Goal: Information Seeking & Learning: Learn about a topic

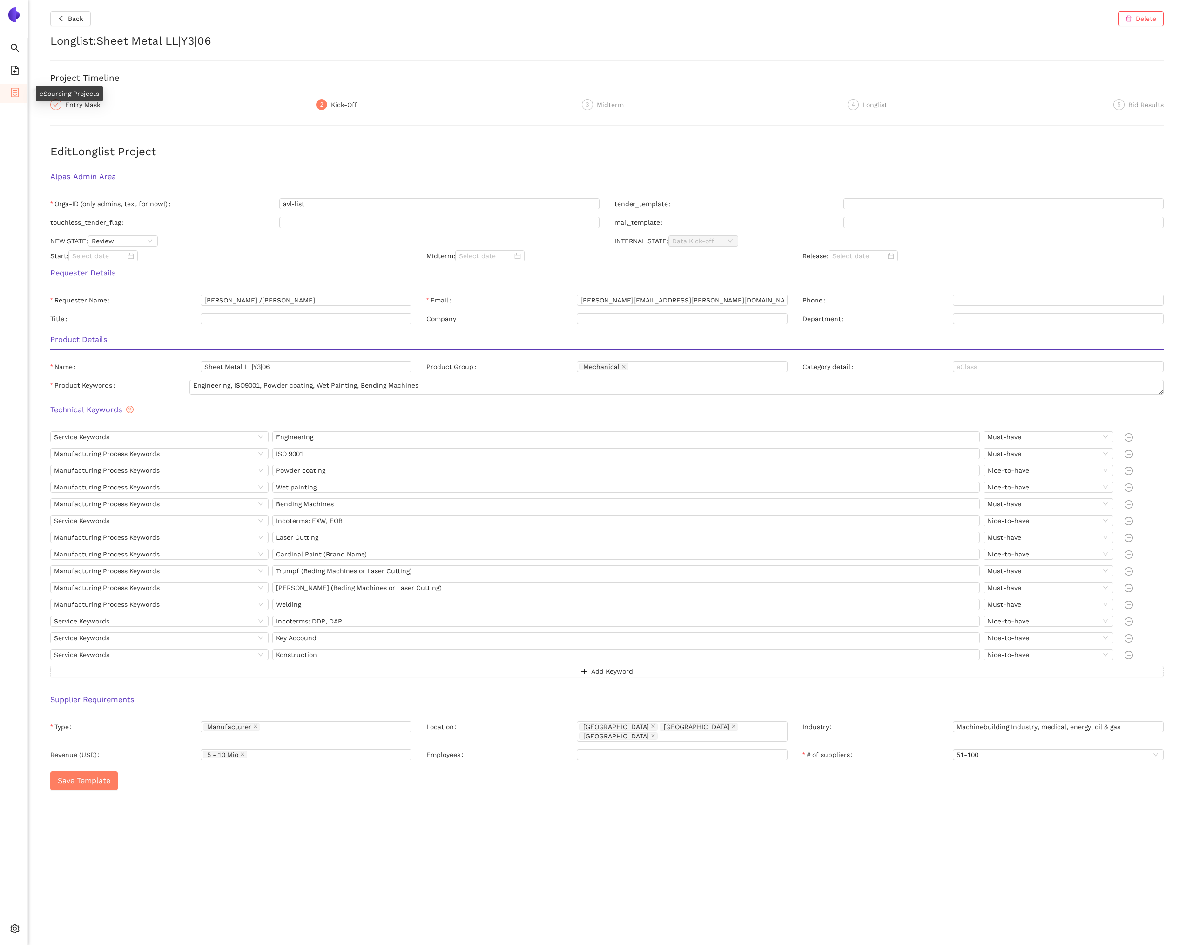
click at [15, 92] on icon "container" at bounding box center [14, 92] width 7 height 9
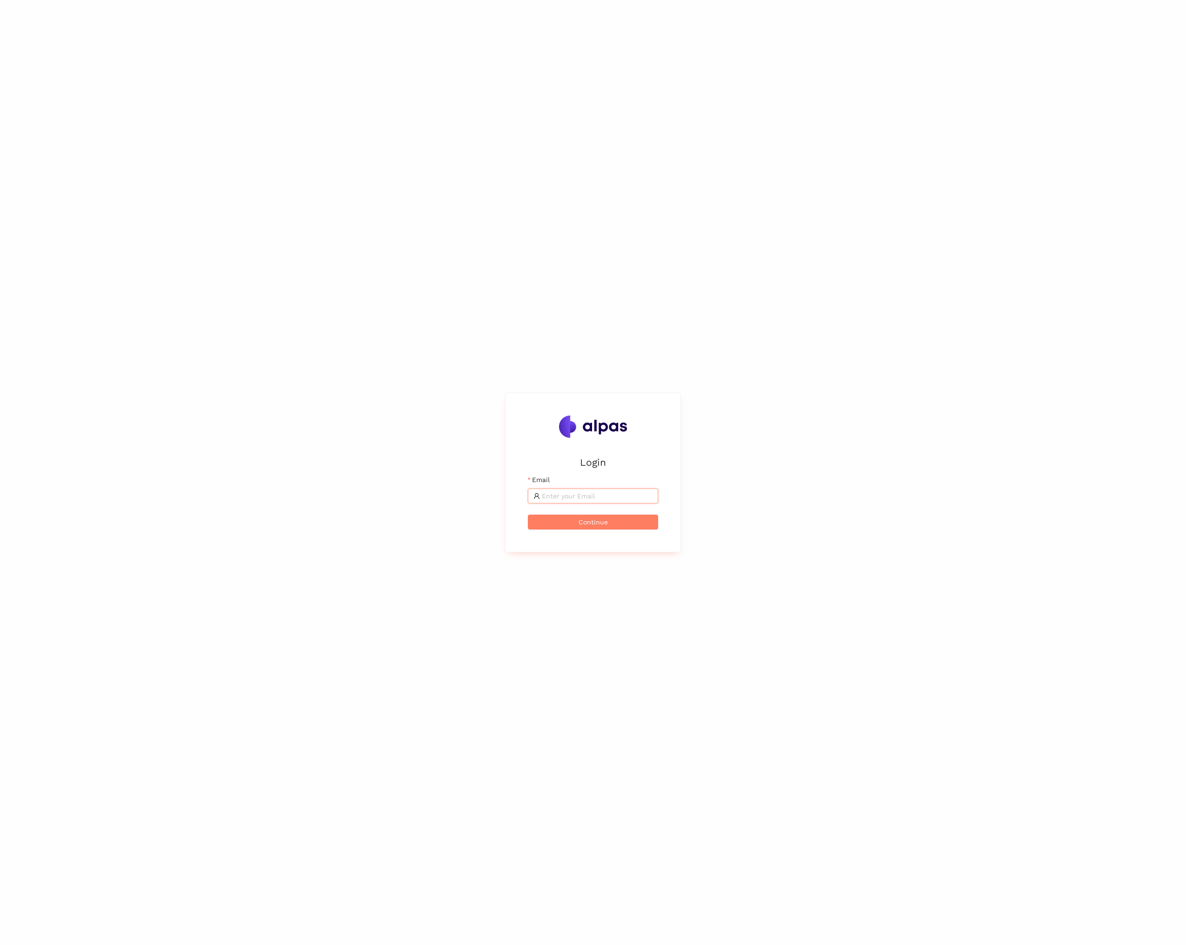
click at [577, 494] on input "Email" at bounding box center [597, 496] width 111 height 10
type input "maximilian.scharfe@alpas.ai"
click at [574, 520] on button "Continue" at bounding box center [593, 522] width 130 height 15
click at [571, 483] on span at bounding box center [593, 477] width 130 height 15
click at [528, 496] on button "Login" at bounding box center [593, 503] width 130 height 15
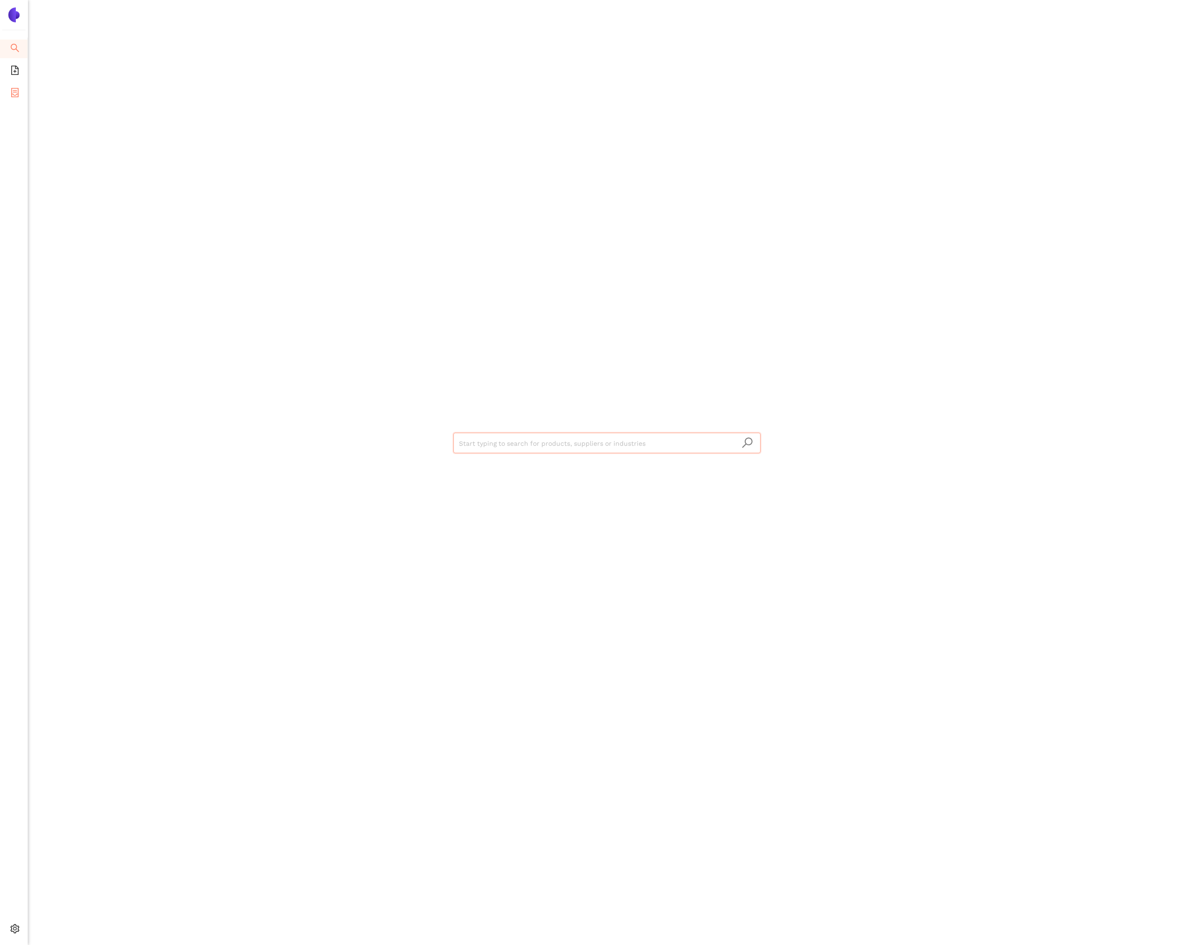
click at [24, 91] on span "eSourcing Projects" at bounding box center [54, 93] width 60 height 19
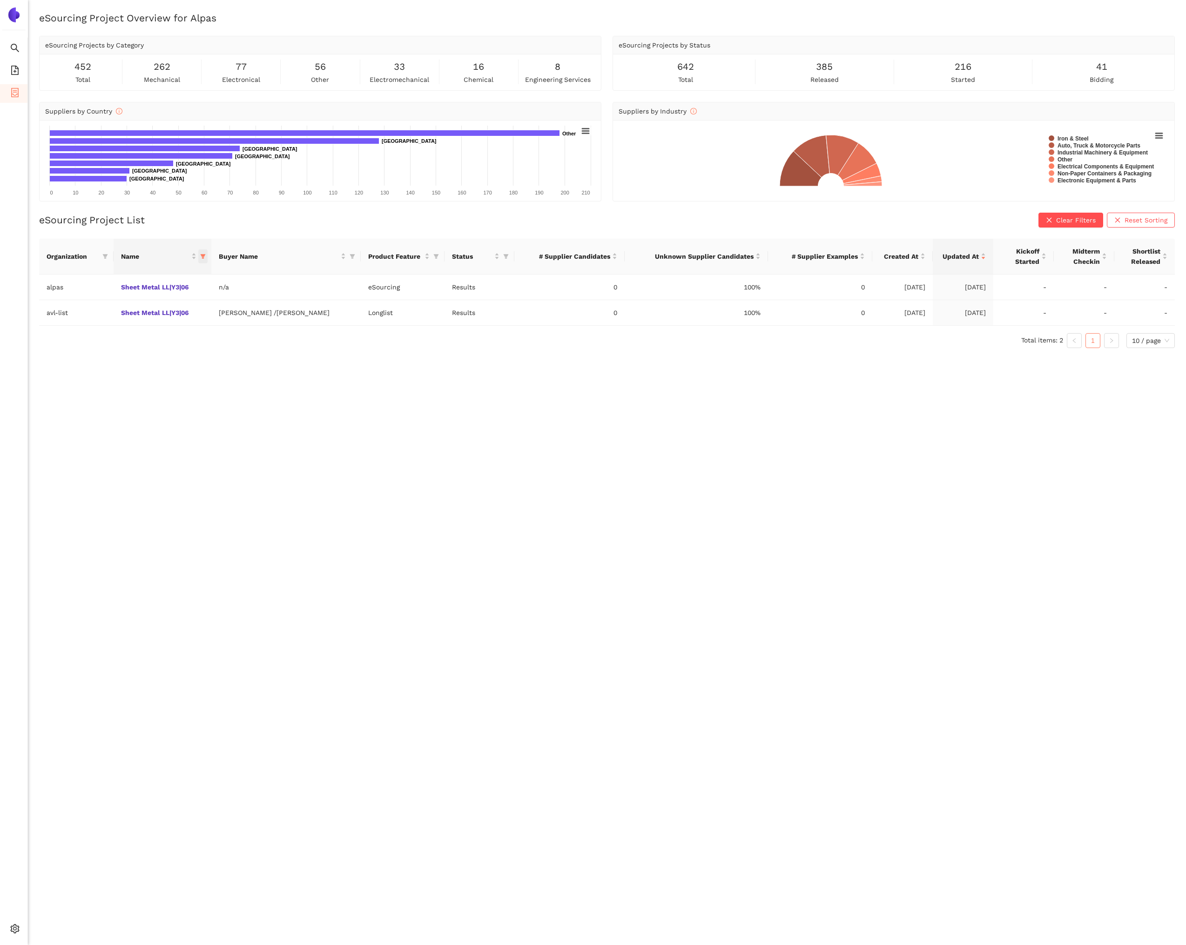
click at [206, 257] on icon "filter" at bounding box center [203, 257] width 6 height 6
click at [227, 420] on span "Reset" at bounding box center [228, 420] width 18 height 10
checkbox input "false"
click at [249, 279] on input "text" at bounding box center [418, 276] width 379 height 10
type input "shee"
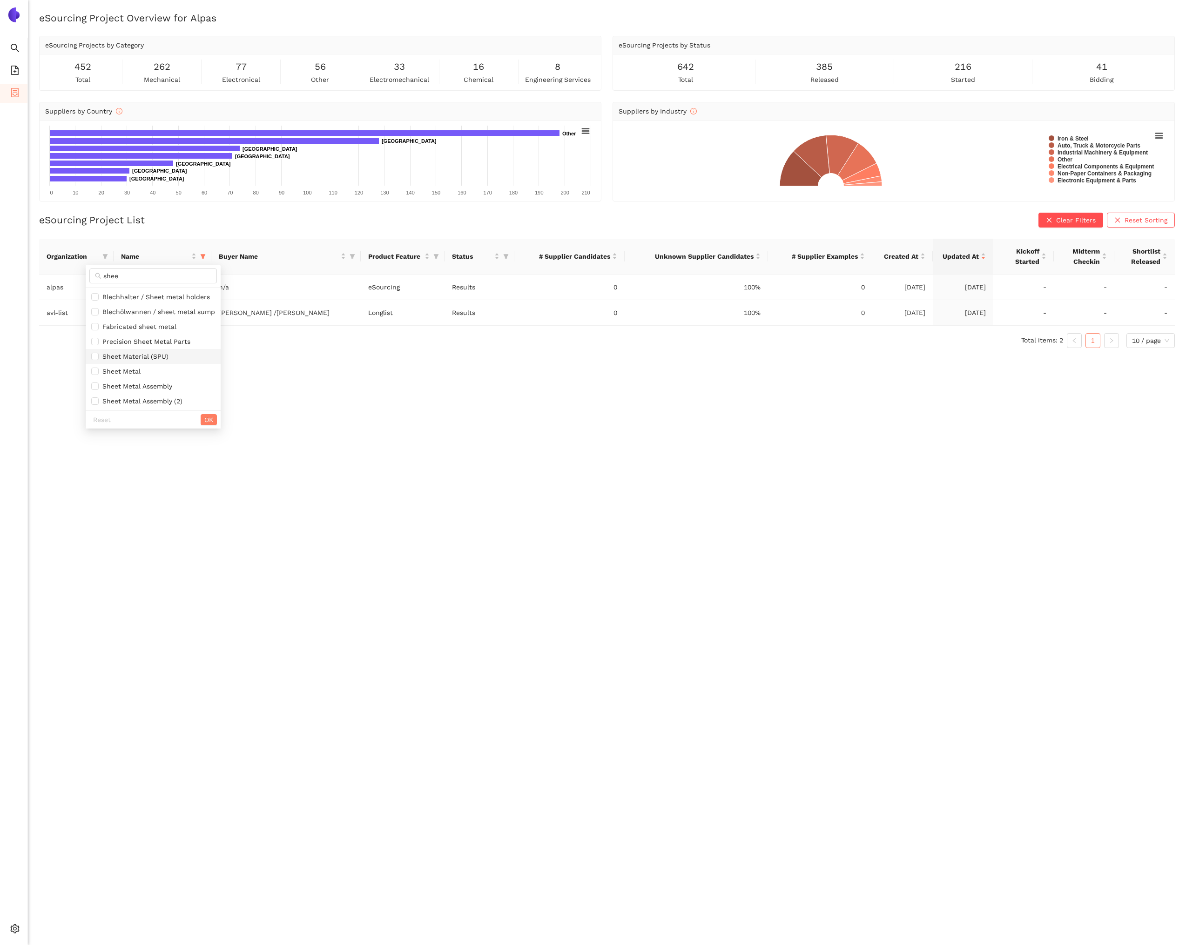
click at [166, 362] on li "Sheet Material (SPU)" at bounding box center [153, 356] width 135 height 15
checkbox input "true"
click at [160, 371] on span "Sheet Metal" at bounding box center [153, 371] width 124 height 10
checkbox input "true"
click at [161, 384] on span "Sheet Metal Assembly" at bounding box center [136, 385] width 74 height 7
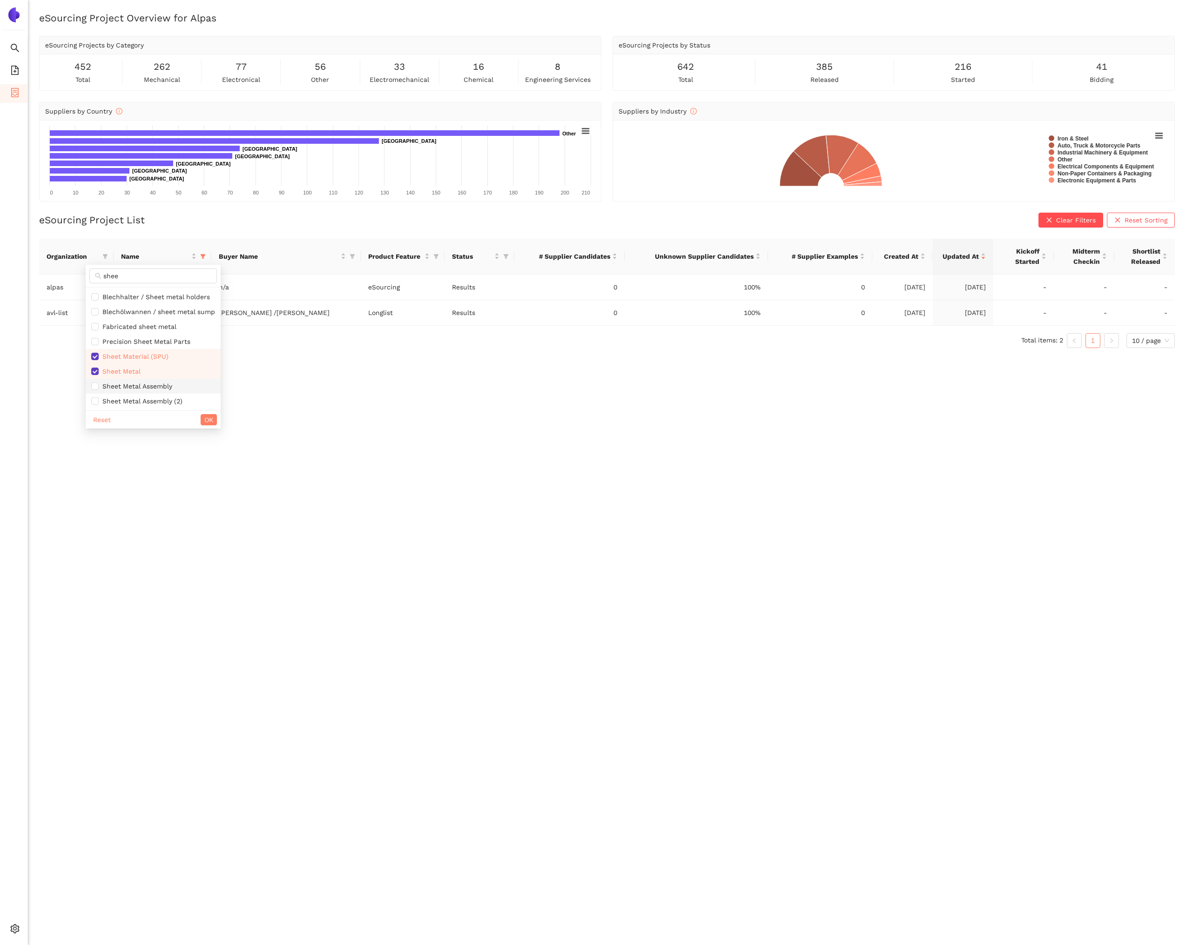
checkbox input "true"
click at [167, 325] on span "Fabricated sheet metal" at bounding box center [138, 326] width 78 height 7
checkbox input "true"
click at [177, 343] on span "Precision Sheet Metal Parts" at bounding box center [145, 341] width 92 height 7
checkbox input "true"
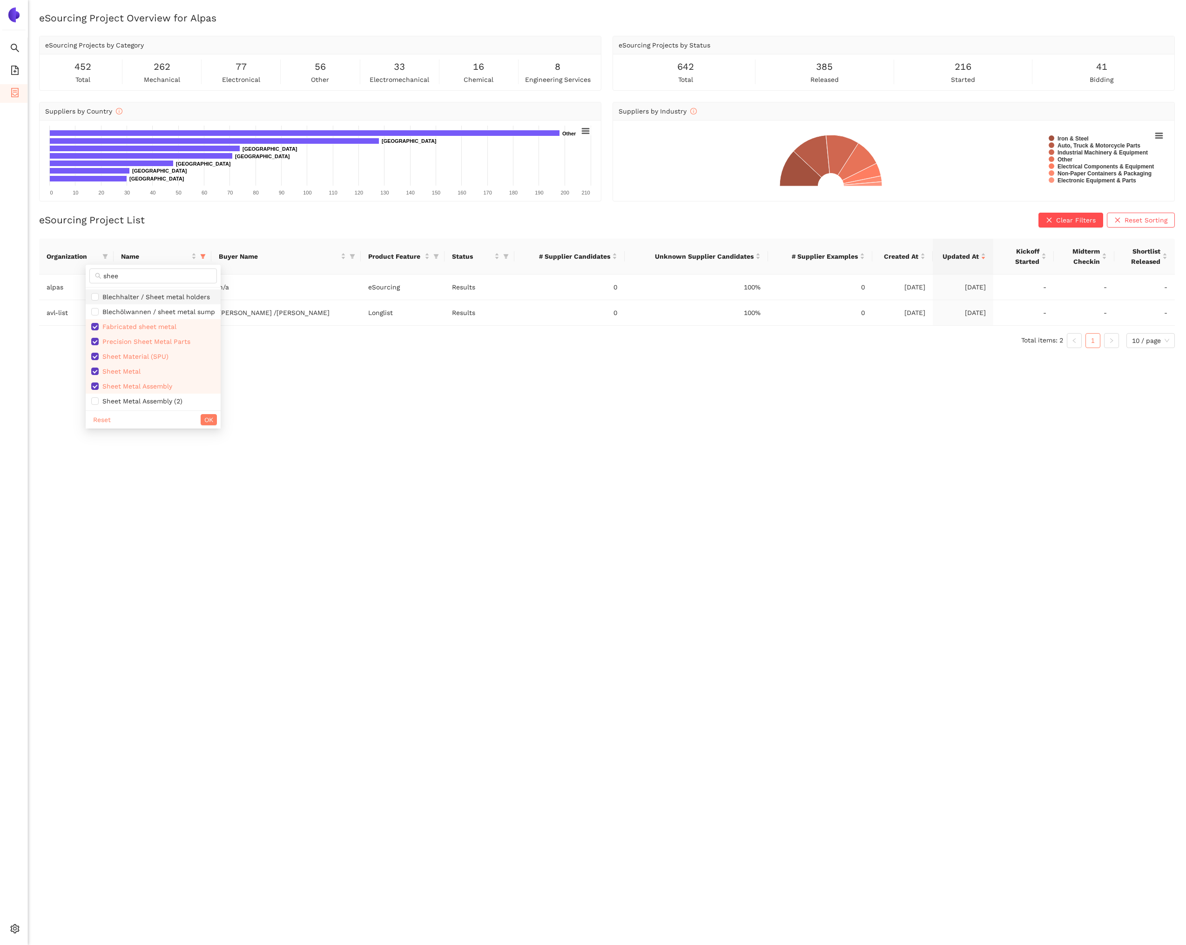
click at [167, 299] on span "Blechhalter / Sheet metal holders" at bounding box center [154, 296] width 111 height 7
checkbox input "true"
click at [161, 345] on span "Sheet Metal Assembly (2)" at bounding box center [141, 342] width 84 height 7
checkbox input "true"
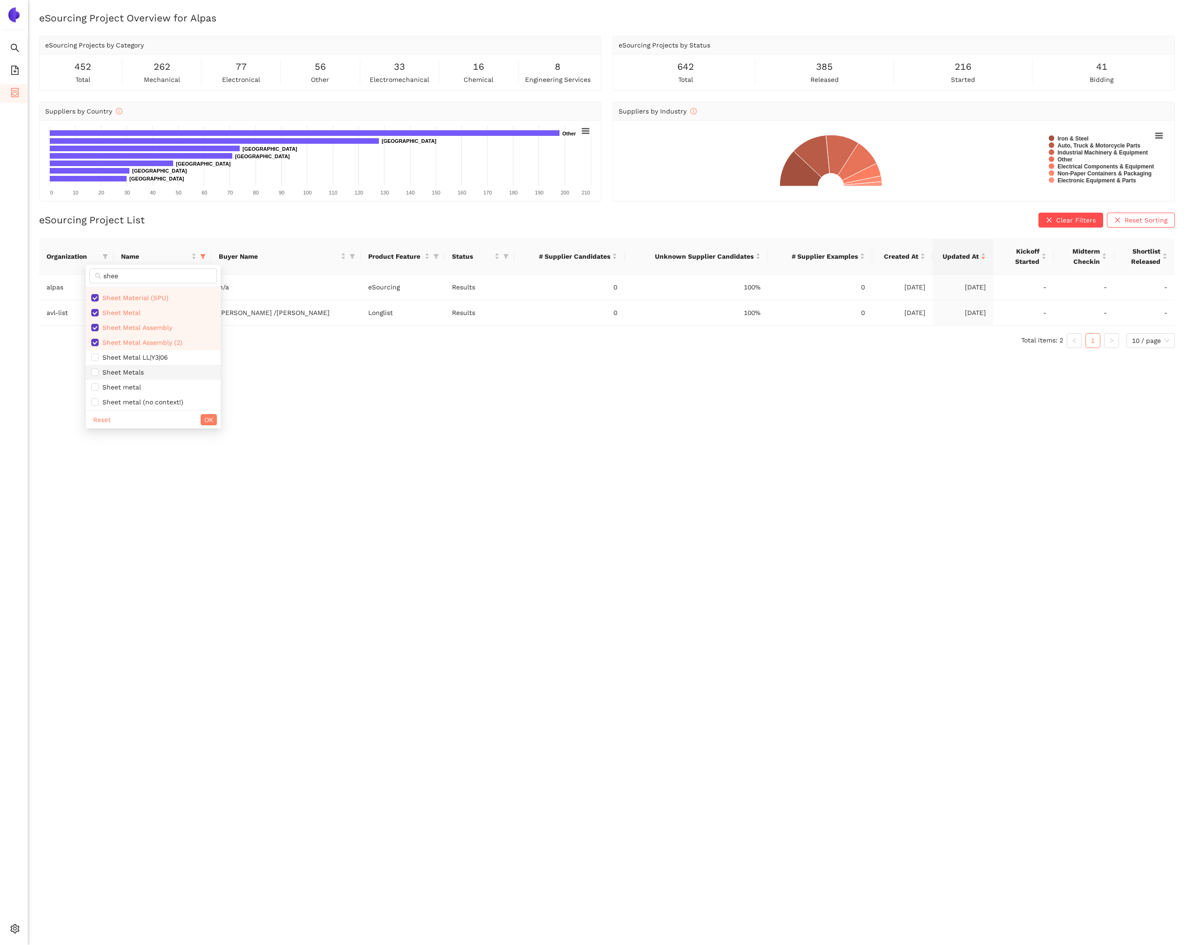
click at [149, 369] on span "Sheet Metals" at bounding box center [153, 372] width 124 height 10
checkbox input "true"
click at [149, 390] on span "Sheet metal" at bounding box center [153, 387] width 124 height 10
checkbox input "true"
click at [155, 371] on span "Sheet Metals" at bounding box center [153, 372] width 124 height 10
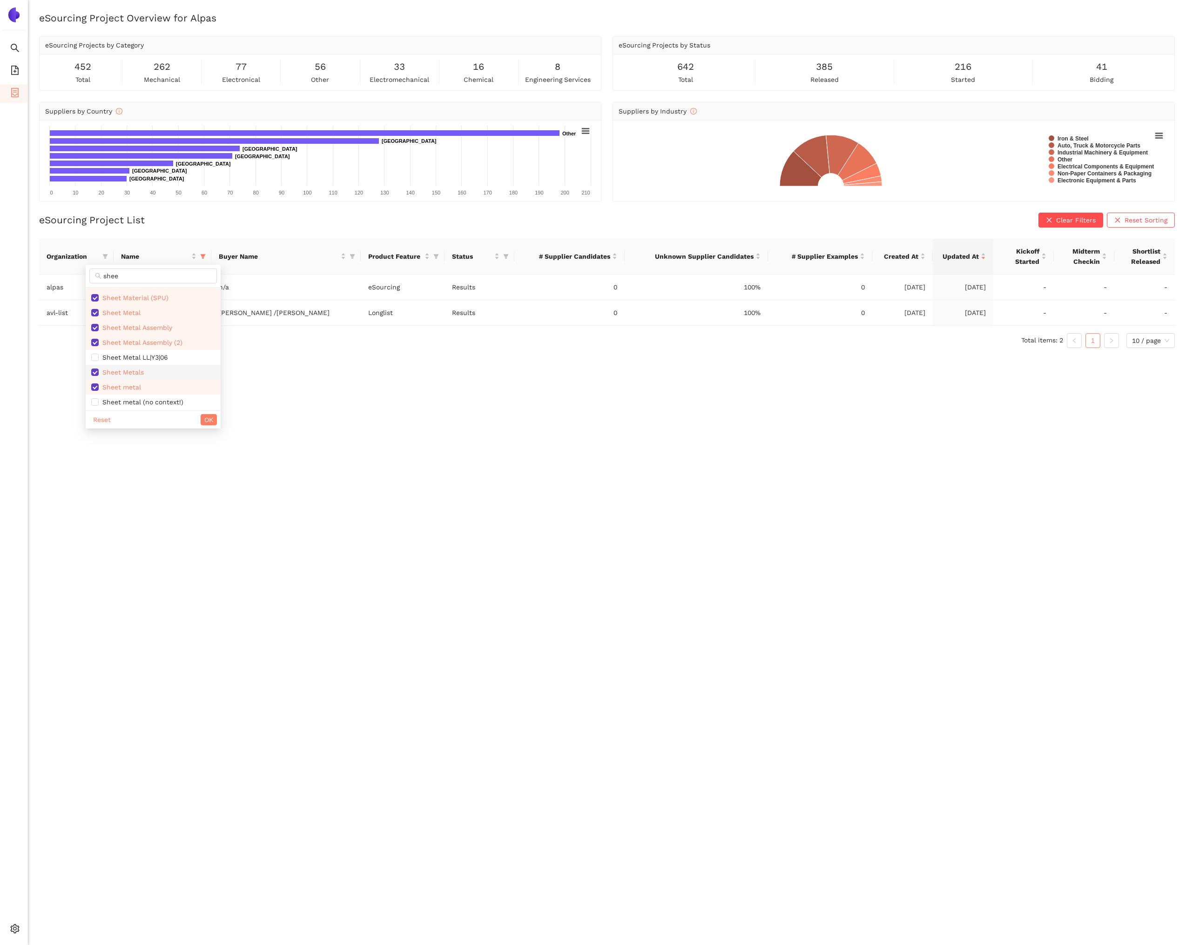
checkbox input "false"
click at [194, 402] on span "Sheet metal part" at bounding box center [153, 401] width 124 height 10
checkbox input "true"
click at [203, 417] on button "OK" at bounding box center [209, 419] width 16 height 11
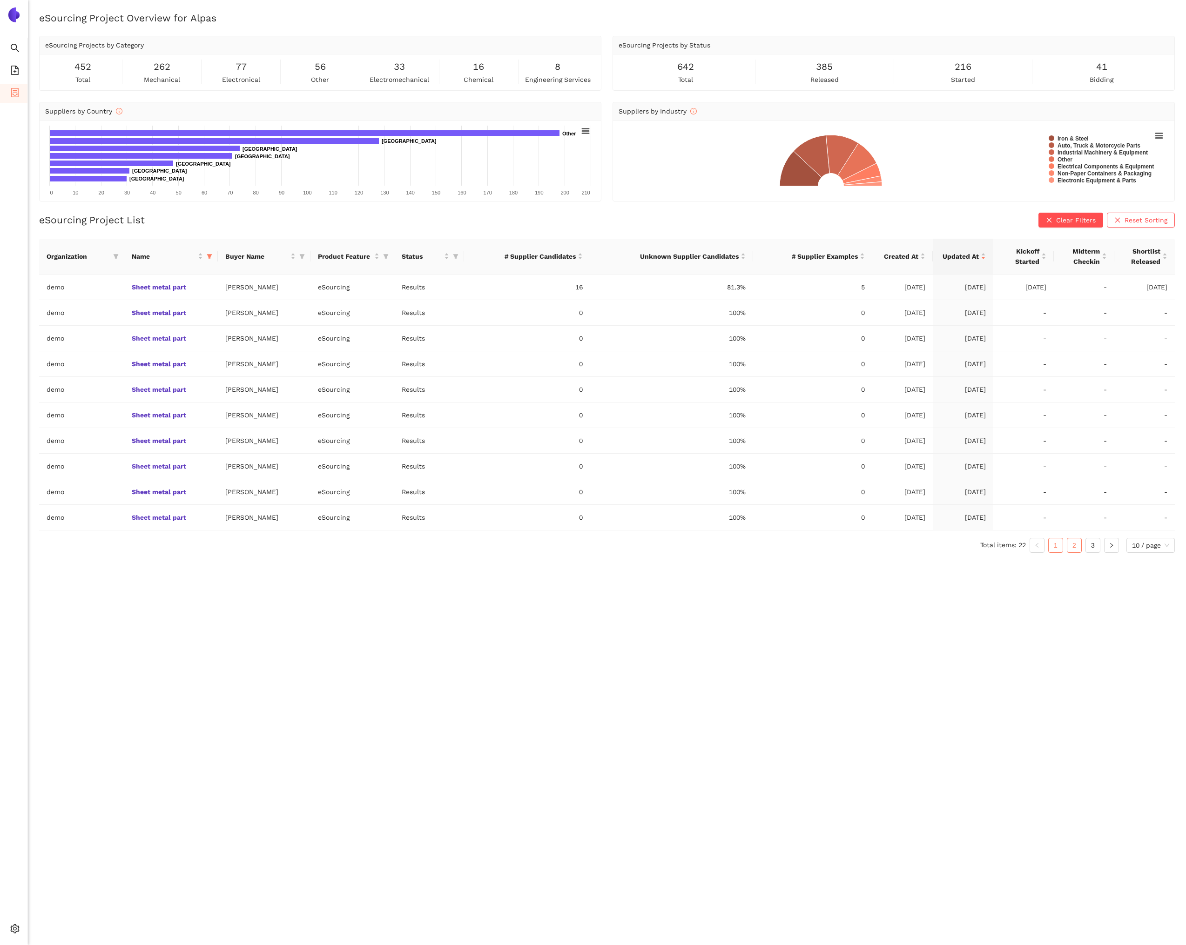
click at [1075, 546] on link "2" at bounding box center [1074, 545] width 14 height 14
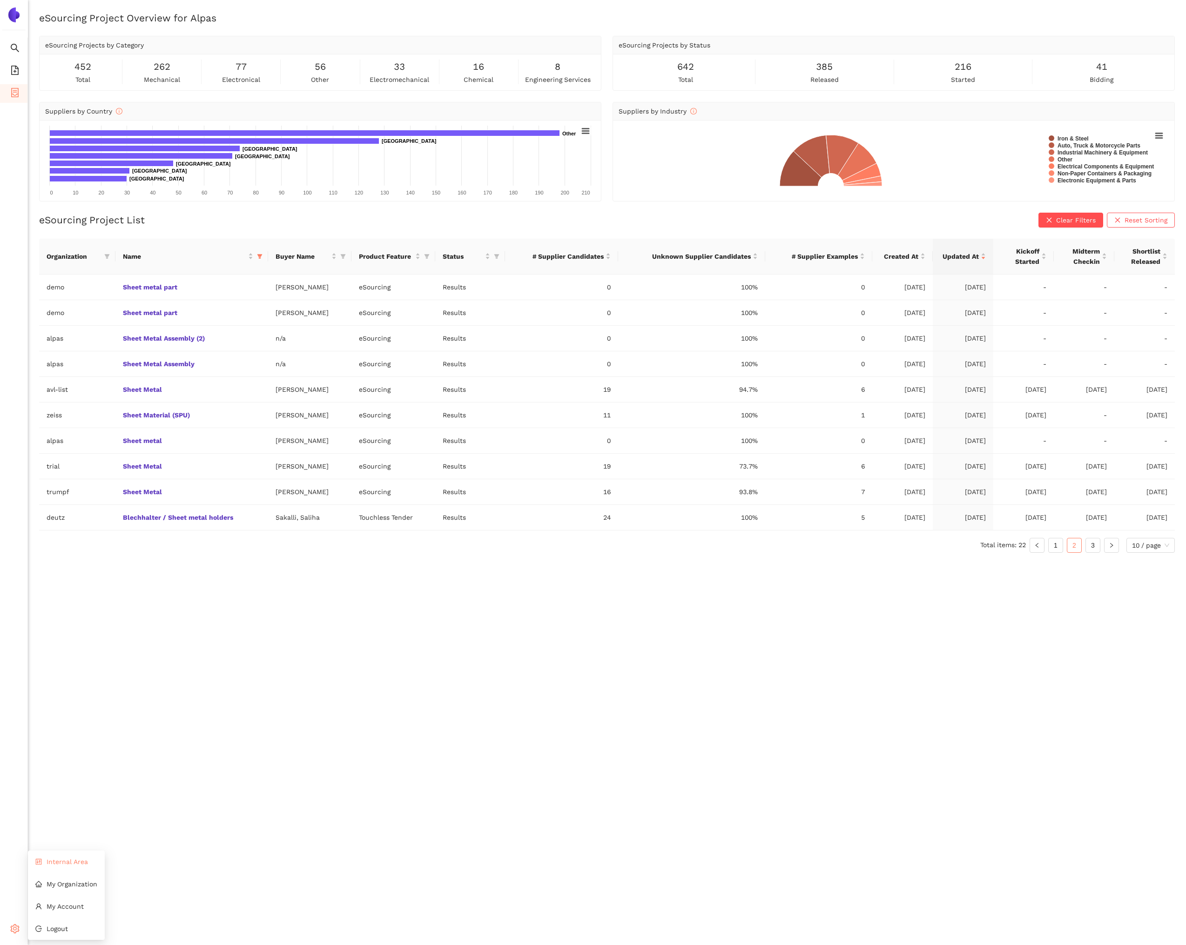
click at [58, 860] on span "Internal Area" at bounding box center [67, 861] width 41 height 7
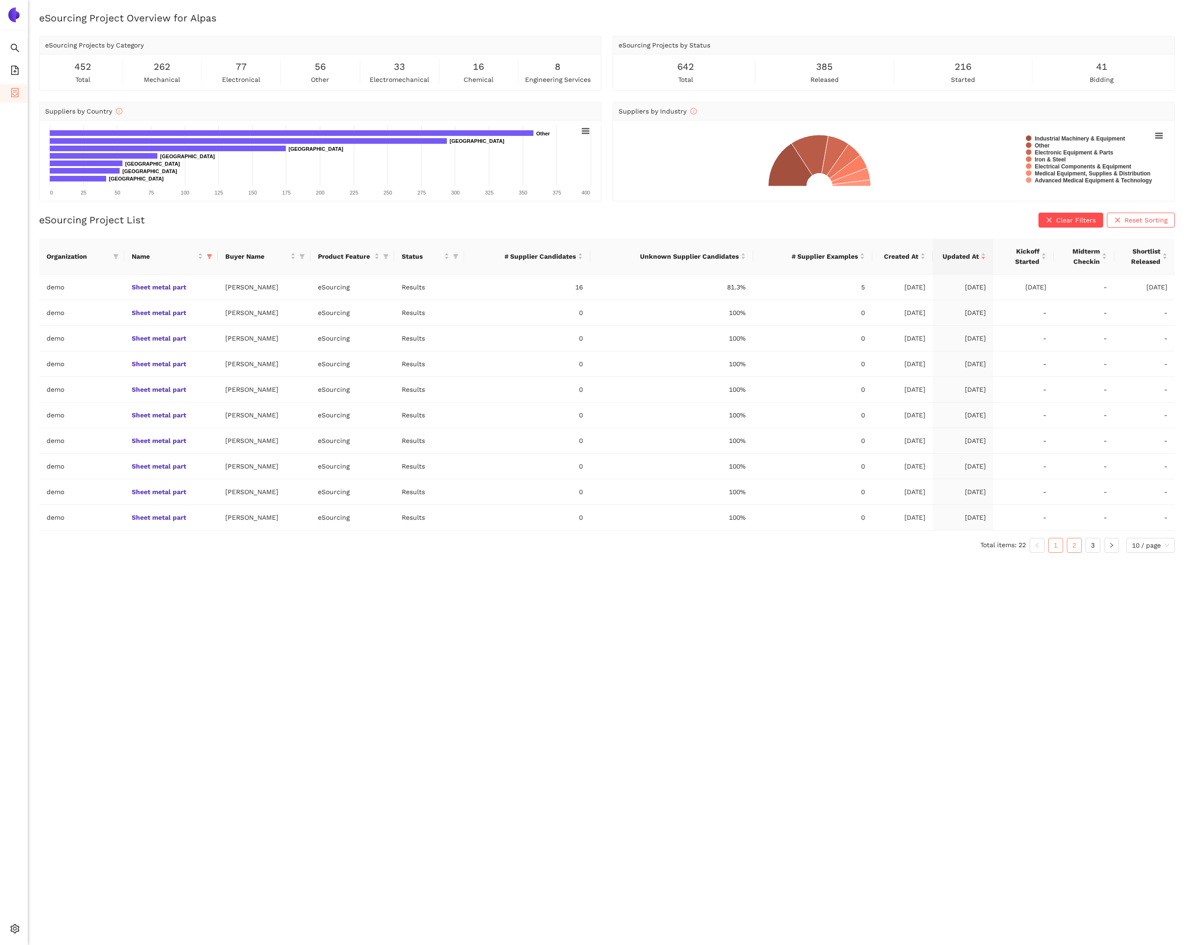
click at [1073, 547] on link "2" at bounding box center [1074, 545] width 14 height 14
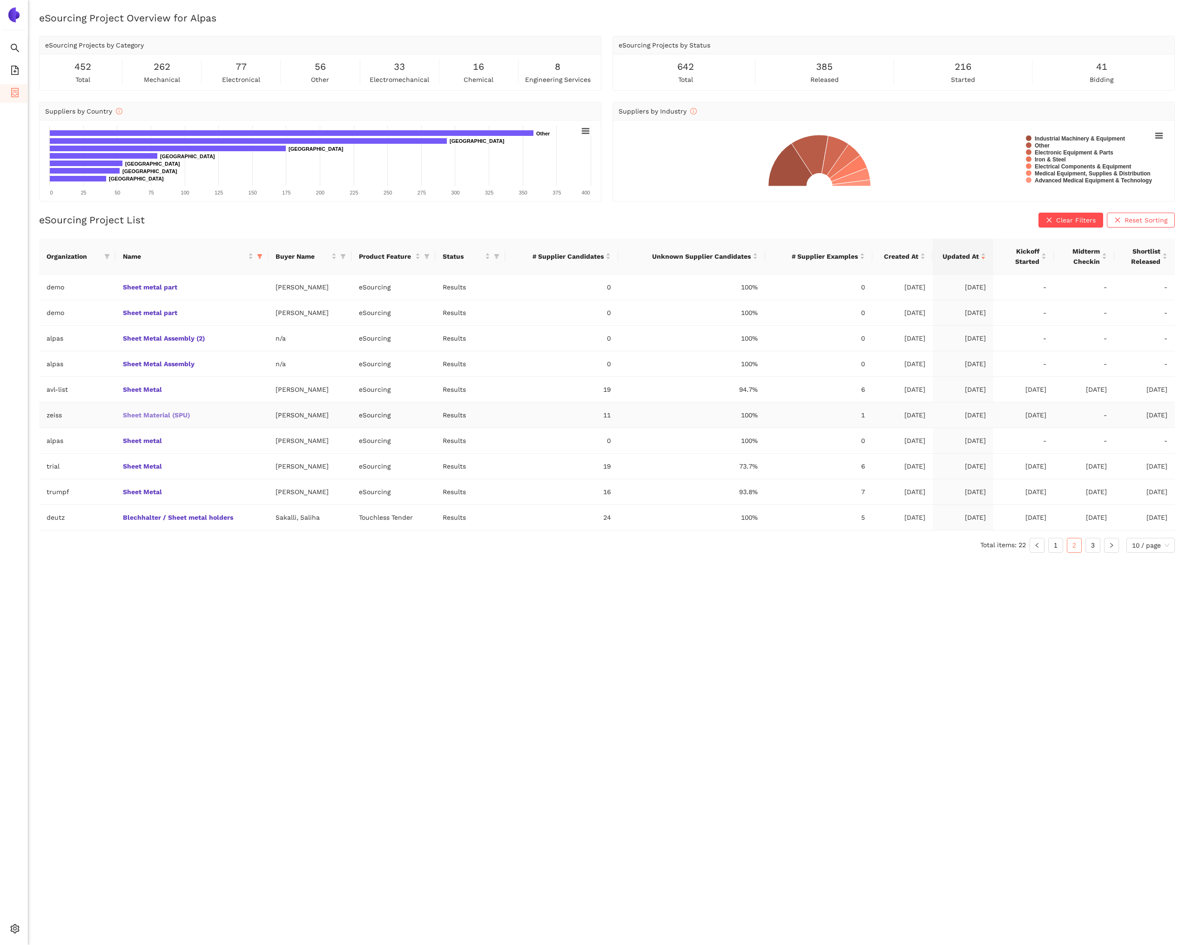
click at [0, 0] on link "Sheet Material (SPU)" at bounding box center [0, 0] width 0 height 0
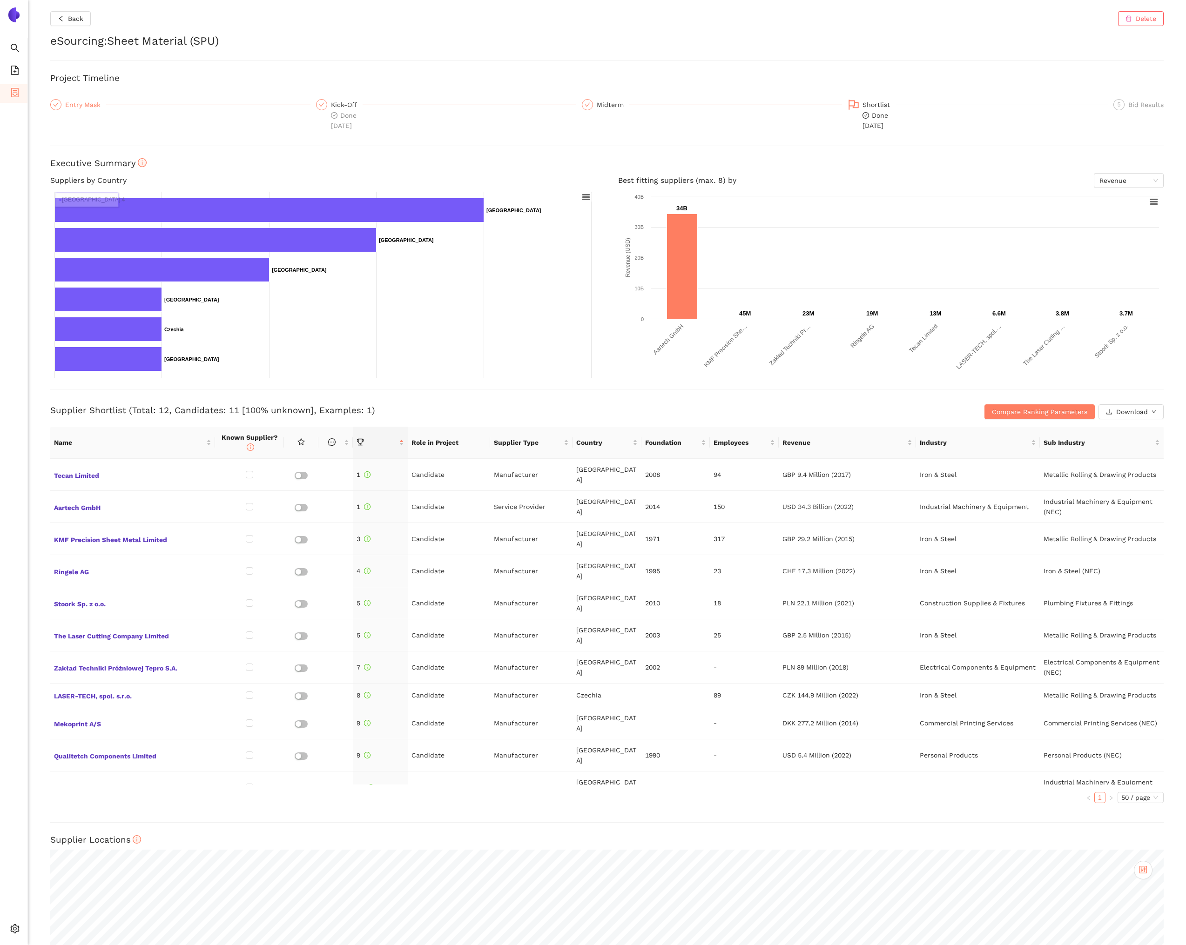
click at [92, 99] on div "Entry Mask" at bounding box center [85, 104] width 41 height 11
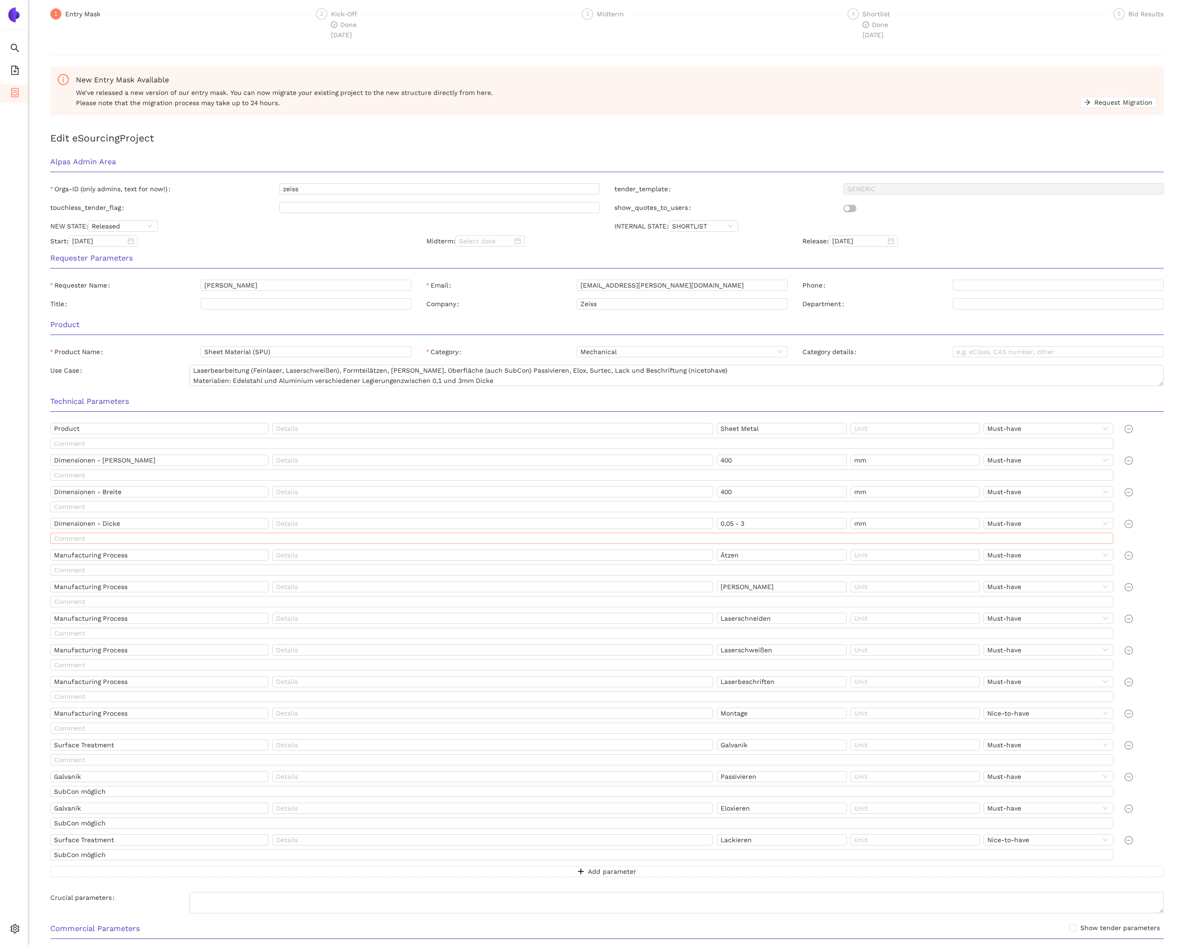
scroll to position [384, 0]
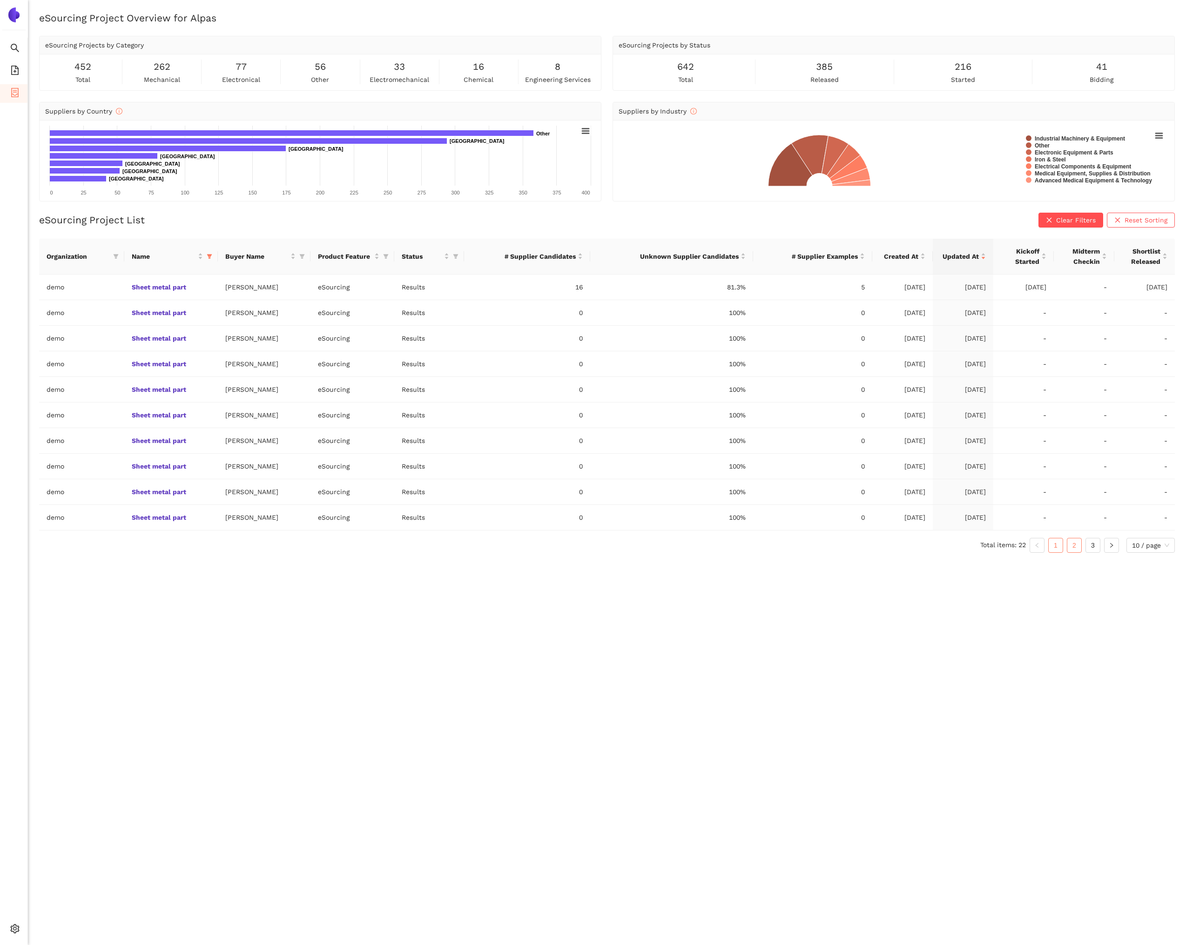
click at [1077, 549] on link "2" at bounding box center [1074, 545] width 14 height 14
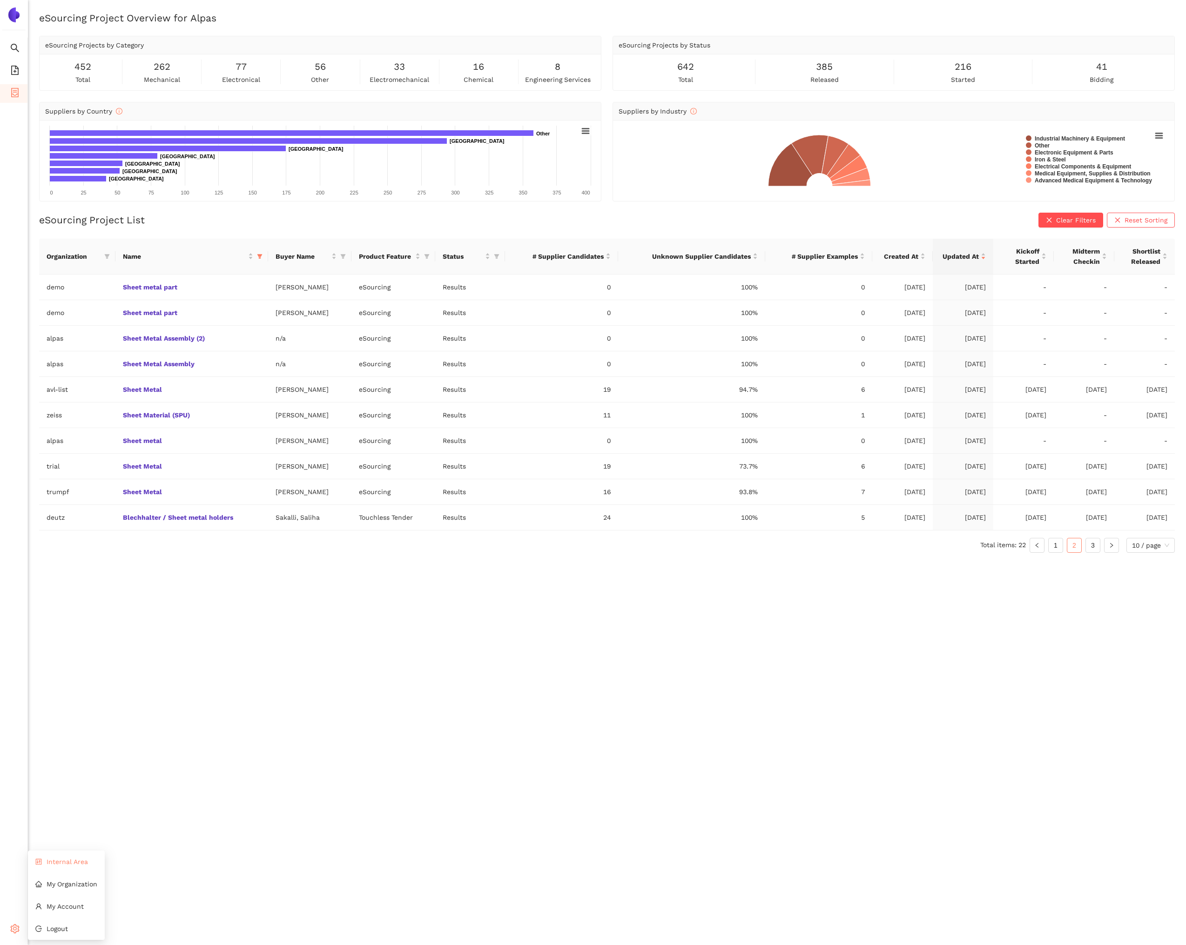
click at [59, 866] on li "Internal Area" at bounding box center [66, 861] width 77 height 19
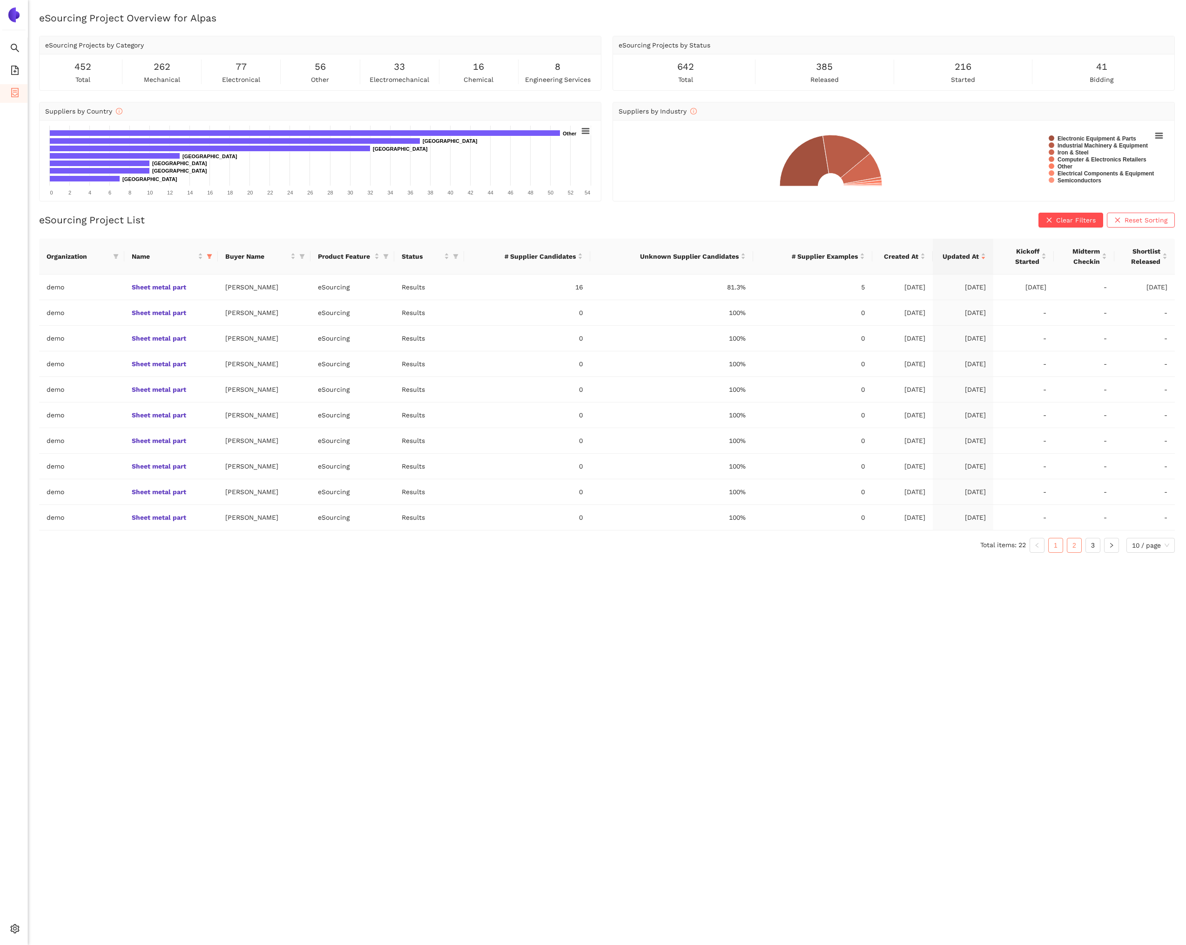
click at [1069, 543] on link "2" at bounding box center [1074, 545] width 14 height 14
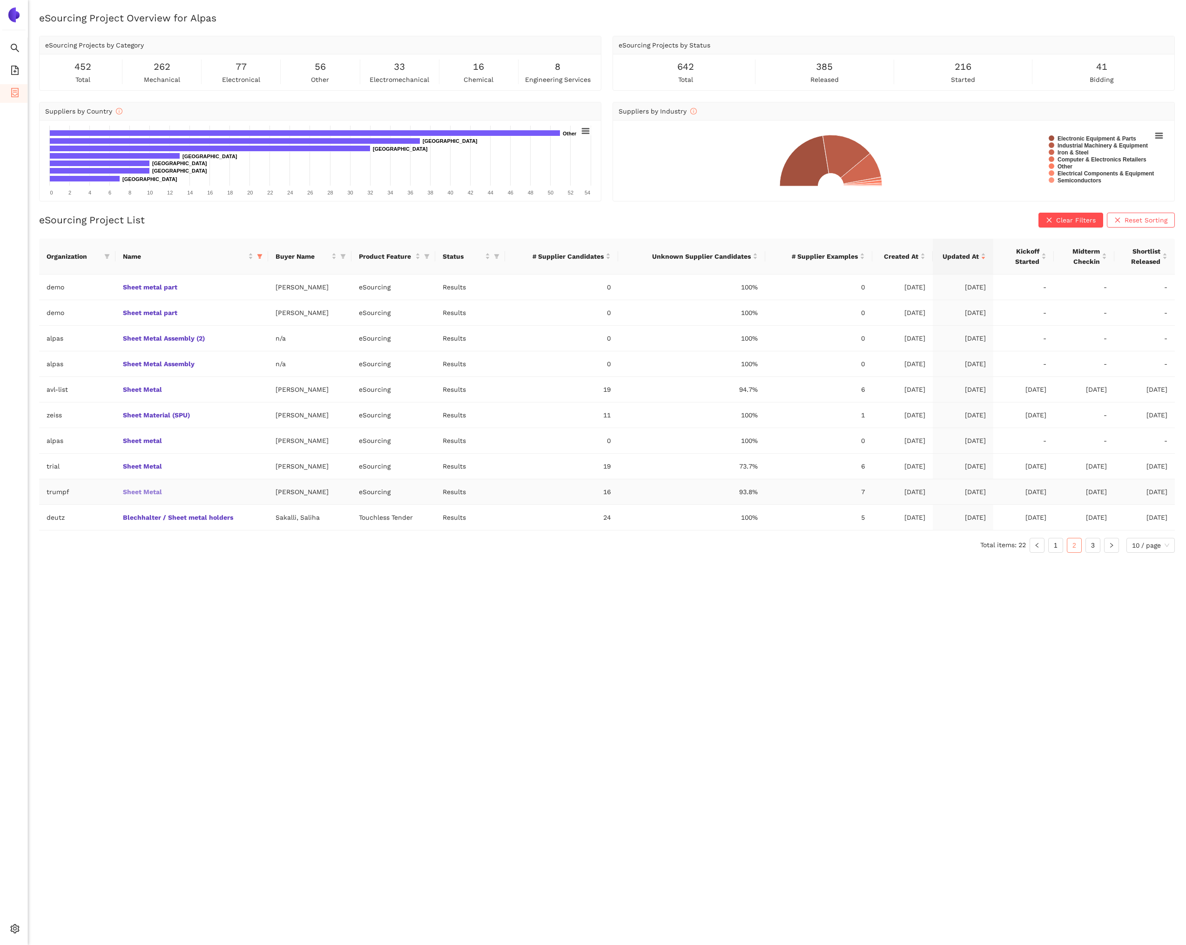
click at [0, 0] on link "Sheet Metal" at bounding box center [0, 0] width 0 height 0
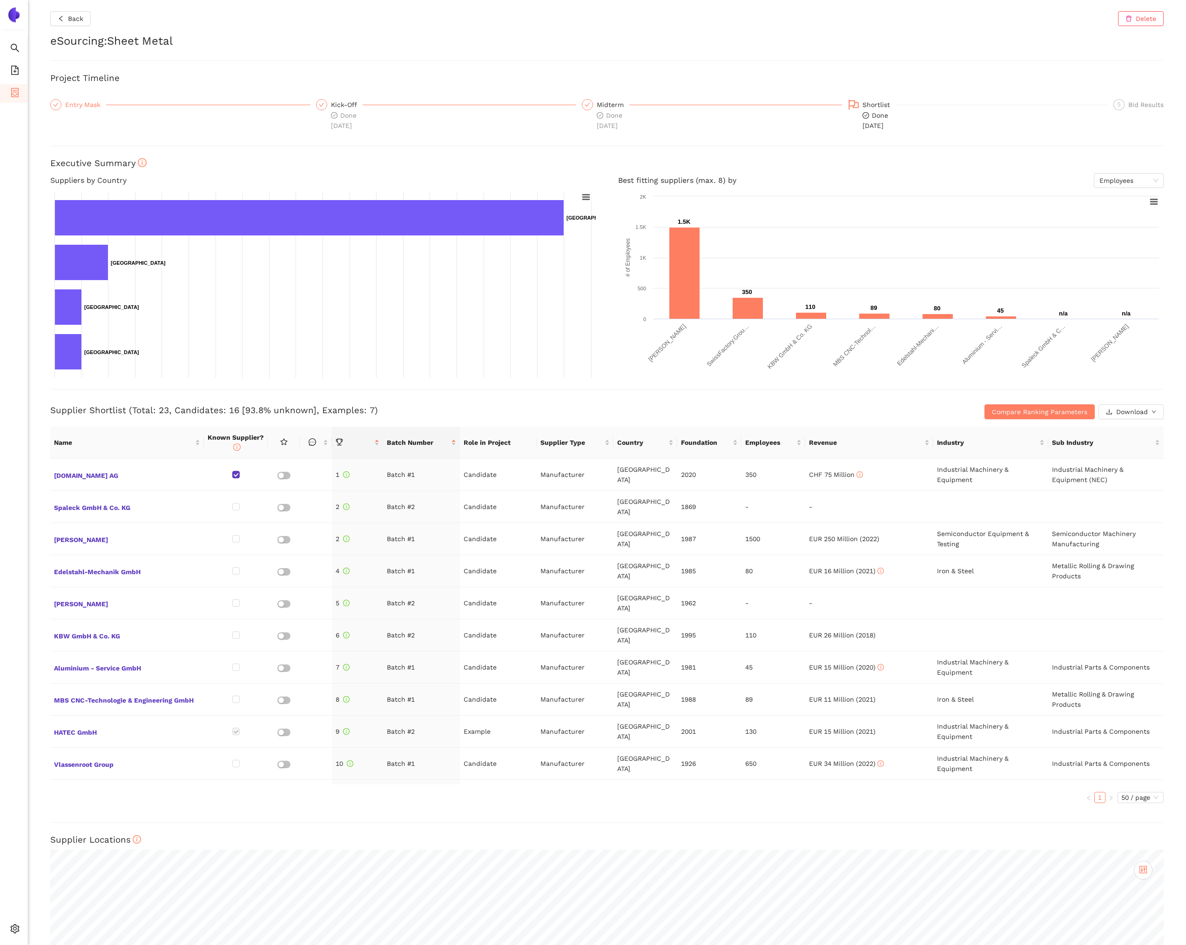
click at [87, 106] on div "Entry Mask" at bounding box center [85, 104] width 41 height 11
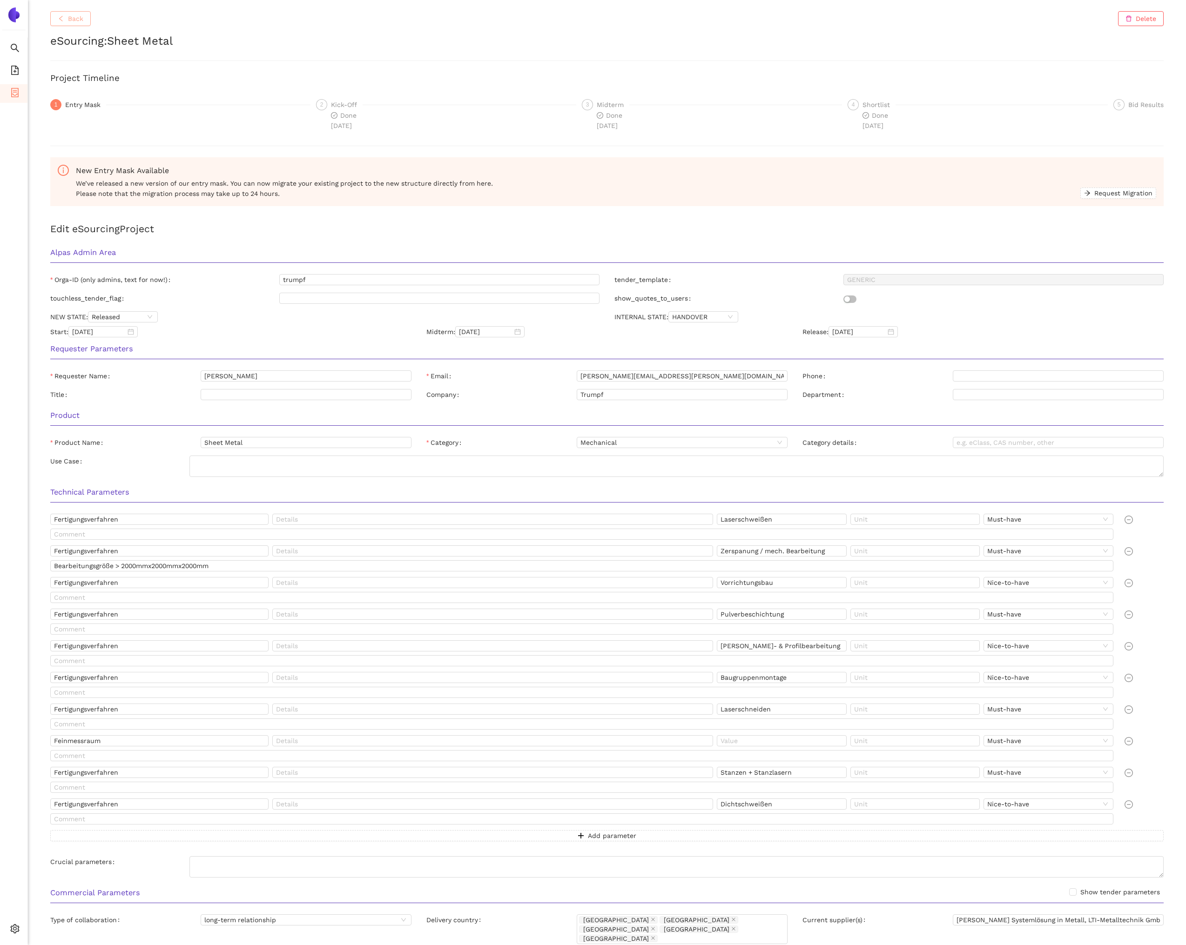
click at [80, 20] on span "Back" at bounding box center [75, 18] width 15 height 10
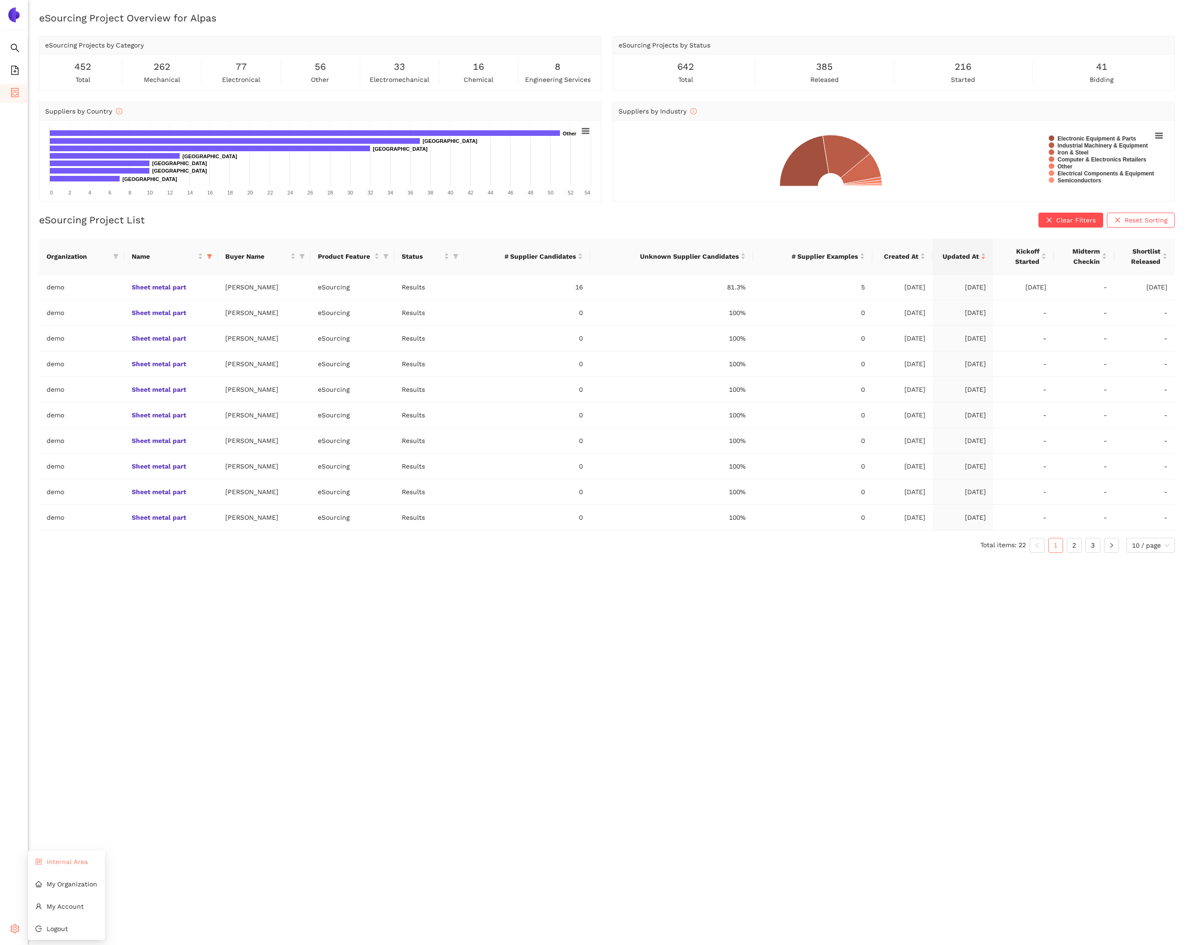
click at [47, 868] on li "Internal Area" at bounding box center [66, 861] width 77 height 19
click at [1074, 544] on link "2" at bounding box center [1074, 545] width 14 height 14
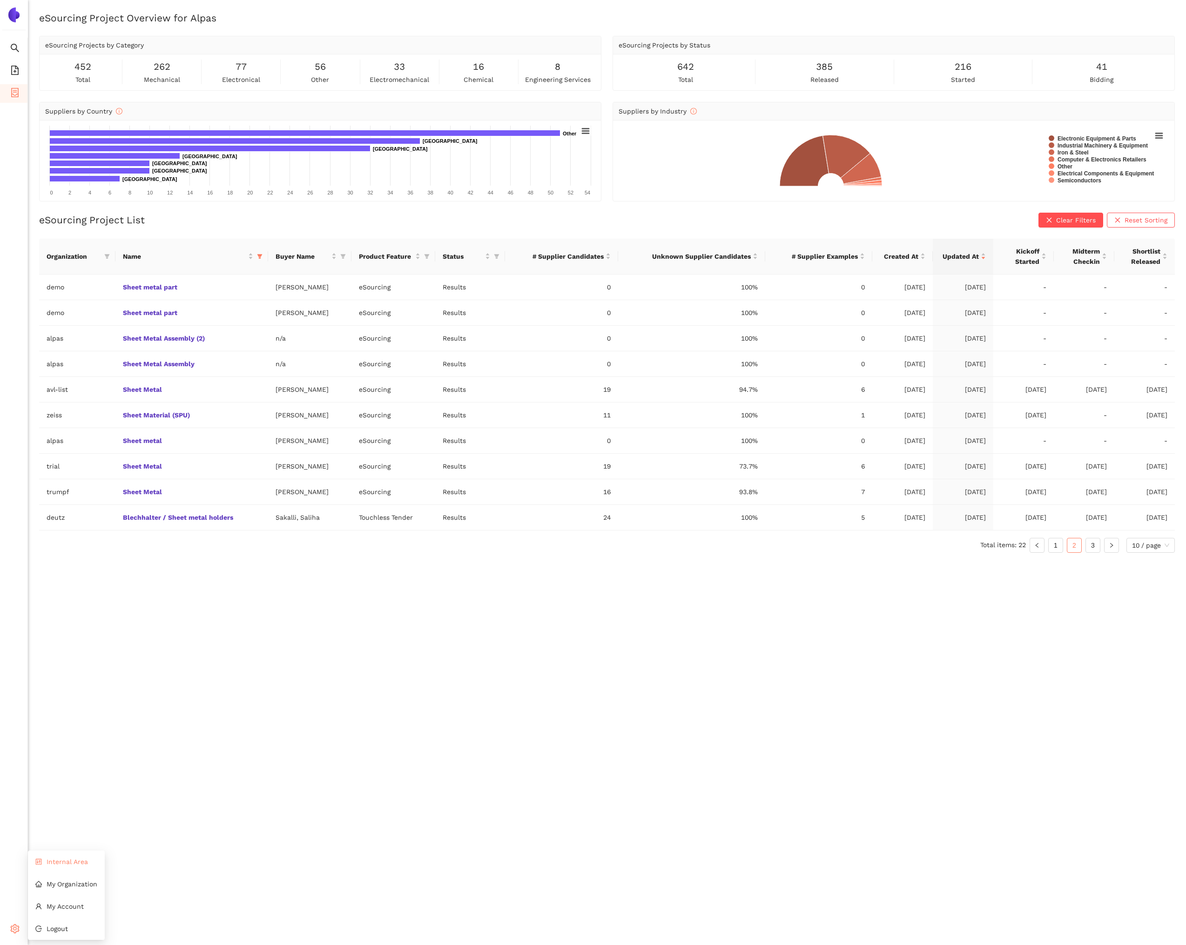
click at [40, 867] on li "Internal Area" at bounding box center [66, 861] width 77 height 19
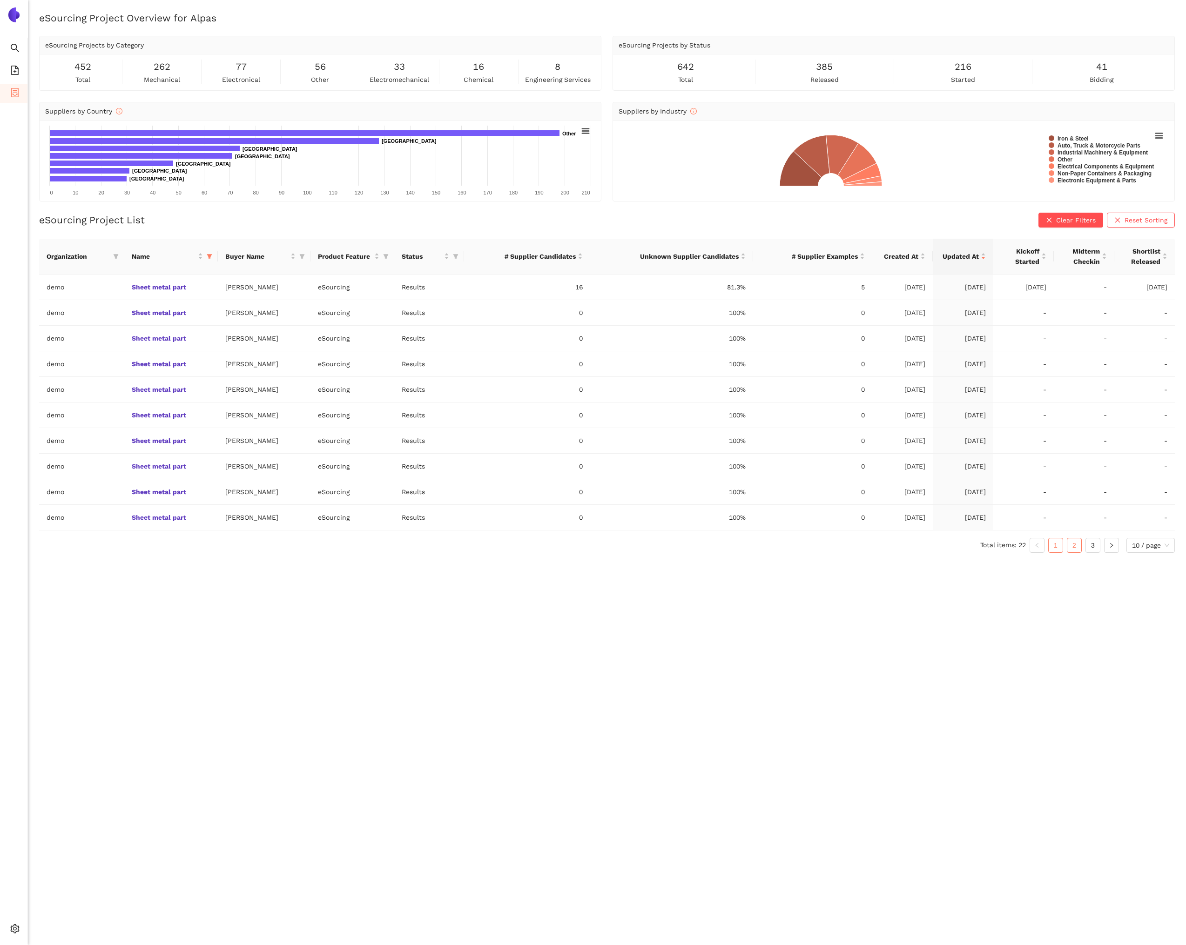
click at [1075, 540] on link "2" at bounding box center [1074, 545] width 14 height 14
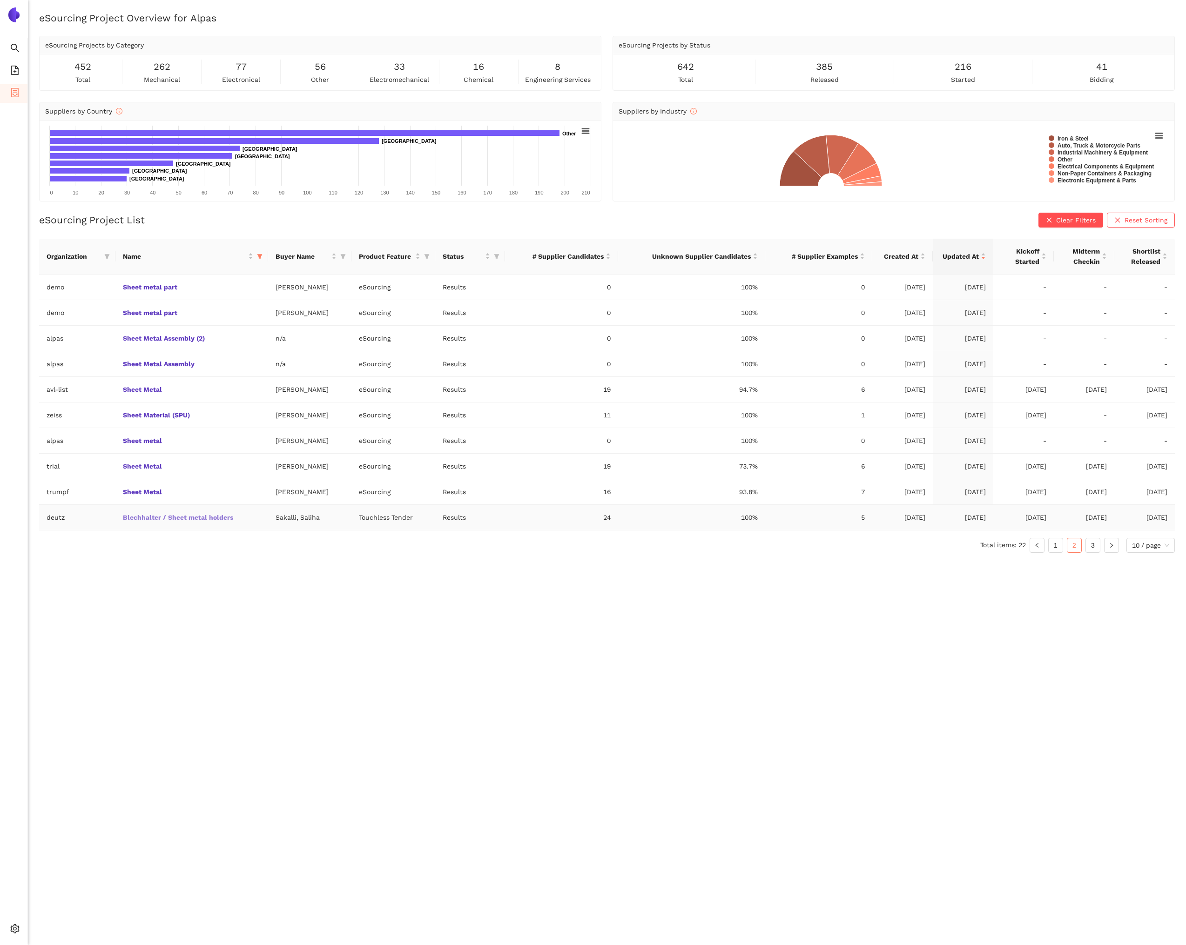
click at [0, 0] on link "Blechhalter / Sheet metal holders" at bounding box center [0, 0] width 0 height 0
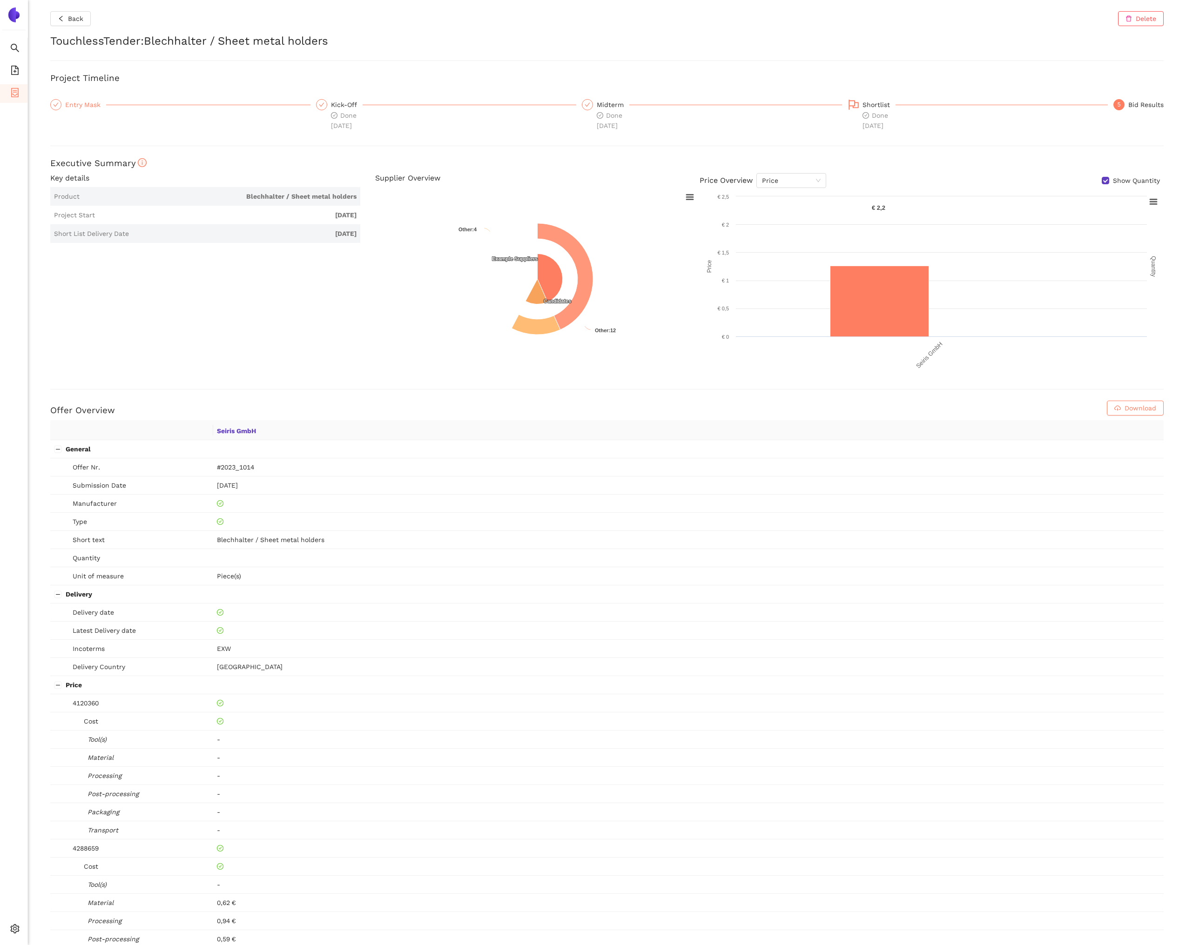
click at [83, 103] on div "Entry Mask" at bounding box center [85, 104] width 41 height 11
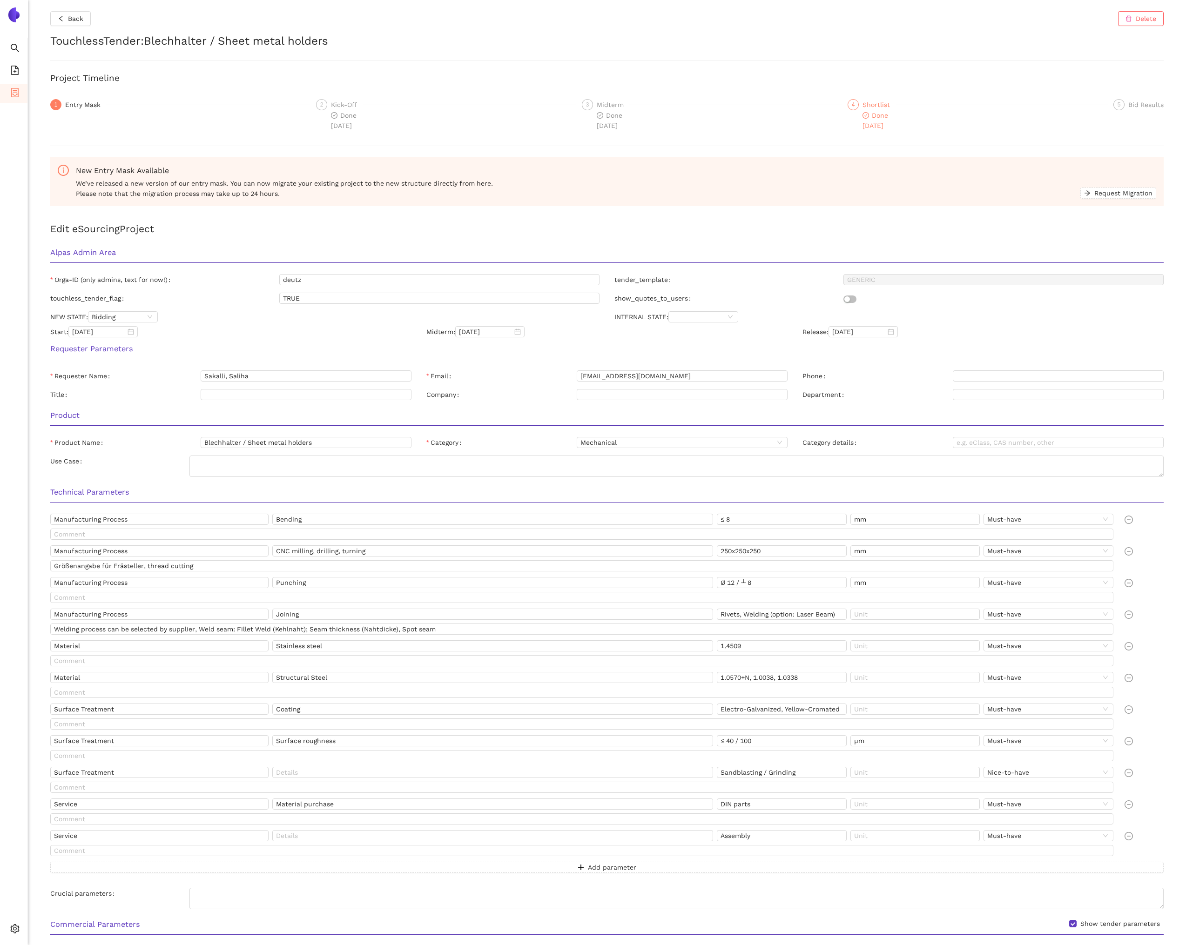
click at [863, 115] on icon "check-circle" at bounding box center [865, 115] width 7 height 7
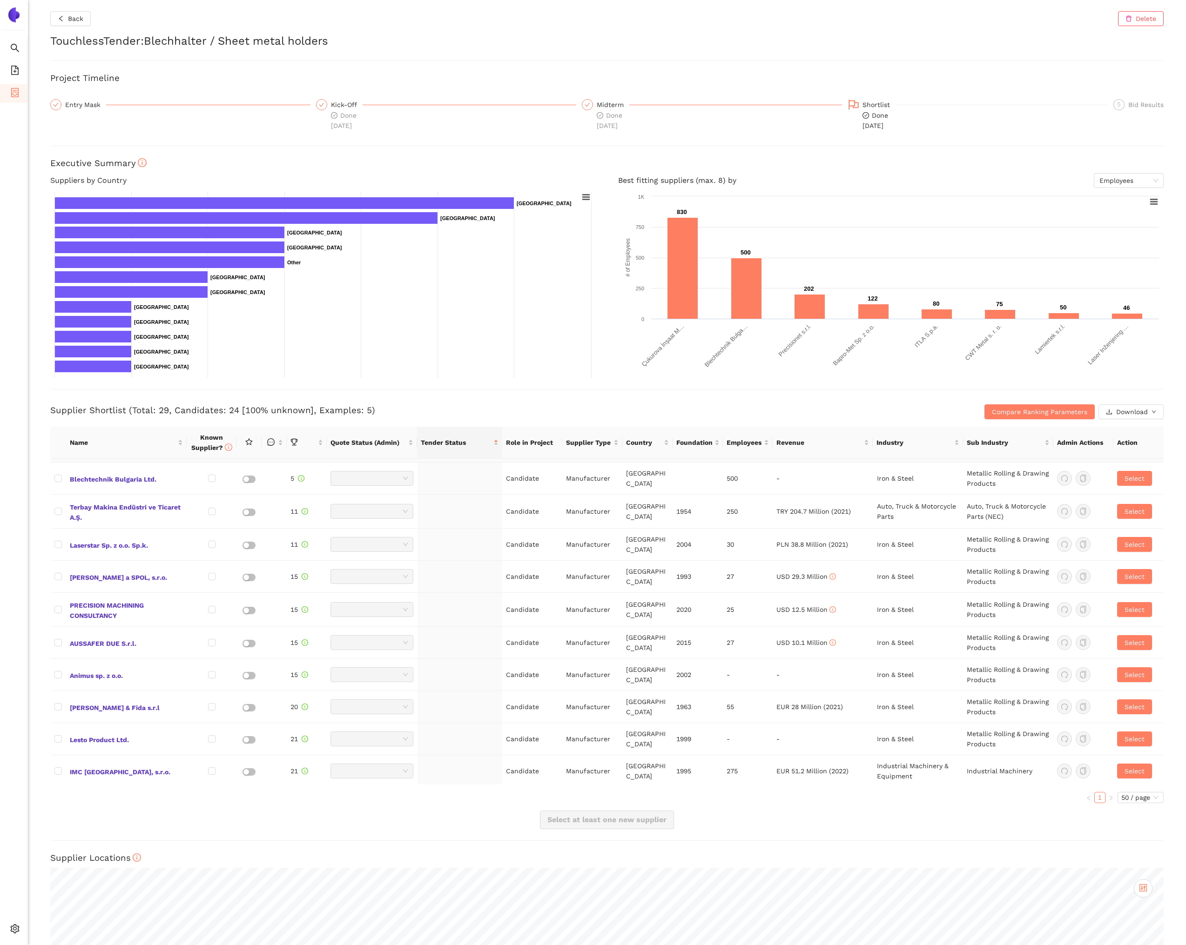
scroll to position [604, 0]
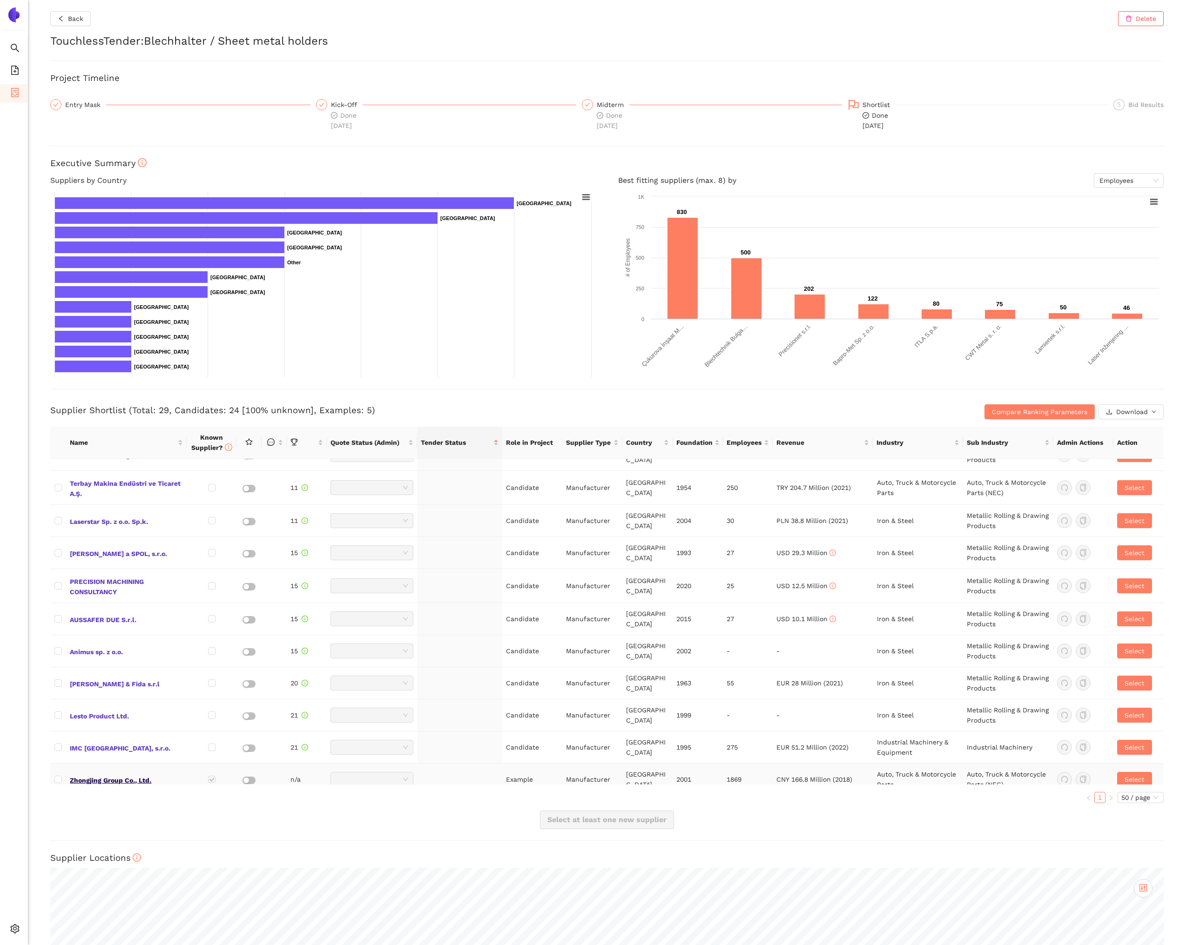
click at [113, 773] on span "Zhongjing Group Co., Ltd." at bounding box center [126, 779] width 113 height 12
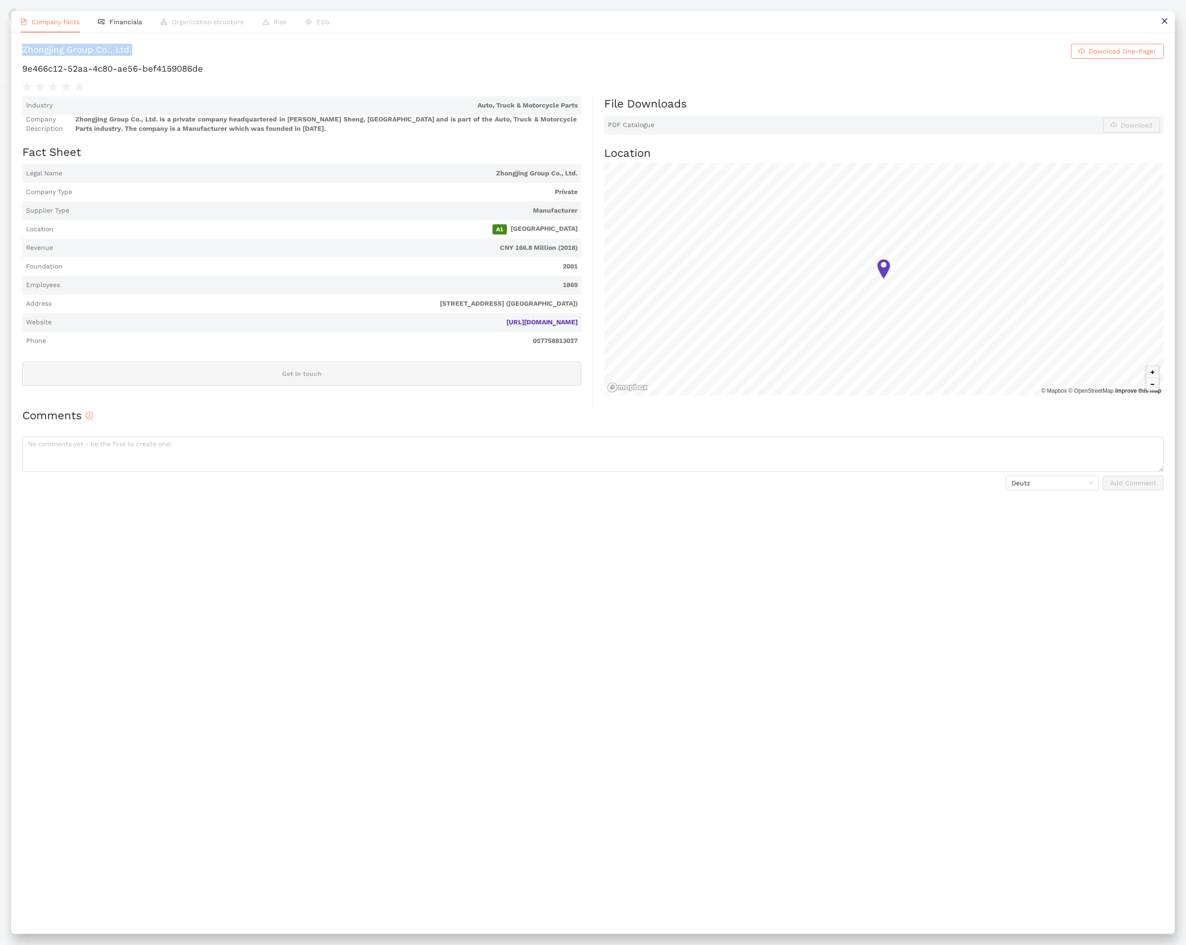
drag, startPoint x: 103, startPoint y: 46, endPoint x: 23, endPoint y: 47, distance: 80.0
click at [22, 47] on h1 "Zhongjing Group Co., Ltd. Download One-Pager" at bounding box center [592, 51] width 1141 height 15
copy div "Zhongjing Group Co., Ltd."
click at [406, 400] on div "Industry Auto, Truck & Motorcycle Parts Company Description Zhongjing Group Co.…" at bounding box center [307, 252] width 570 height 312
click at [1158, 25] on button at bounding box center [1163, 21] width 21 height 21
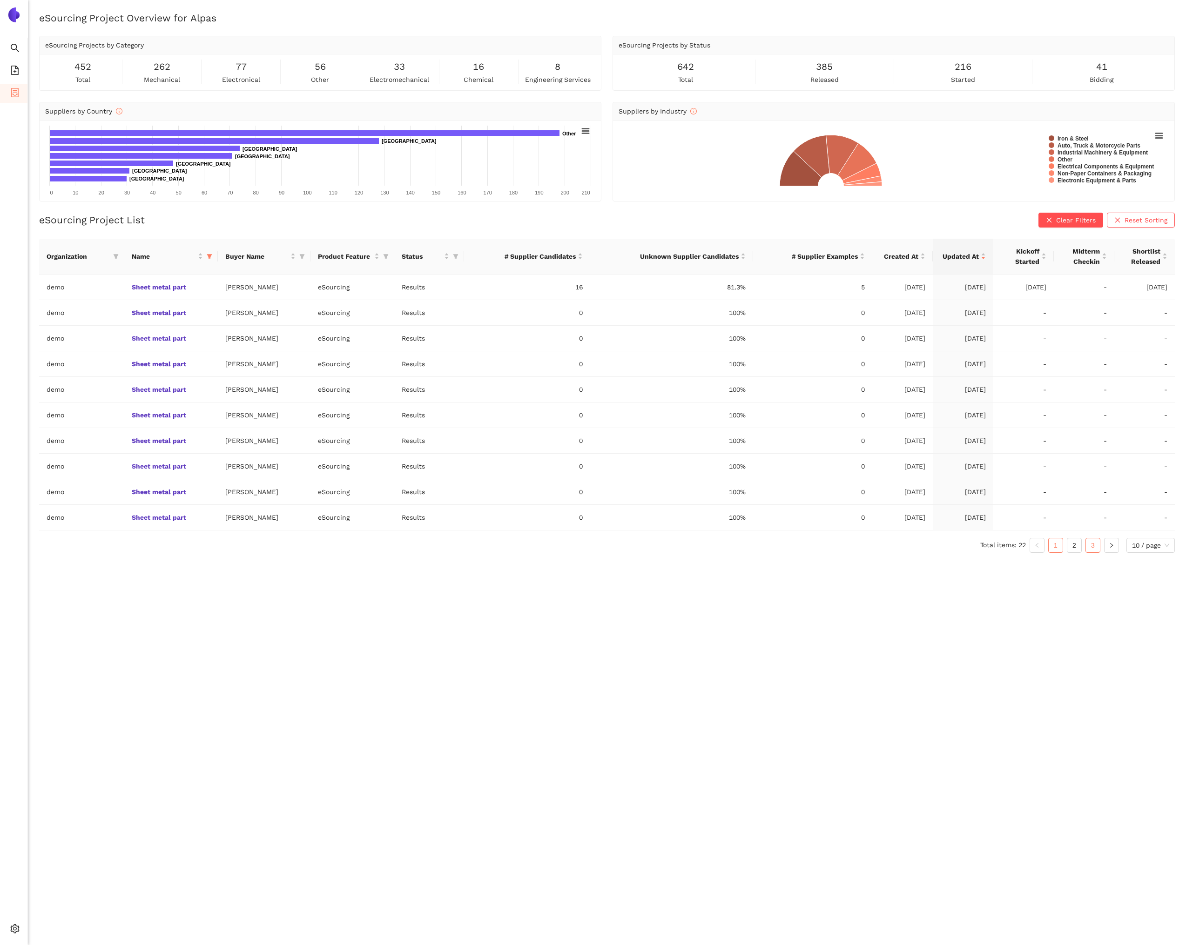
click at [1087, 544] on link "3" at bounding box center [1093, 545] width 14 height 14
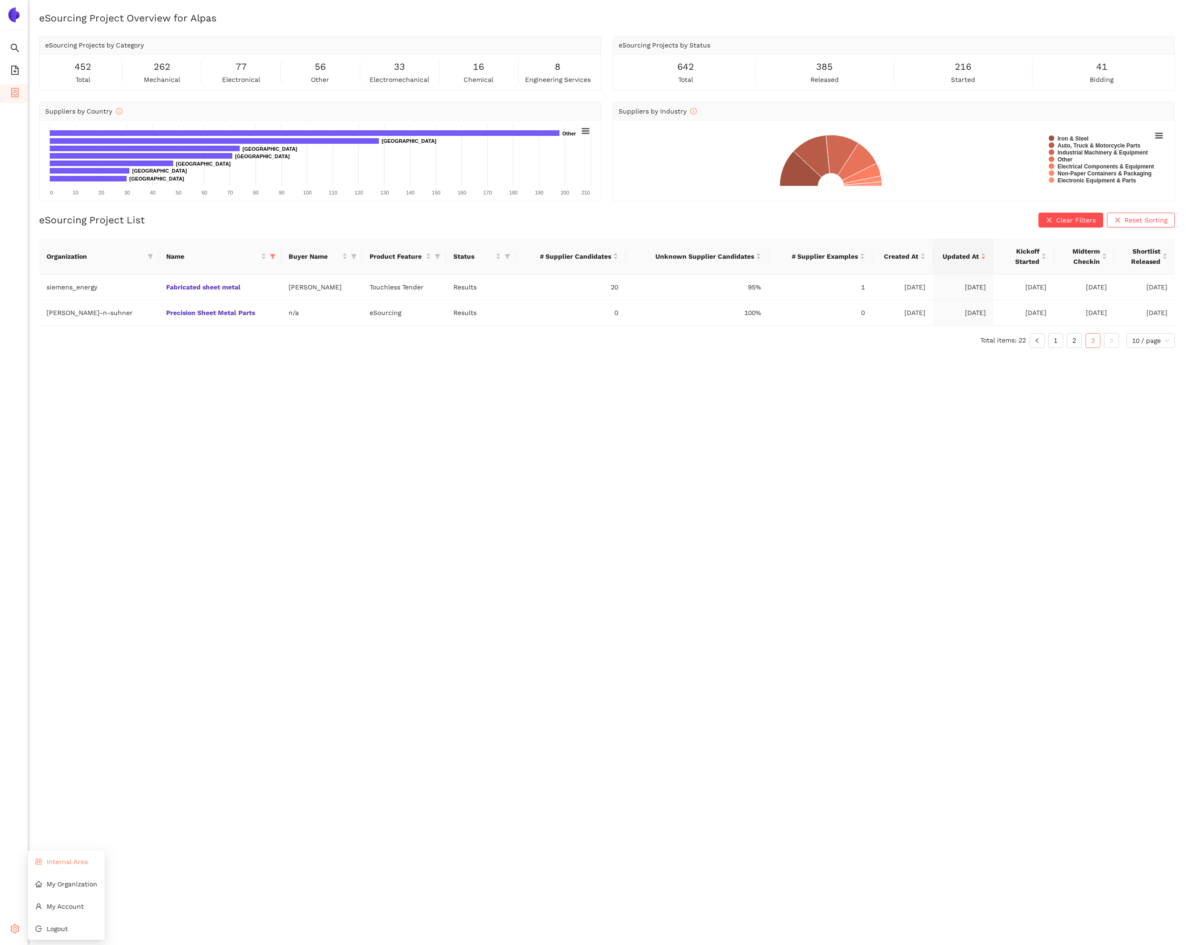
click at [46, 861] on li "Internal Area" at bounding box center [66, 861] width 77 height 19
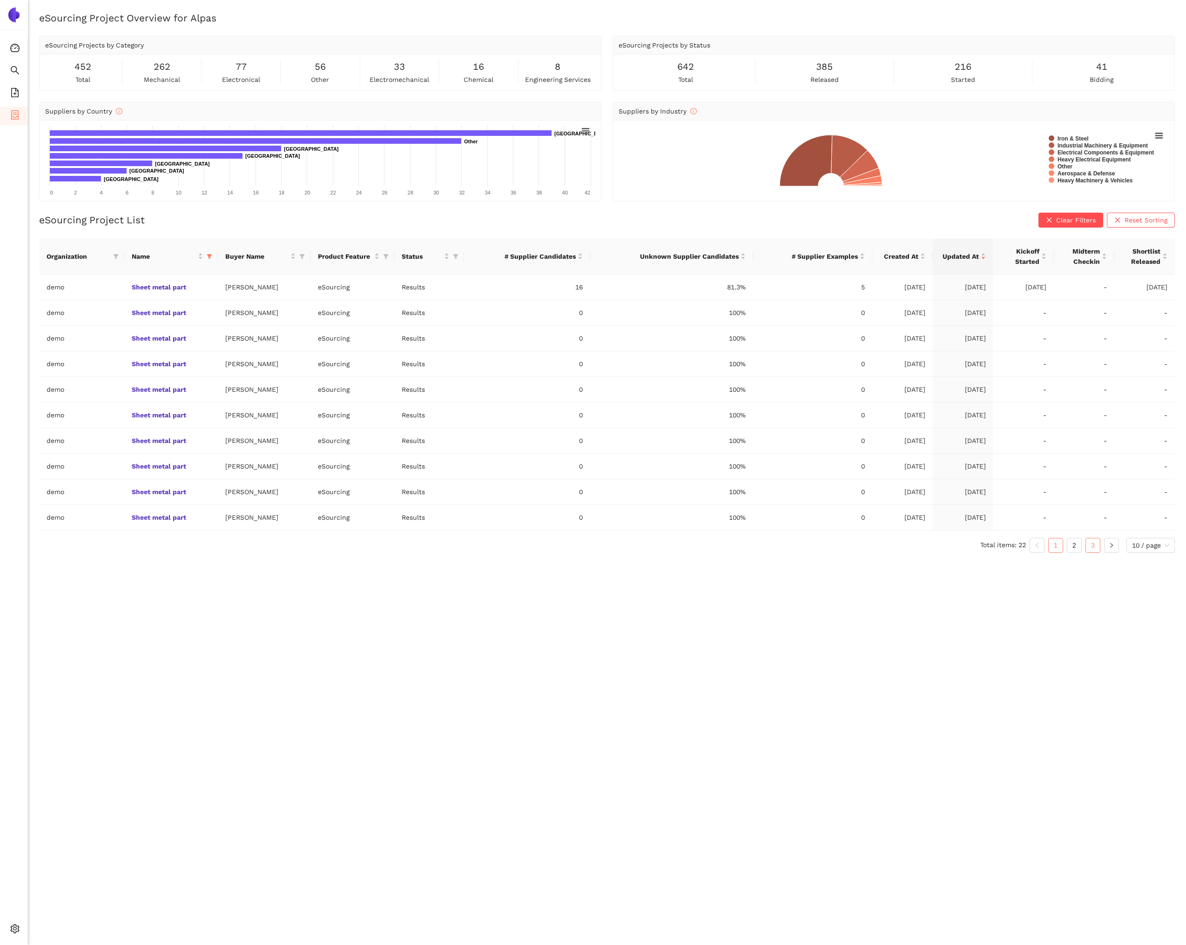
click at [1093, 551] on link "3" at bounding box center [1093, 545] width 14 height 14
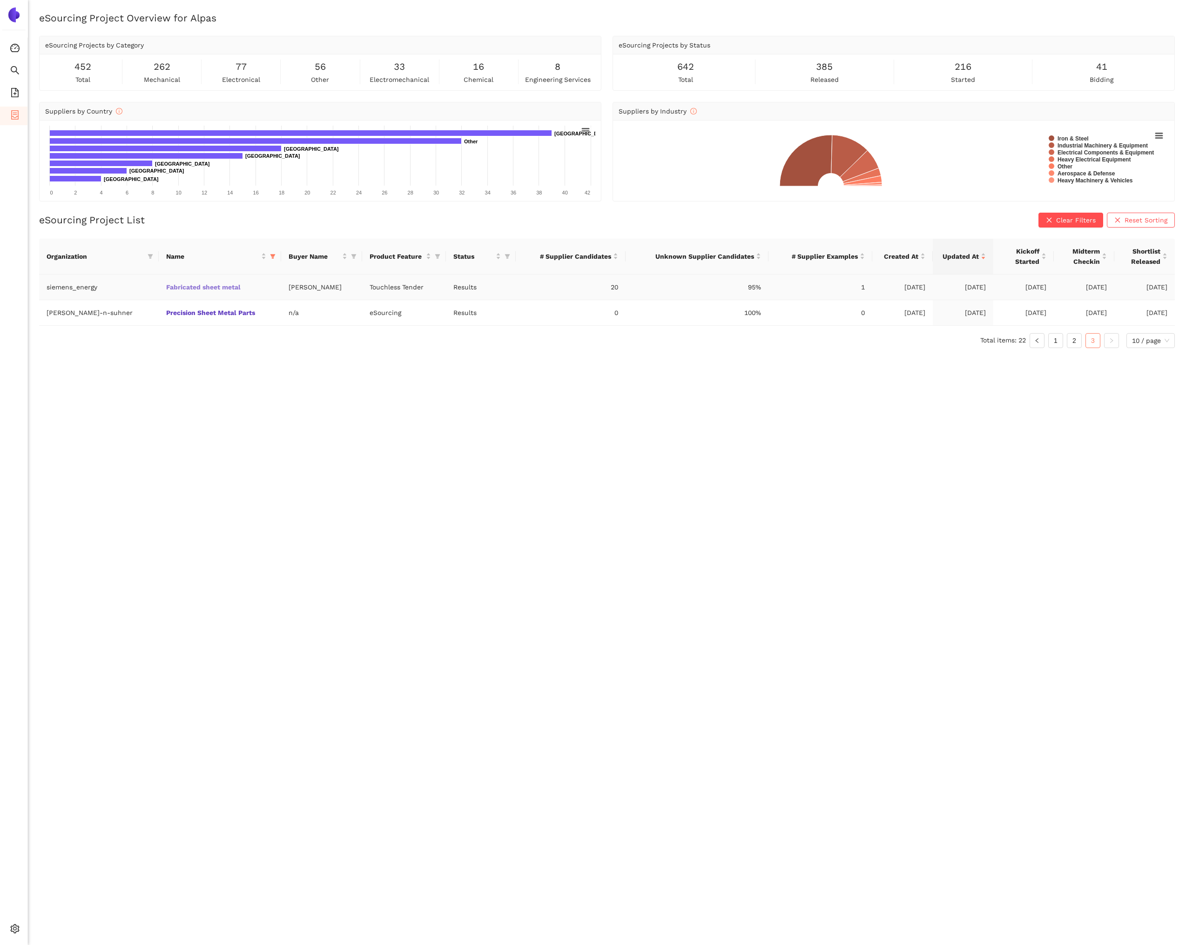
click at [0, 0] on link "Fabricated sheet metal" at bounding box center [0, 0] width 0 height 0
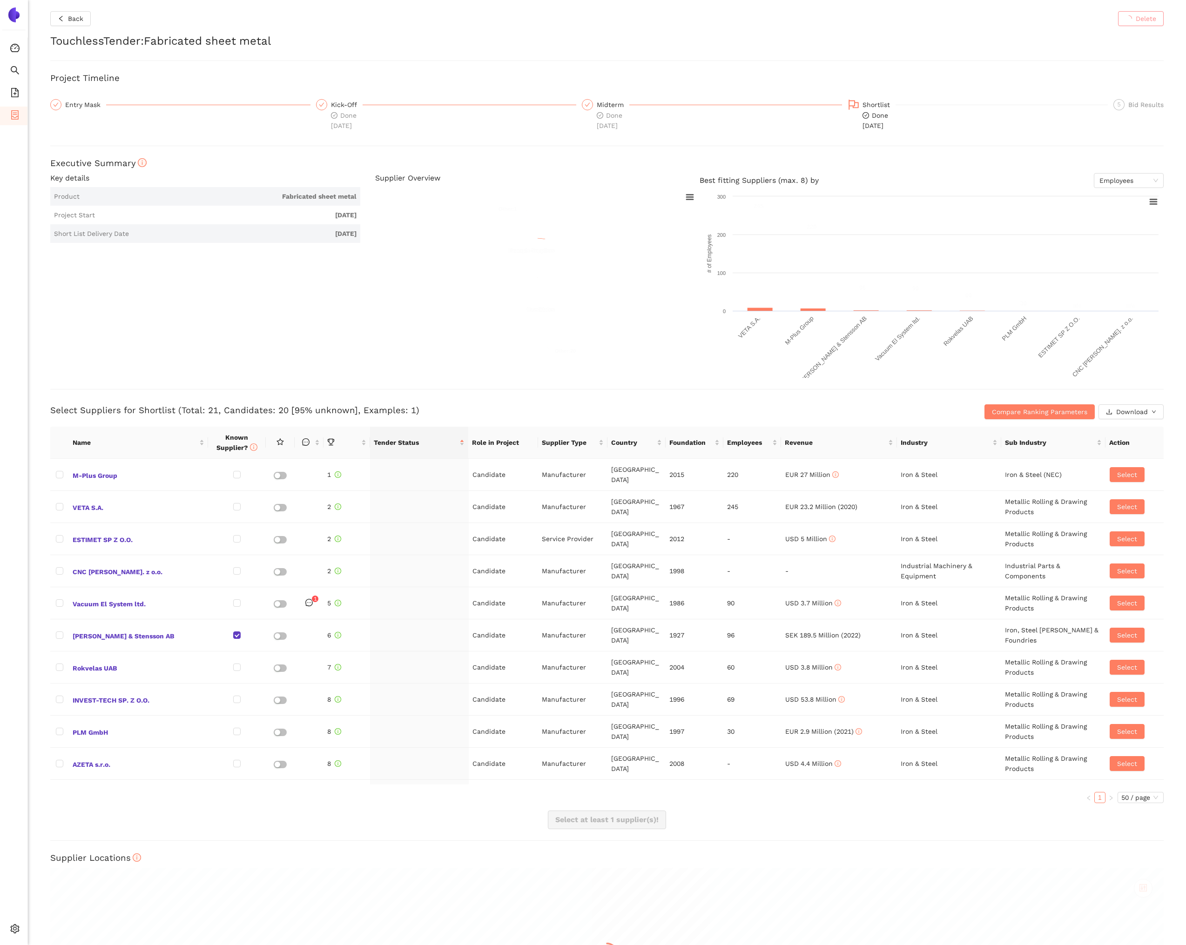
checkbox input "true"
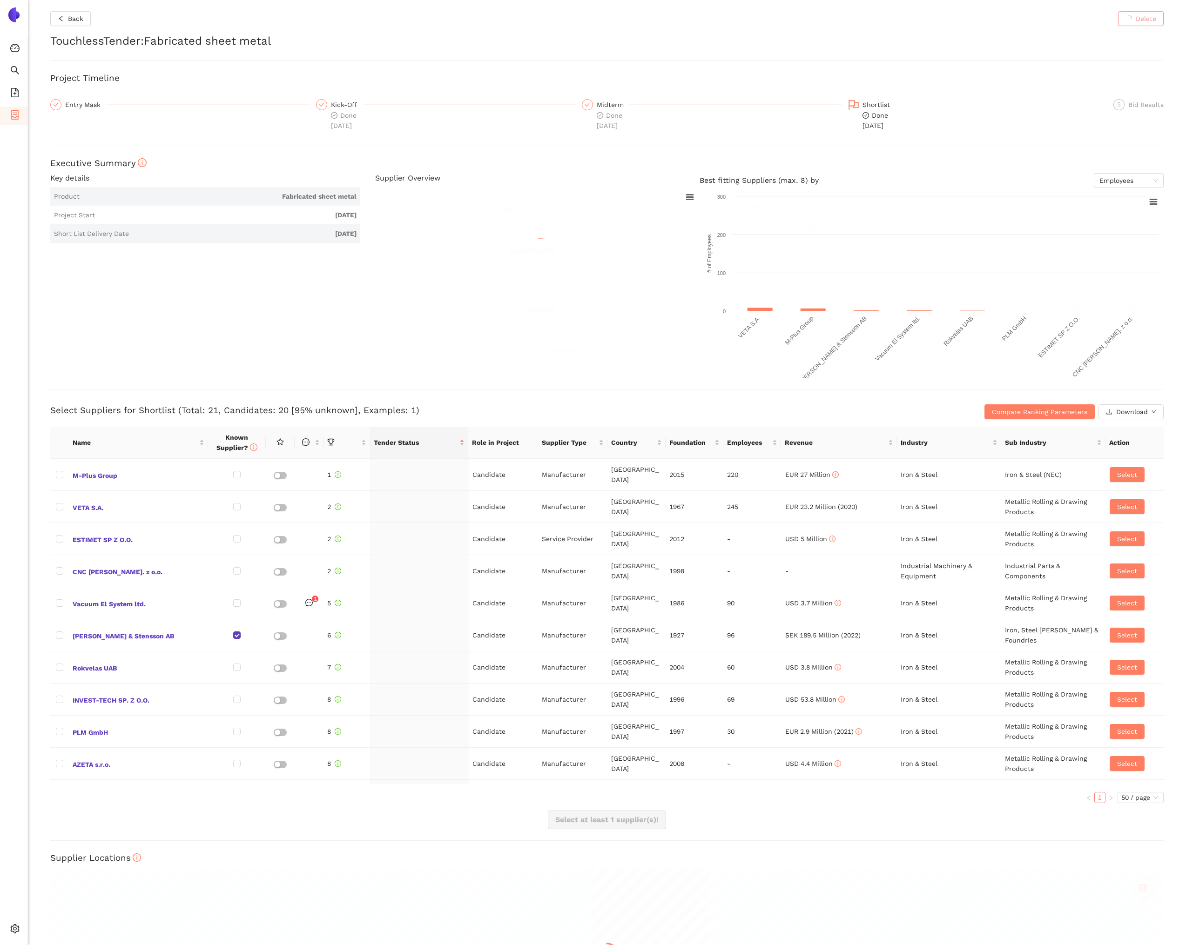
checkbox input "true"
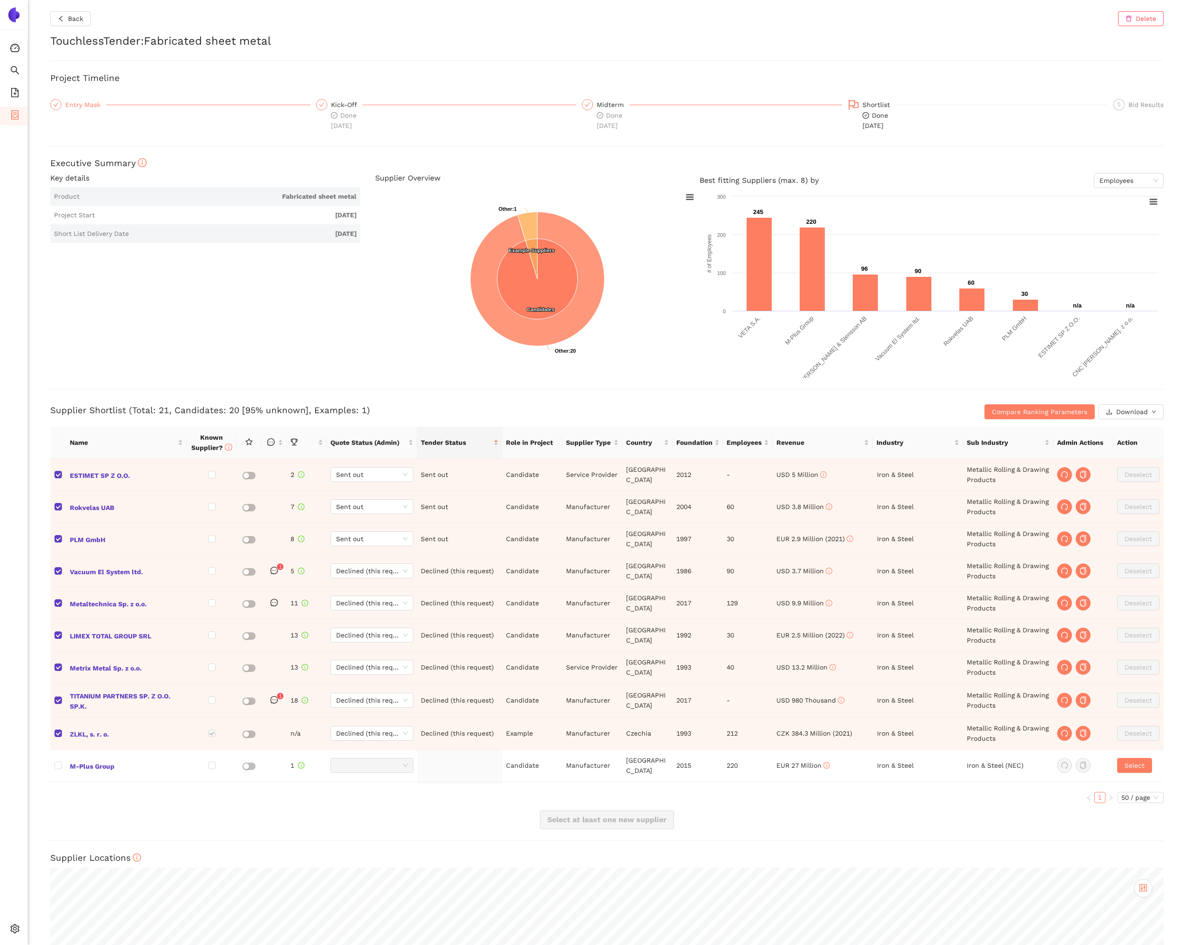
click at [70, 103] on div "Entry Mask" at bounding box center [85, 104] width 41 height 11
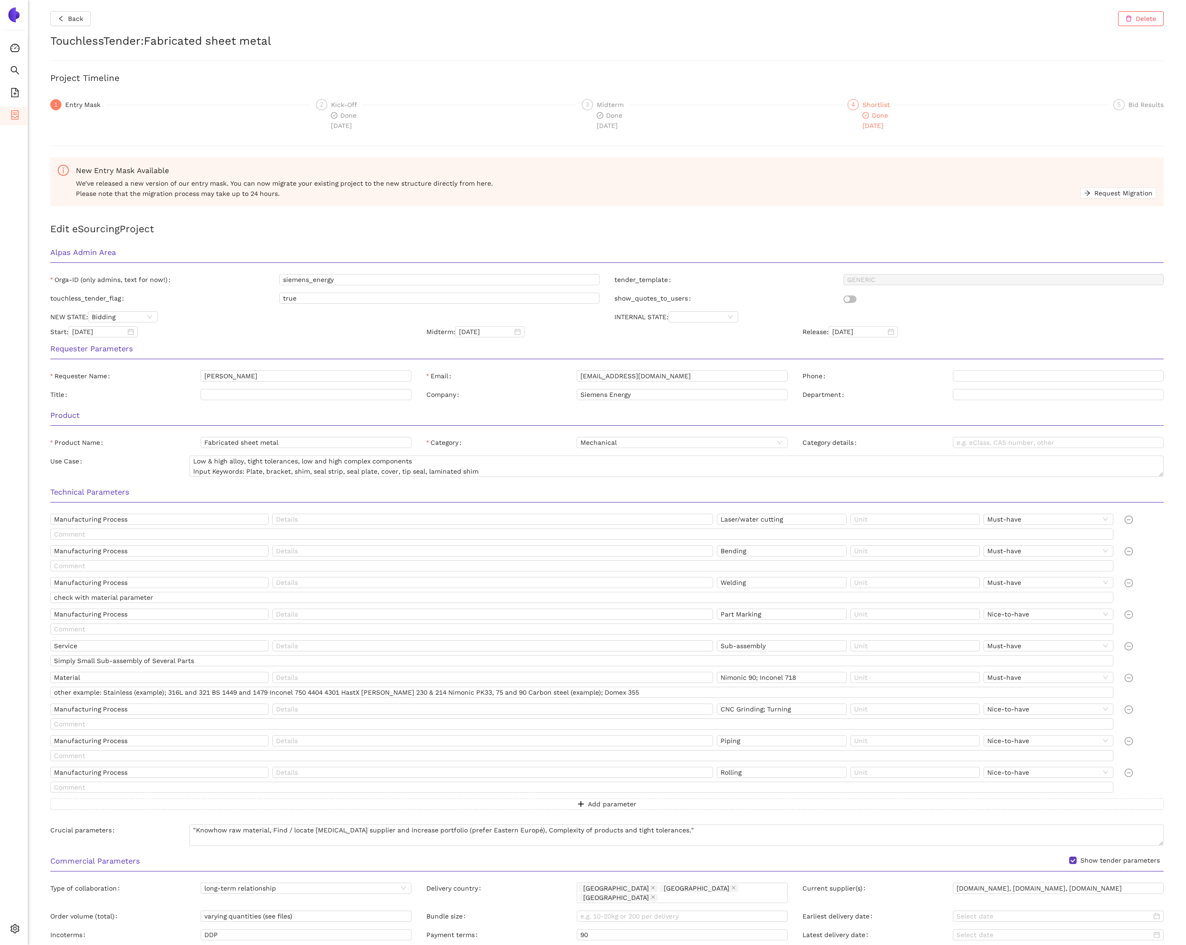
click at [862, 118] on icon "check-circle" at bounding box center [865, 115] width 7 height 7
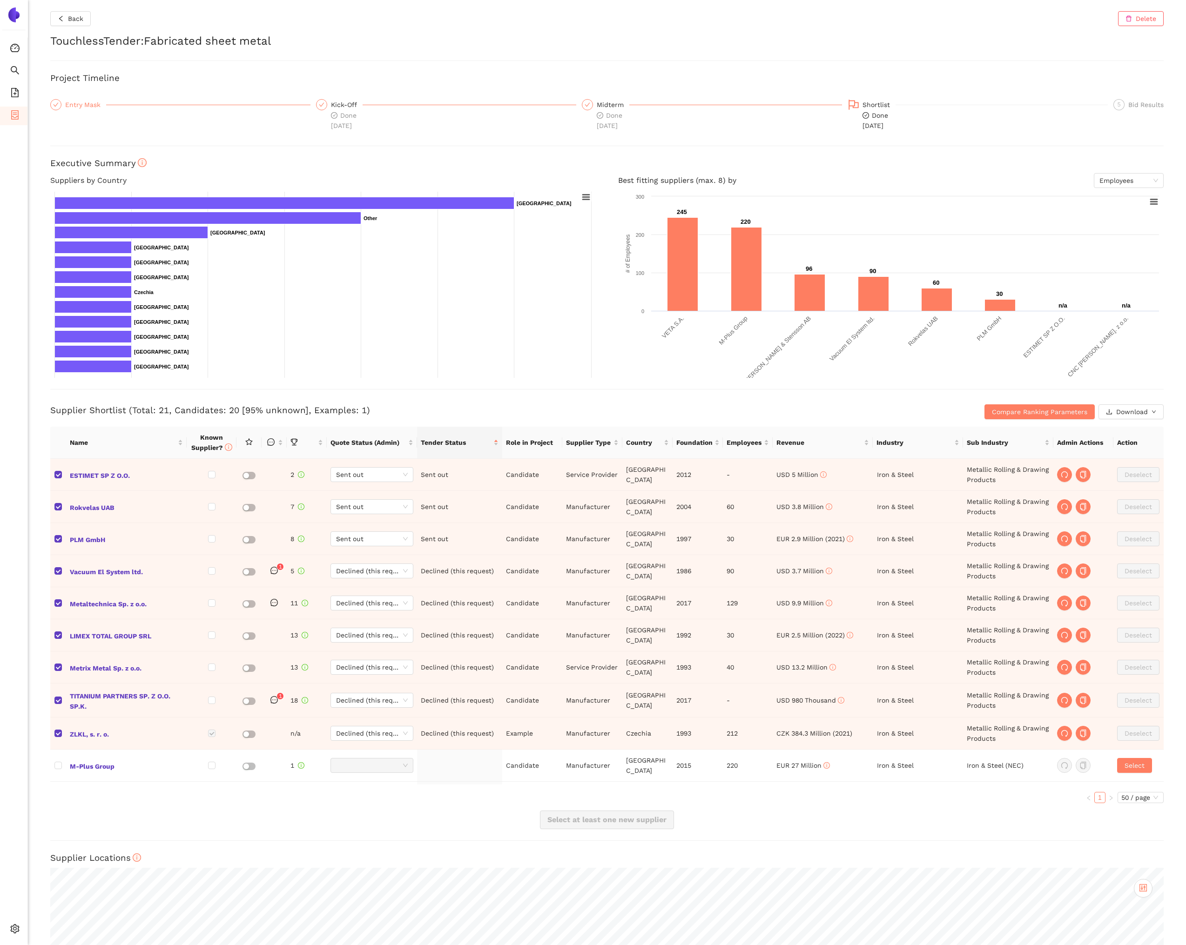
click at [58, 103] on icon "check" at bounding box center [56, 104] width 5 height 4
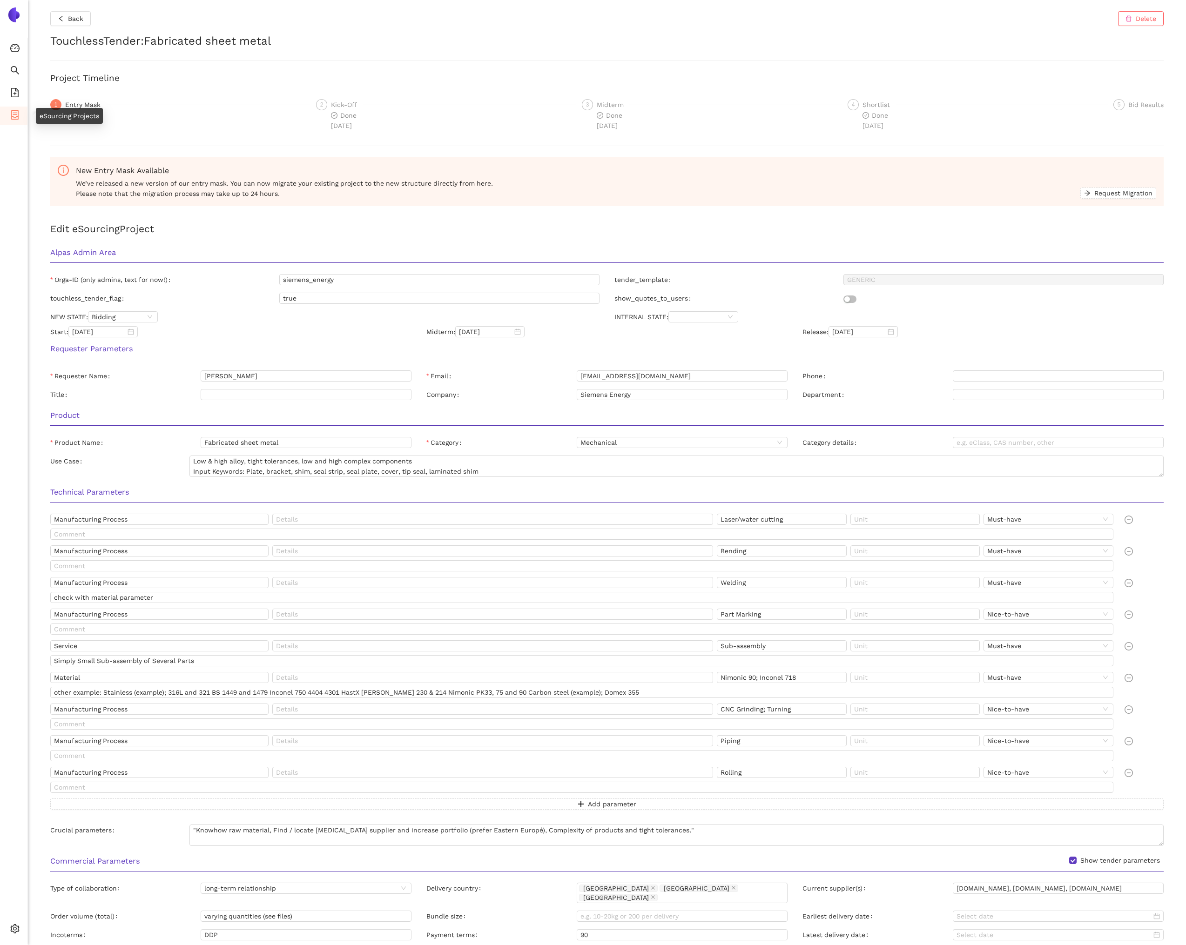
click at [19, 117] on icon "container" at bounding box center [14, 114] width 9 height 9
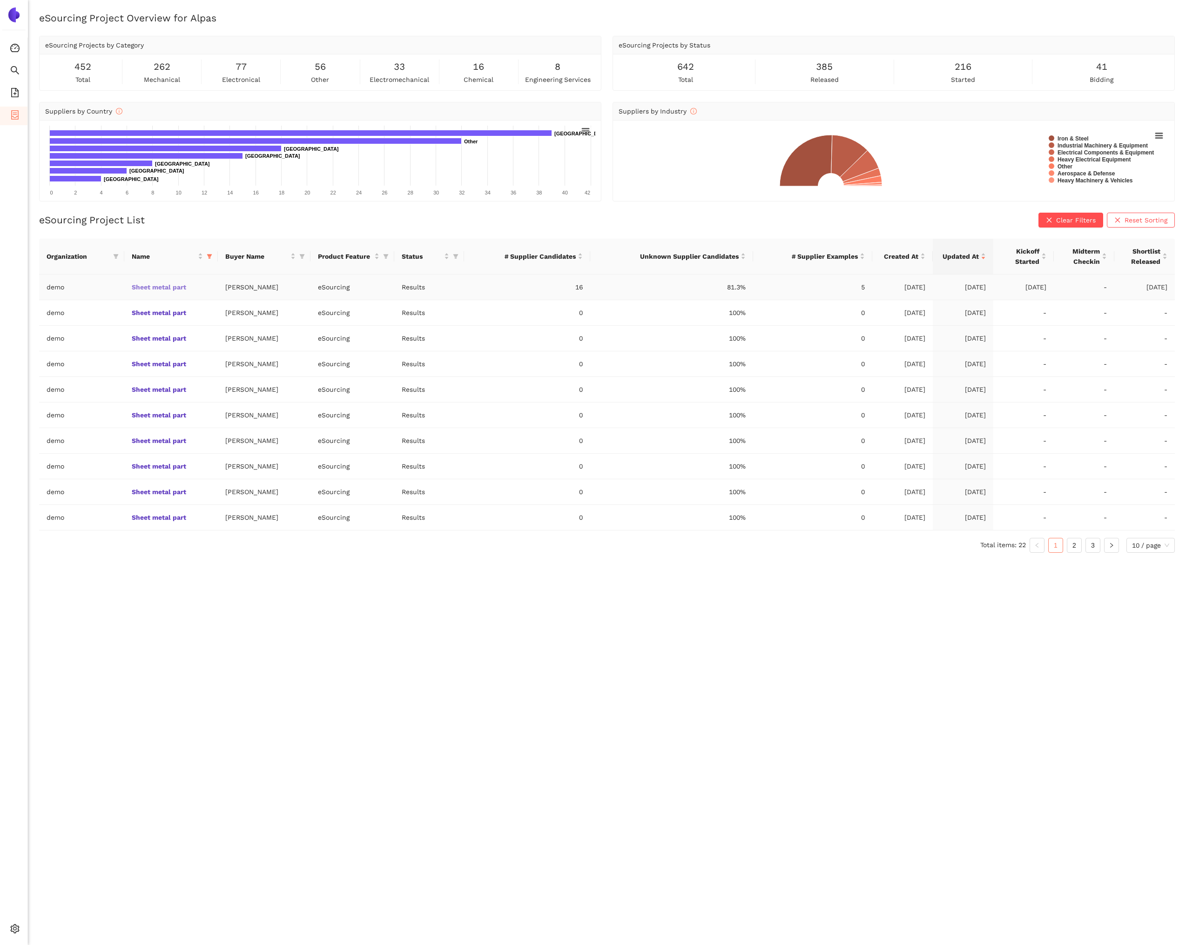
click at [0, 0] on link "Sheet metal part" at bounding box center [0, 0] width 0 height 0
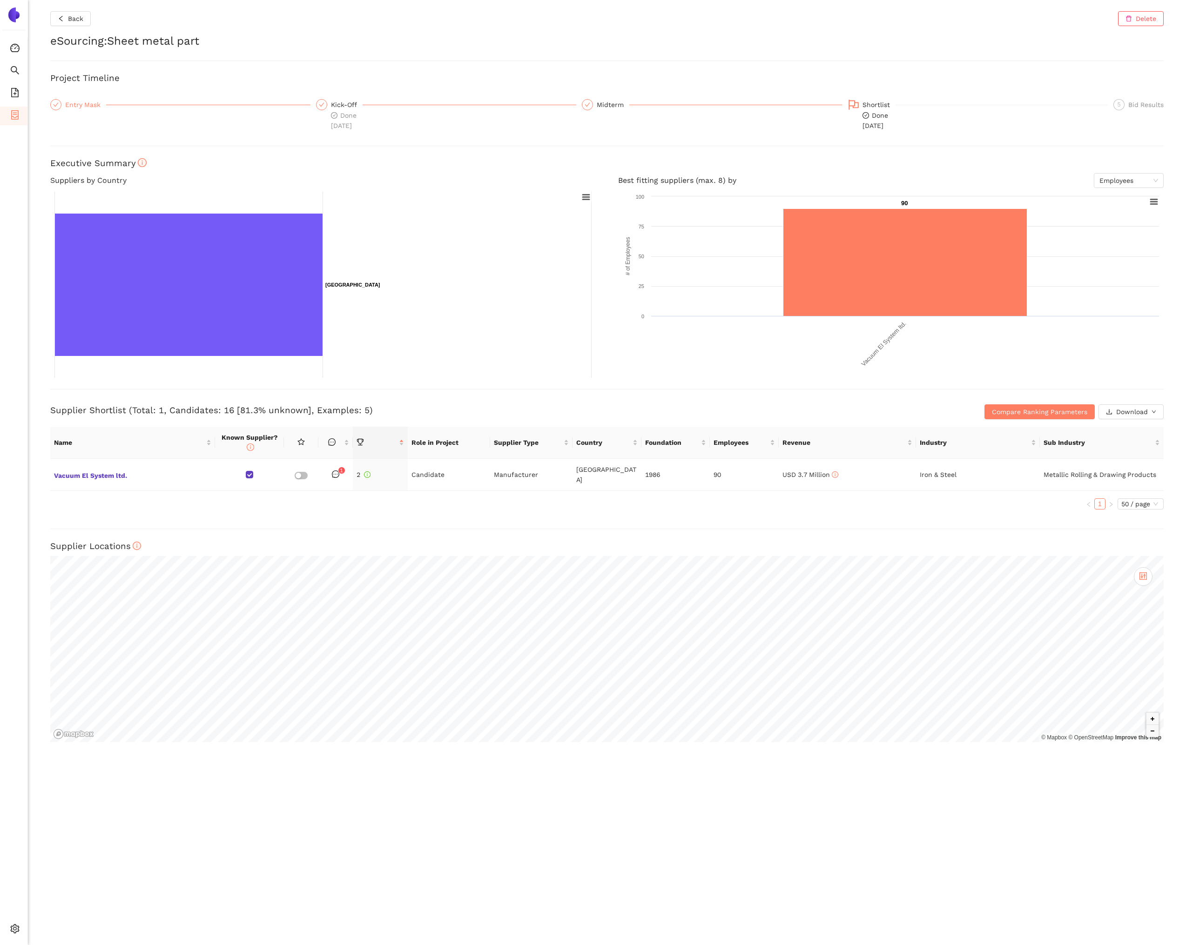
click at [99, 107] on div "Entry Mask" at bounding box center [85, 104] width 41 height 11
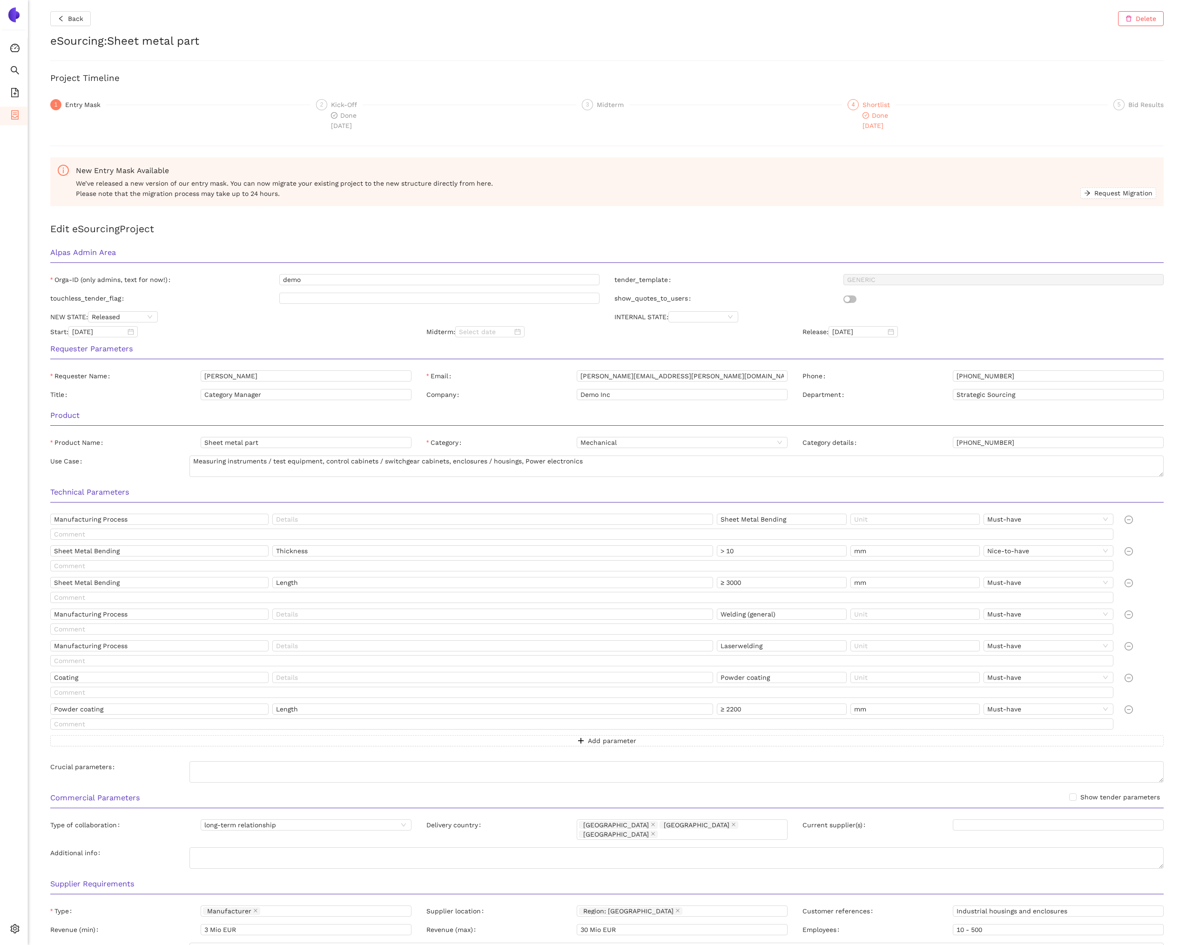
click at [867, 99] on div "Shortlist" at bounding box center [878, 104] width 33 height 11
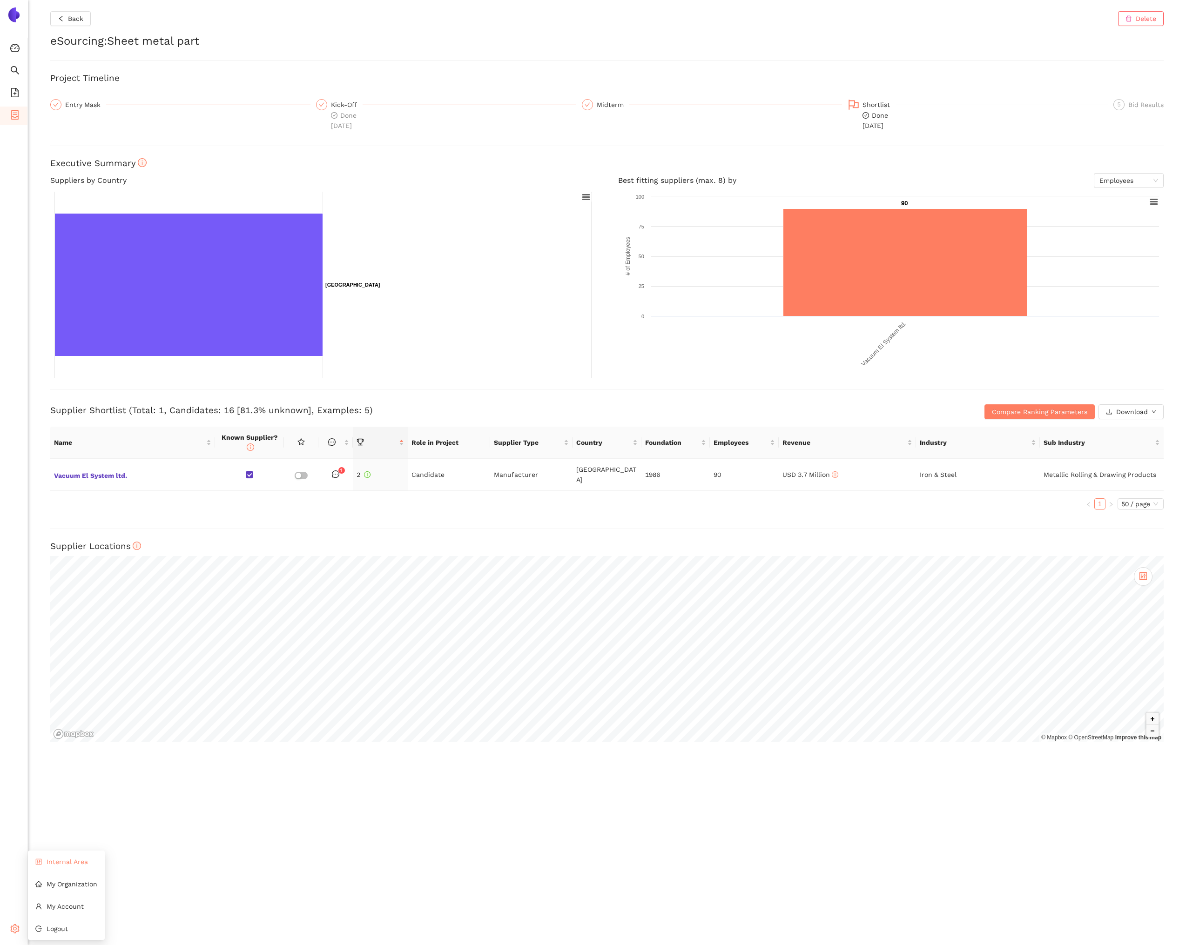
click at [68, 864] on span "Internal Area" at bounding box center [67, 861] width 41 height 7
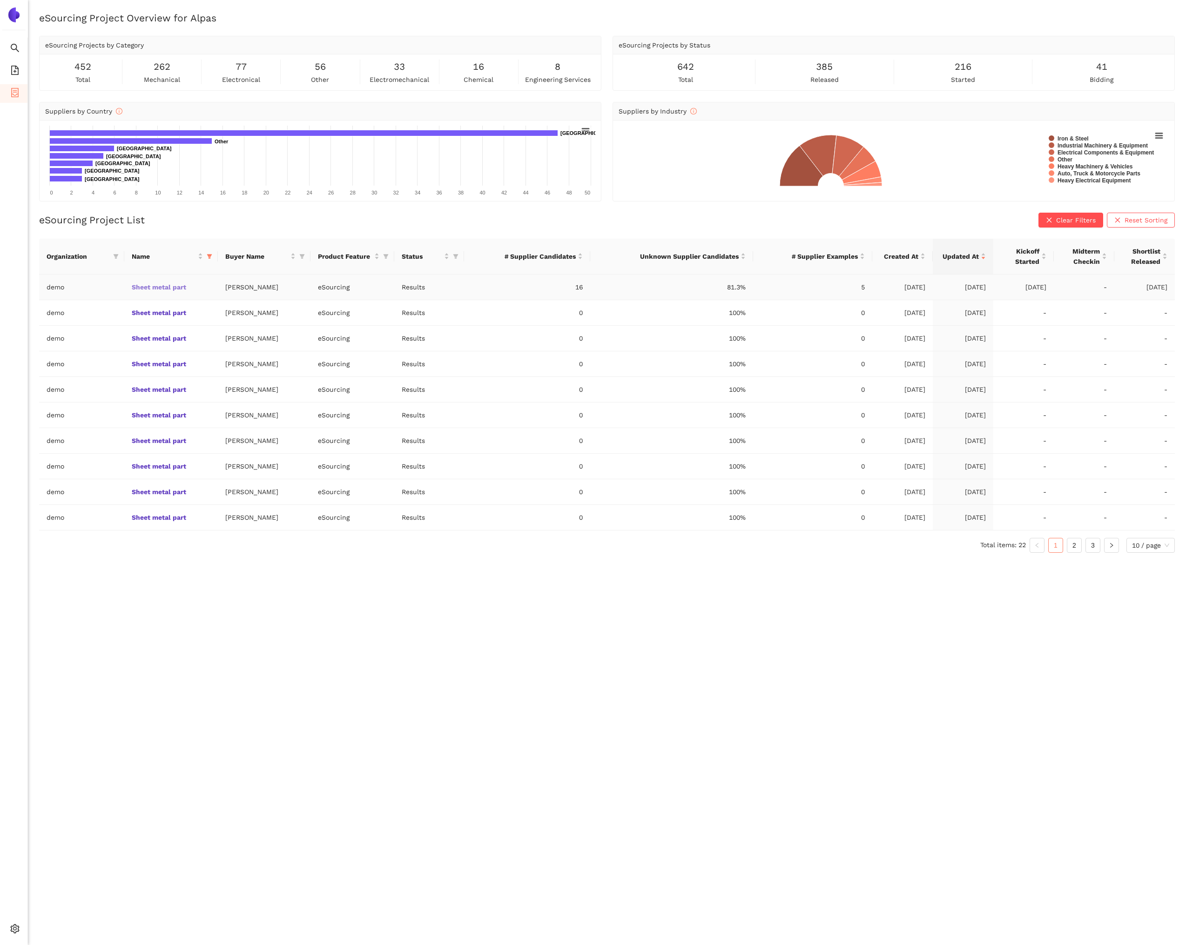
click at [0, 0] on link "Sheet metal part" at bounding box center [0, 0] width 0 height 0
click at [1067, 546] on link "2" at bounding box center [1074, 545] width 14 height 14
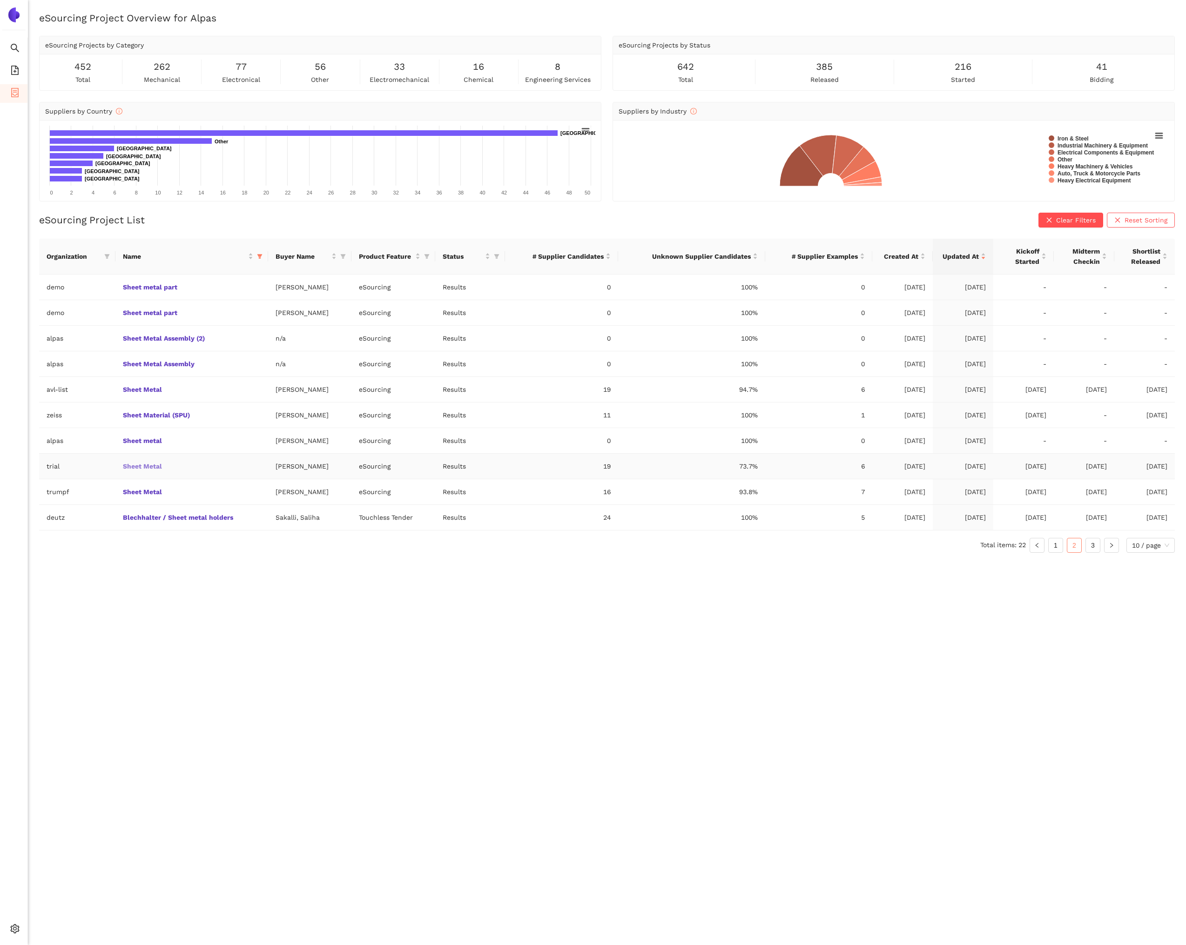
click at [0, 0] on link "Sheet Metal" at bounding box center [0, 0] width 0 height 0
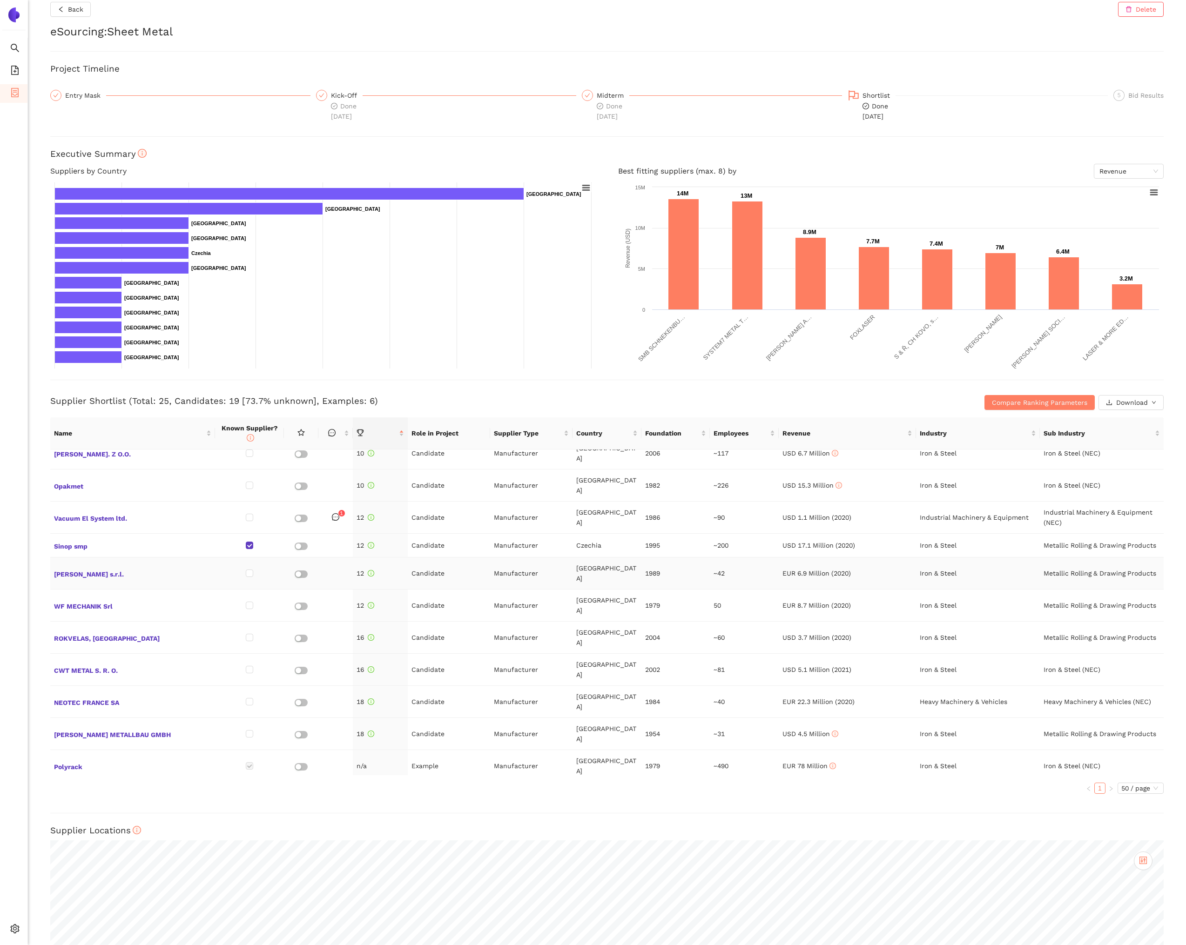
scroll to position [11, 0]
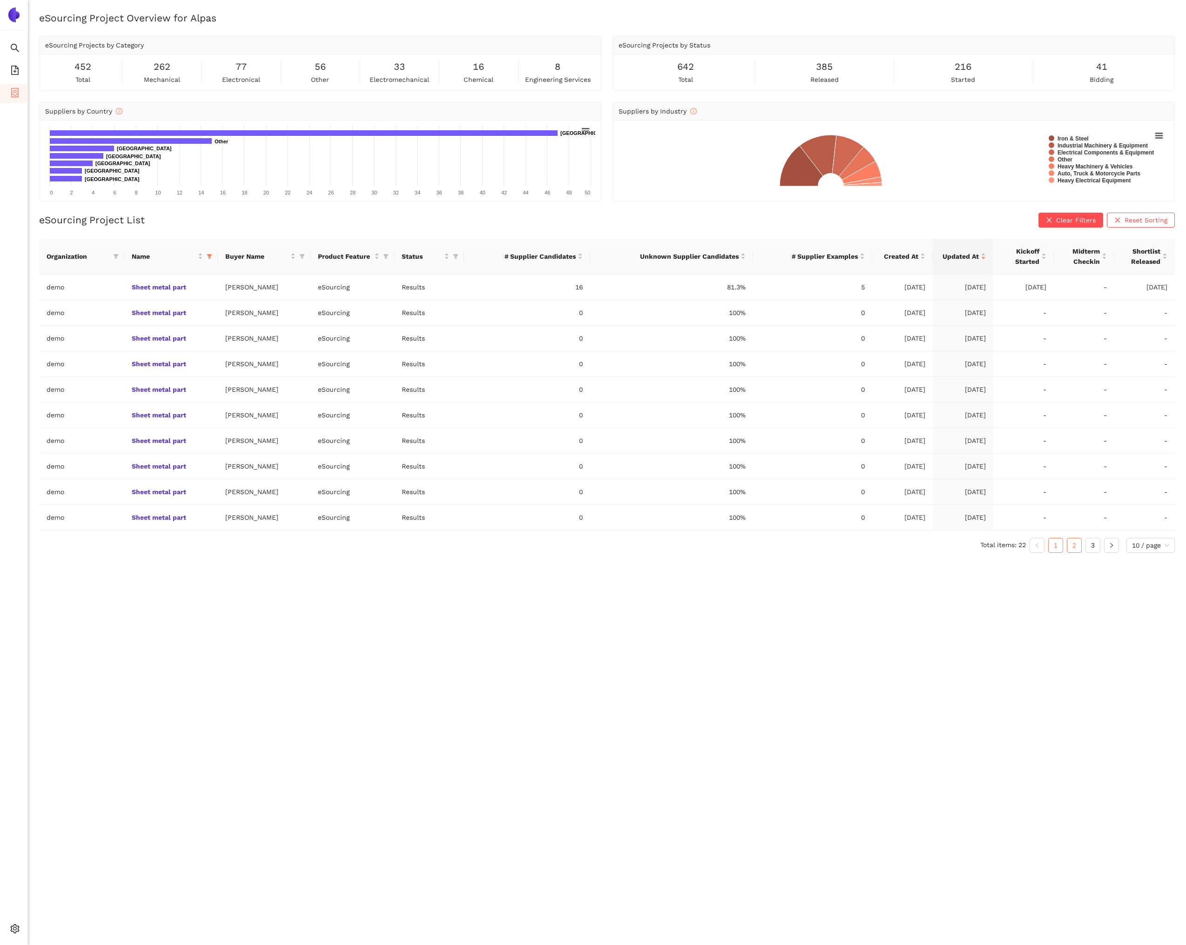
click at [1075, 547] on link "2" at bounding box center [1074, 545] width 14 height 14
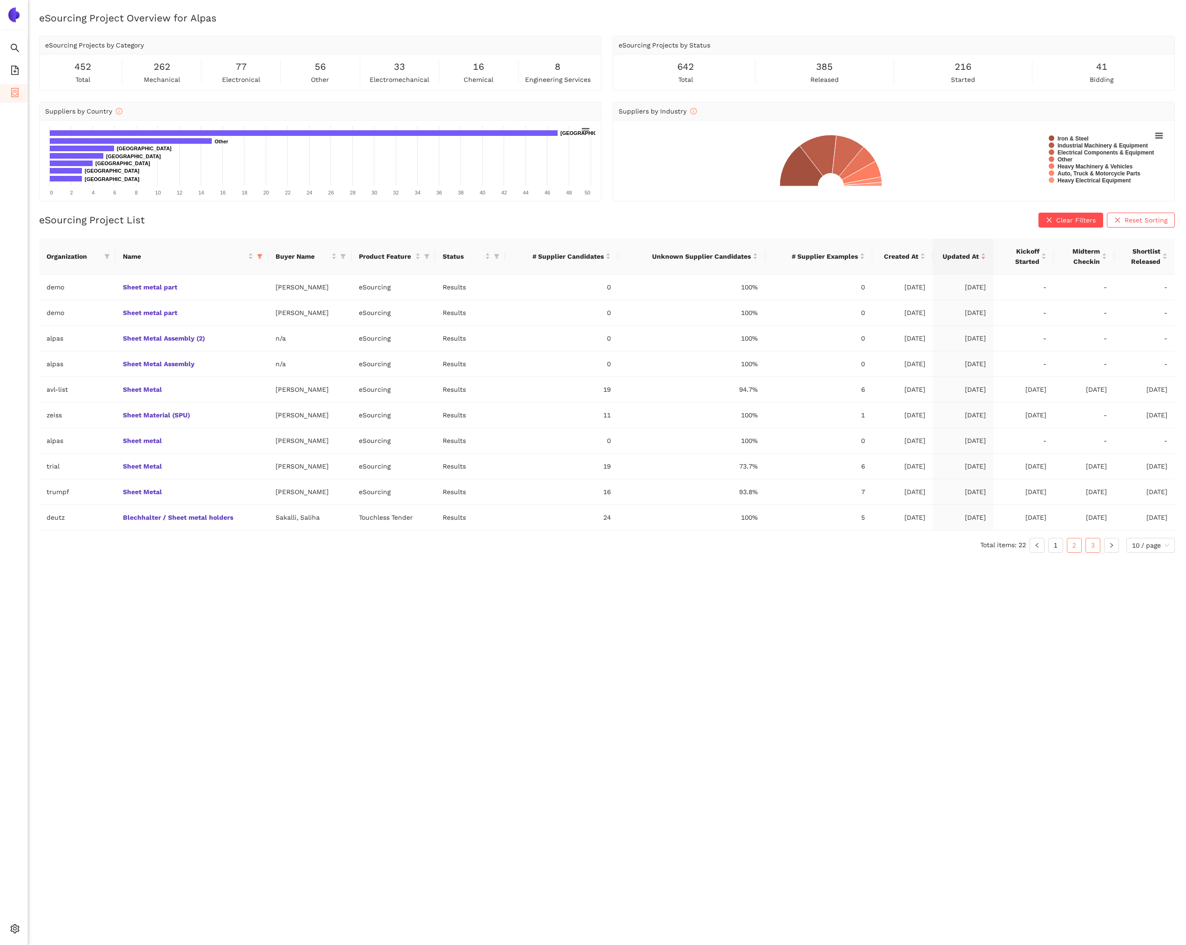
click at [1097, 544] on link "3" at bounding box center [1093, 545] width 14 height 14
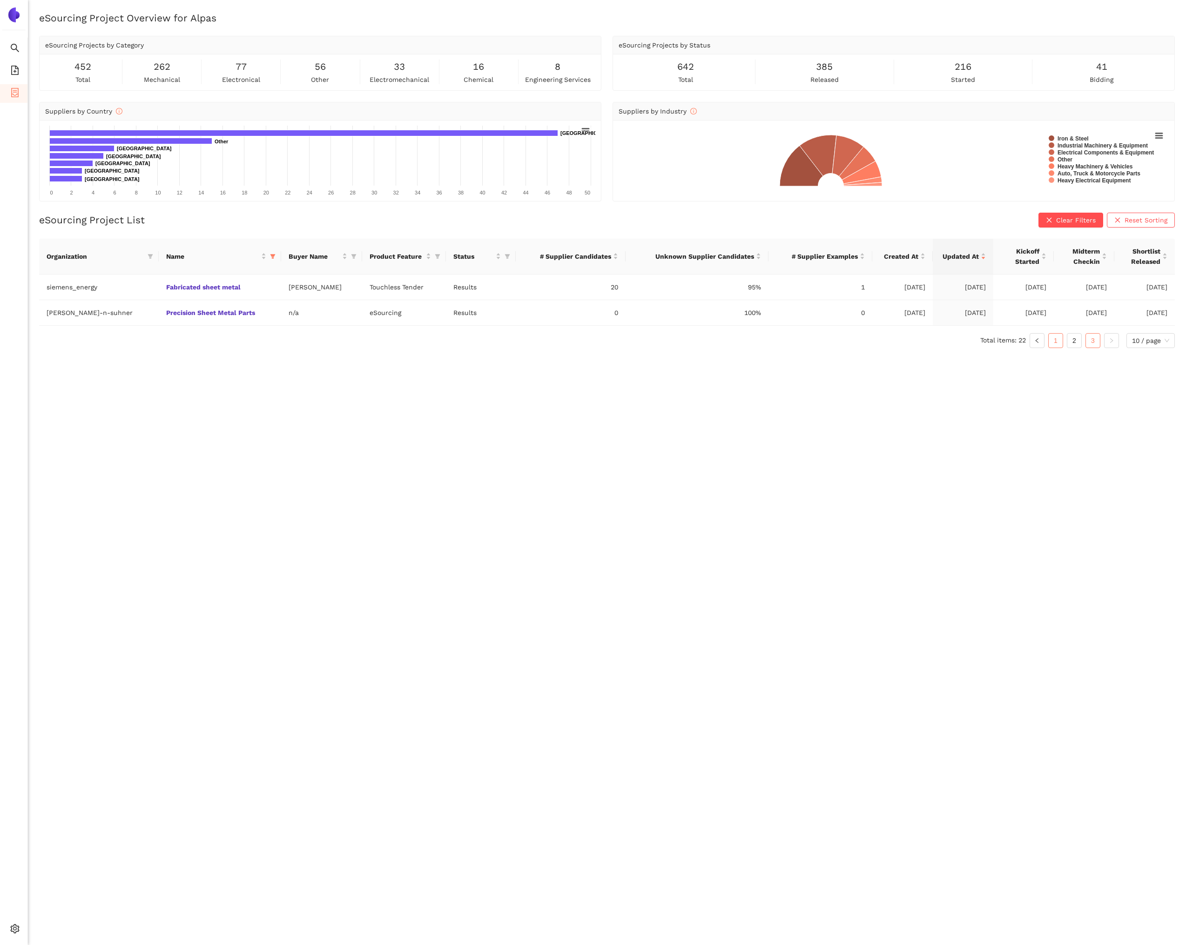
click at [1057, 339] on link "1" at bounding box center [1055, 341] width 14 height 14
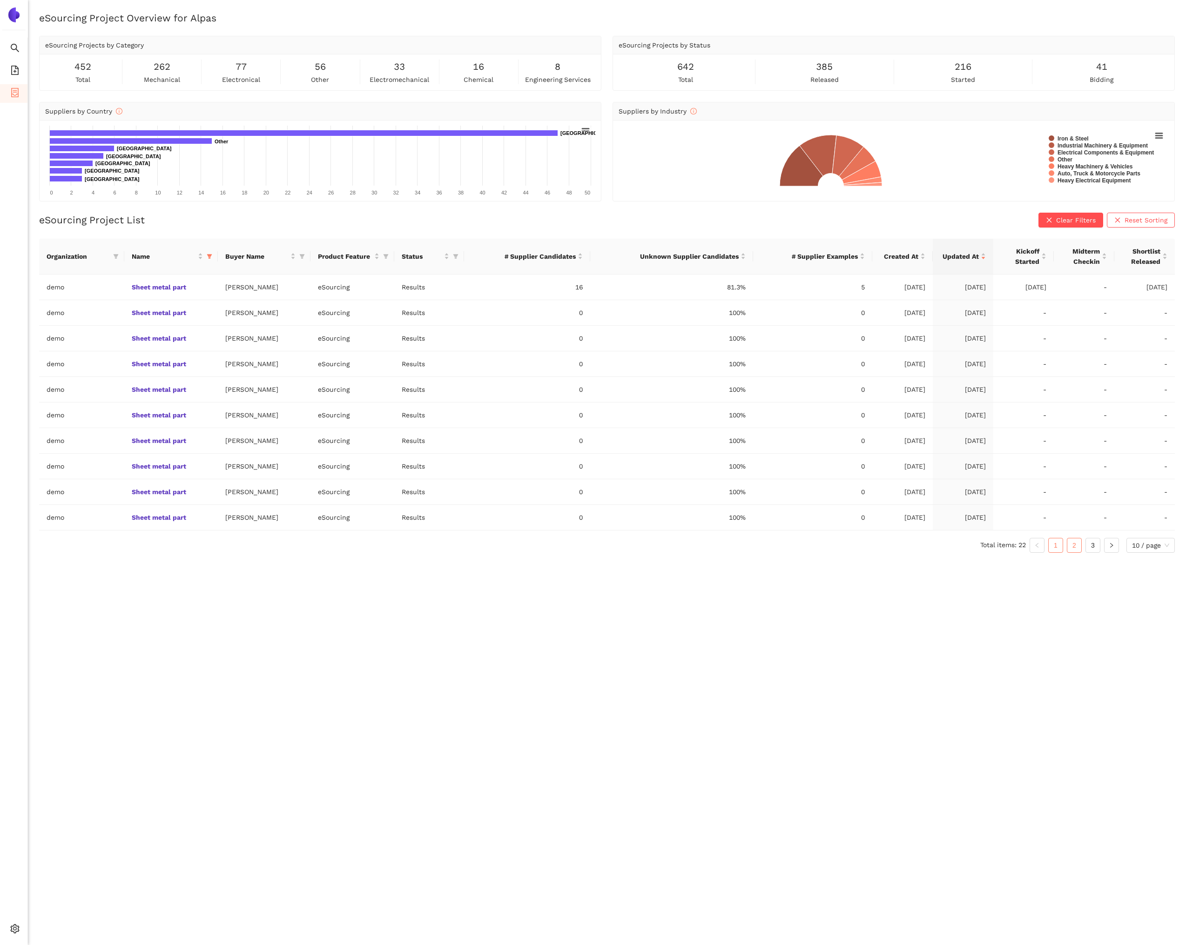
click at [1073, 540] on link "2" at bounding box center [1074, 545] width 14 height 14
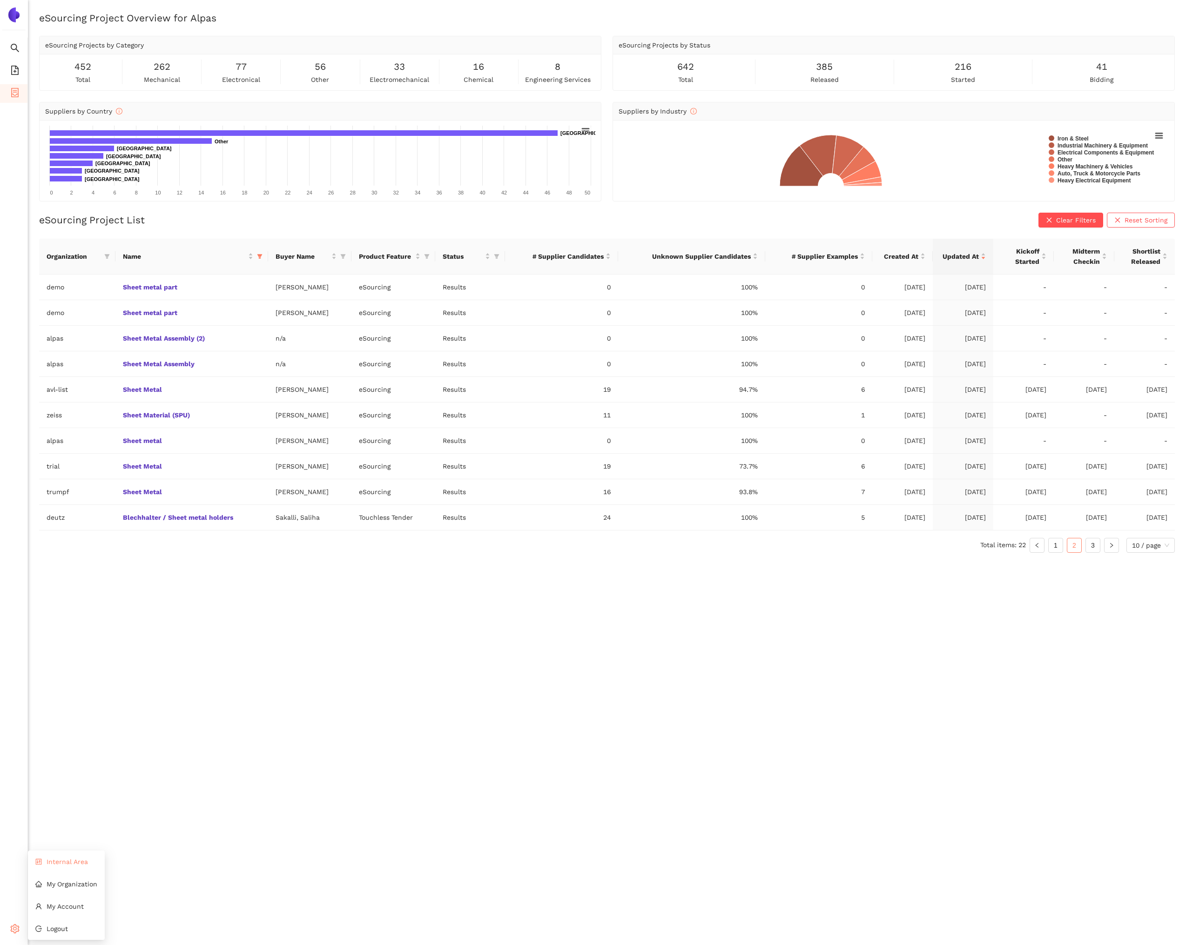
click at [66, 867] on li "Internal Area" at bounding box center [66, 861] width 77 height 19
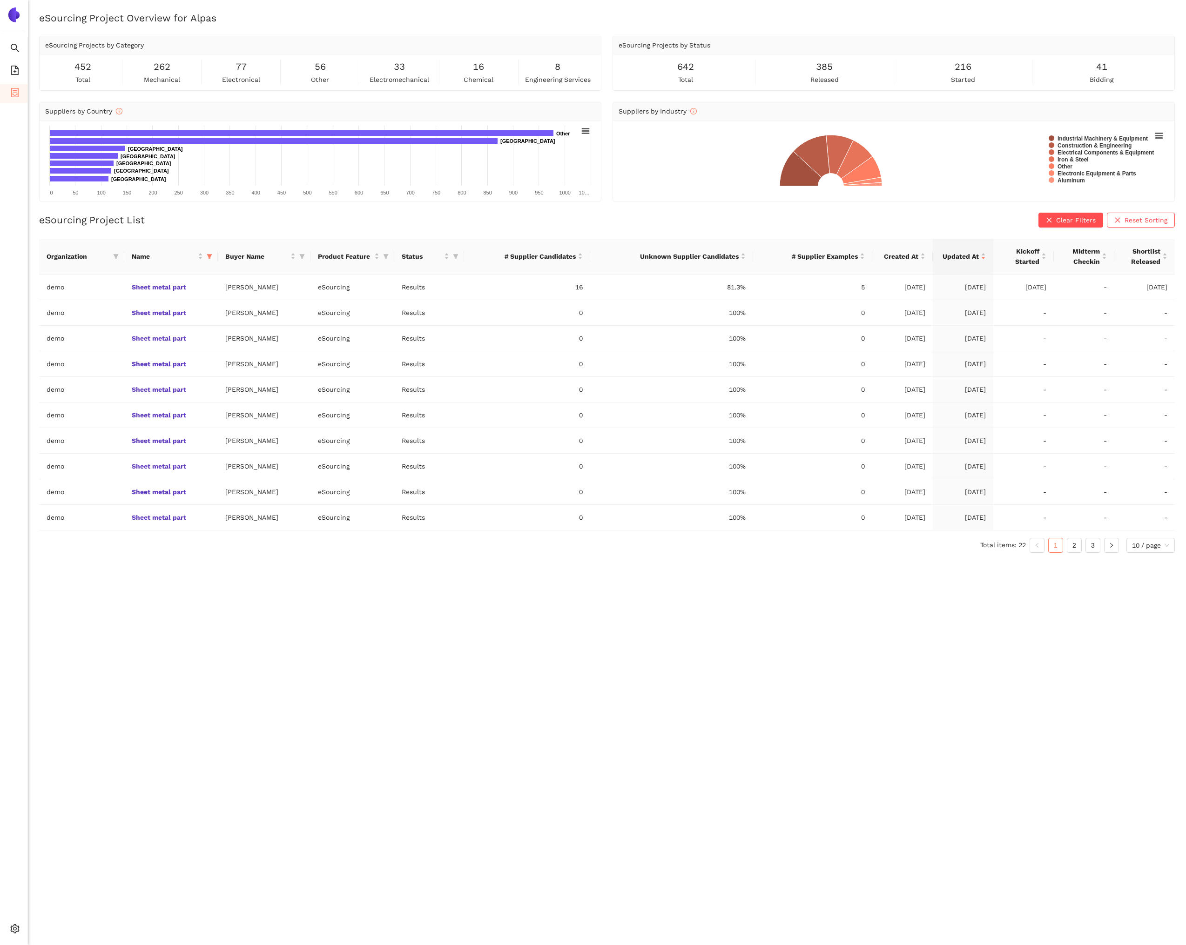
click at [421, 617] on div "eSourcing Project Overview for Alpas eSourcing Projects by Category 452 total 2…" at bounding box center [607, 483] width 1158 height 945
click at [1075, 543] on link "2" at bounding box center [1074, 545] width 14 height 14
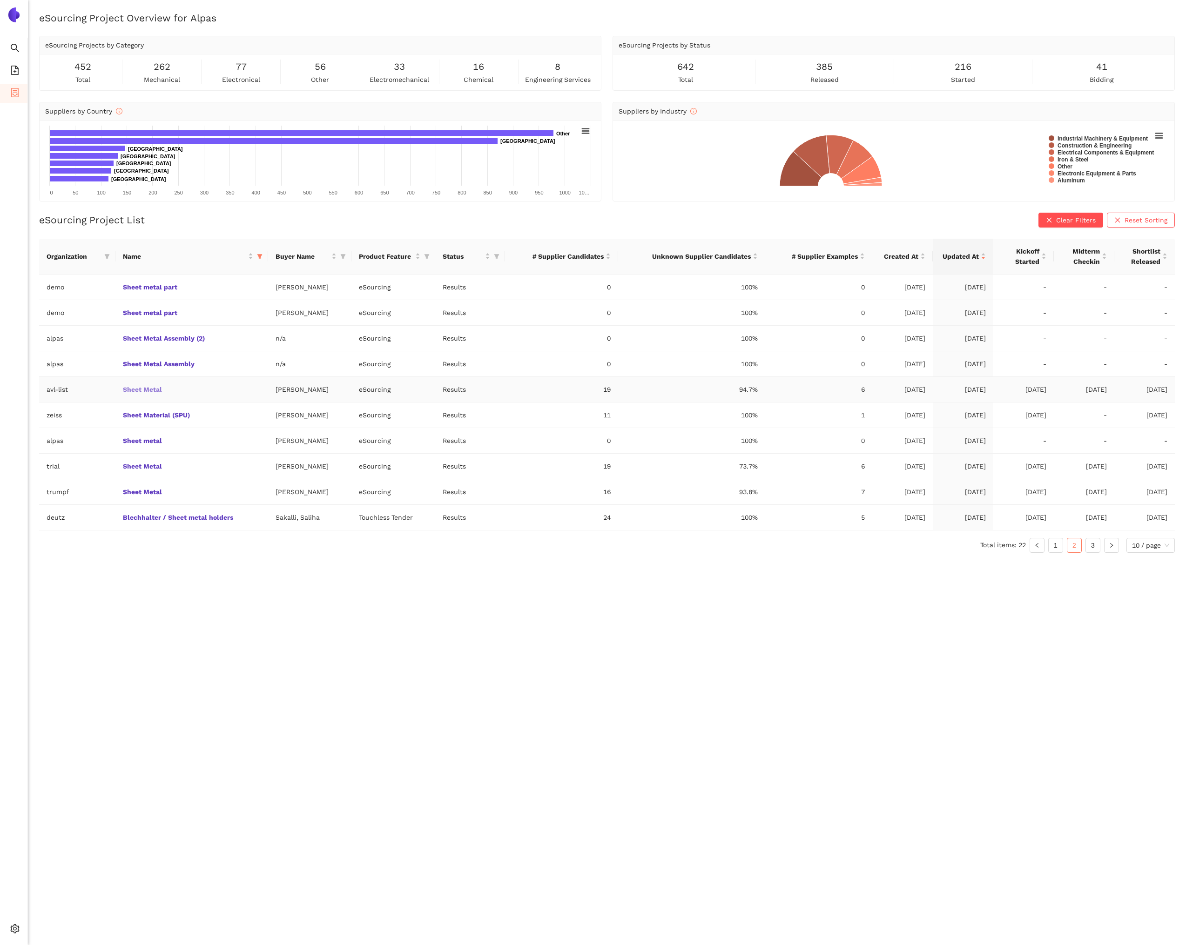
click at [0, 0] on link "Sheet Metal" at bounding box center [0, 0] width 0 height 0
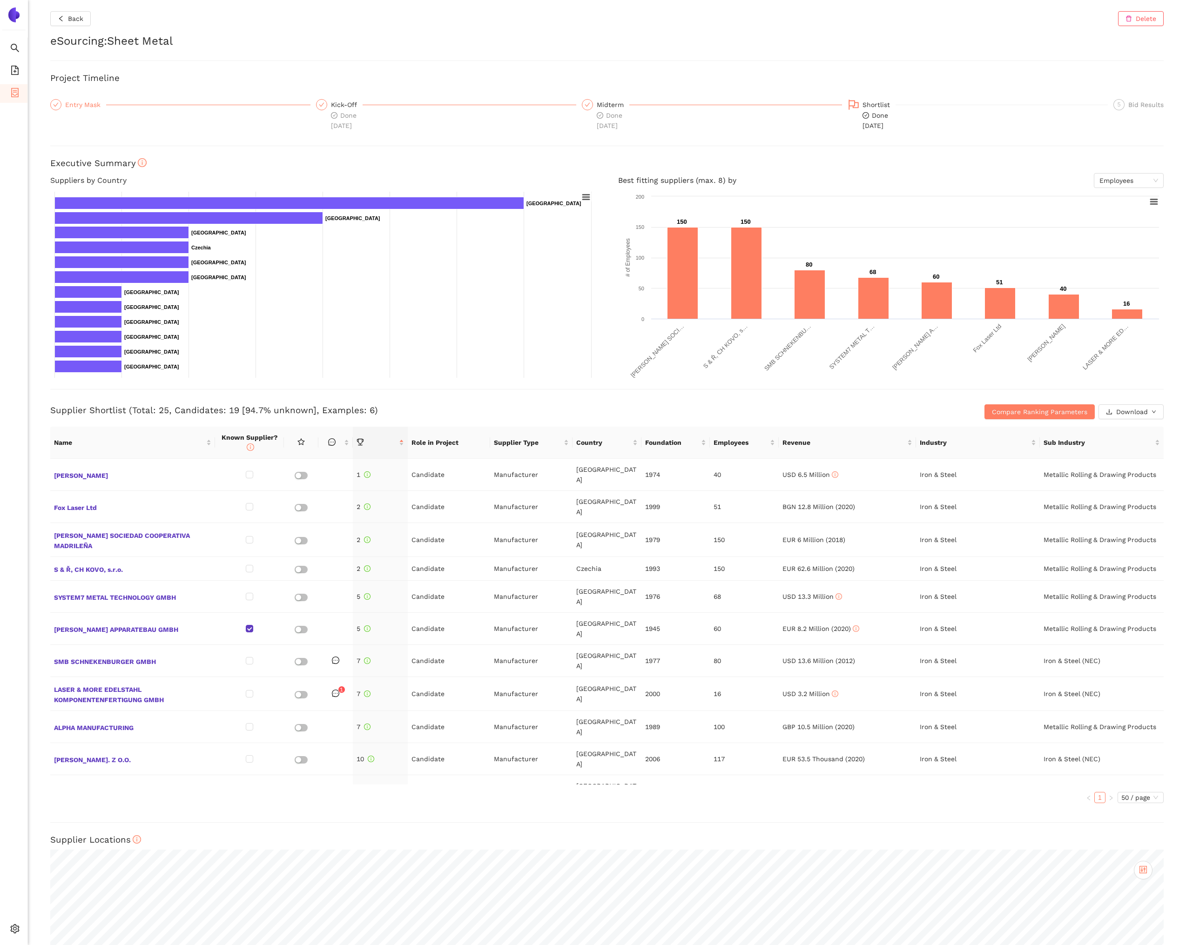
click at [84, 103] on div "Entry Mask" at bounding box center [85, 104] width 41 height 11
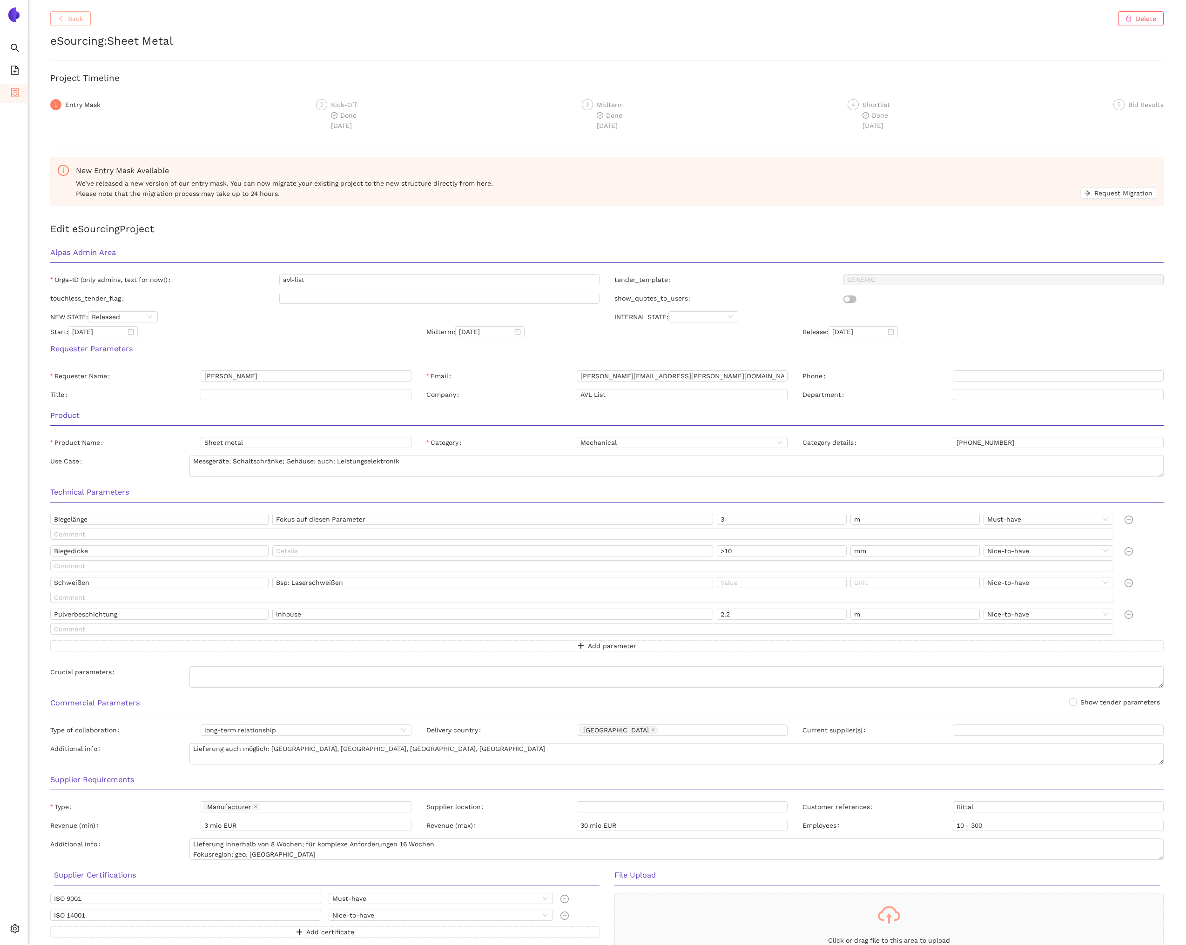
click at [74, 25] on button "Back" at bounding box center [70, 18] width 40 height 15
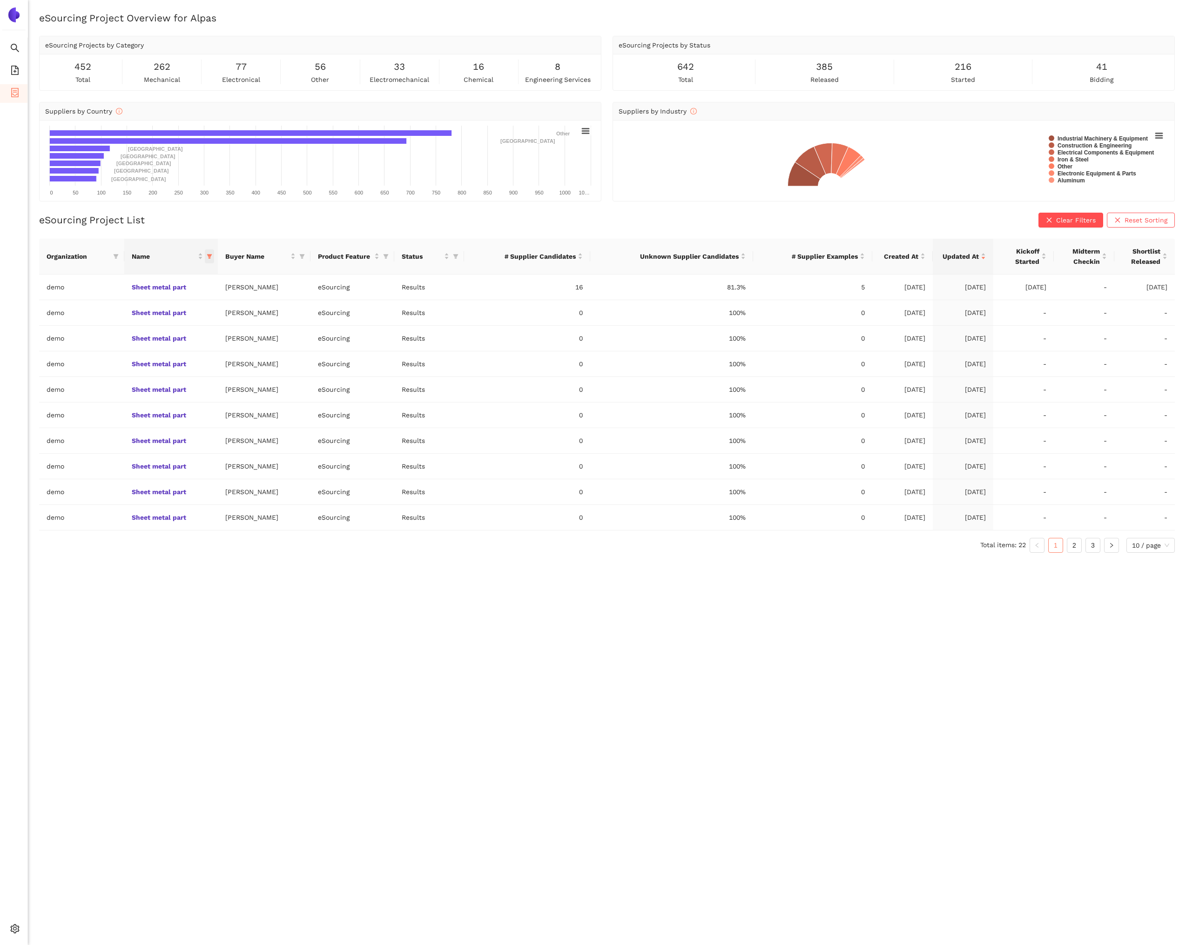
click at [213, 261] on span "this column's title is Name,this column is sortable" at bounding box center [209, 256] width 9 height 14
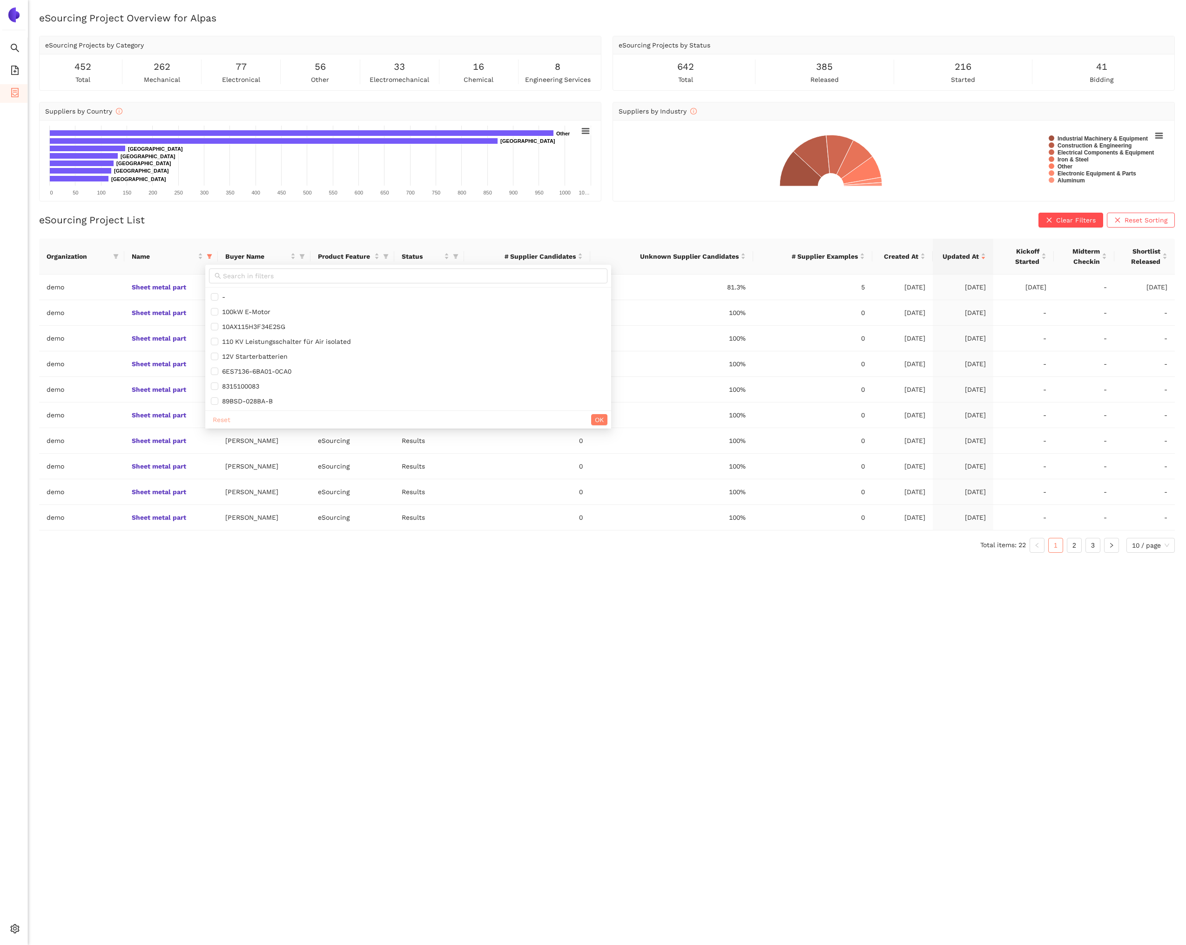
click at [218, 419] on span "Reset" at bounding box center [222, 420] width 18 height 10
checkbox input "false"
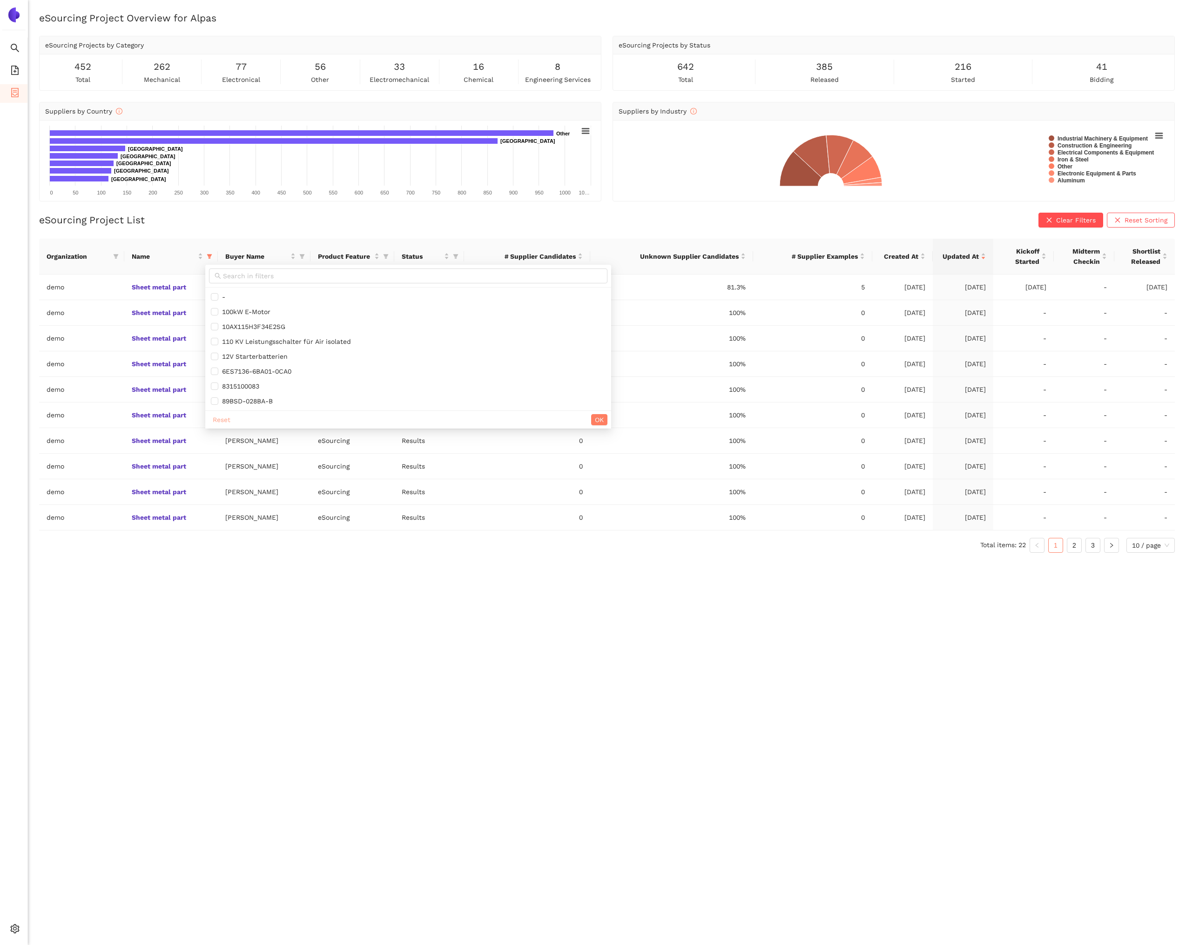
checkbox input "false"
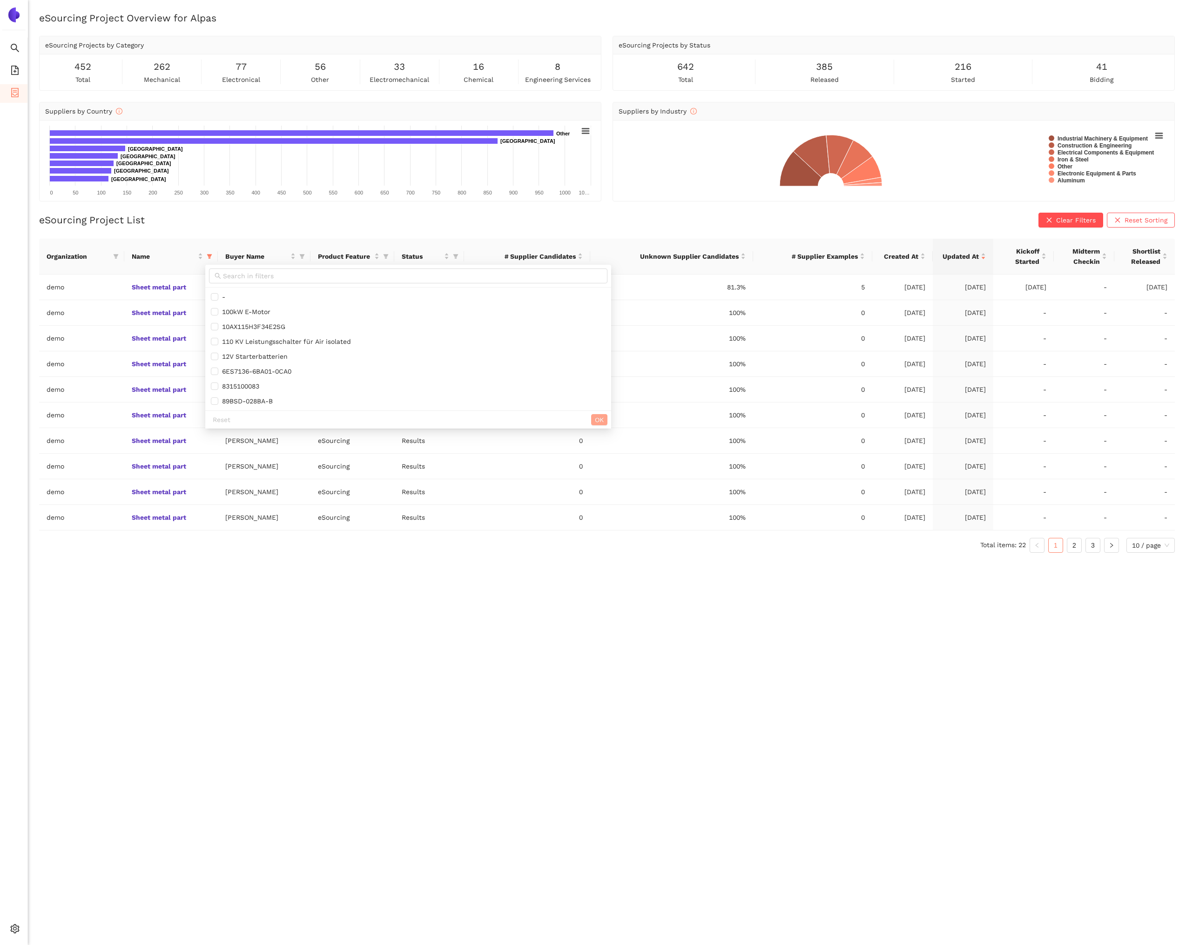
click at [600, 422] on button "OK" at bounding box center [599, 419] width 16 height 11
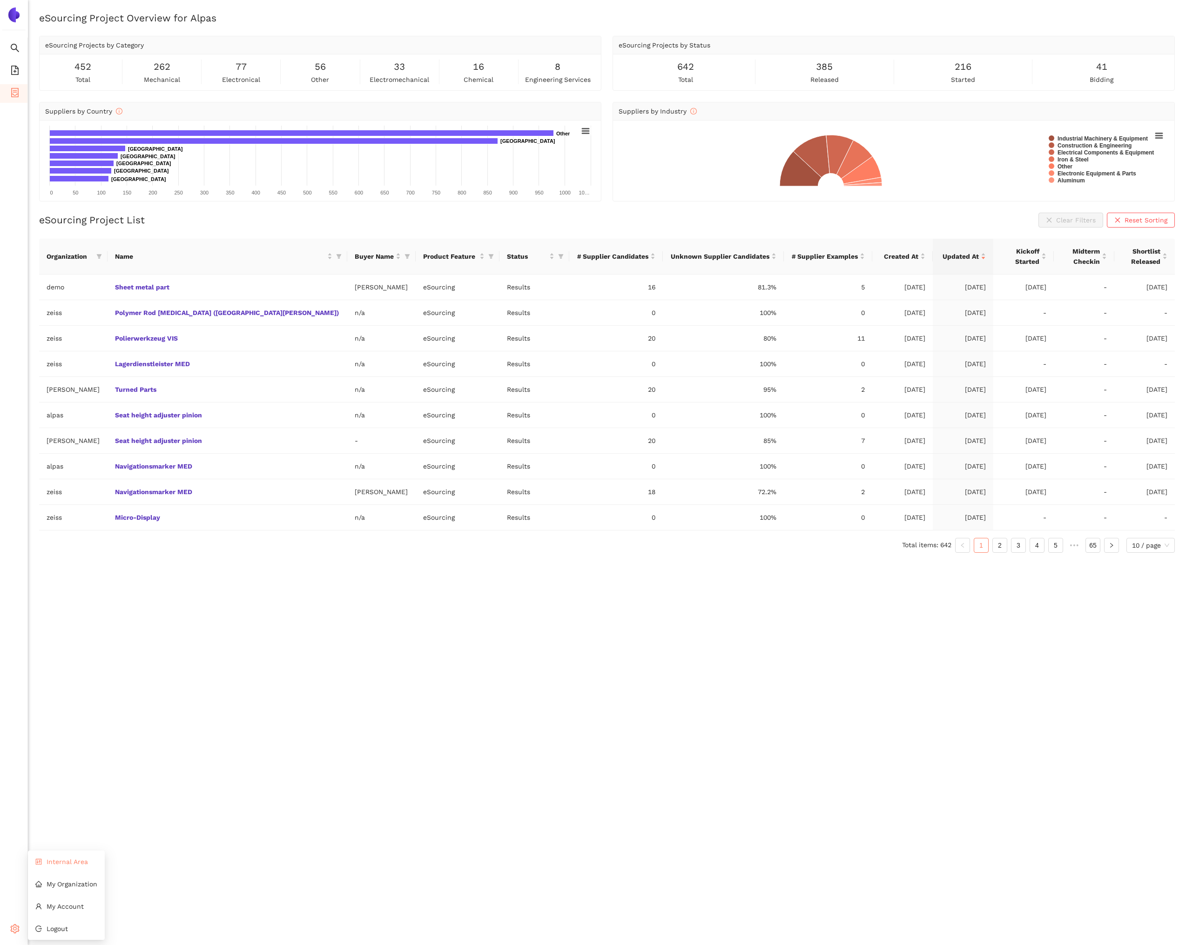
click at [48, 866] on li "Internal Area" at bounding box center [66, 861] width 77 height 19
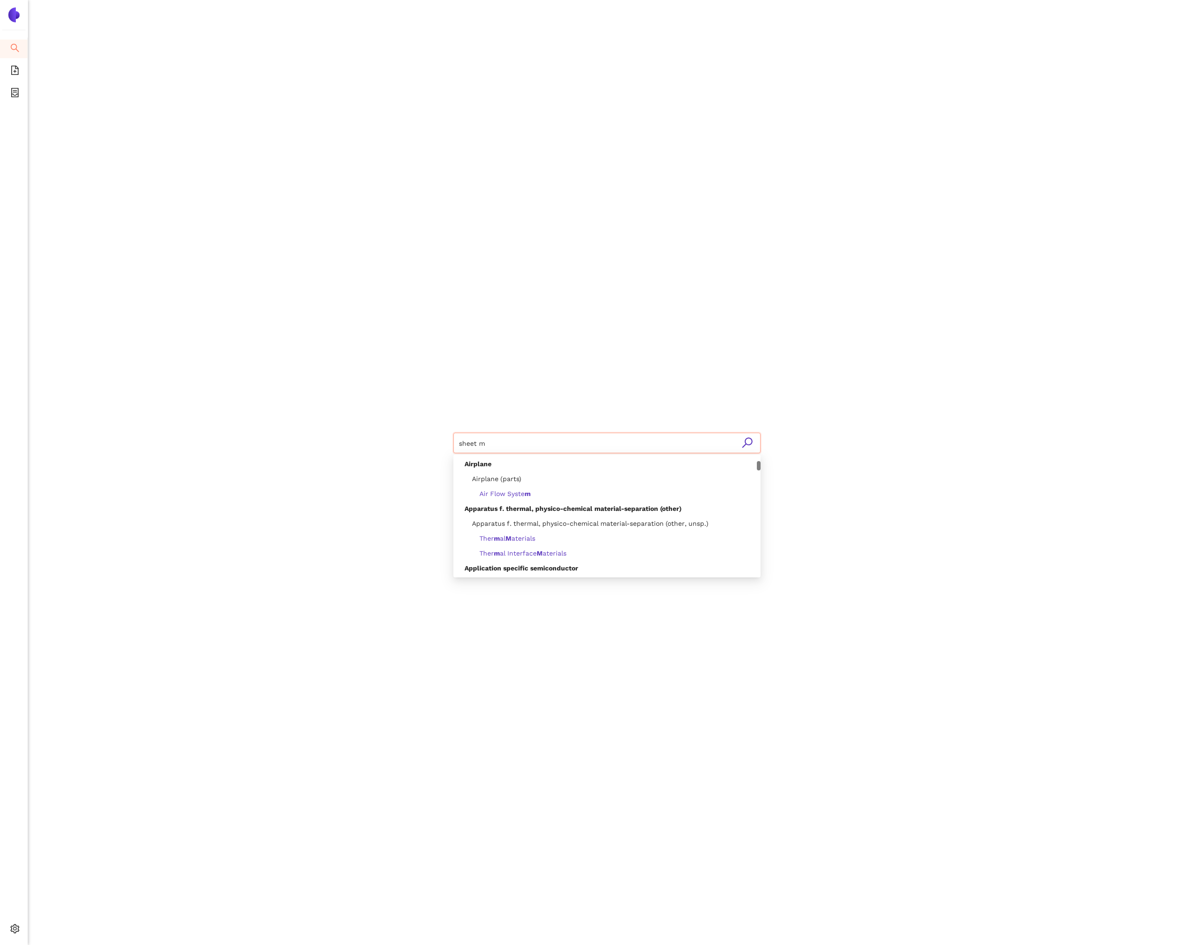
type input "sheet"
click at [530, 507] on span "Sheet Metal Bending" at bounding box center [511, 504] width 64 height 7
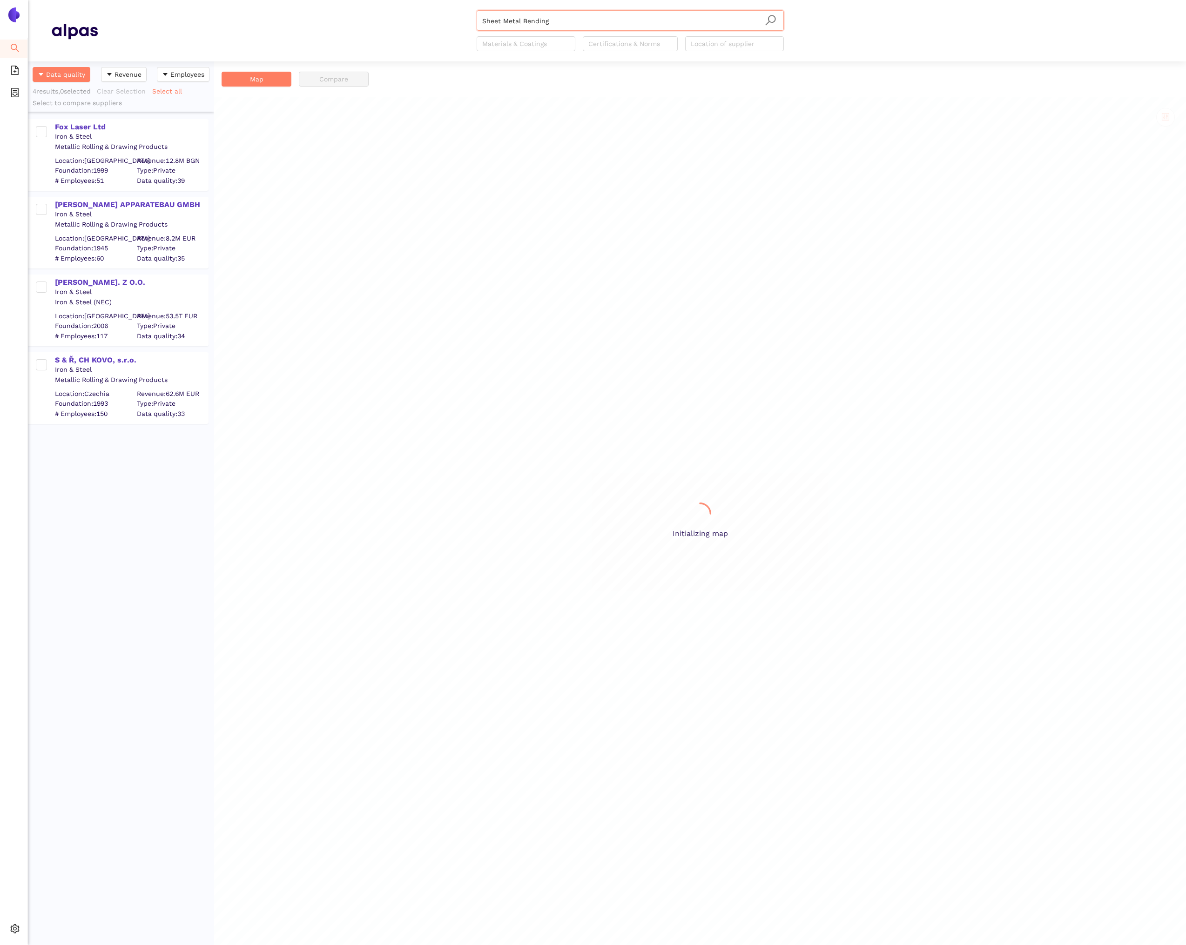
scroll to position [884, 186]
click at [53, 863] on span "Internal Area" at bounding box center [67, 861] width 41 height 7
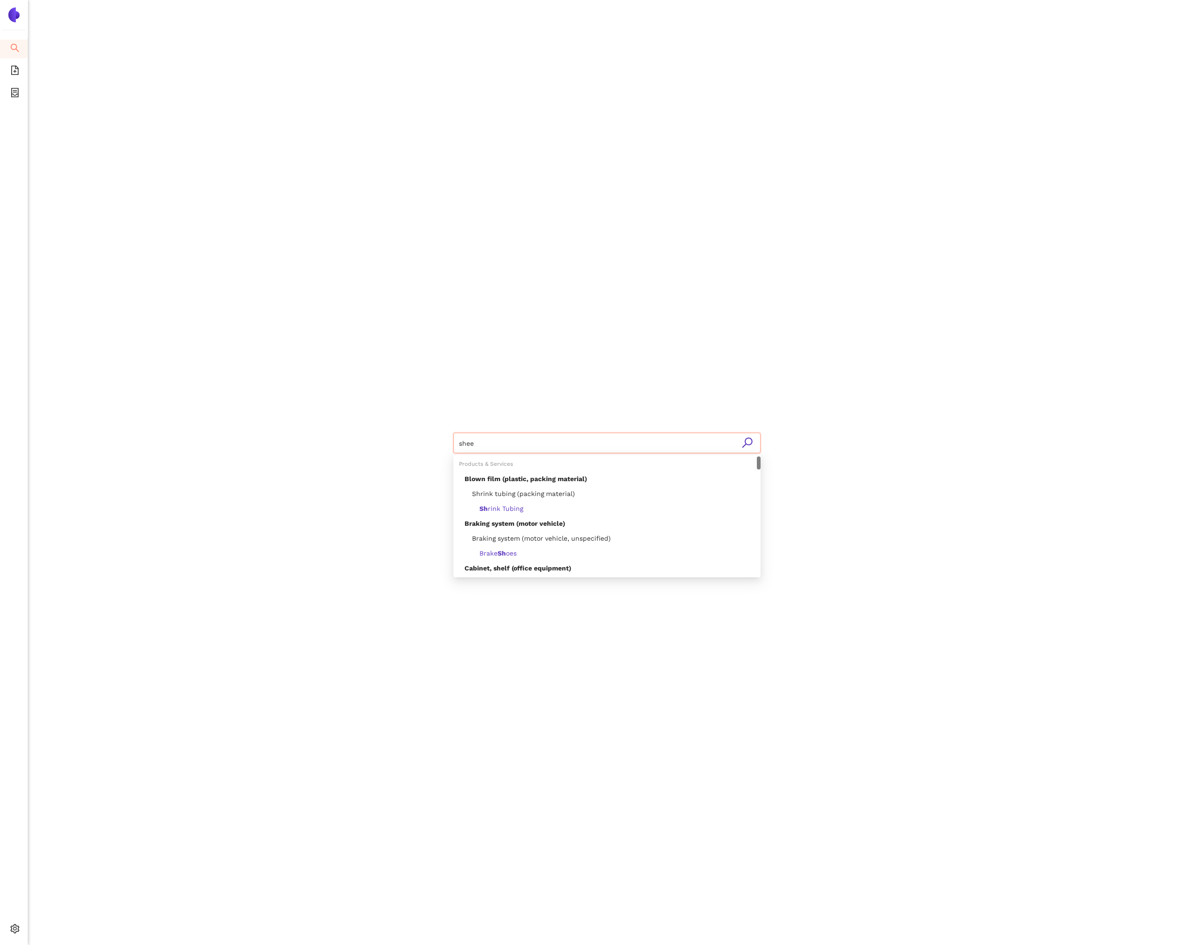
type input "sheet"
click at [556, 542] on div "Sheet Metal Services" at bounding box center [609, 538] width 290 height 10
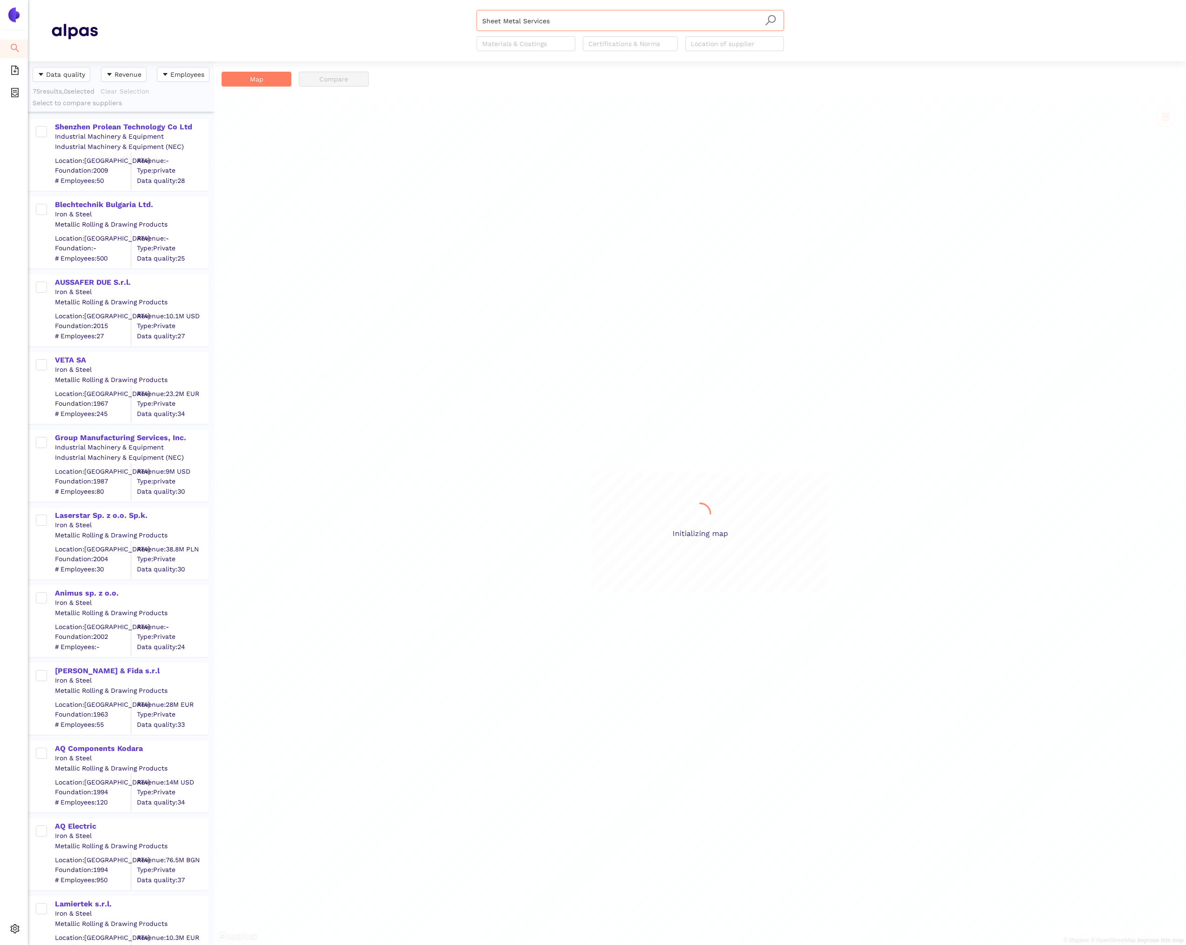
scroll to position [884, 186]
click at [160, 127] on div "Shenzhen Prolean Technology Co Ltd" at bounding box center [131, 127] width 153 height 10
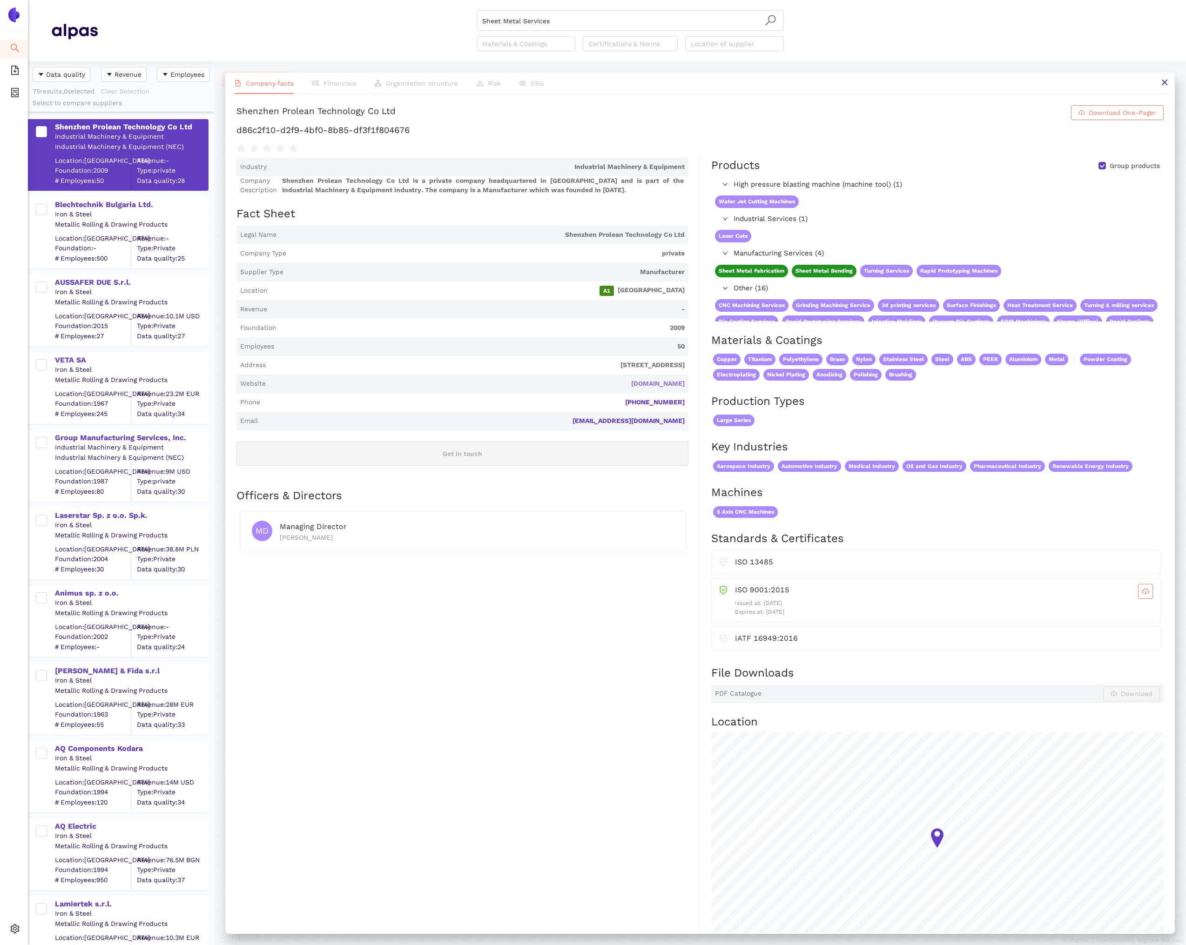
click at [0, 0] on link "[DOMAIN_NAME]" at bounding box center [0, 0] width 0 height 0
drag, startPoint x: 391, startPoint y: 112, endPoint x: 237, endPoint y: 111, distance: 154.5
click at [237, 111] on h1 "Shenzhen Prolean Technology Co Ltd Download One-Pager" at bounding box center [699, 112] width 927 height 15
copy div "Shenzhen Prolean Technology Co Ltd"
click at [1163, 80] on icon "close" at bounding box center [1163, 82] width 7 height 7
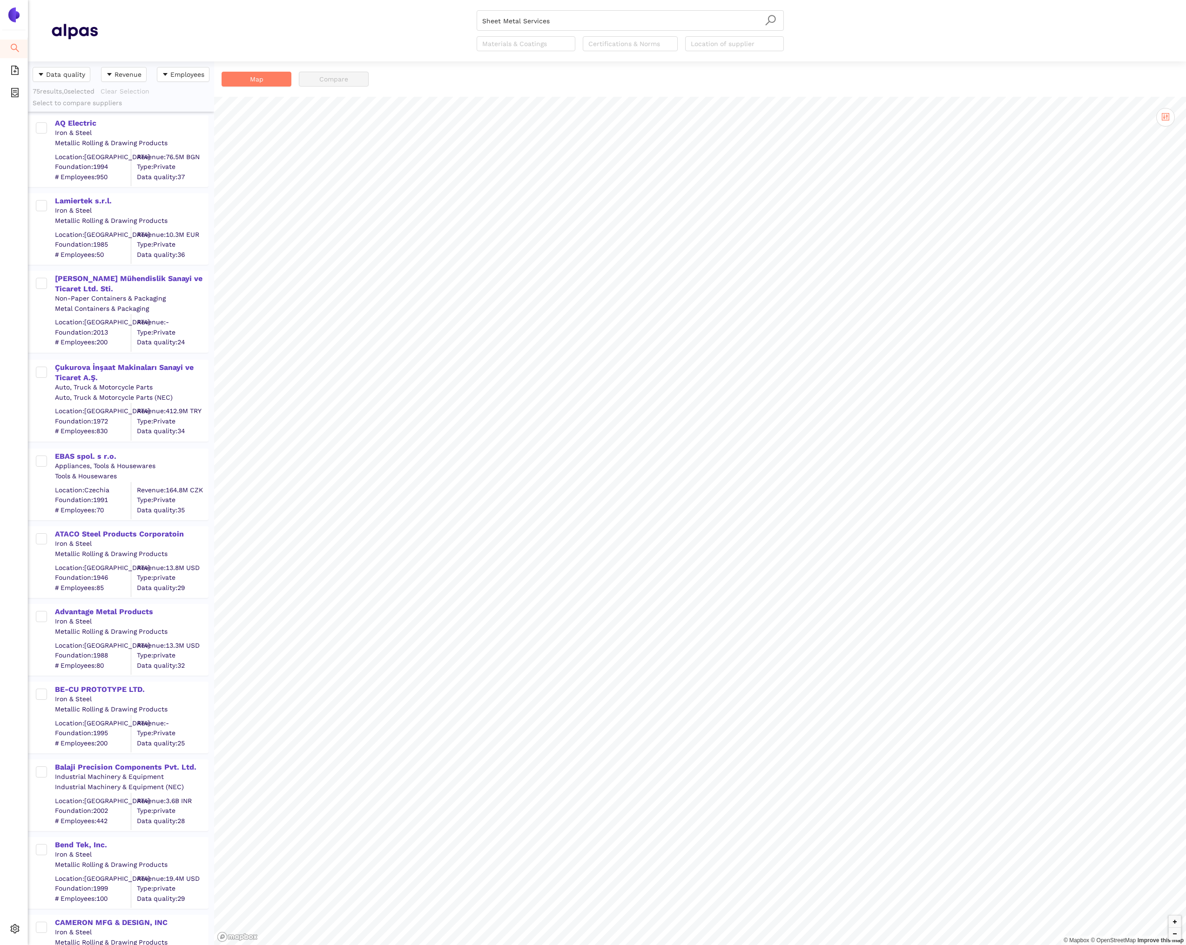
scroll to position [714, 0]
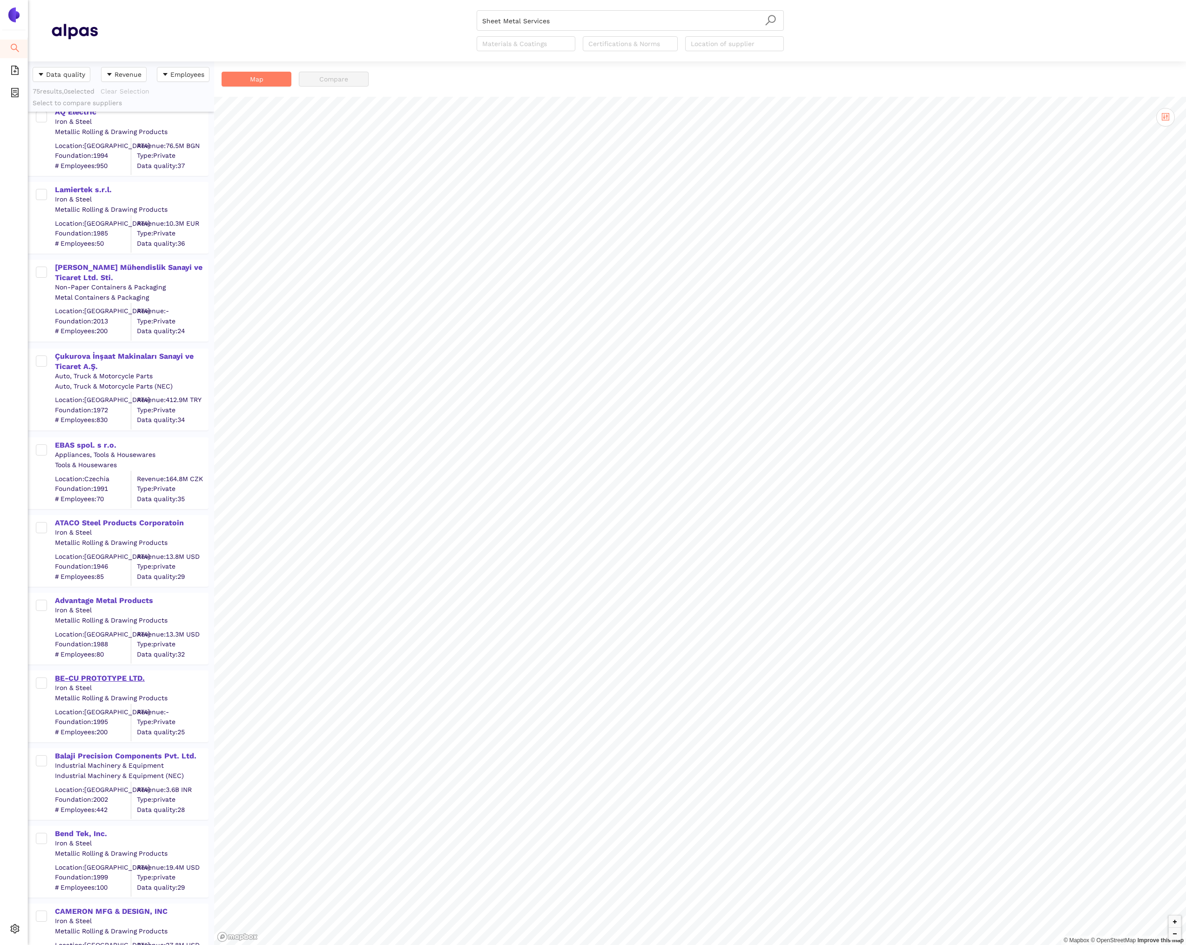
click at [122, 680] on div "BE-CU PROTOTYPE LTD." at bounding box center [131, 678] width 153 height 10
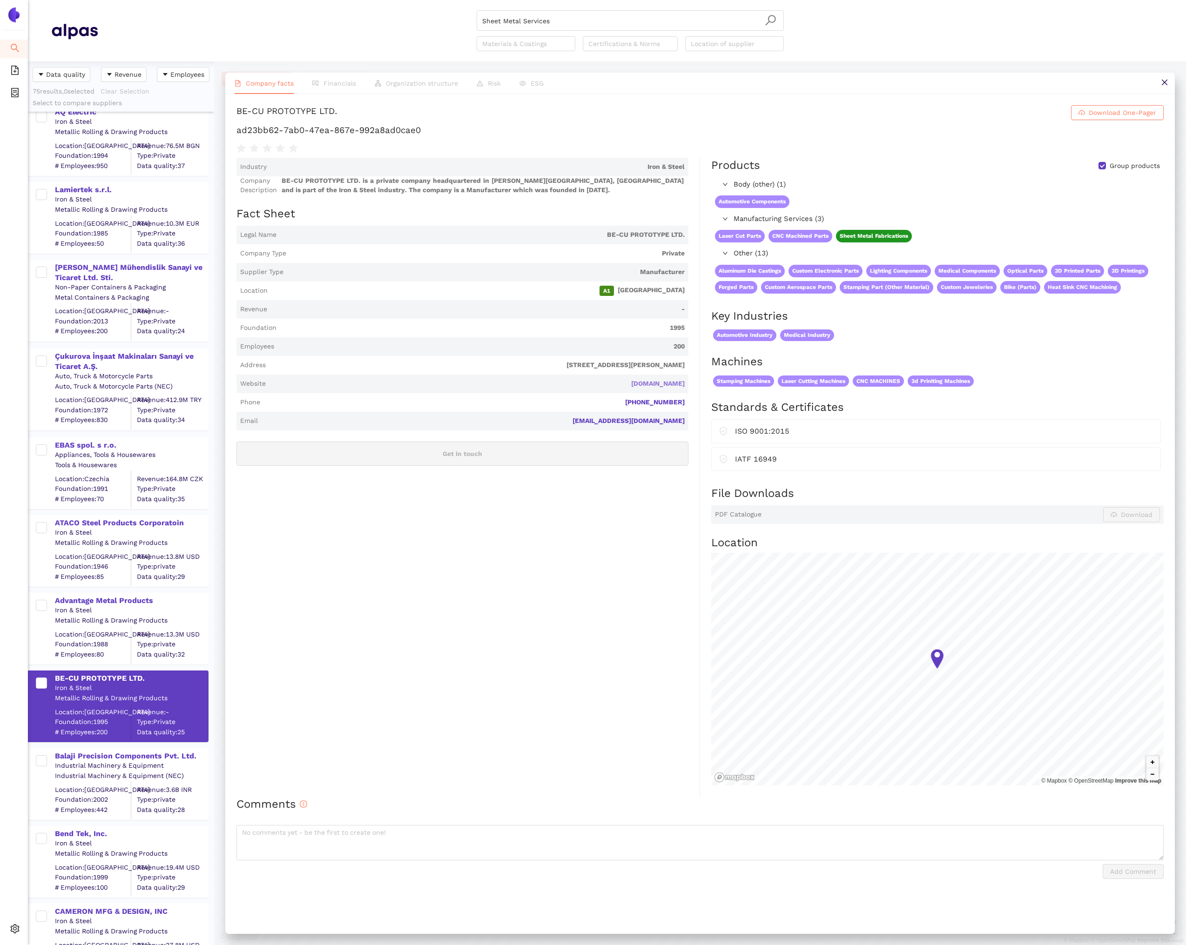
click at [0, 0] on link "be-cu.com" at bounding box center [0, 0] width 0 height 0
drag, startPoint x: 341, startPoint y: 109, endPoint x: 236, endPoint y: 106, distance: 104.7
click at [236, 106] on h1 "BE-CU PROTOTYPE LTD. Download One-Pager" at bounding box center [699, 112] width 927 height 15
copy div "BE-CU PROTOTYPE LTD."
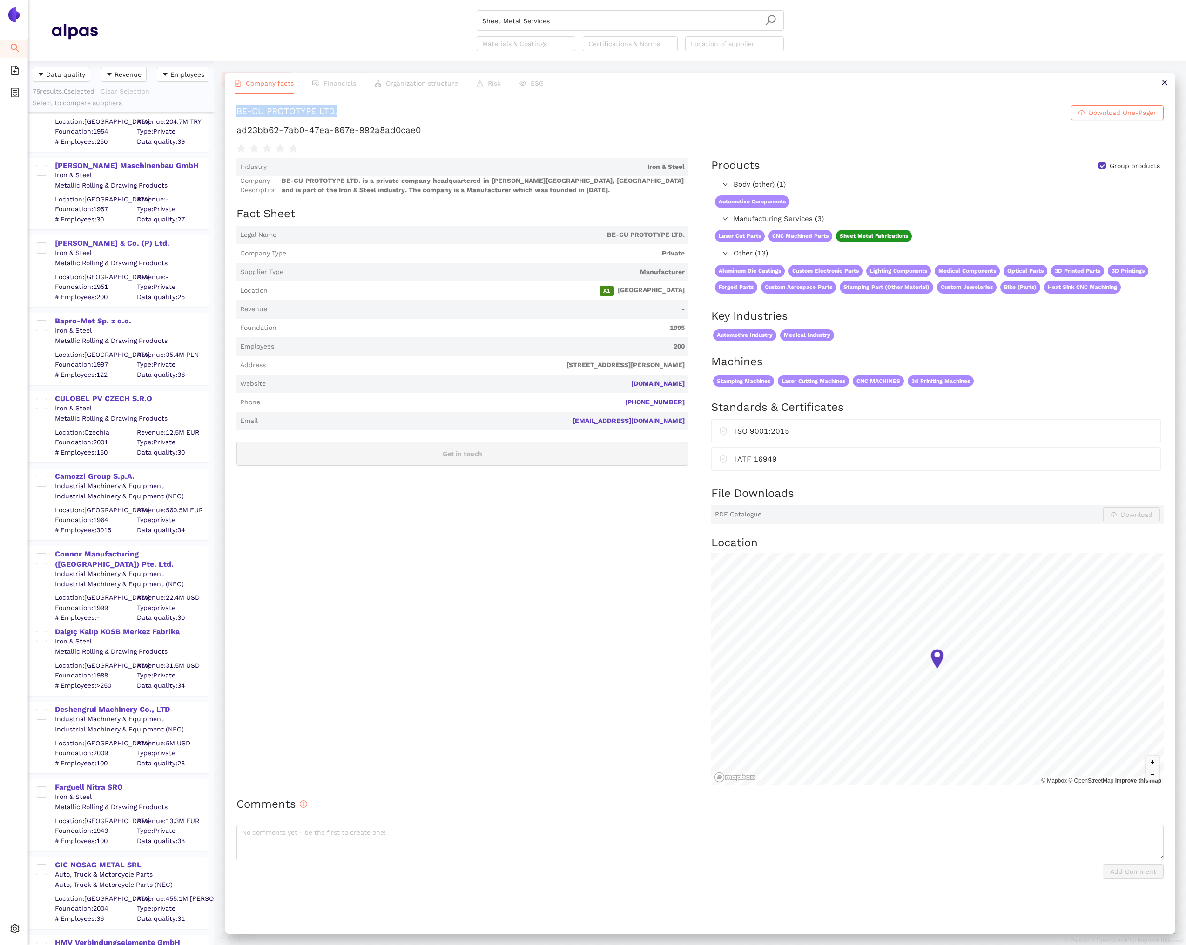
scroll to position [2005, 0]
click at [155, 705] on div "Deshengrui Machinery Co., LTD" at bounding box center [131, 709] width 153 height 10
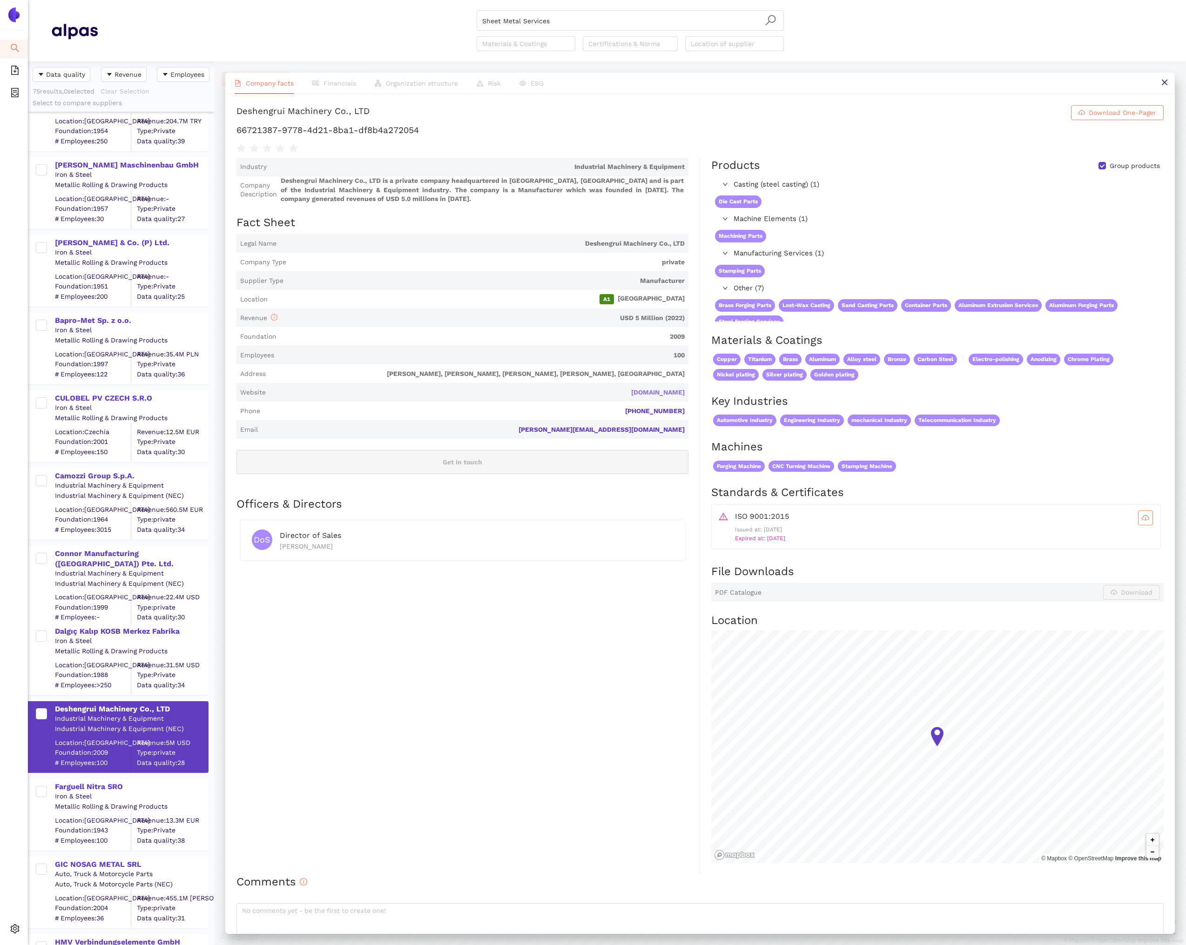
click at [0, 0] on link "desheng-precision.com" at bounding box center [0, 0] width 0 height 0
copy div "Deshengrui Machinery Co., LTD"
drag, startPoint x: 238, startPoint y: 111, endPoint x: 365, endPoint y: 110, distance: 127.0
click at [365, 110] on div "Deshengrui Machinery Co., LTD" at bounding box center [302, 112] width 133 height 15
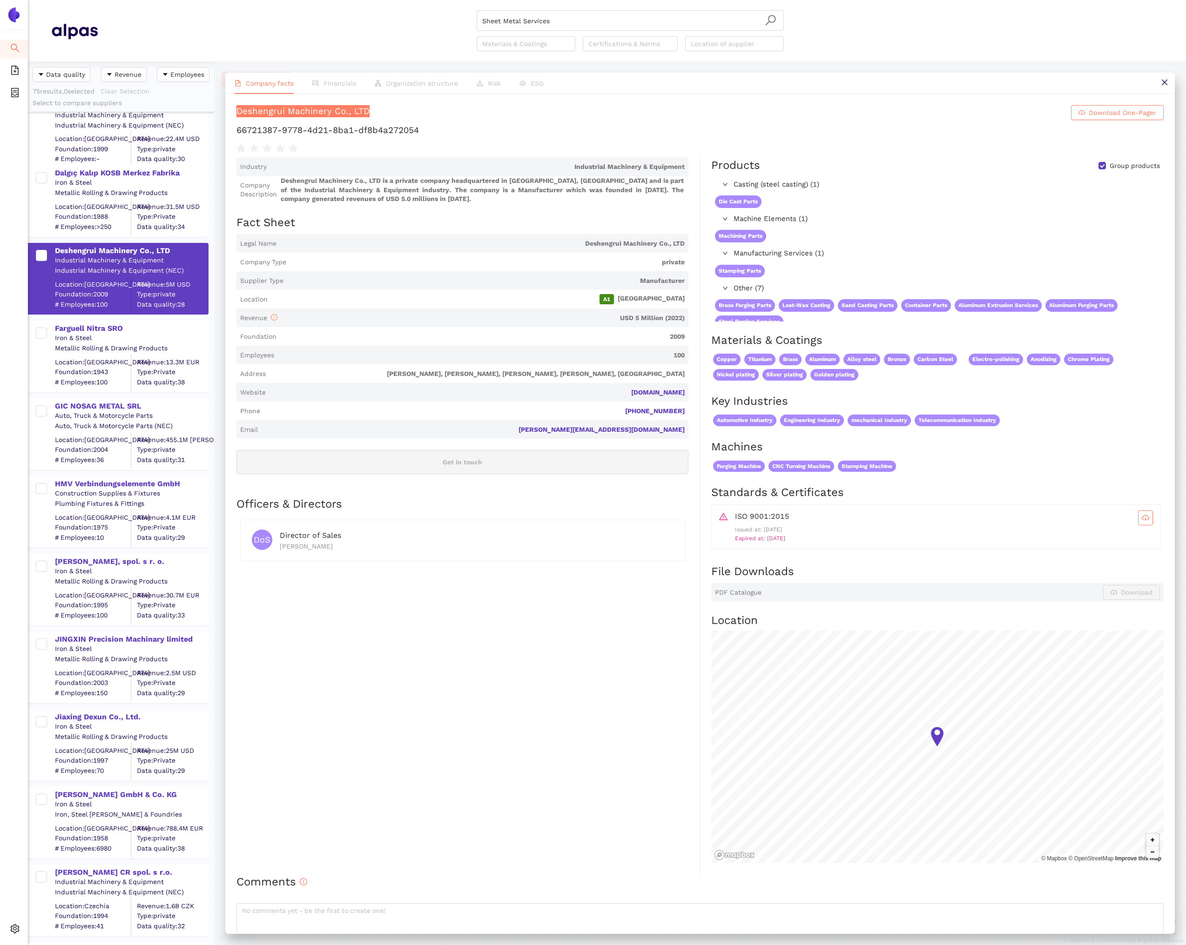
scroll to position [2470, 0]
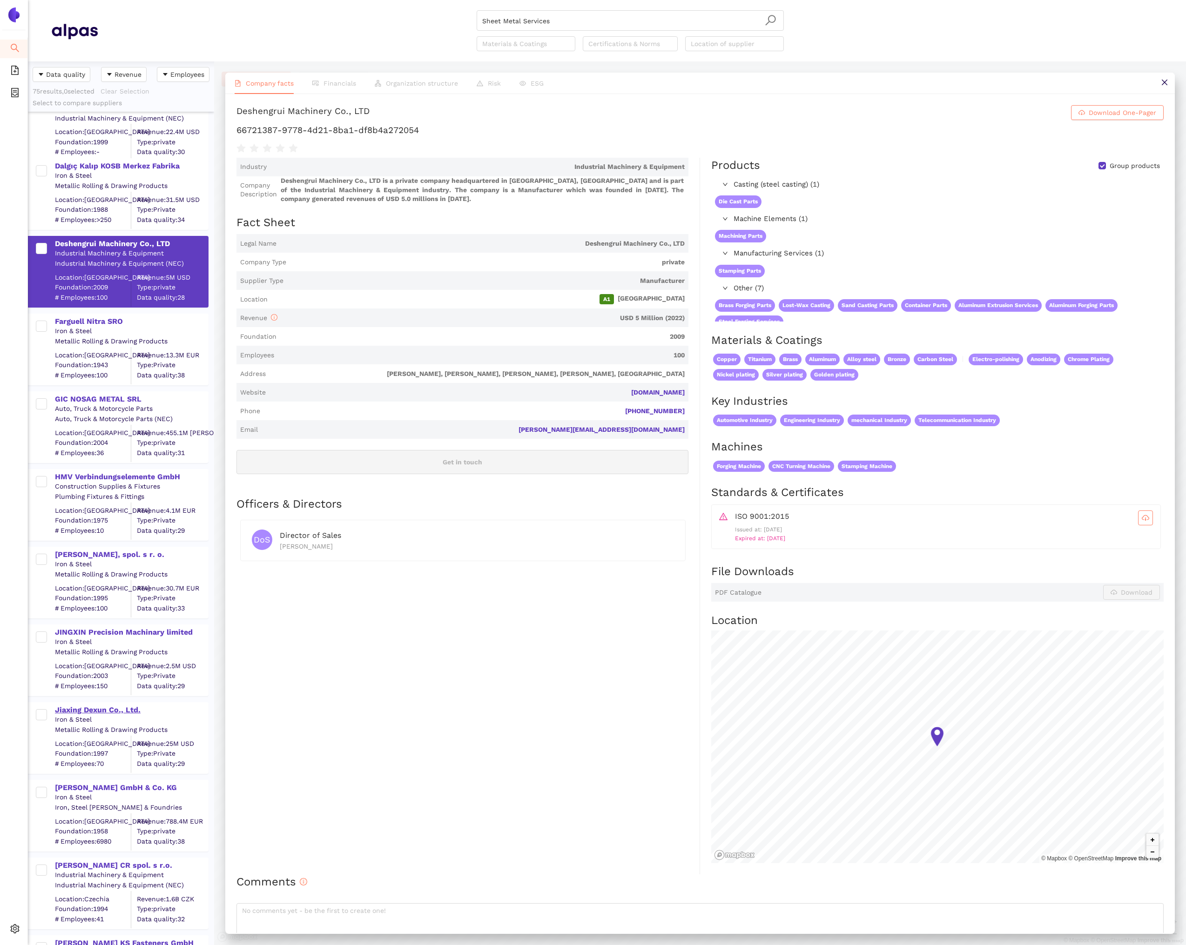
click at [124, 712] on div "Jiaxing Dexun Co., Ltd." at bounding box center [131, 710] width 153 height 10
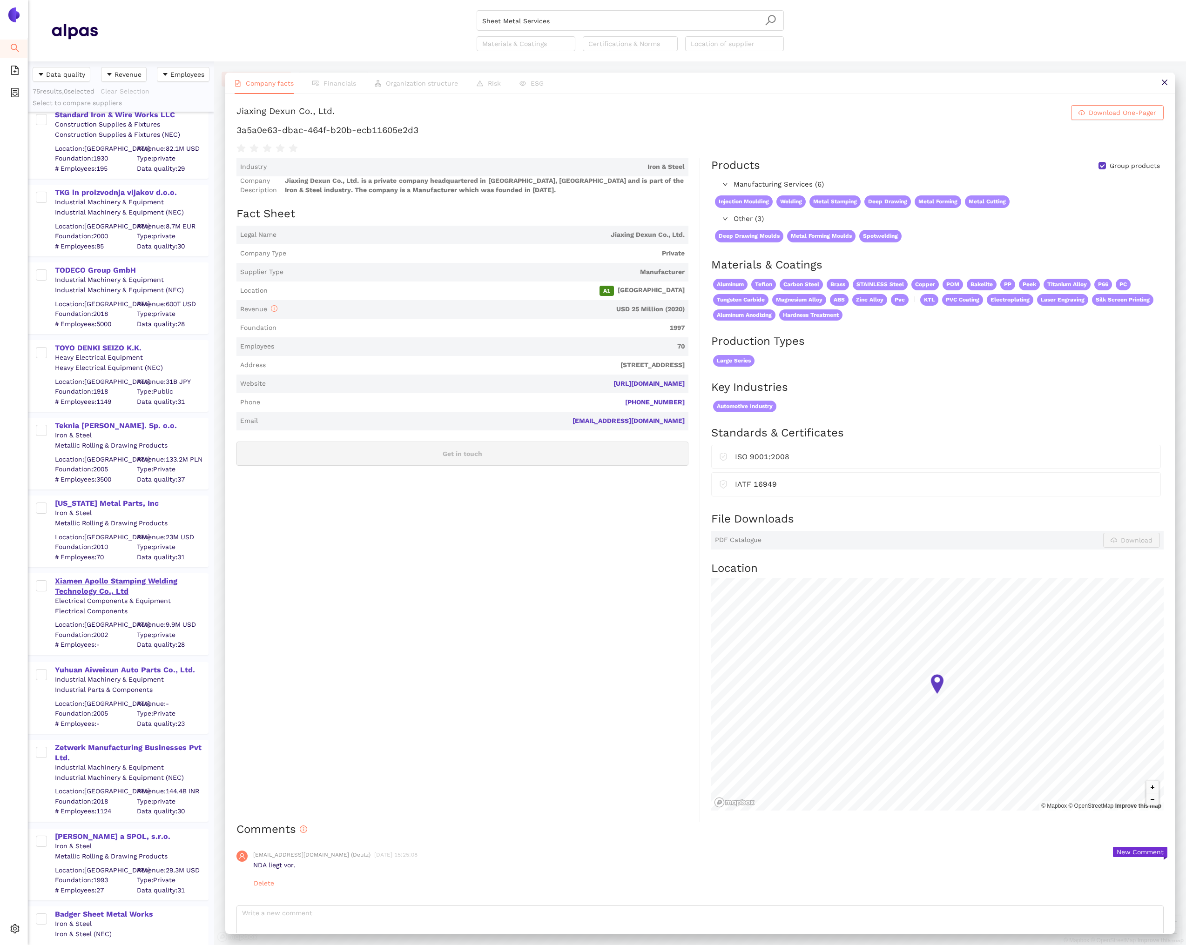
scroll to position [3920, 0]
click at [121, 582] on div "Xiamen Apollo Stamping Welding Technology Co., Ltd" at bounding box center [131, 586] width 153 height 21
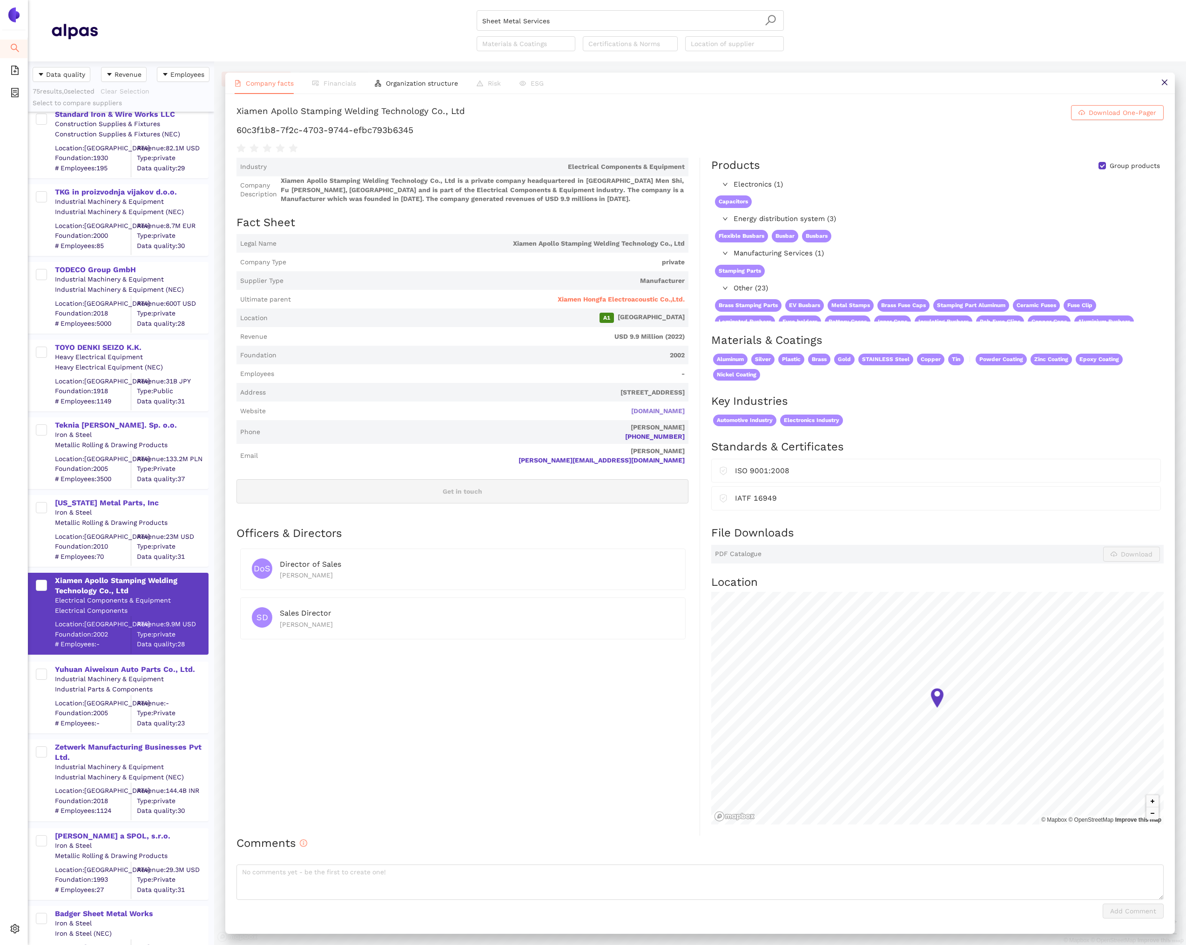
click at [0, 0] on link "stamping-welding.com" at bounding box center [0, 0] width 0 height 0
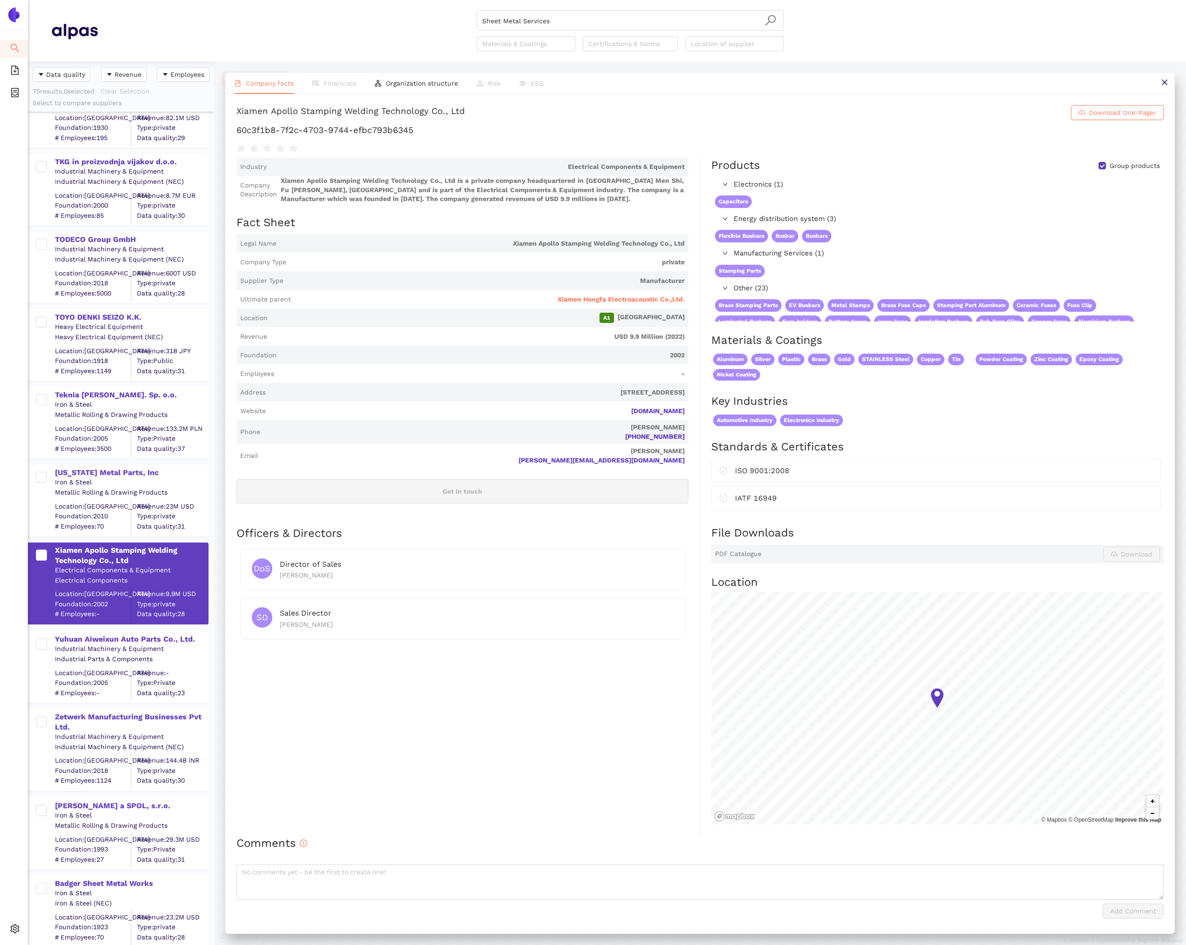
scroll to position [3952, 0]
click at [168, 639] on div "Yuhuan Aiweixun Auto Parts Co., Ltd." at bounding box center [131, 638] width 153 height 10
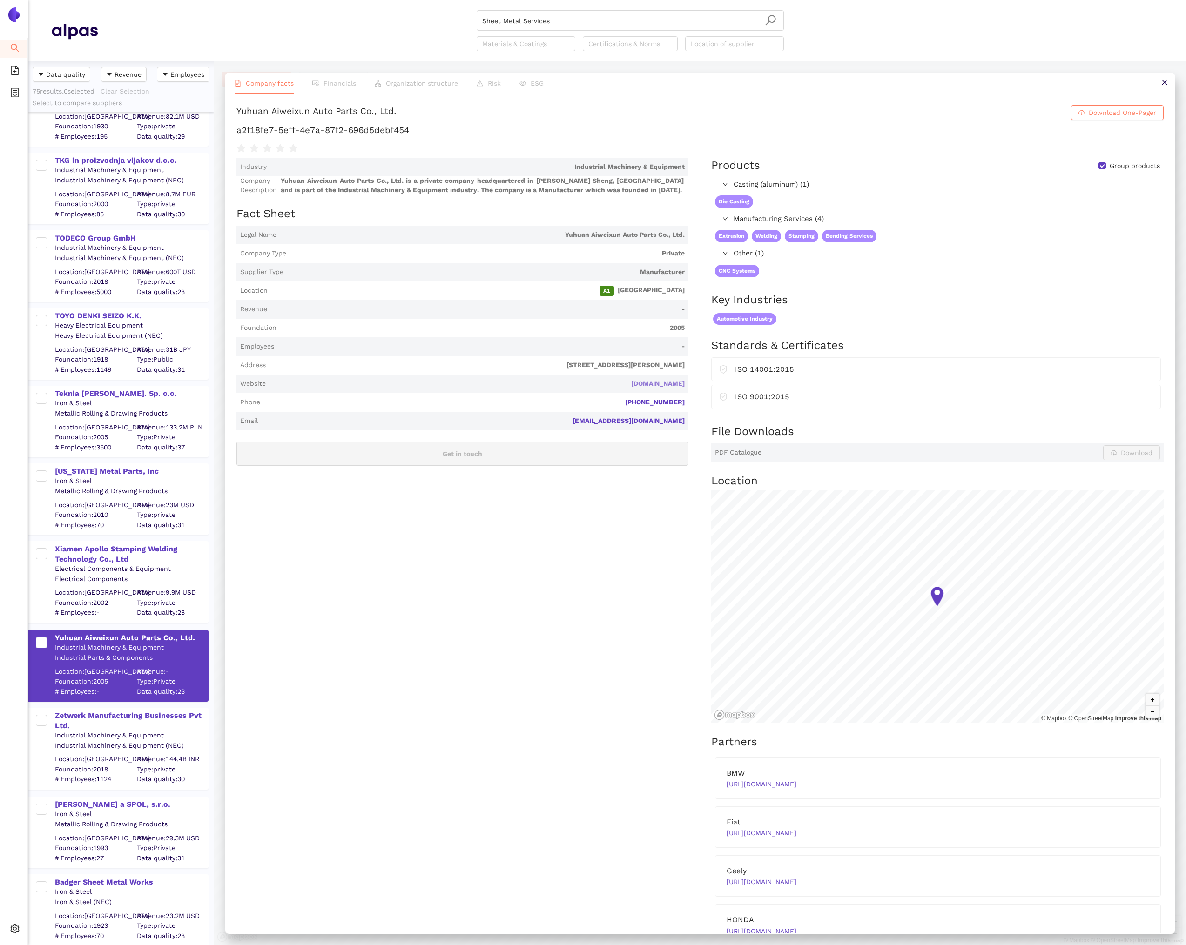
click at [0, 0] on link "aiwexun-carparts.com" at bounding box center [0, 0] width 0 height 0
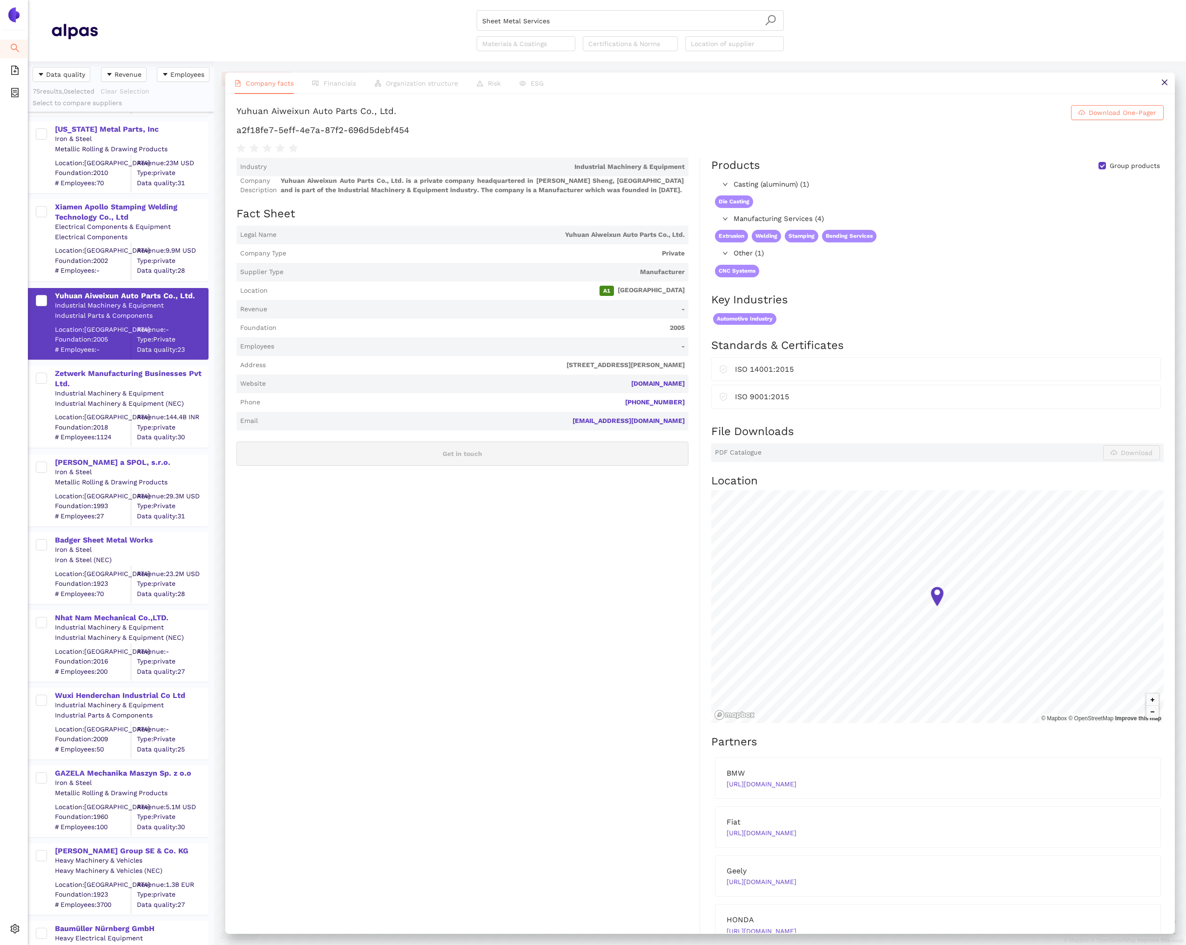
scroll to position [4294, 0]
click at [160, 694] on div "Wuxi Henderchan Industrial Co Ltd" at bounding box center [131, 695] width 153 height 10
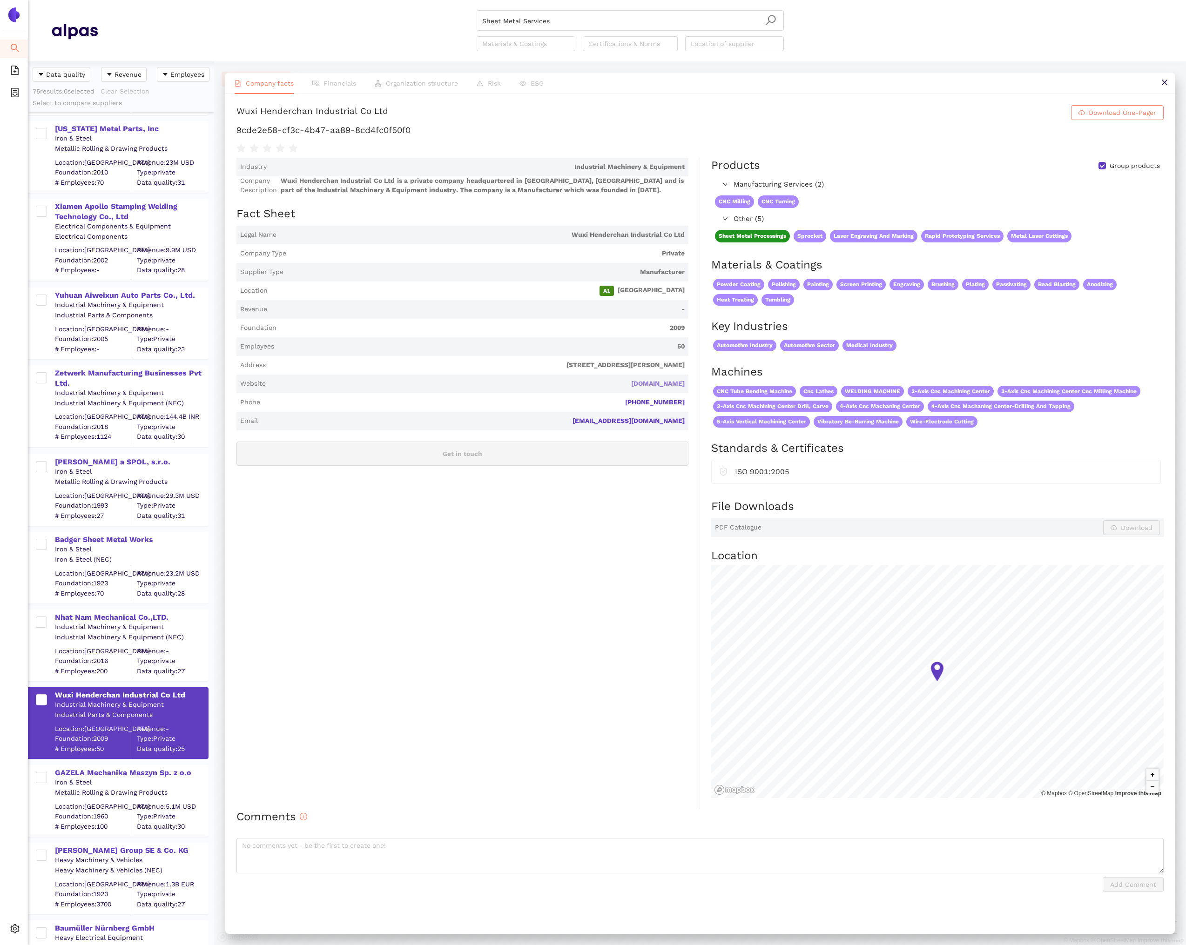
click at [0, 0] on link "hdcmfg.com" at bounding box center [0, 0] width 0 height 0
copy div "Wuxi Henderchan Industrial Co Ltd"
drag, startPoint x: 385, startPoint y: 107, endPoint x: 239, endPoint y: 108, distance: 145.6
click at [239, 108] on h1 "Wuxi Henderchan Industrial Co Ltd Download One-Pager" at bounding box center [699, 112] width 927 height 15
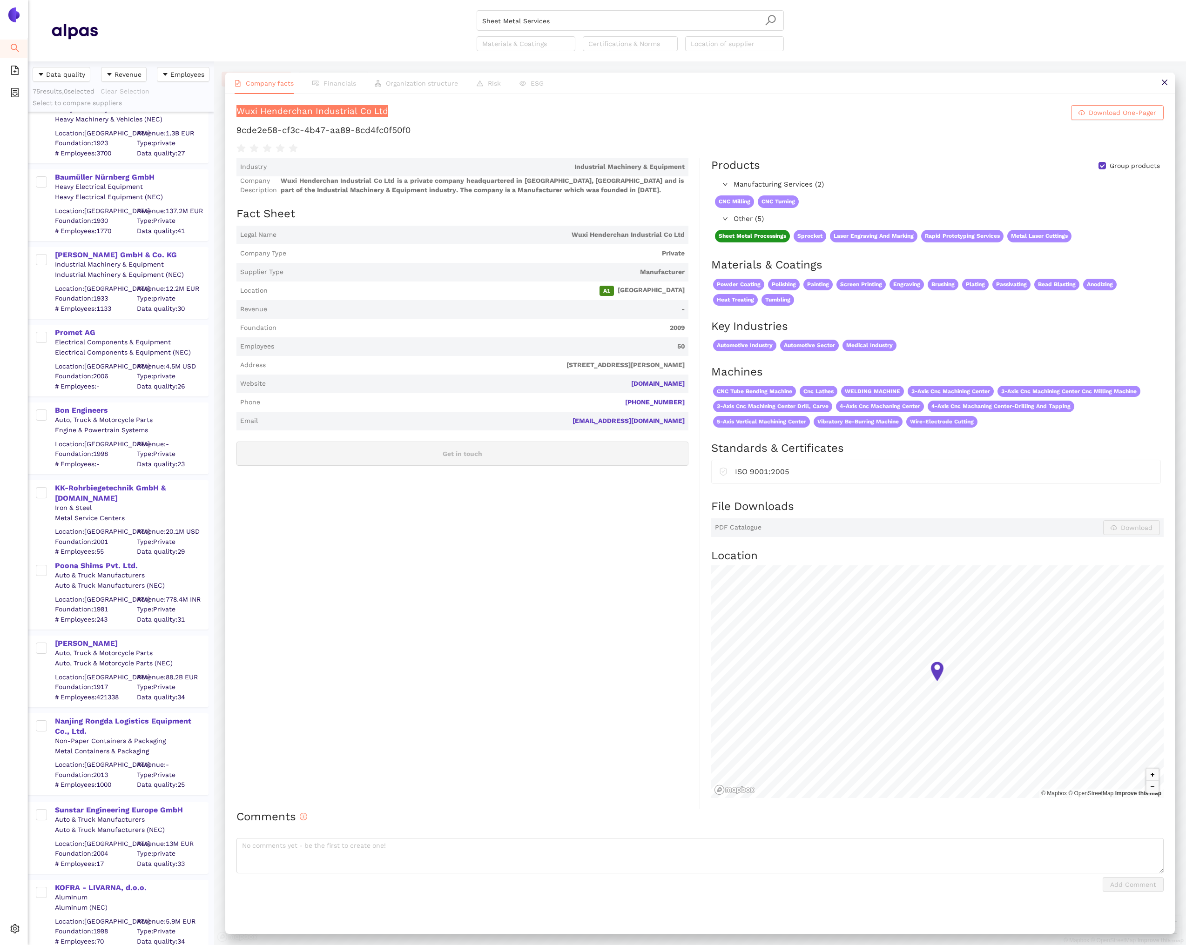
scroll to position [5051, 0]
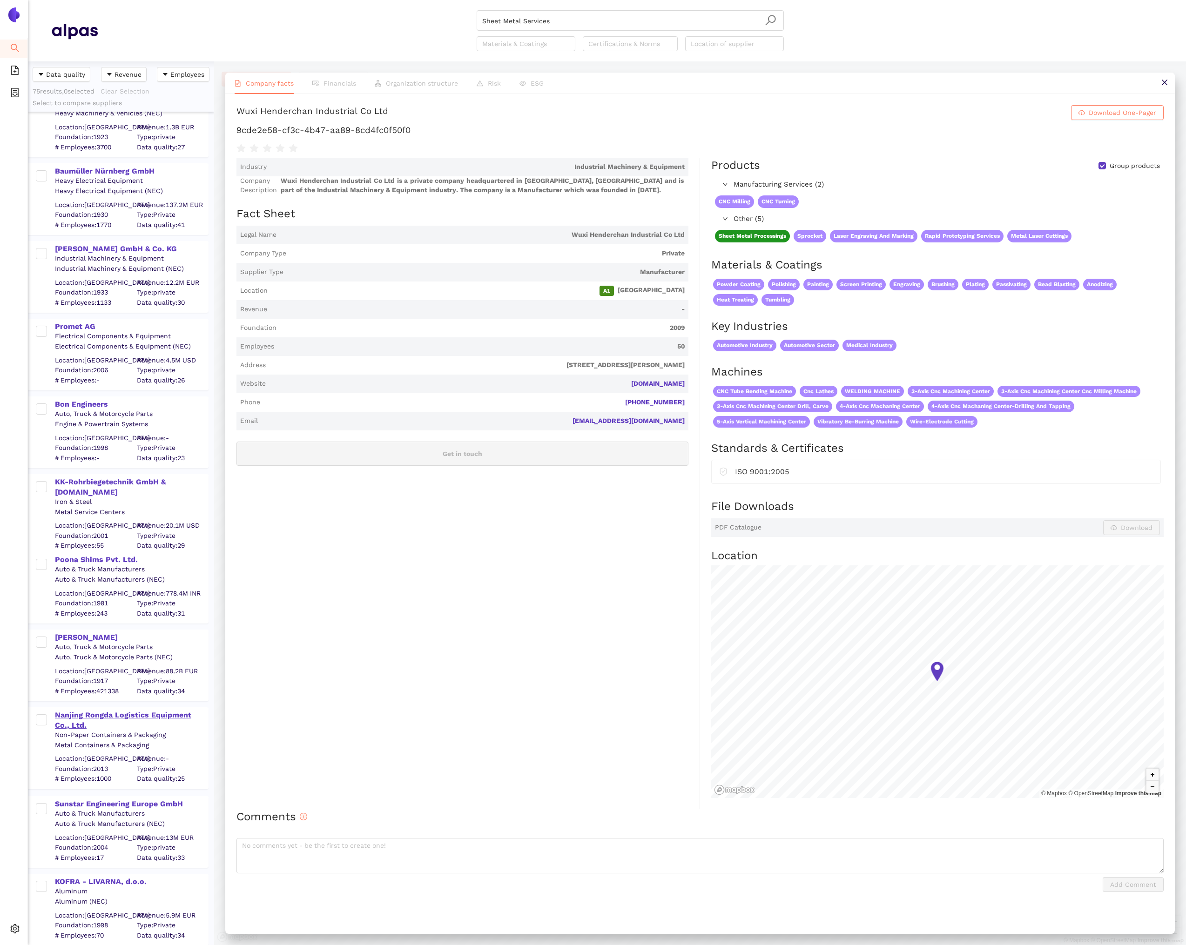
click at [148, 715] on div "Nanjing Rongda Logistics Equipment Co., Ltd." at bounding box center [131, 720] width 153 height 21
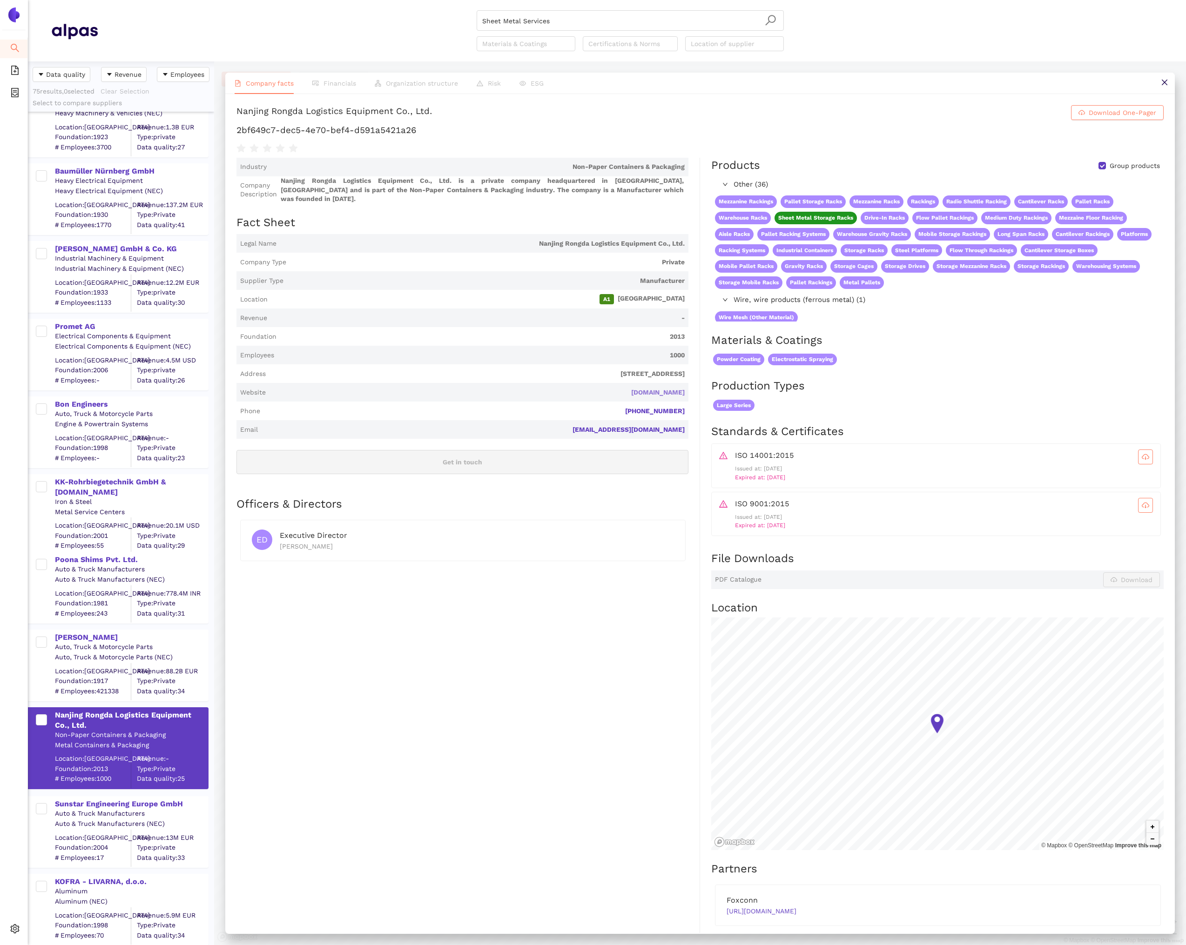
click at [0, 0] on link "ronnderack.com" at bounding box center [0, 0] width 0 height 0
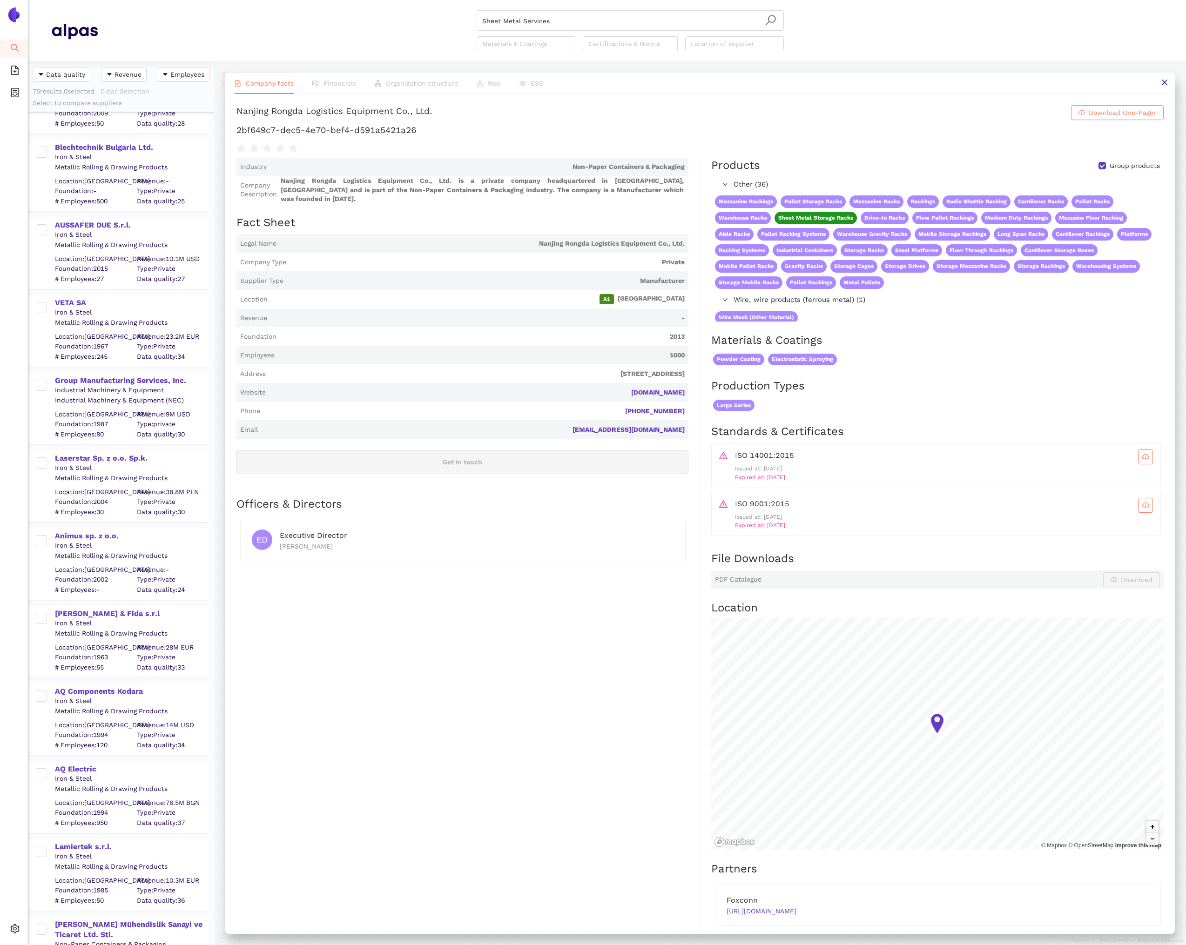
scroll to position [0, 0]
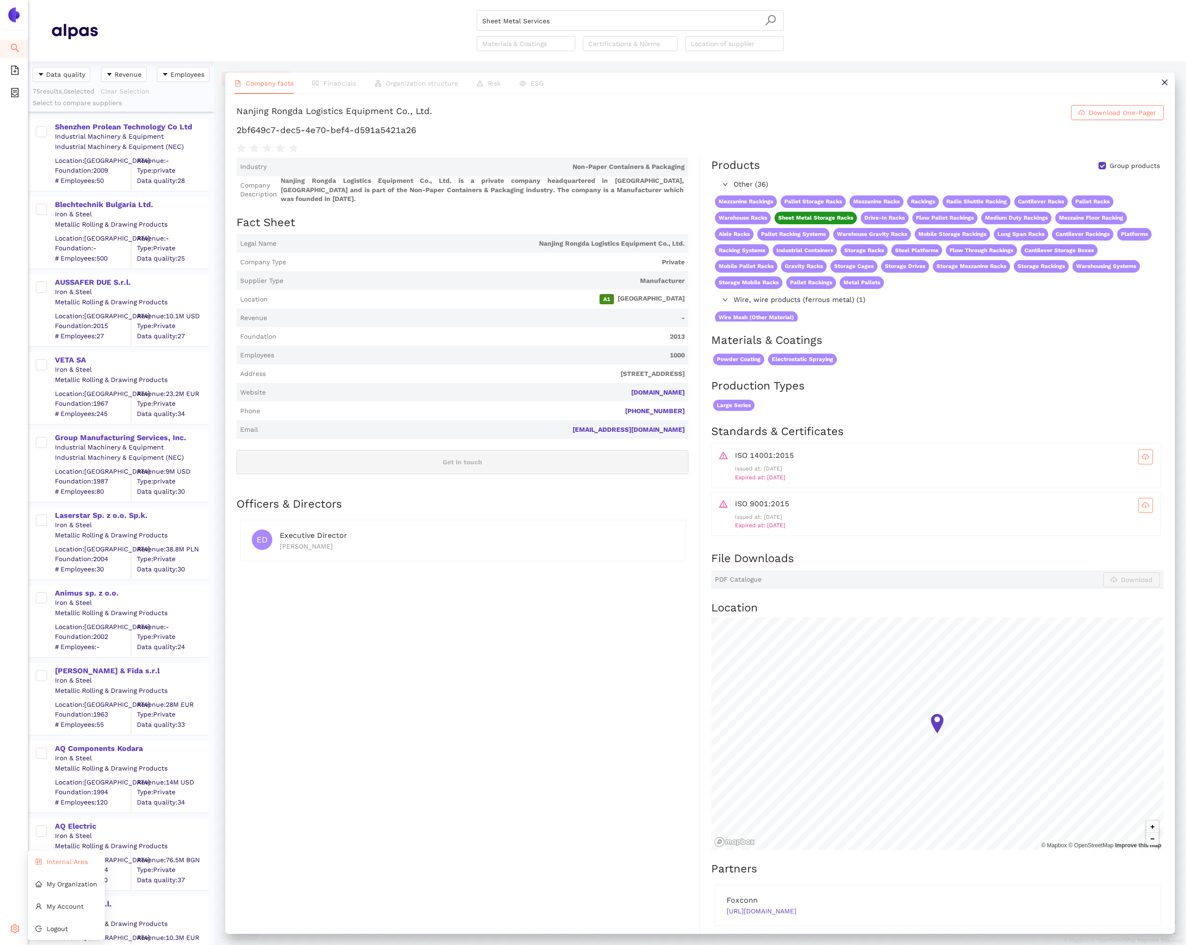
click at [61, 858] on span "Internal Area" at bounding box center [67, 861] width 41 height 7
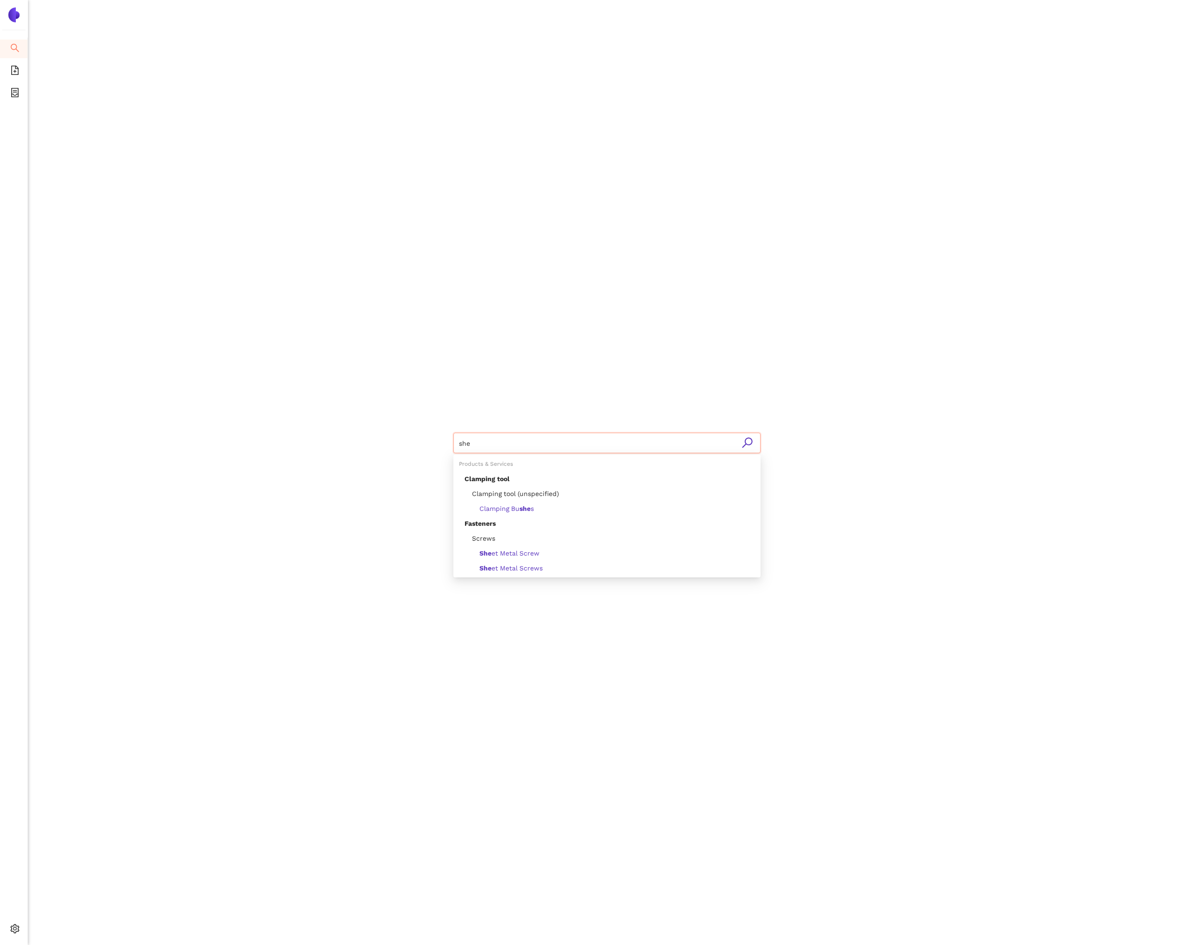
type input "shee"
click at [531, 532] on span "Sheet Metal Services" at bounding box center [501, 534] width 74 height 7
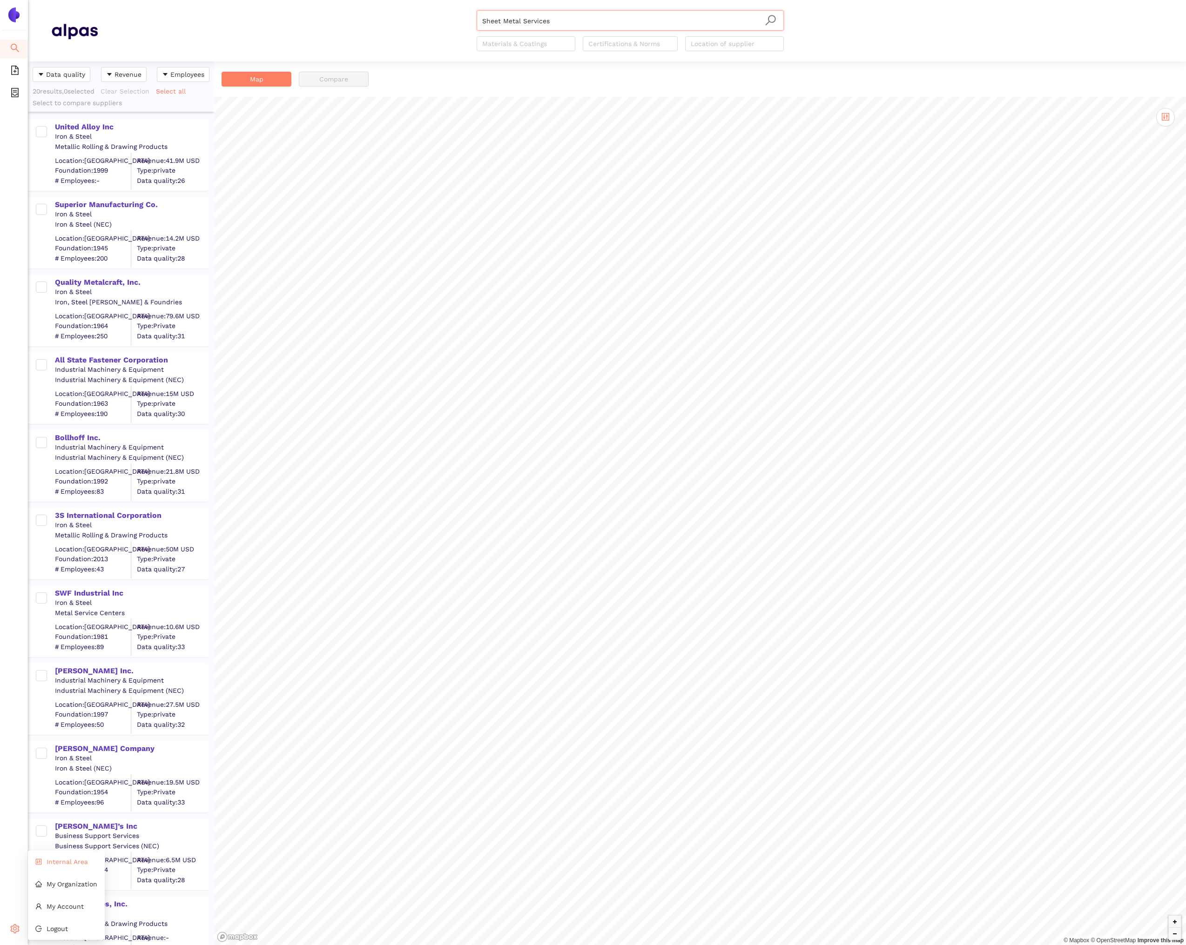
click at [38, 865] on li "Internal Area" at bounding box center [66, 861] width 77 height 19
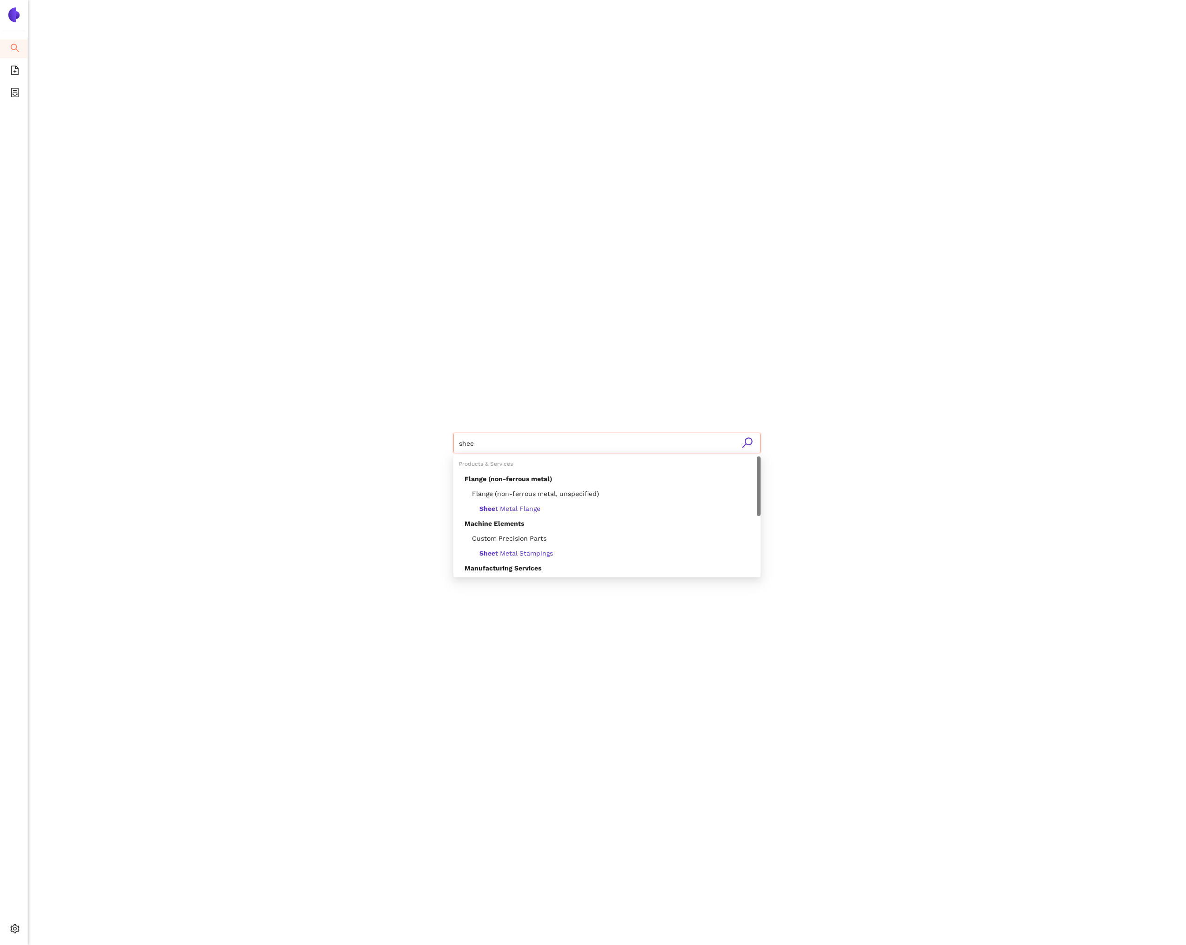
type input "sheet"
click at [538, 531] on span "Sheet Metal Services" at bounding box center [501, 529] width 74 height 7
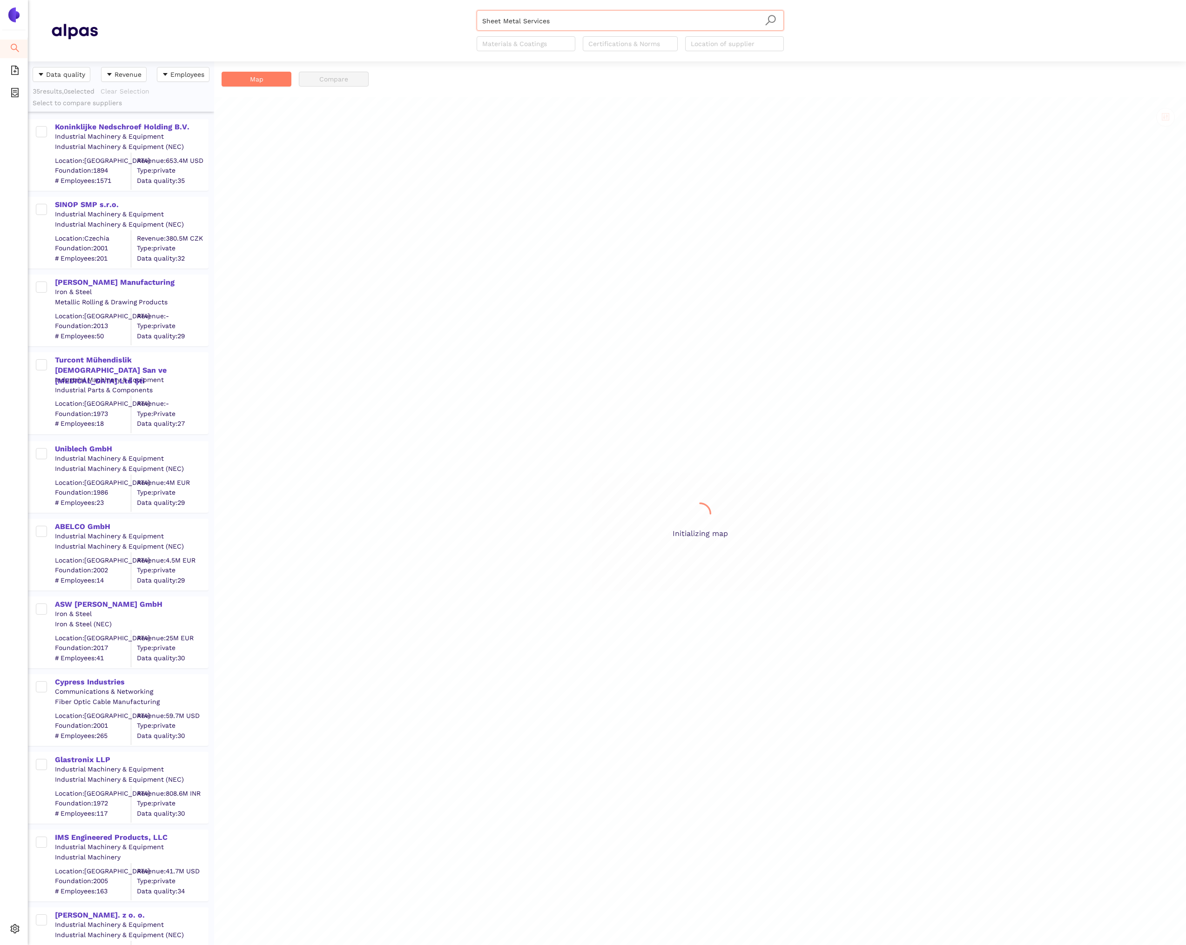
scroll to position [884, 186]
click at [124, 277] on div "[PERSON_NAME] Manufacturing" at bounding box center [131, 282] width 153 height 10
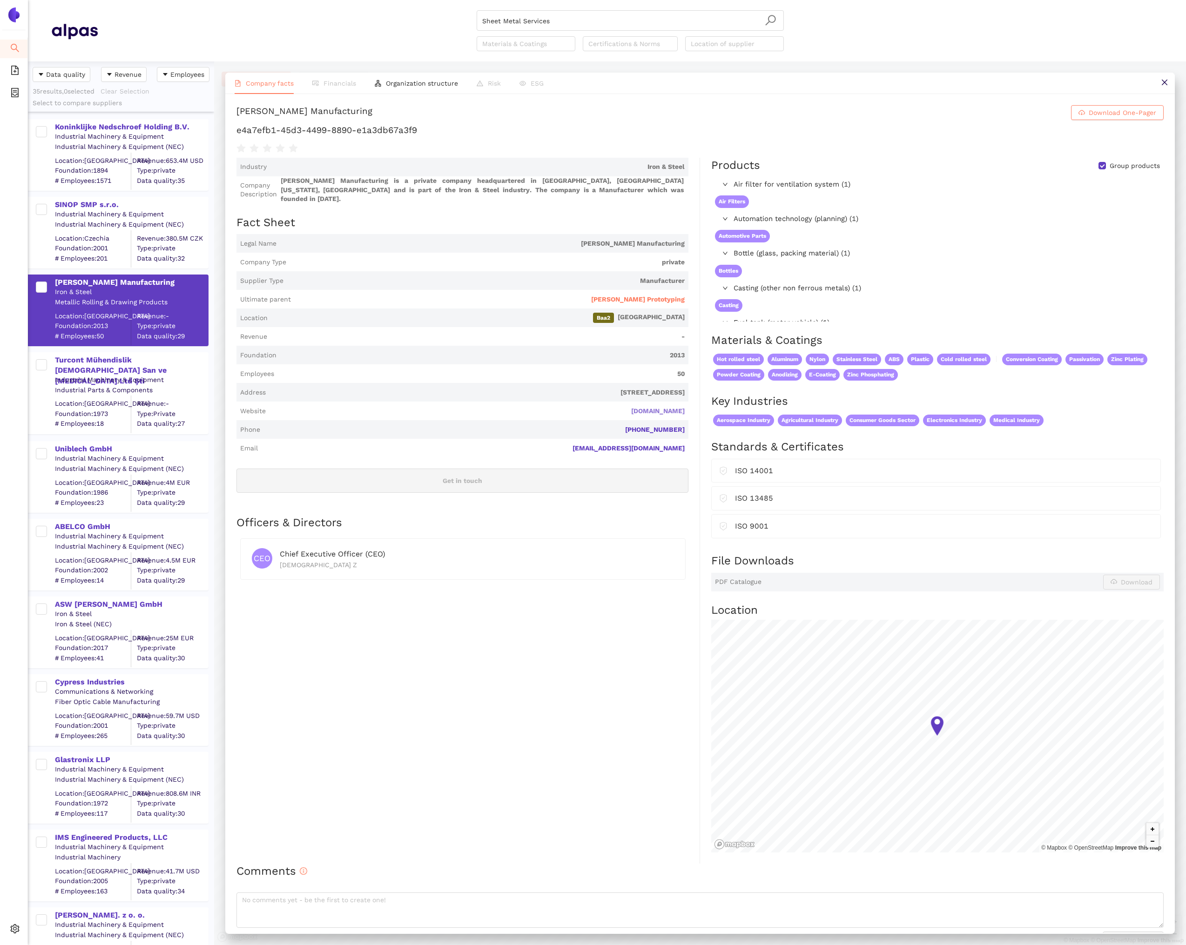
click at [0, 0] on link "[DOMAIN_NAME]" at bounding box center [0, 0] width 0 height 0
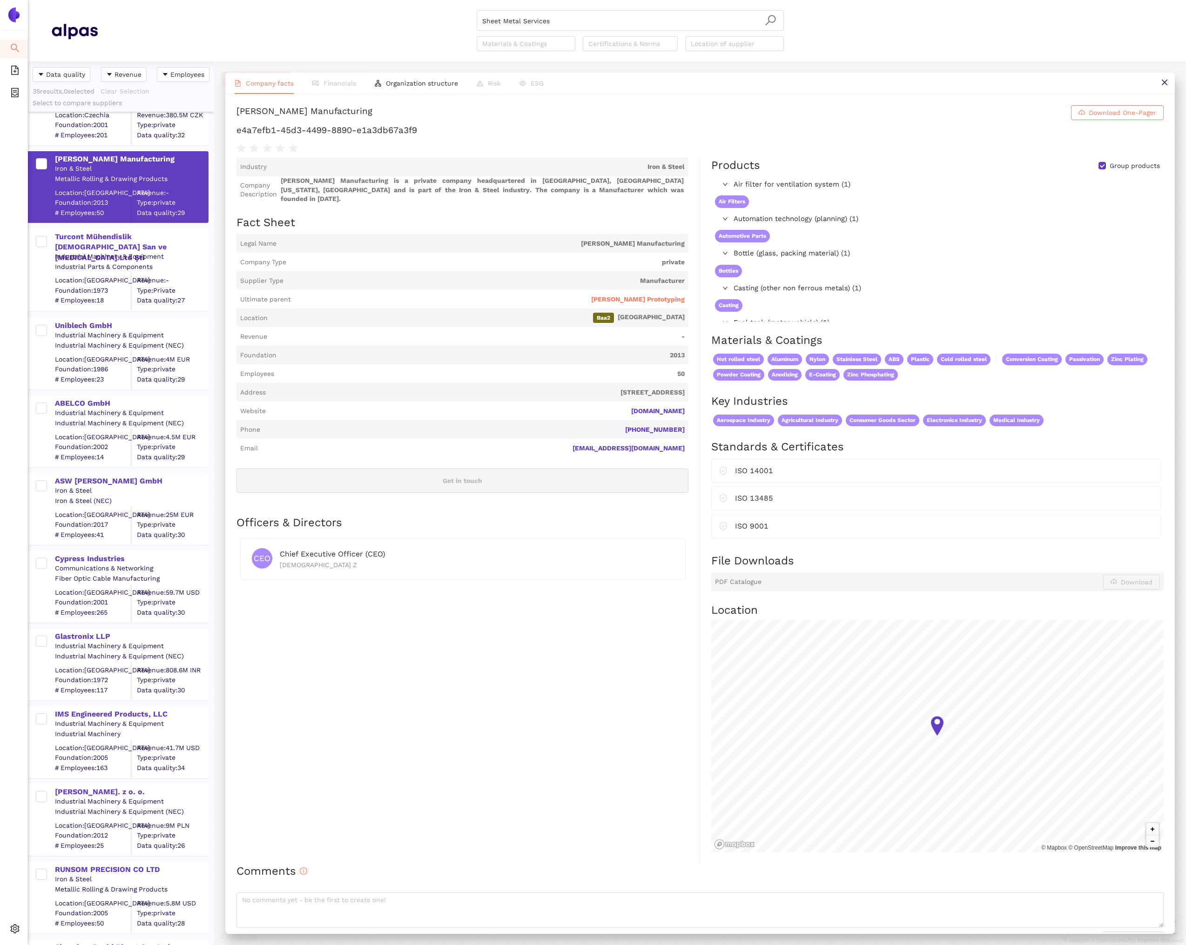
scroll to position [124, 0]
click at [101, 557] on div "Cypress Industries" at bounding box center [131, 558] width 153 height 10
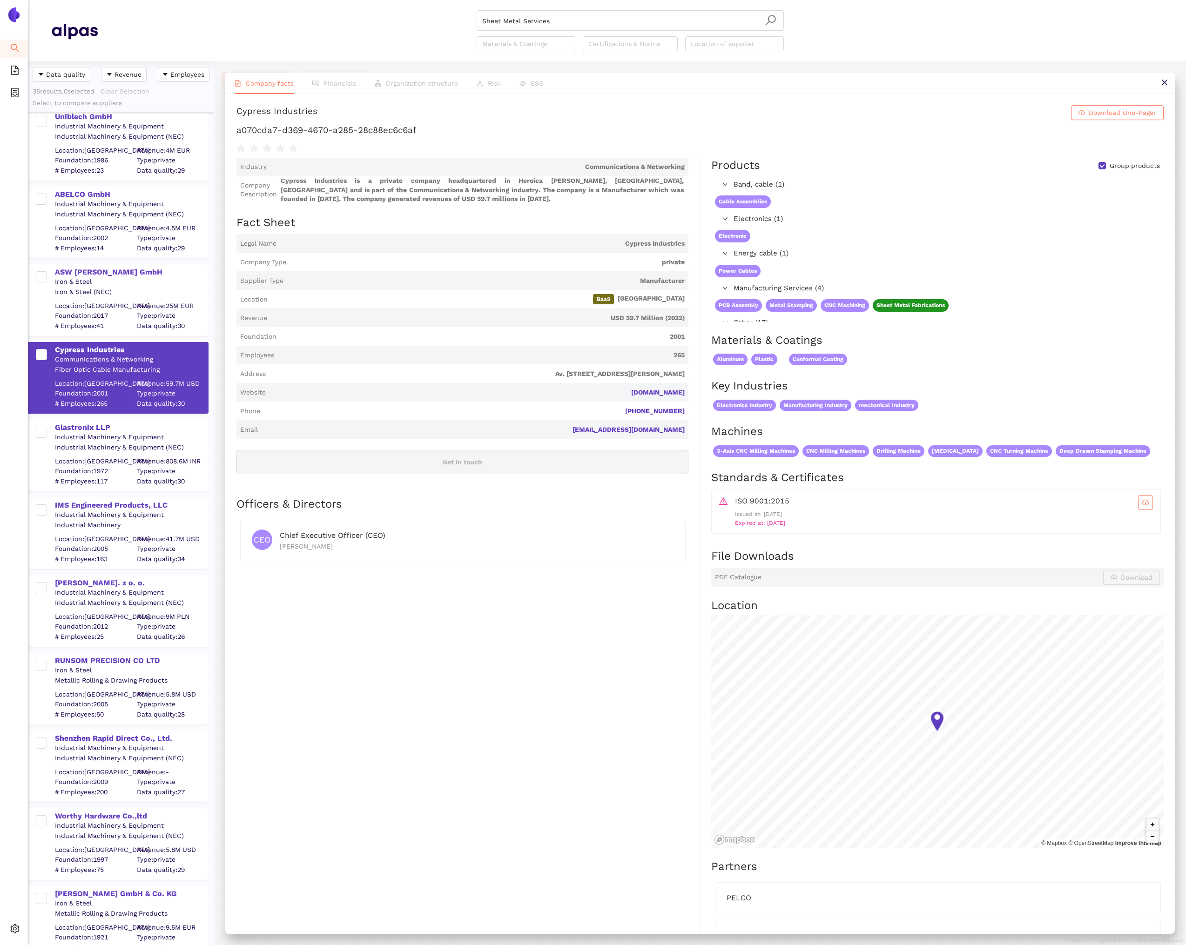
scroll to position [333, 0]
click at [149, 662] on div "RUNSOM PRECISION CO LTD" at bounding box center [131, 660] width 153 height 10
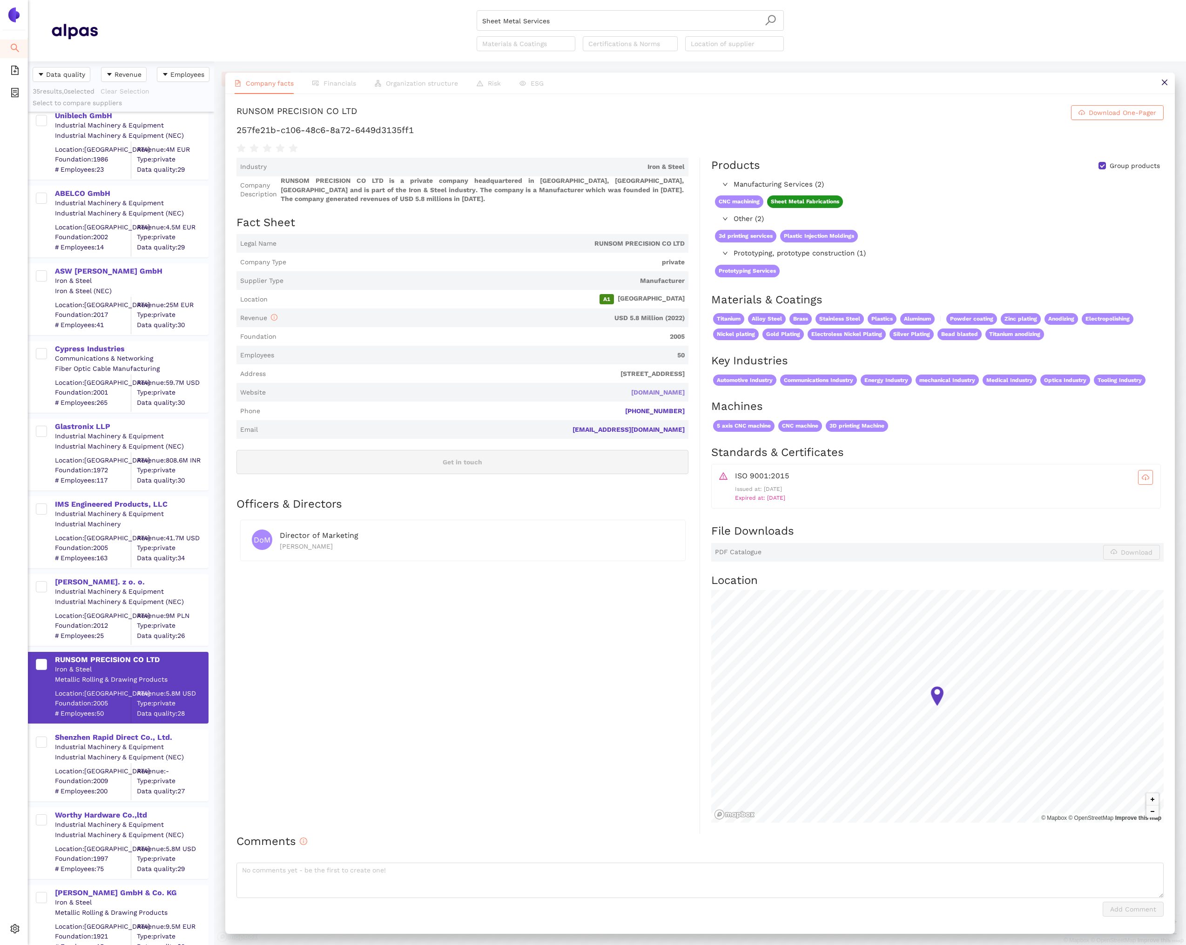
click at [0, 0] on link "runsom.com" at bounding box center [0, 0] width 0 height 0
drag, startPoint x: 365, startPoint y: 108, endPoint x: 238, endPoint y: 108, distance: 127.0
click at [238, 108] on h1 "RUNSOM PRECISION CO LTD Download One-Pager" at bounding box center [699, 112] width 927 height 15
copy div "RUNSOM PRECISION CO LTD"
click at [1164, 86] on icon "close" at bounding box center [1163, 82] width 7 height 7
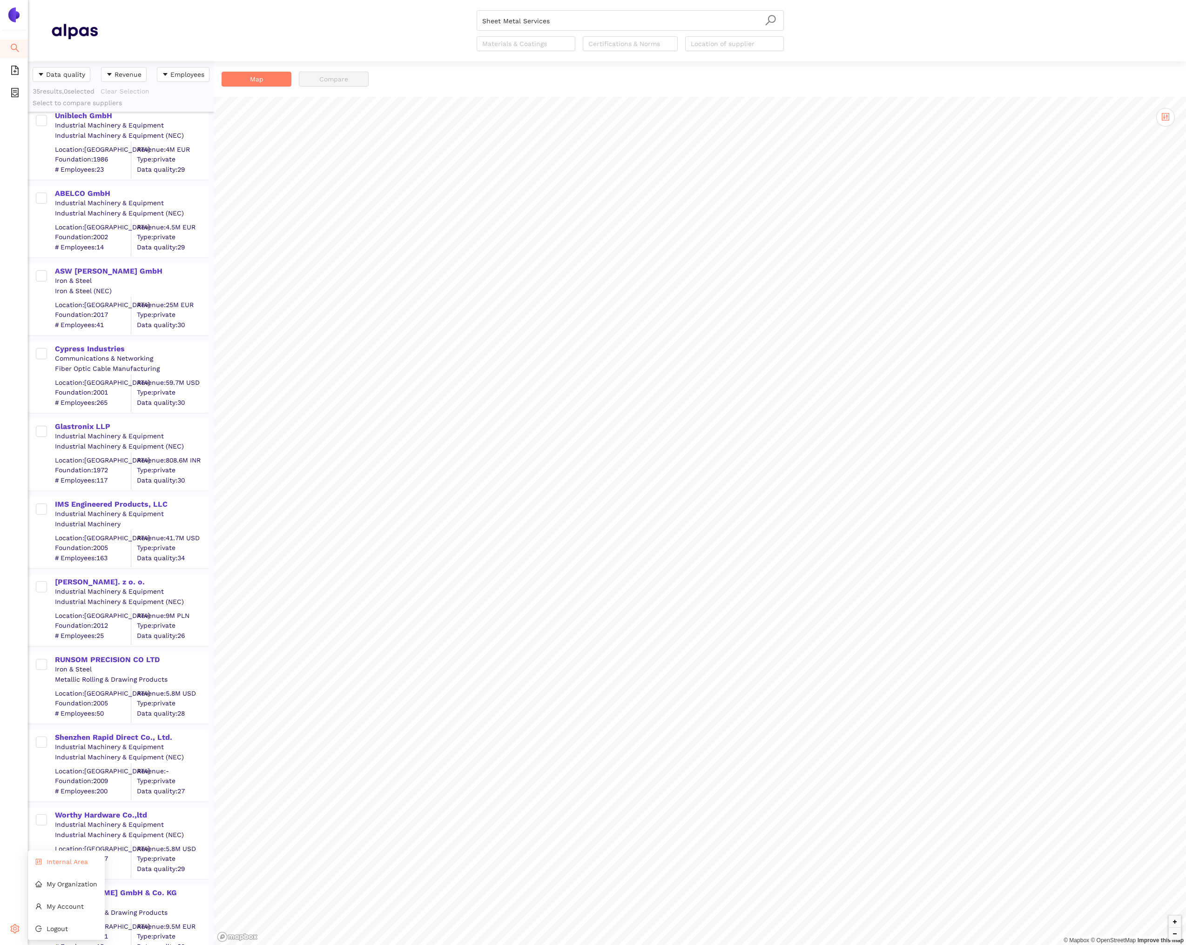
click at [53, 867] on li "Internal Area" at bounding box center [66, 861] width 77 height 19
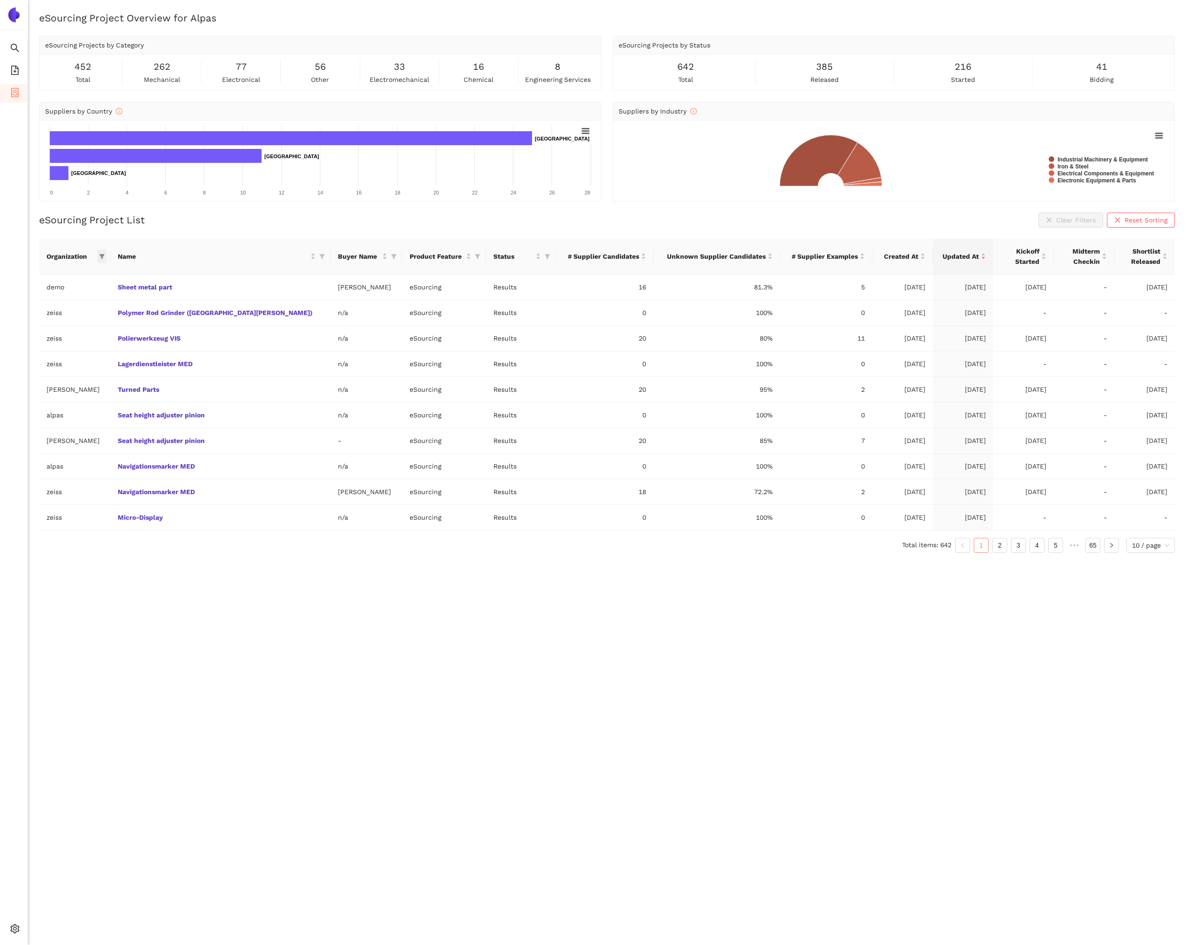
click at [105, 256] on icon "filter" at bounding box center [102, 257] width 6 height 6
click at [87, 397] on span "avl-list" at bounding box center [74, 401] width 97 height 10
checkbox input "true"
click at [113, 419] on span "OK" at bounding box center [117, 420] width 9 height 10
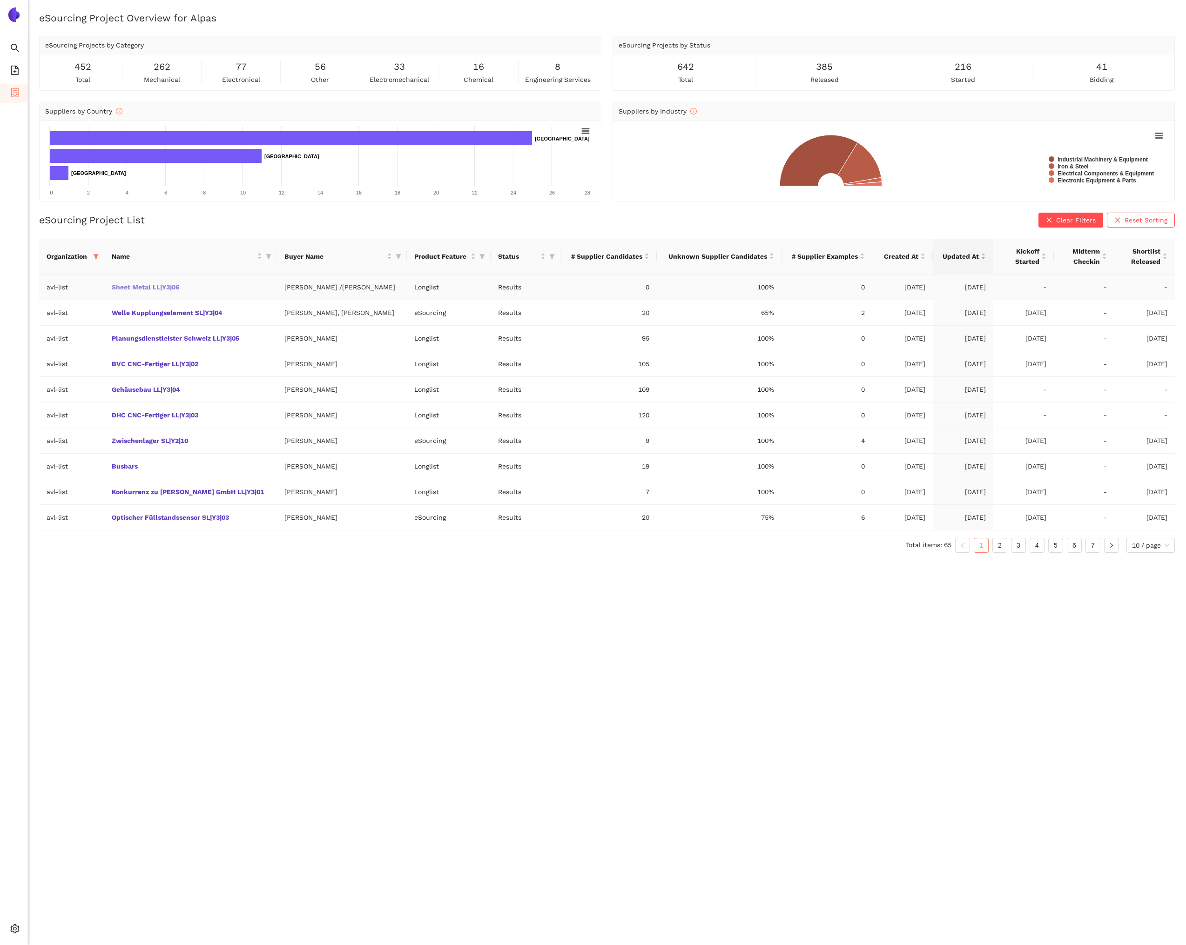
click at [0, 0] on link "Sheet Metal LL|Y3|06" at bounding box center [0, 0] width 0 height 0
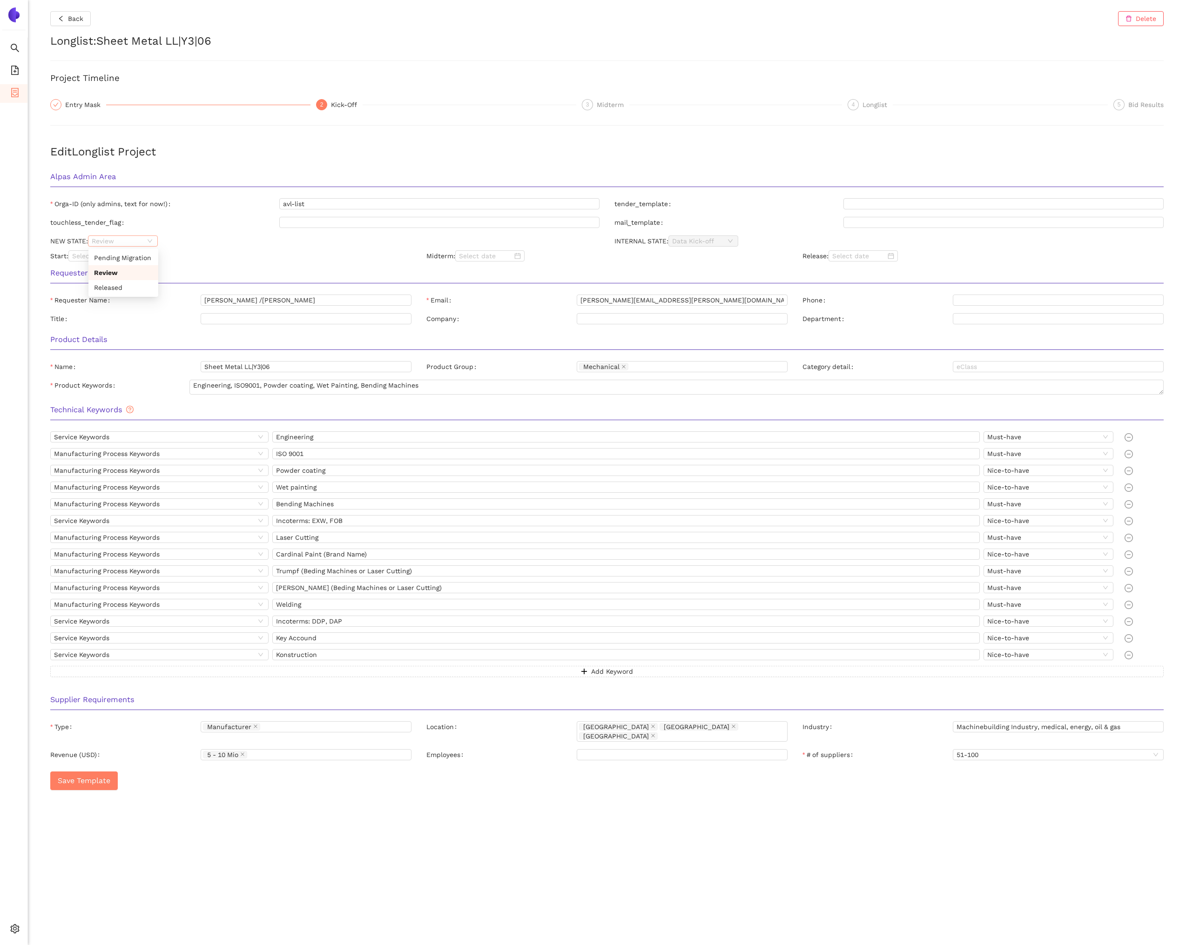
click at [146, 243] on span "Review" at bounding box center [123, 241] width 62 height 10
click at [131, 293] on div "Released" at bounding box center [123, 287] width 70 height 15
click at [209, 261] on div "Start:" at bounding box center [231, 255] width 376 height 11
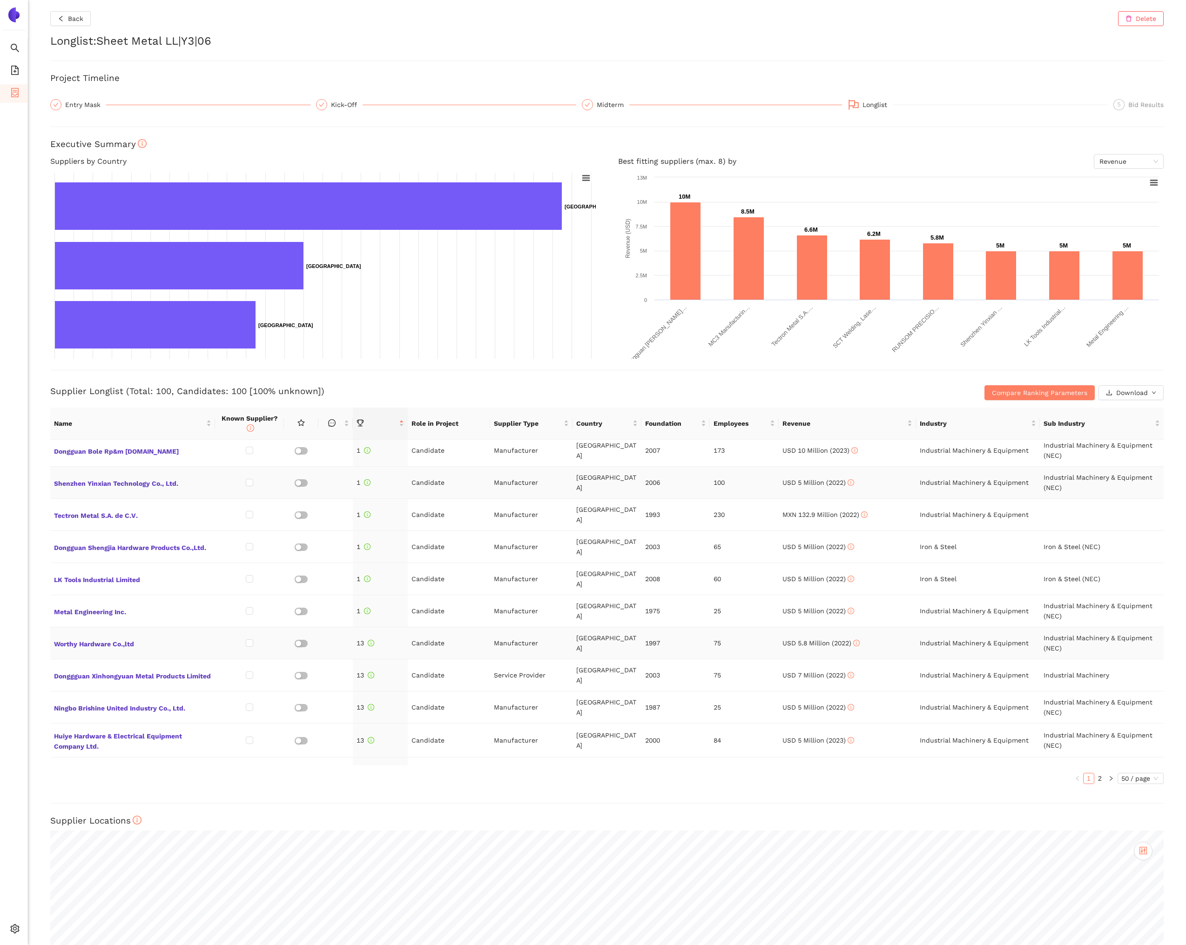
scroll to position [198, 0]
click at [164, 669] on span "Donggguan Xinhongyuan Metal Products Limited" at bounding box center [132, 675] width 157 height 12
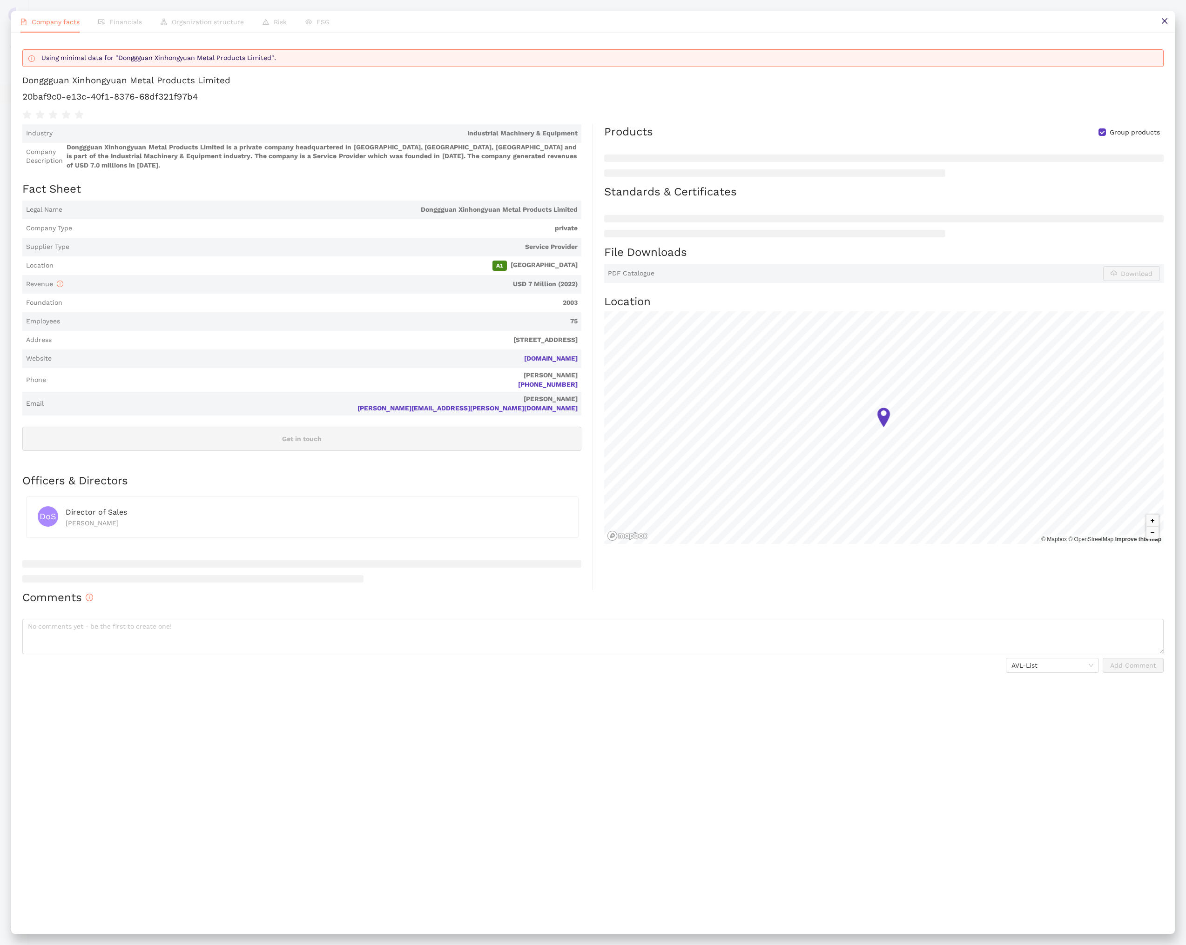
click at [135, 98] on h1 "20baf9c0-e13c-40f1-8376-68df321f97b4" at bounding box center [592, 97] width 1141 height 12
copy div "20baf9c0-e13c-40f1-8376-68df321f97b4"
click at [1158, 27] on button at bounding box center [1163, 21] width 21 height 21
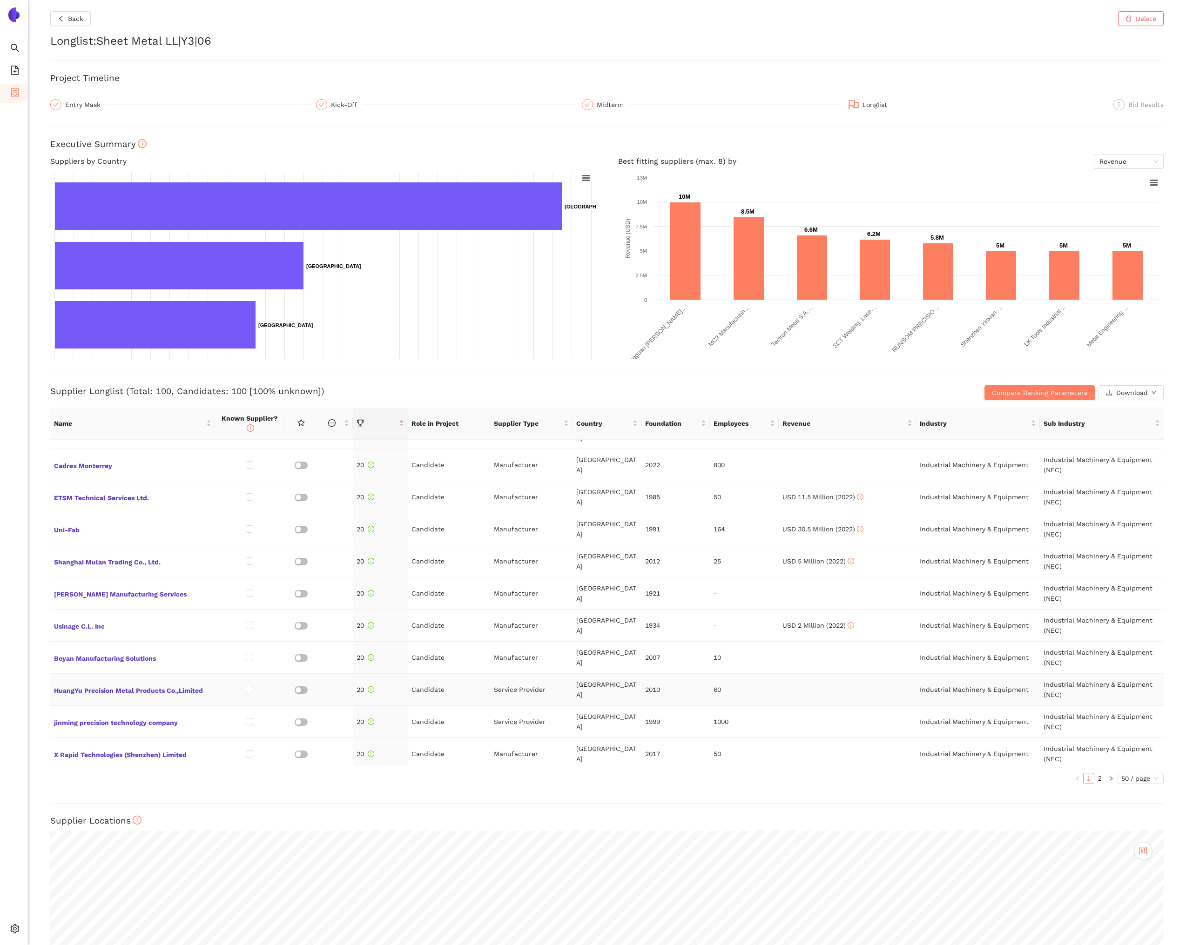
scroll to position [814, 0]
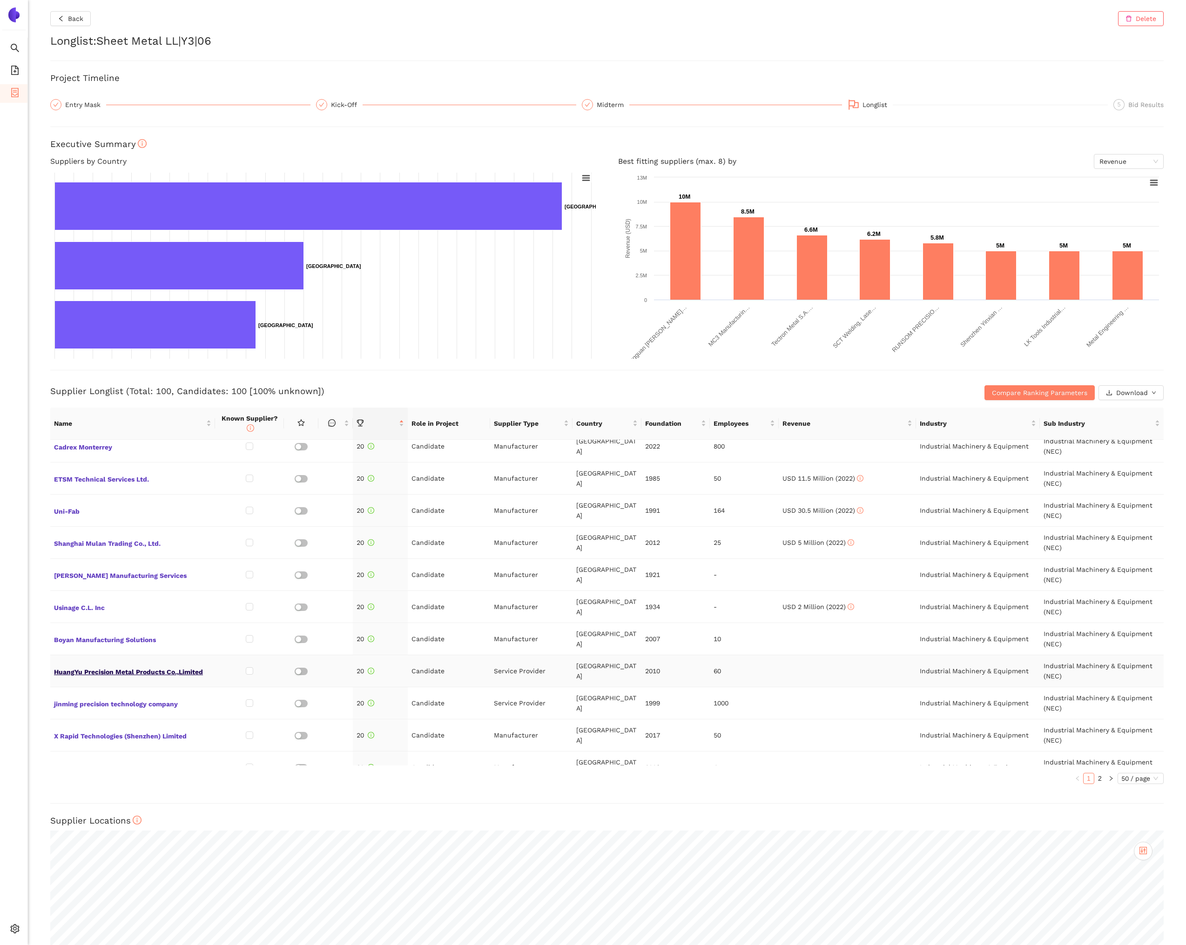
click at [163, 665] on span "HuangYu Precision Metal Products Co.,Limited" at bounding box center [132, 671] width 157 height 12
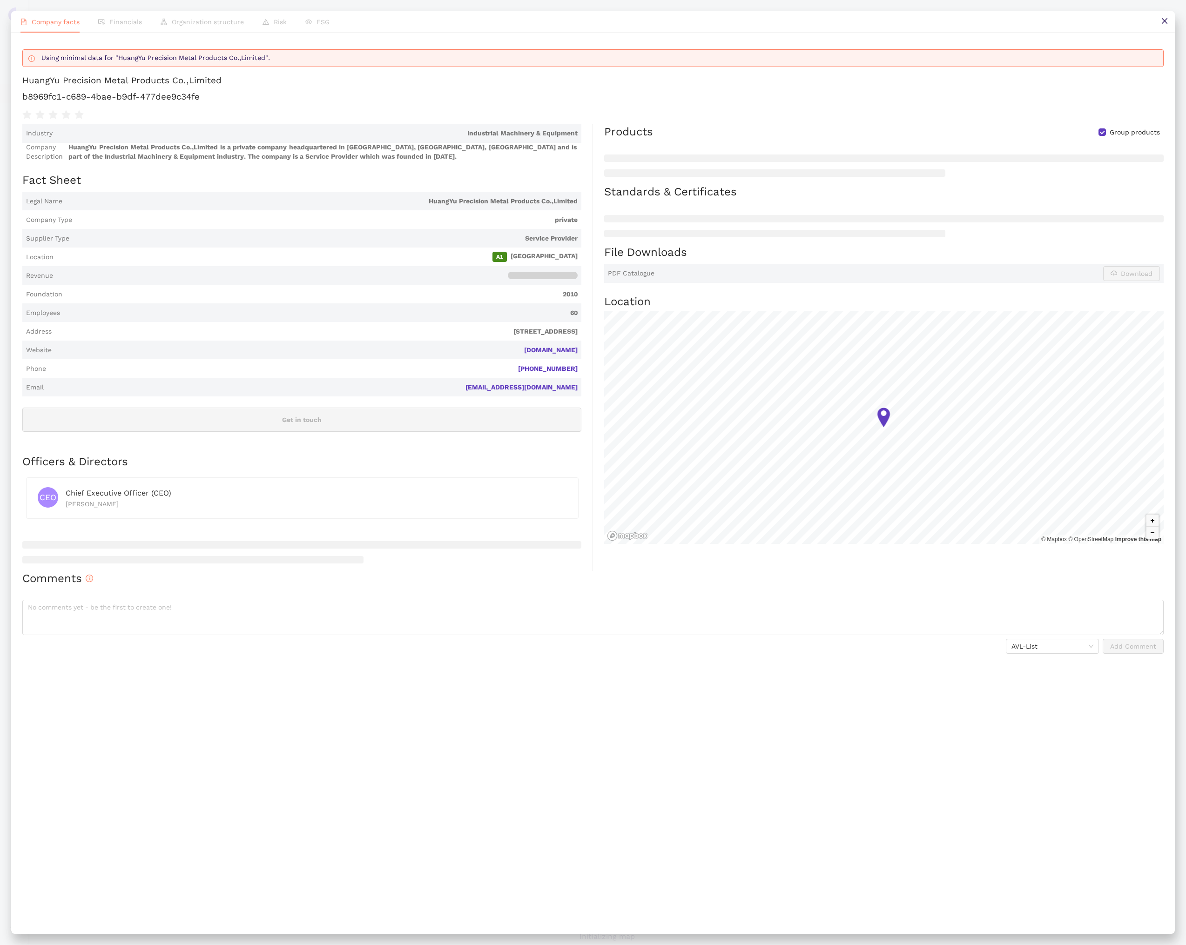
click at [182, 100] on h1 "b8969fc1-c689-4bae-b9df-477dee9c34fe" at bounding box center [592, 97] width 1141 height 12
copy div "b8969fc1-c689-4bae-b9df-477dee9c34fe"
click at [1167, 26] on button at bounding box center [1163, 21] width 21 height 21
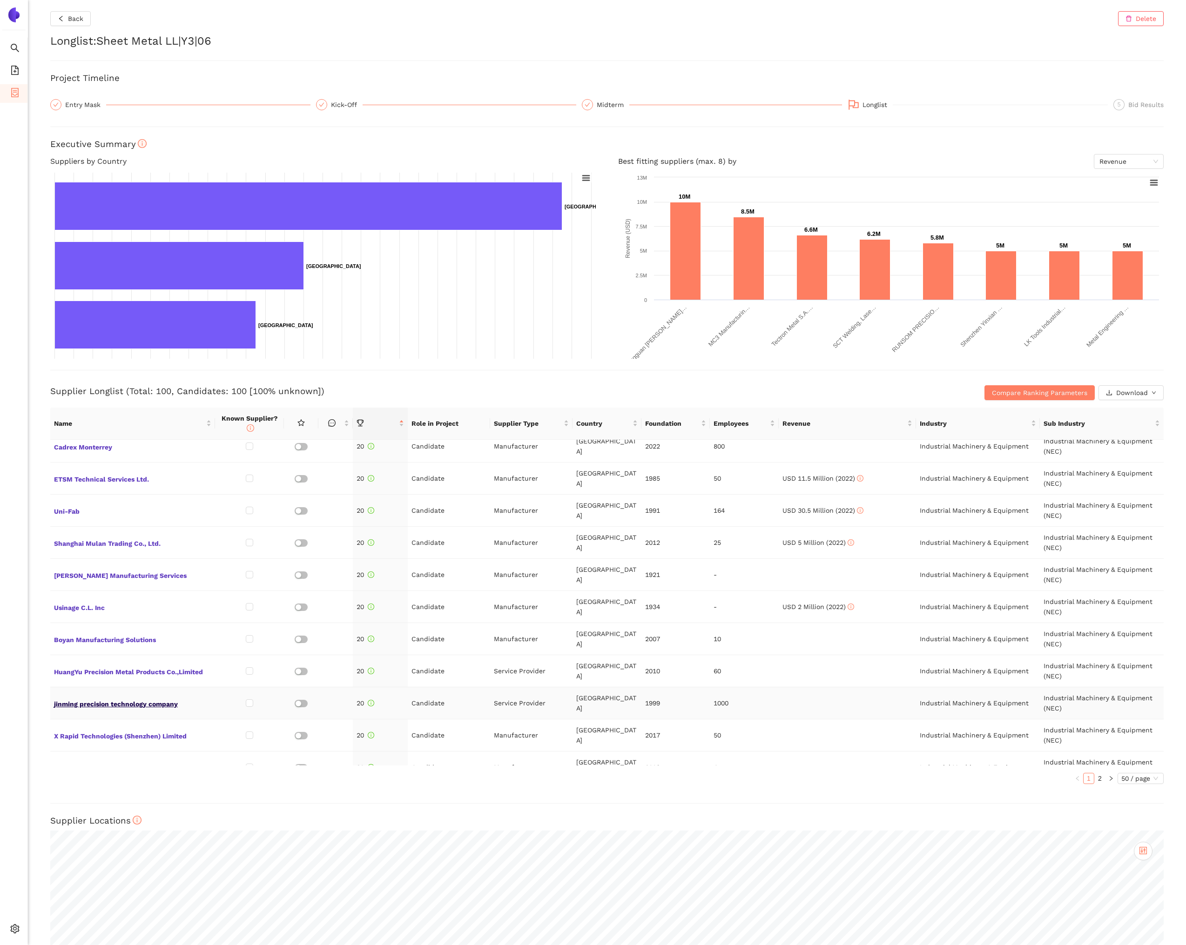
click at [159, 697] on span "jinming precision technology company" at bounding box center [132, 703] width 157 height 12
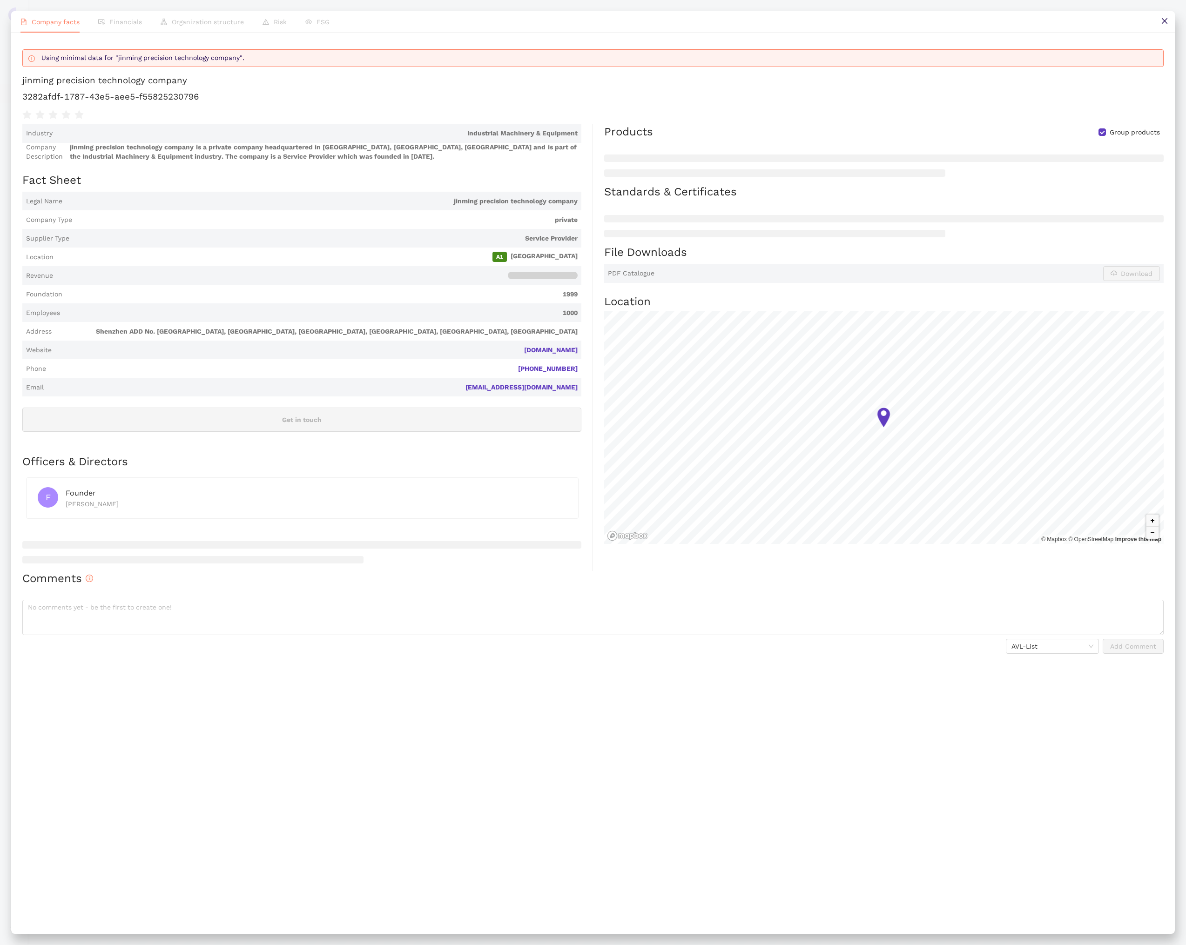
click at [137, 101] on h1 "3282afdf-1787-43e5-aee5-f55825230796" at bounding box center [592, 97] width 1141 height 12
copy div "3282afdf-1787-43e5-aee5-f55825230796"
click at [1165, 25] on button at bounding box center [1163, 21] width 21 height 21
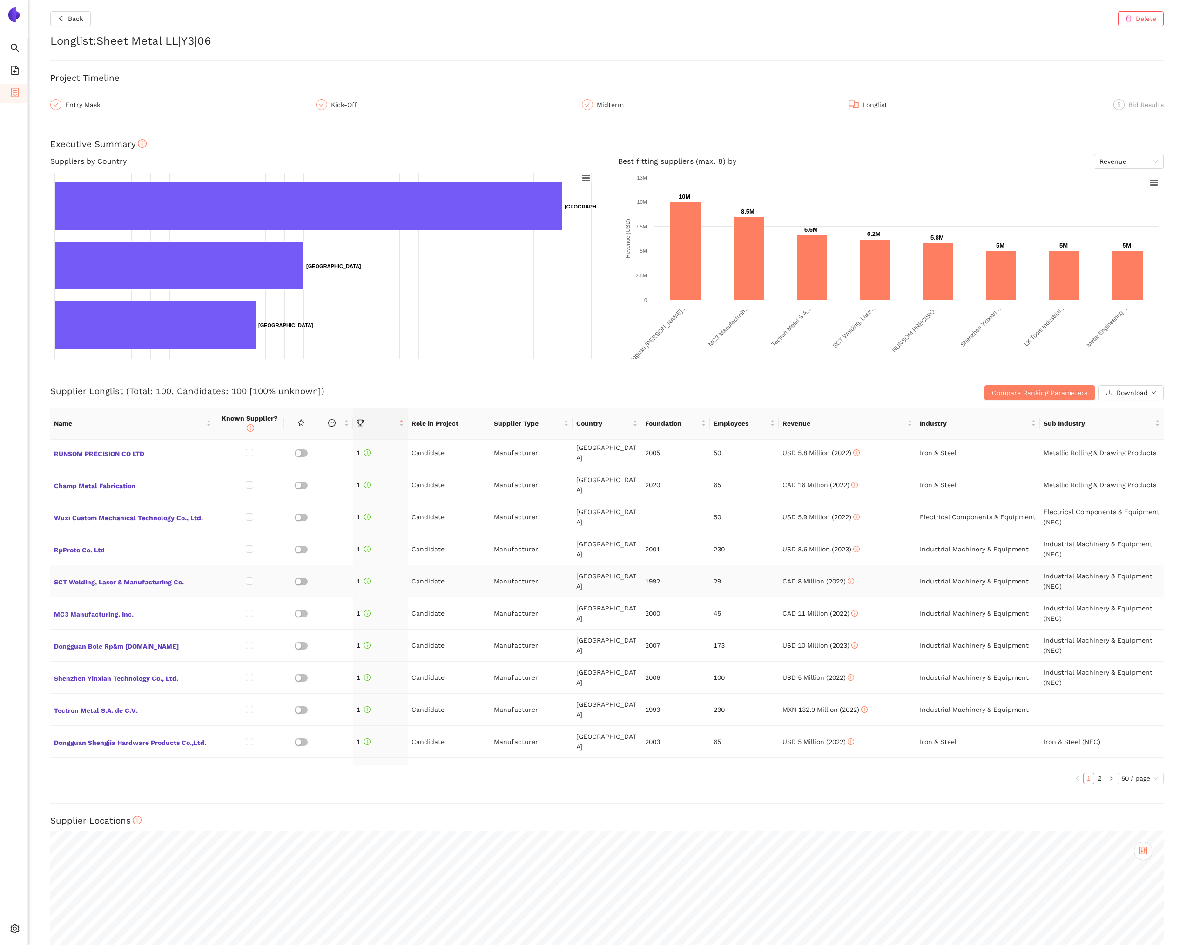
scroll to position [0, 0]
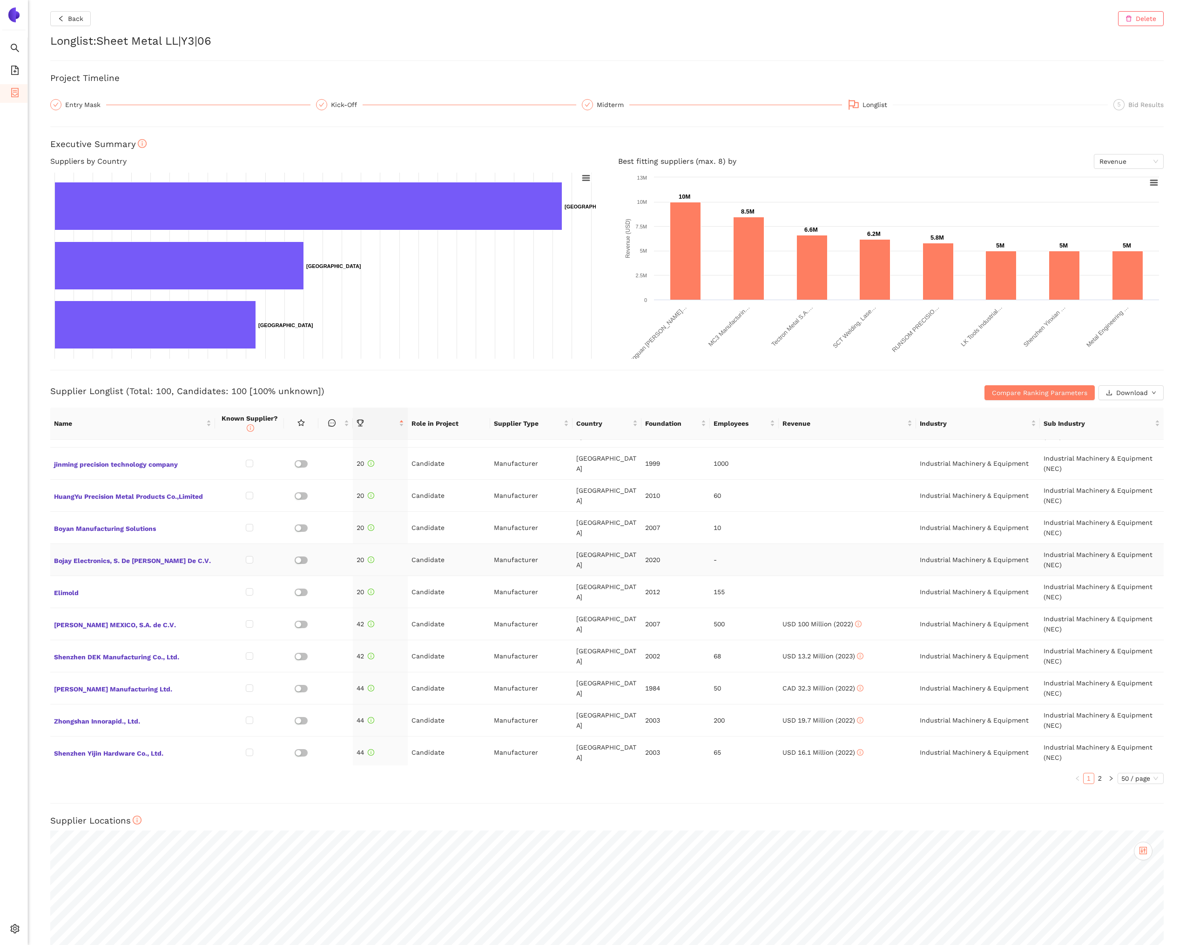
scroll to position [1181, 0]
click at [1028, 393] on span "Compare Ranking Parameters" at bounding box center [1039, 393] width 95 height 10
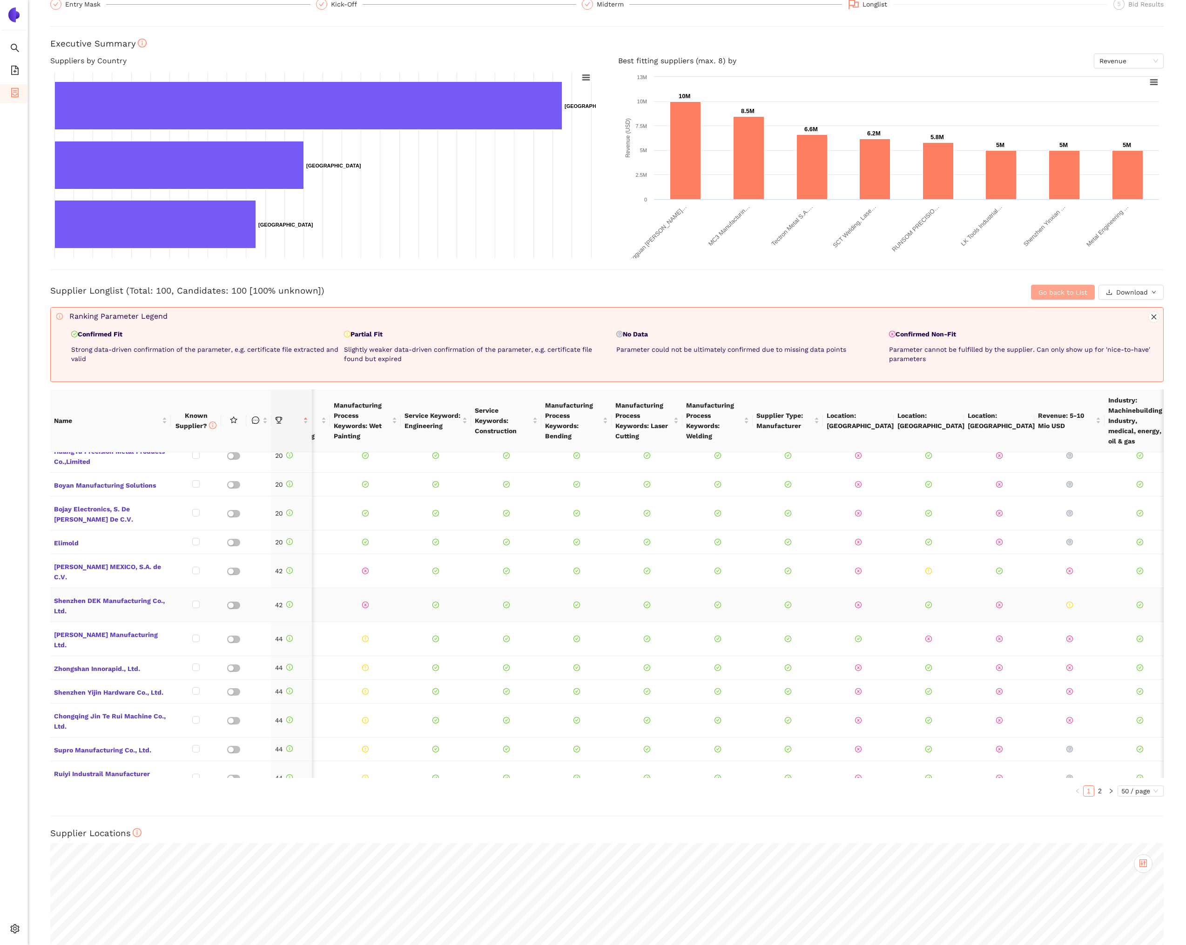
scroll to position [0, 134]
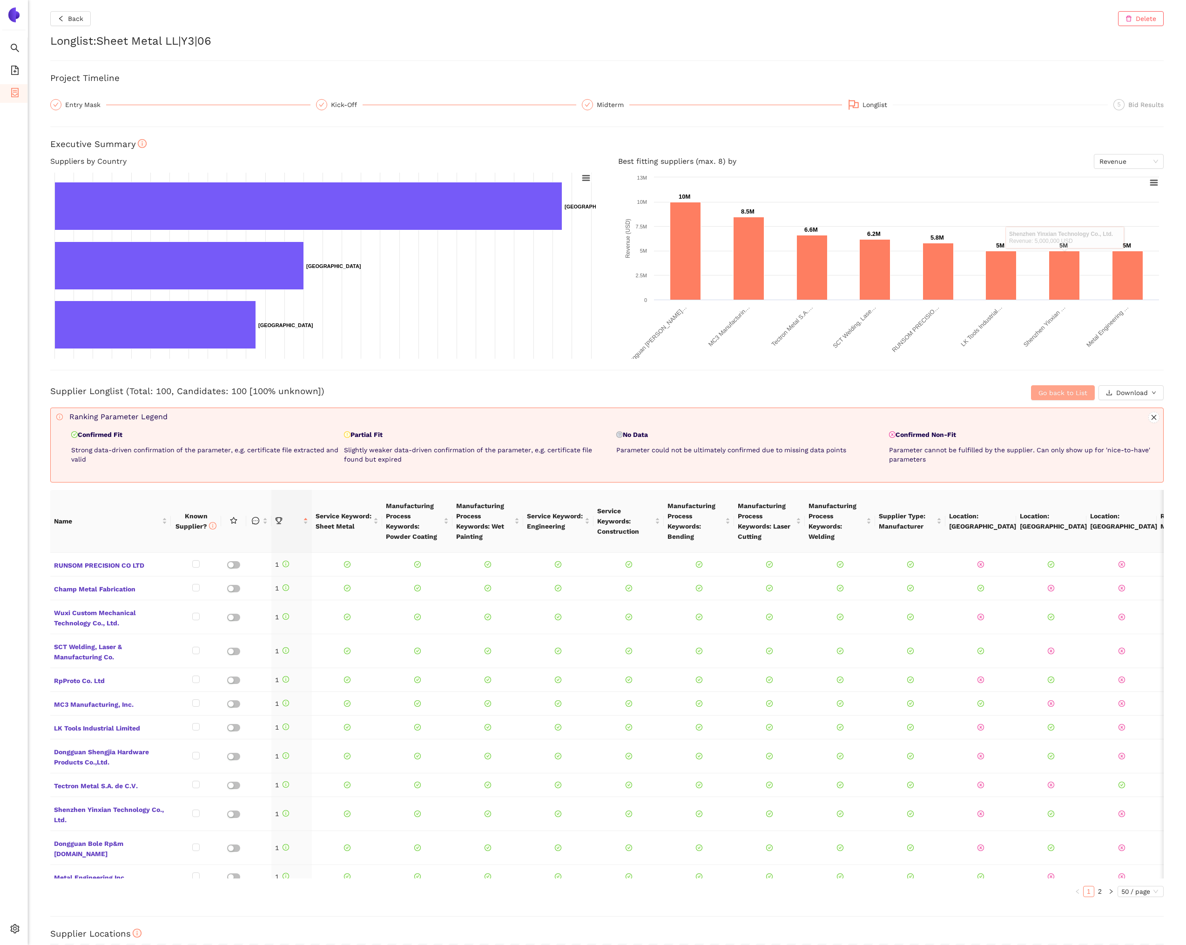
click at [1037, 393] on button "Go back to List" at bounding box center [1063, 392] width 64 height 15
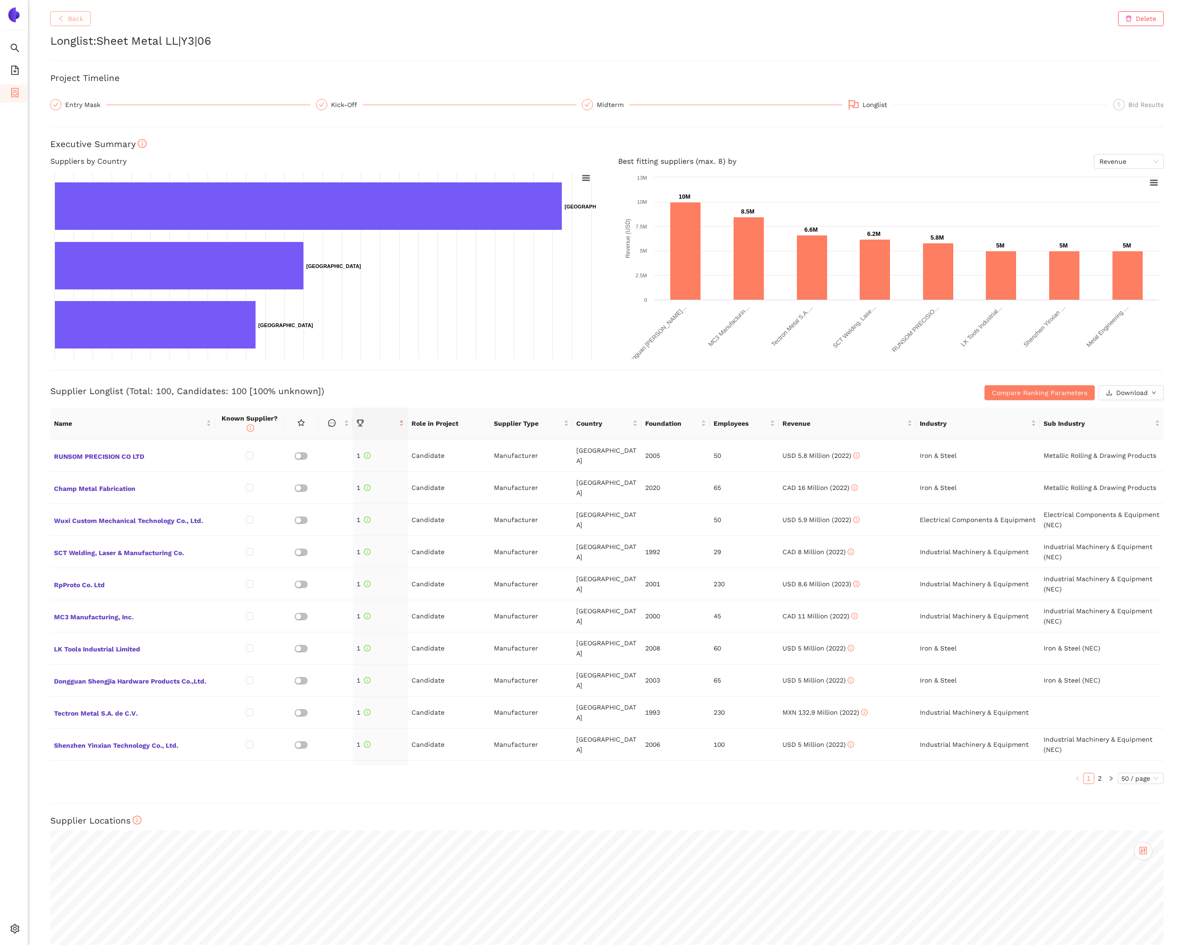
click at [74, 21] on span "Back" at bounding box center [75, 18] width 15 height 10
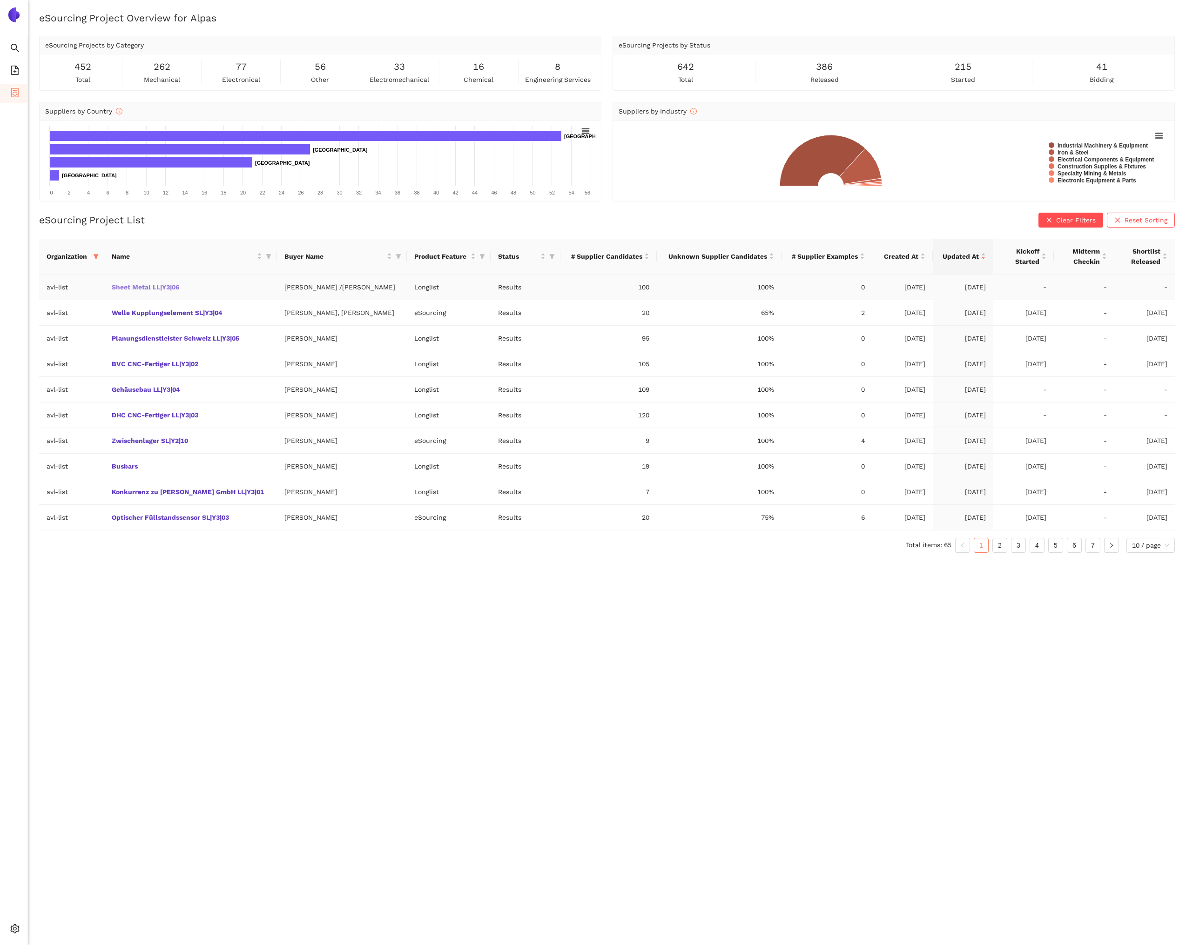
click at [0, 0] on link "Sheet Metal LL|Y3|06" at bounding box center [0, 0] width 0 height 0
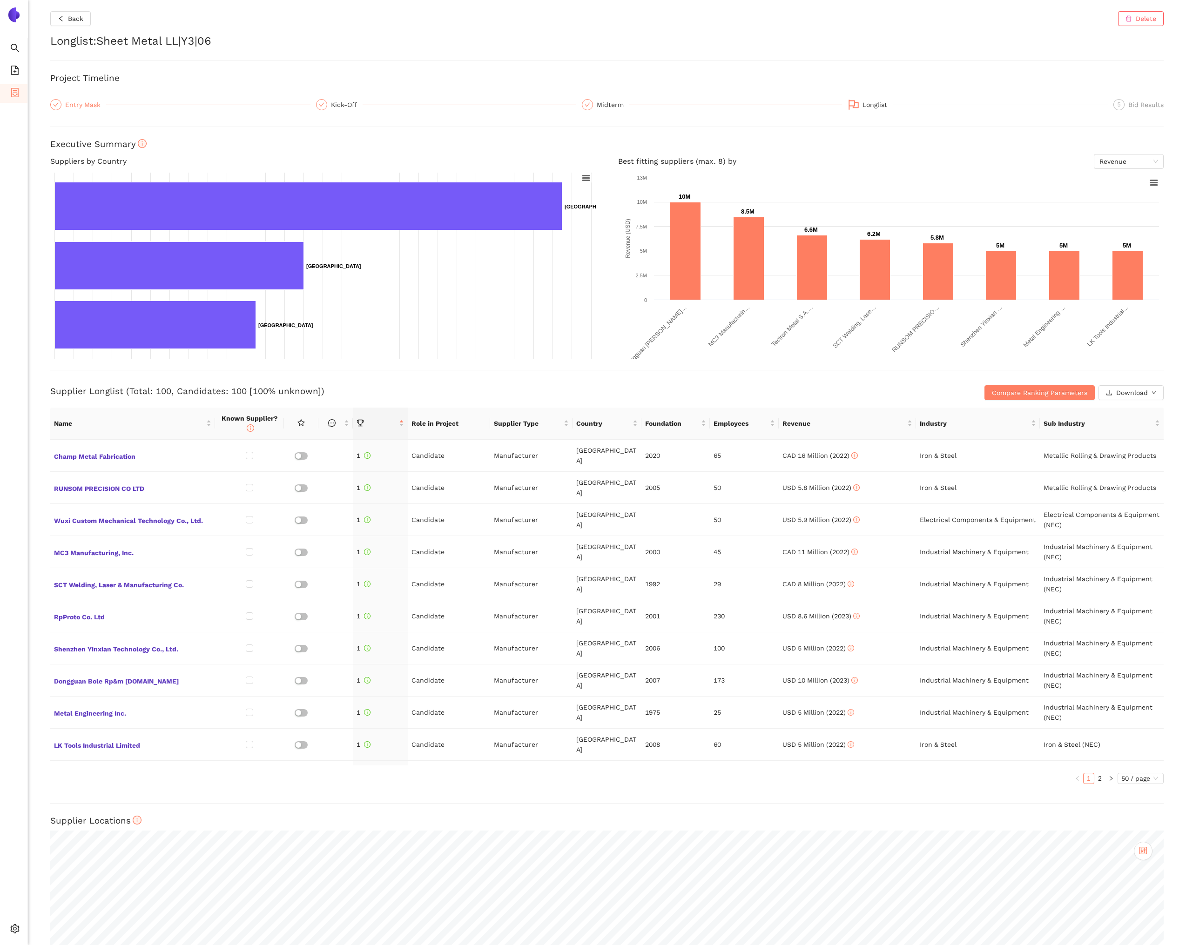
click at [69, 107] on div "Entry Mask" at bounding box center [85, 104] width 41 height 11
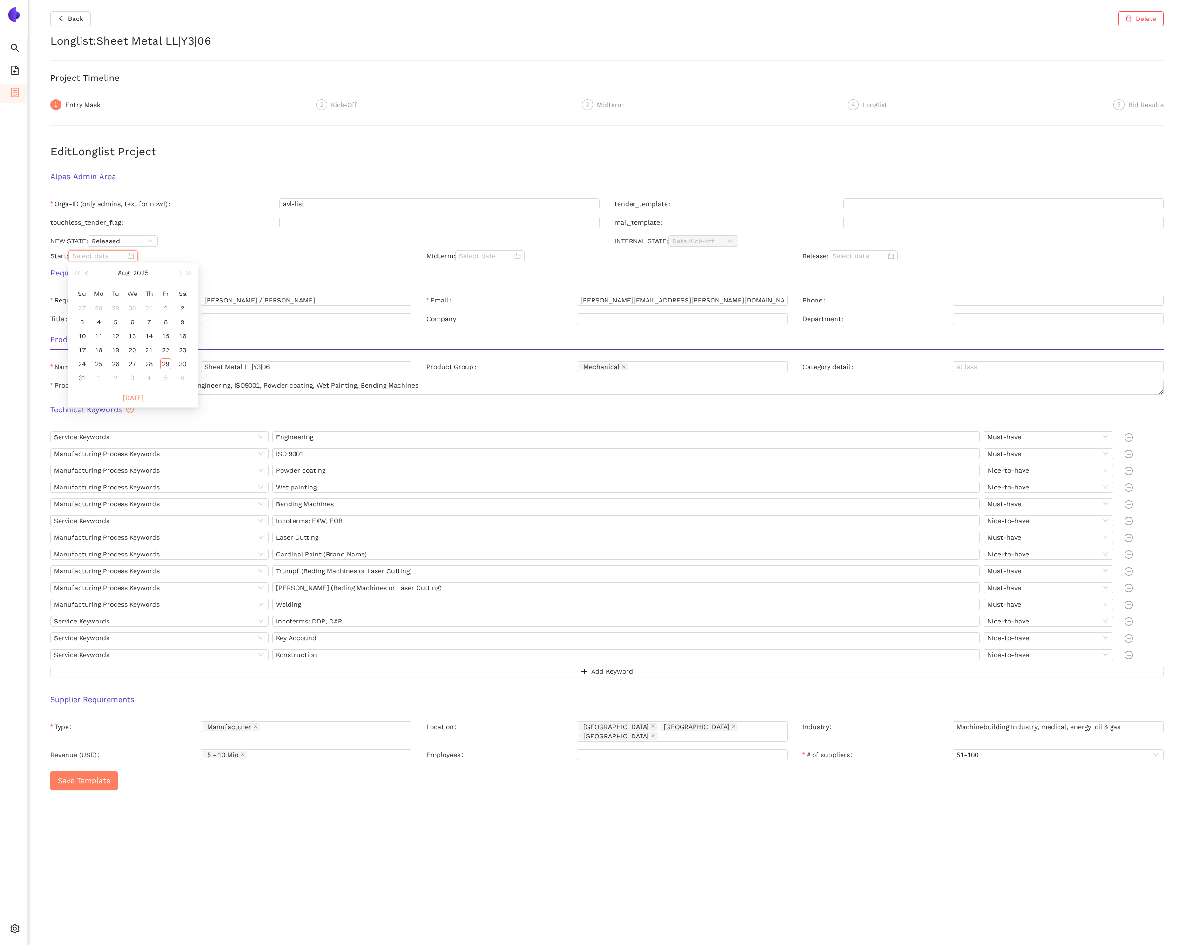
click at [97, 258] on input at bounding box center [99, 256] width 54 height 10
type input "2025/08/08"
click at [163, 320] on div "8" at bounding box center [165, 321] width 11 height 11
click at [850, 254] on input at bounding box center [859, 256] width 54 height 10
type input "2025/08/29"
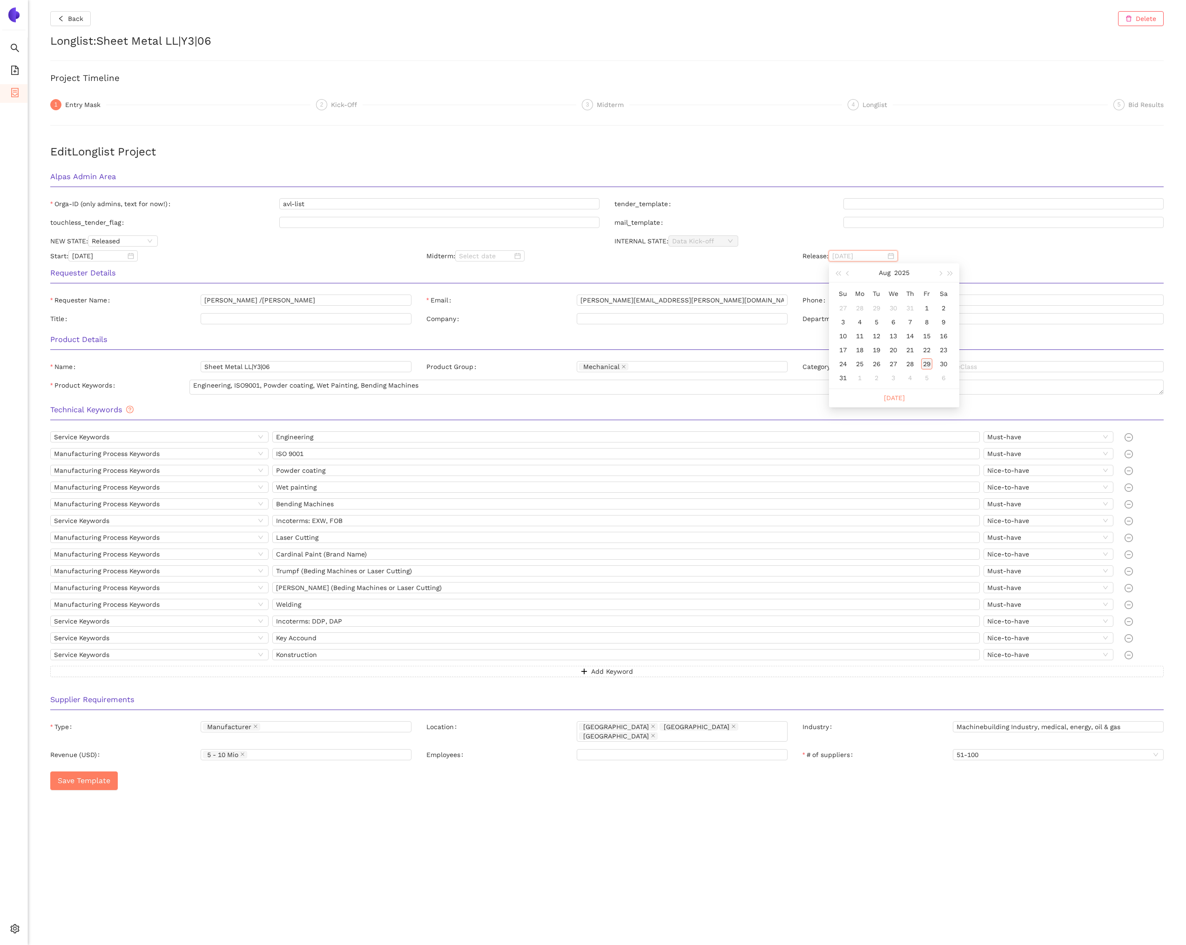
click at [921, 364] on div "29" at bounding box center [926, 363] width 11 height 11
click at [808, 212] on div "tender_template" at bounding box center [889, 205] width 564 height 15
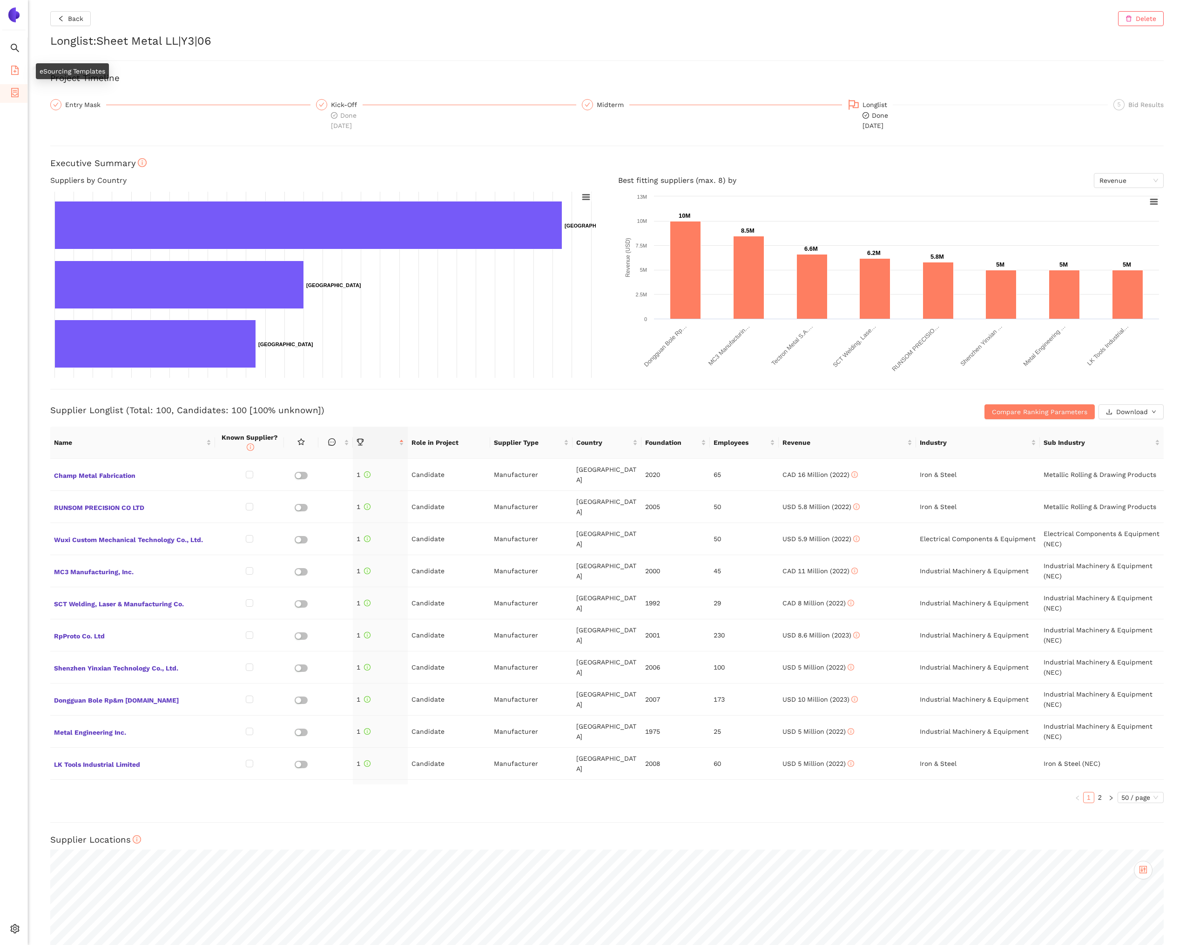
click at [23, 72] on li "eSourcing Templates" at bounding box center [13, 71] width 27 height 19
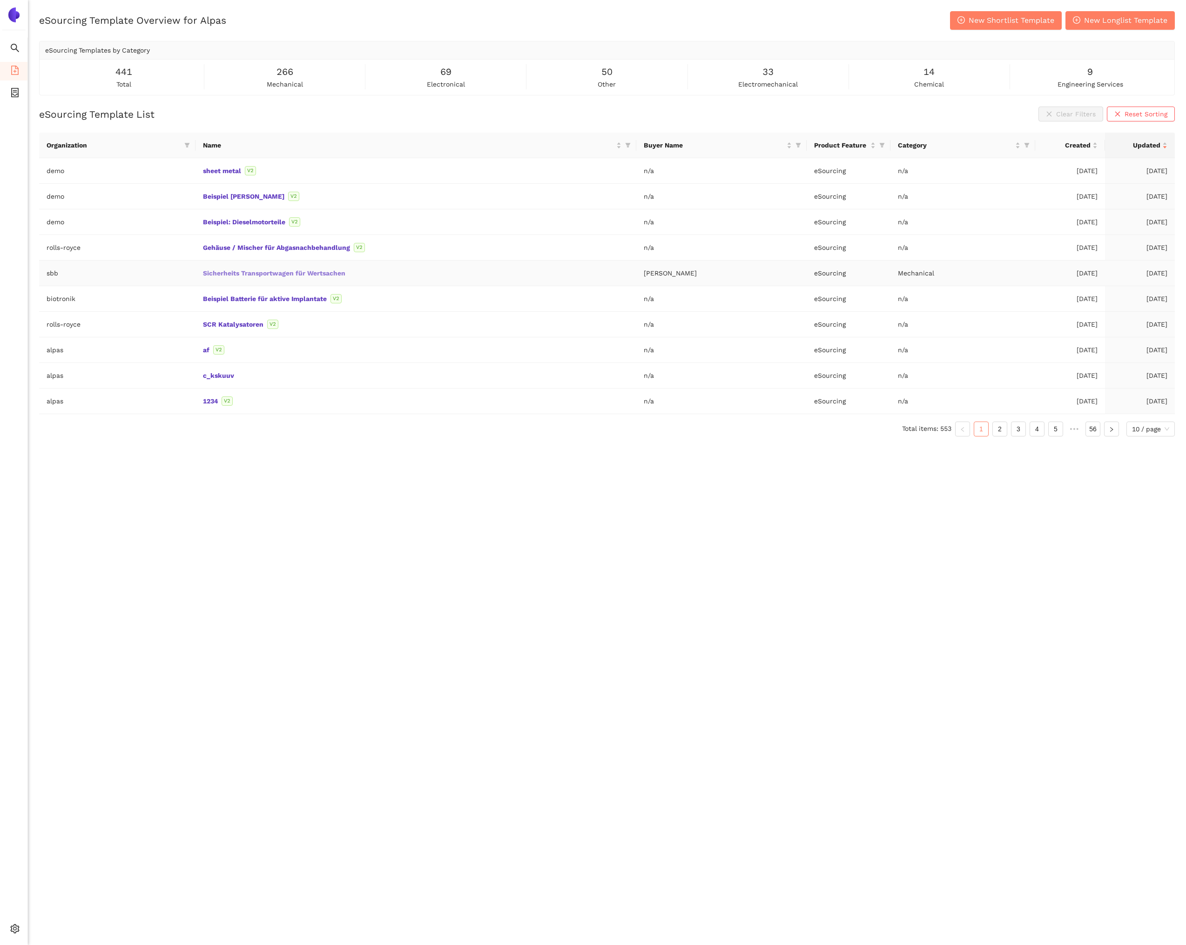
click at [0, 0] on link "Sicherheits Transportwagen für Wertsachen" at bounding box center [0, 0] width 0 height 0
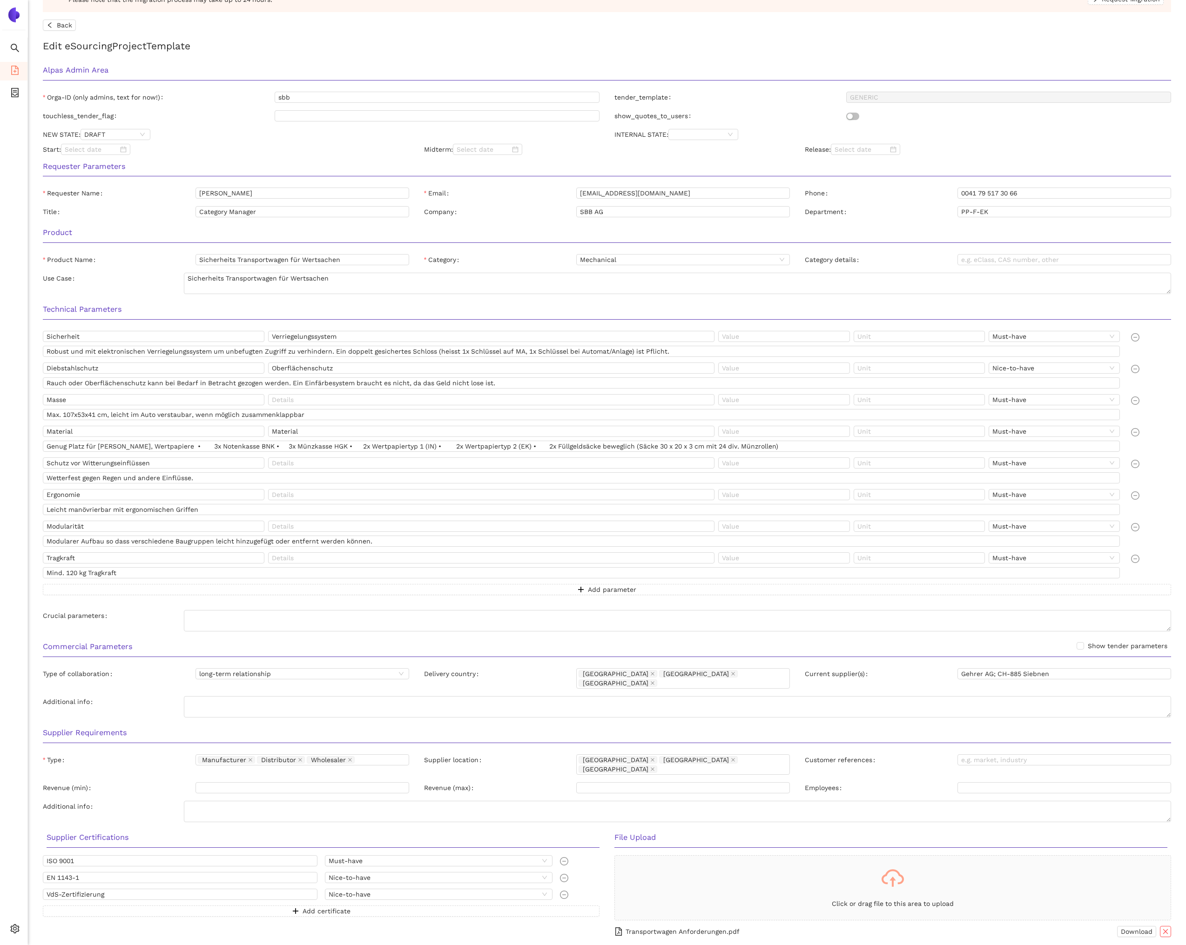
scroll to position [51, 0]
drag, startPoint x: 959, startPoint y: 675, endPoint x: 997, endPoint y: 690, distance: 39.9
click at [993, 674] on input "Gehrer AG; CH-885 Siebnen" at bounding box center [1064, 674] width 214 height 11
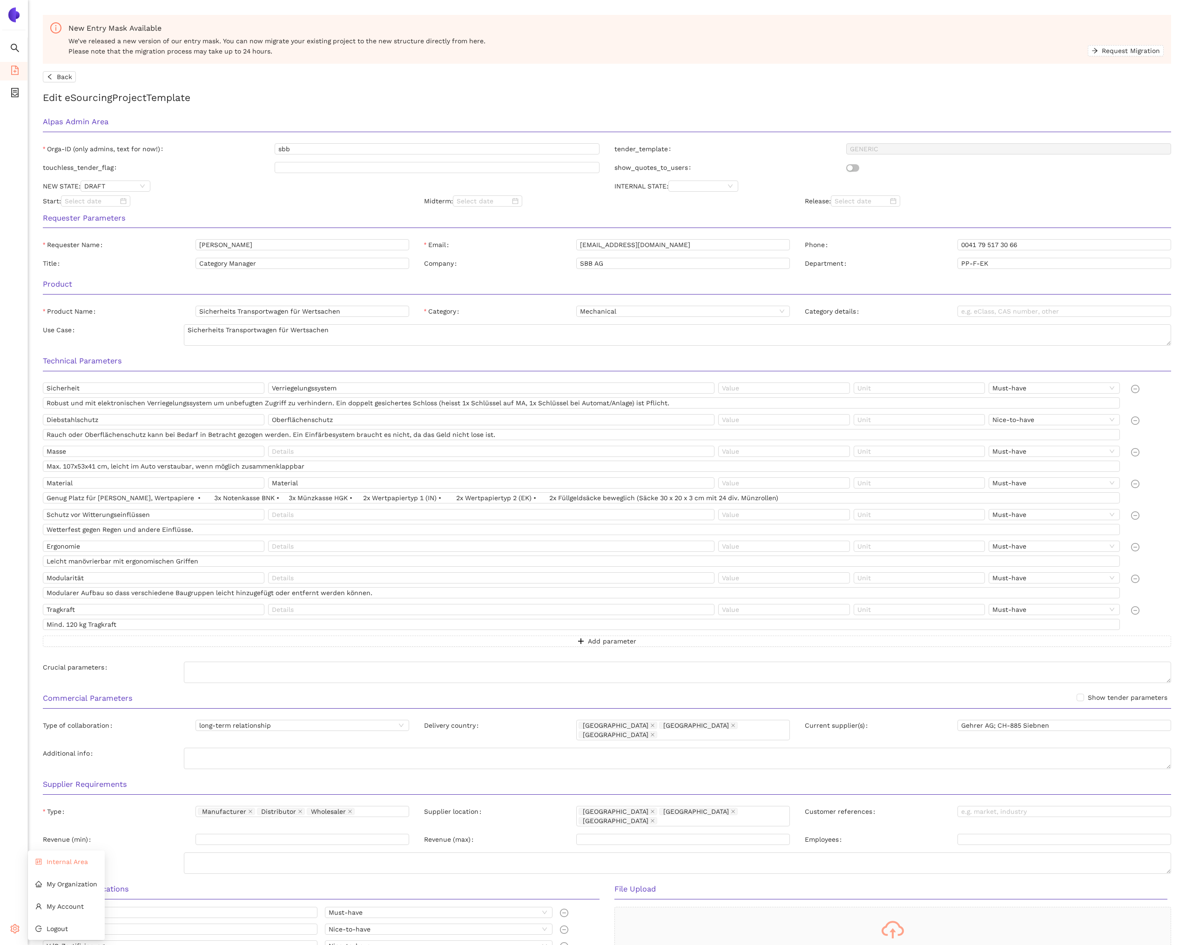
click at [71, 857] on li "Internal Area" at bounding box center [66, 861] width 77 height 19
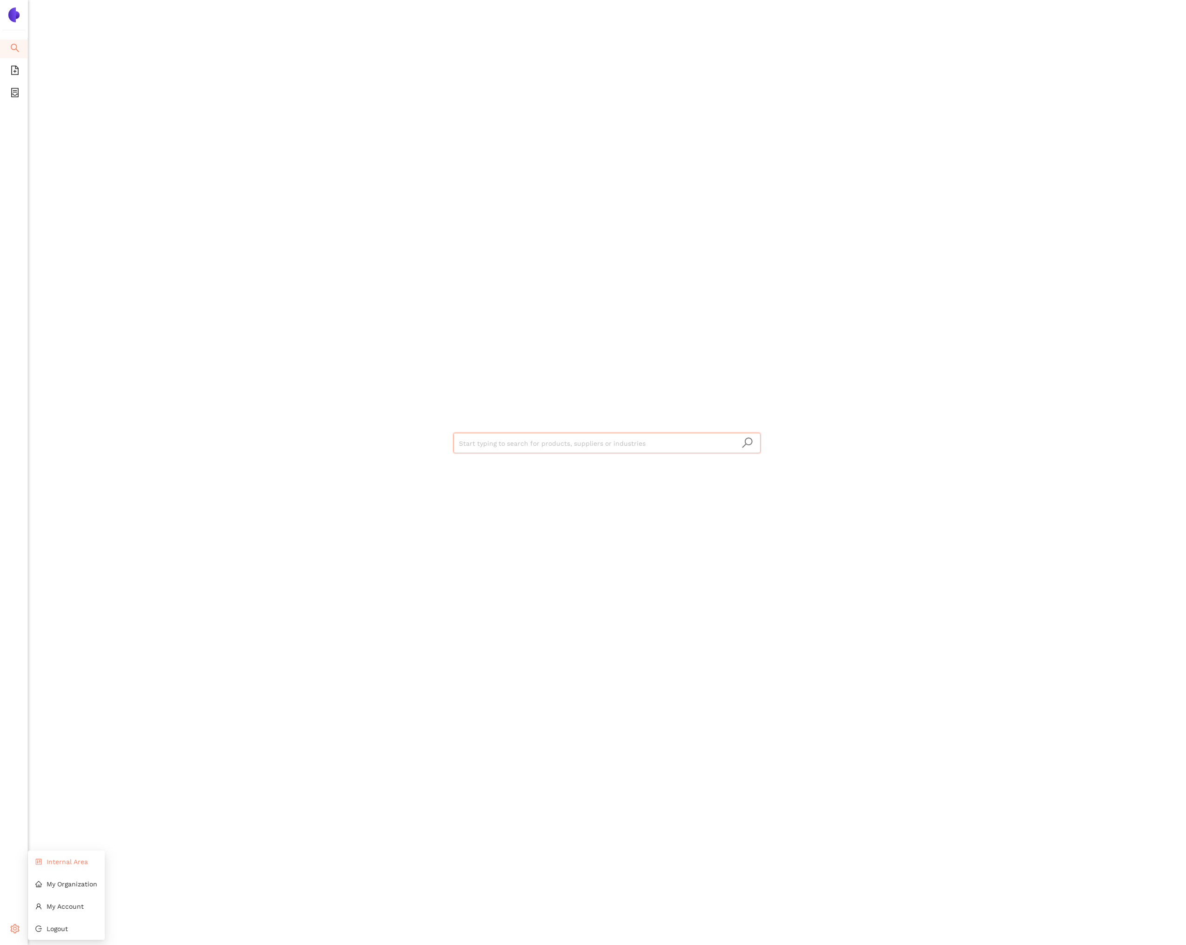
click at [54, 865] on span "Internal Area" at bounding box center [67, 861] width 41 height 7
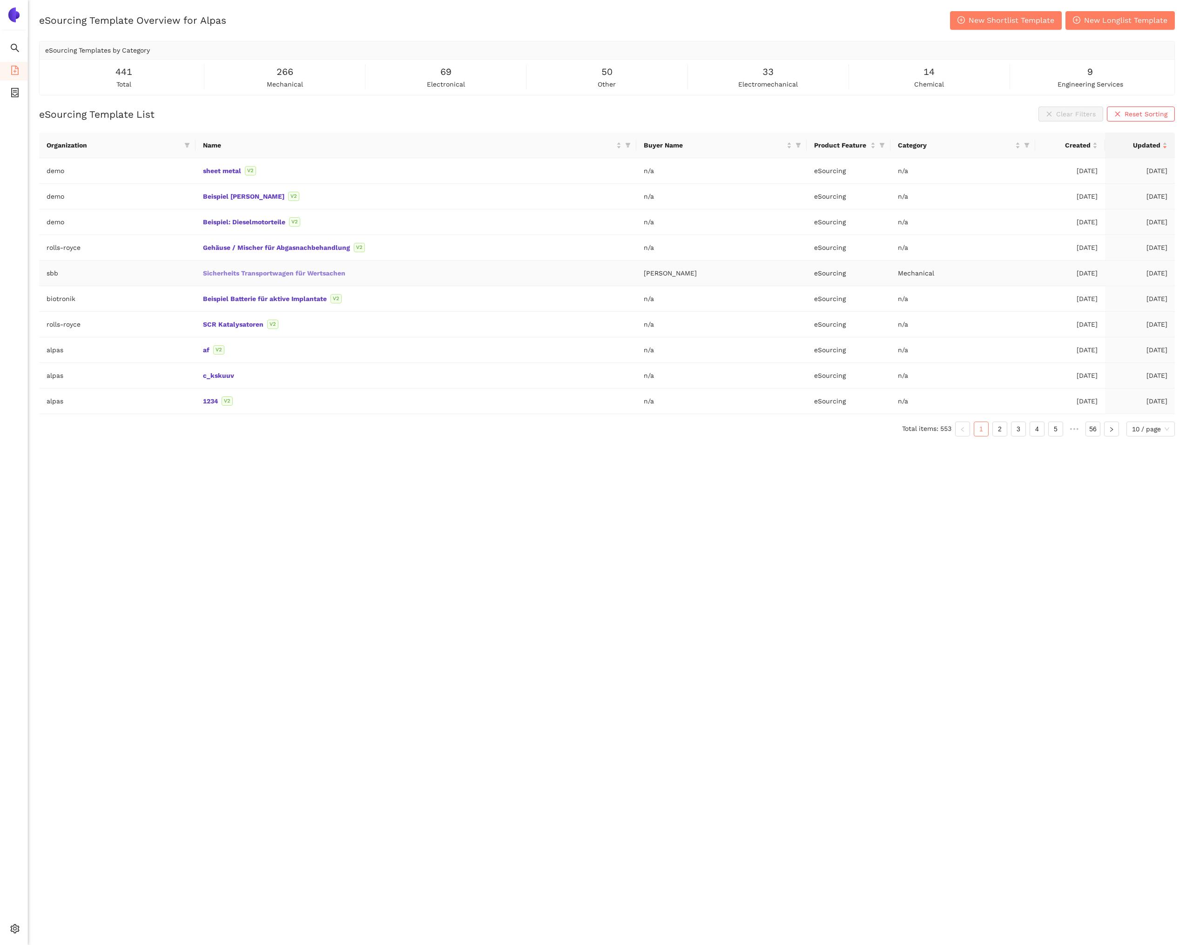
click at [0, 0] on link "Sicherheits Transportwagen für Wertsachen" at bounding box center [0, 0] width 0 height 0
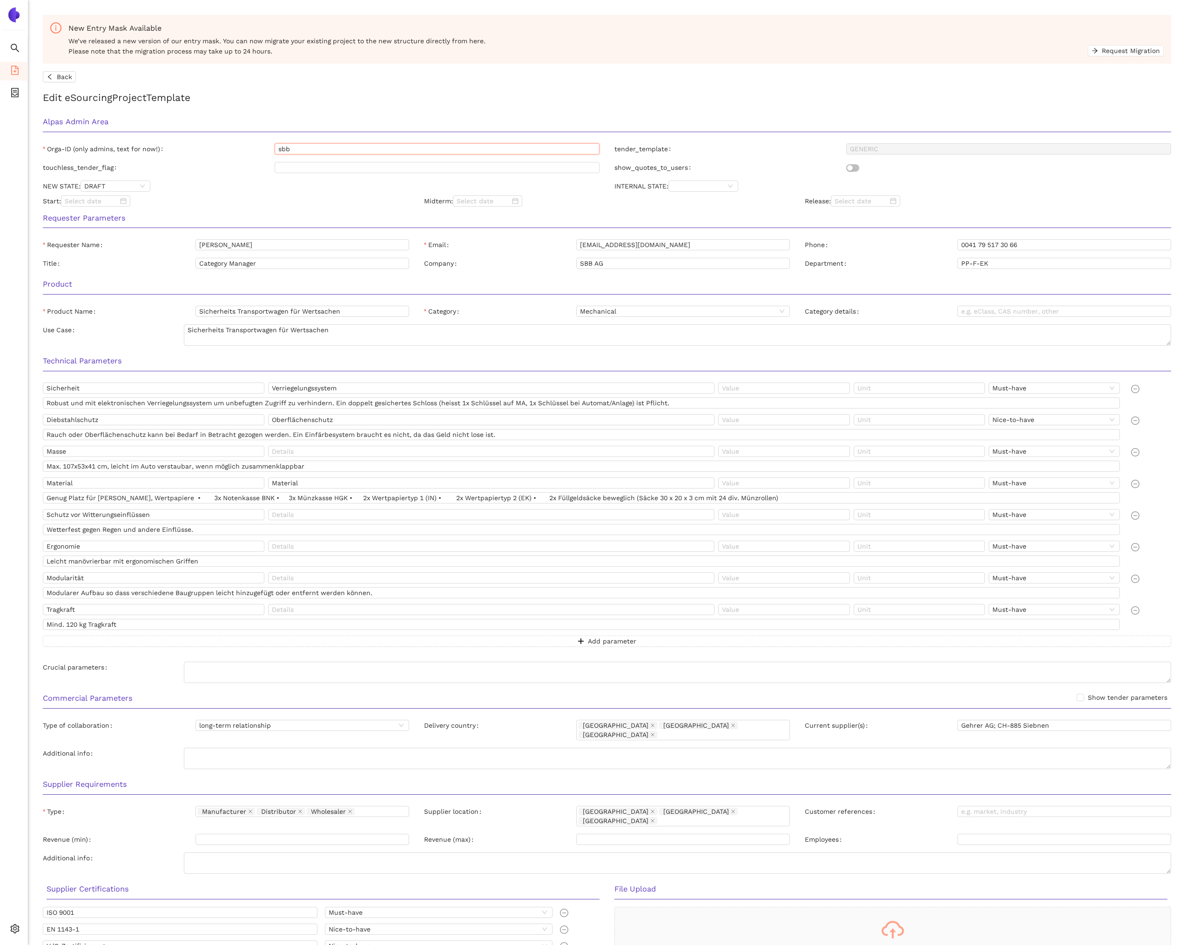
click at [335, 148] on input "sbb" at bounding box center [437, 148] width 325 height 11
type input "customer"
click at [307, 189] on div "NEW STATE: DRAFT" at bounding box center [320, 186] width 571 height 11
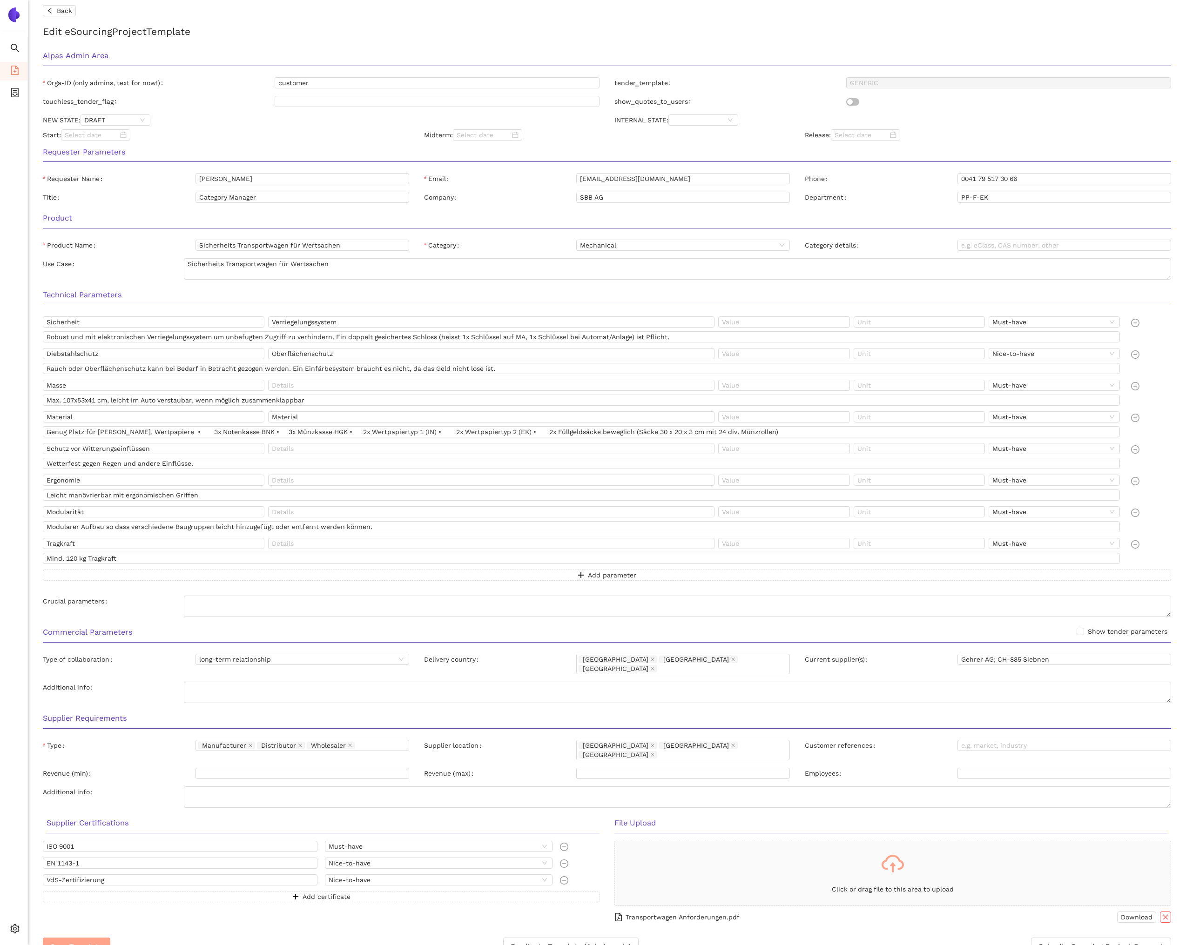
click at [104, 938] on button "Save Template" at bounding box center [76, 947] width 67 height 19
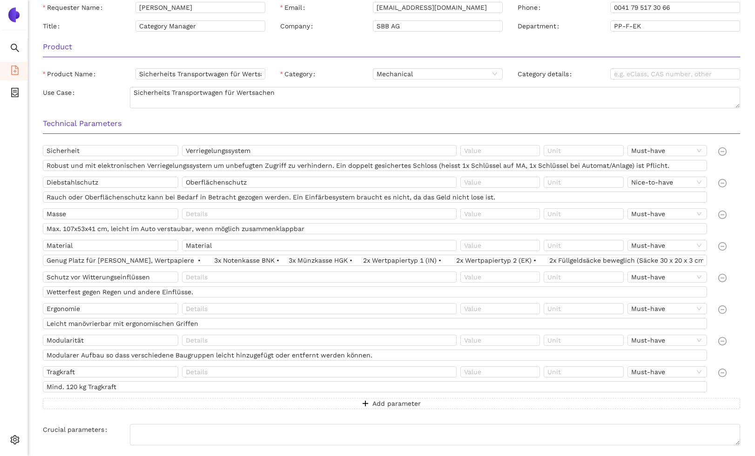
scroll to position [241, 0]
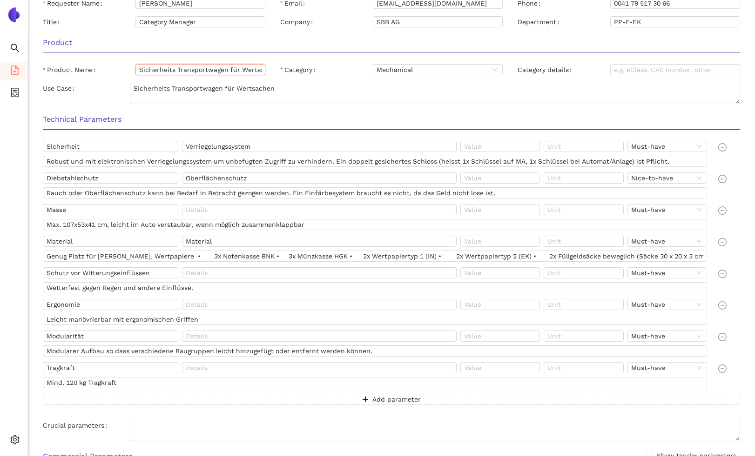
drag, startPoint x: 139, startPoint y: 70, endPoint x: 227, endPoint y: 66, distance: 87.6
click at [227, 66] on input "Sicherheits Transportwagen für Wertsachen" at bounding box center [200, 69] width 130 height 11
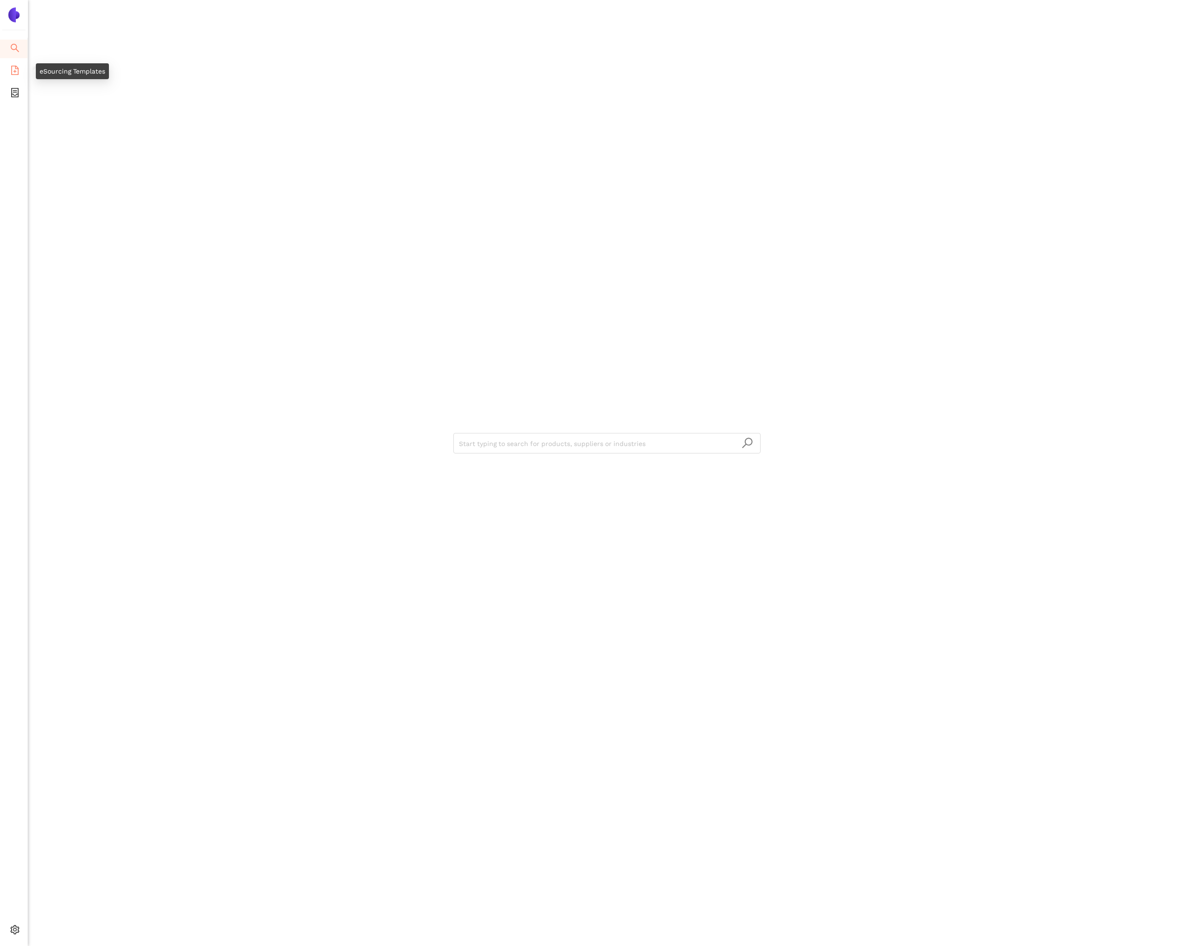
click at [18, 69] on icon "file-add" at bounding box center [14, 70] width 9 height 9
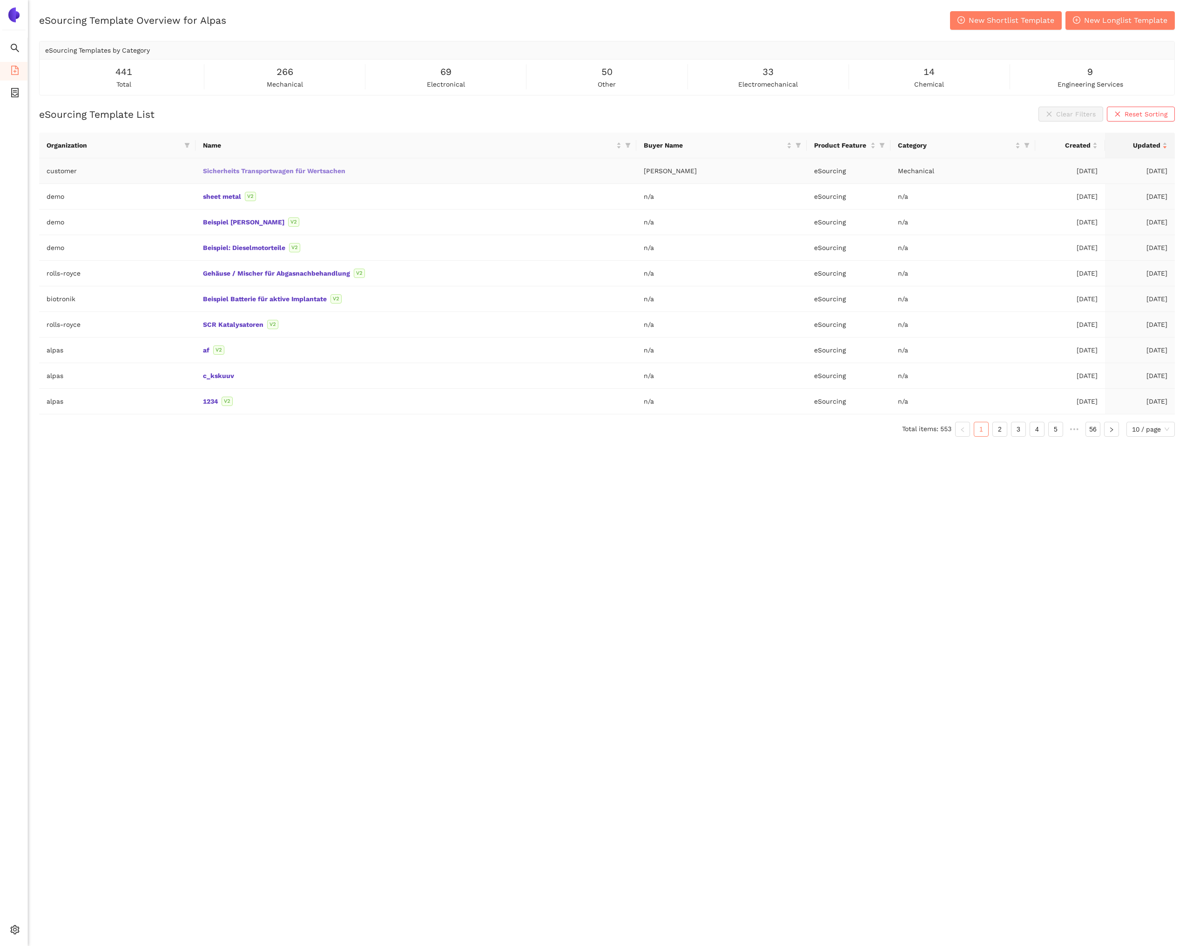
click at [0, 0] on link "Sicherheits Transportwagen für Wertsachen" at bounding box center [0, 0] width 0 height 0
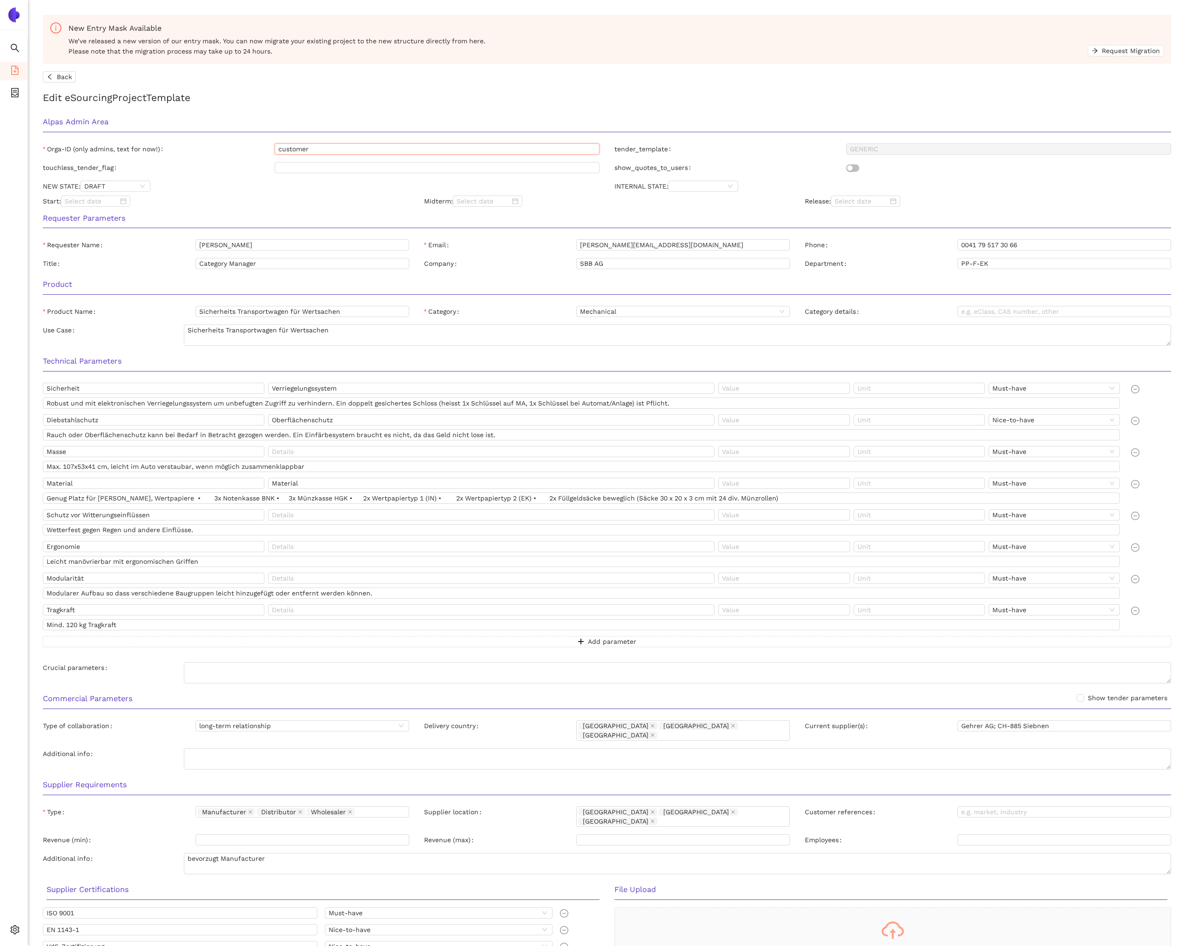
click at [310, 151] on input "customer" at bounding box center [437, 148] width 325 height 11
type input "sbb"
click at [312, 132] on div at bounding box center [607, 132] width 1128 height 0
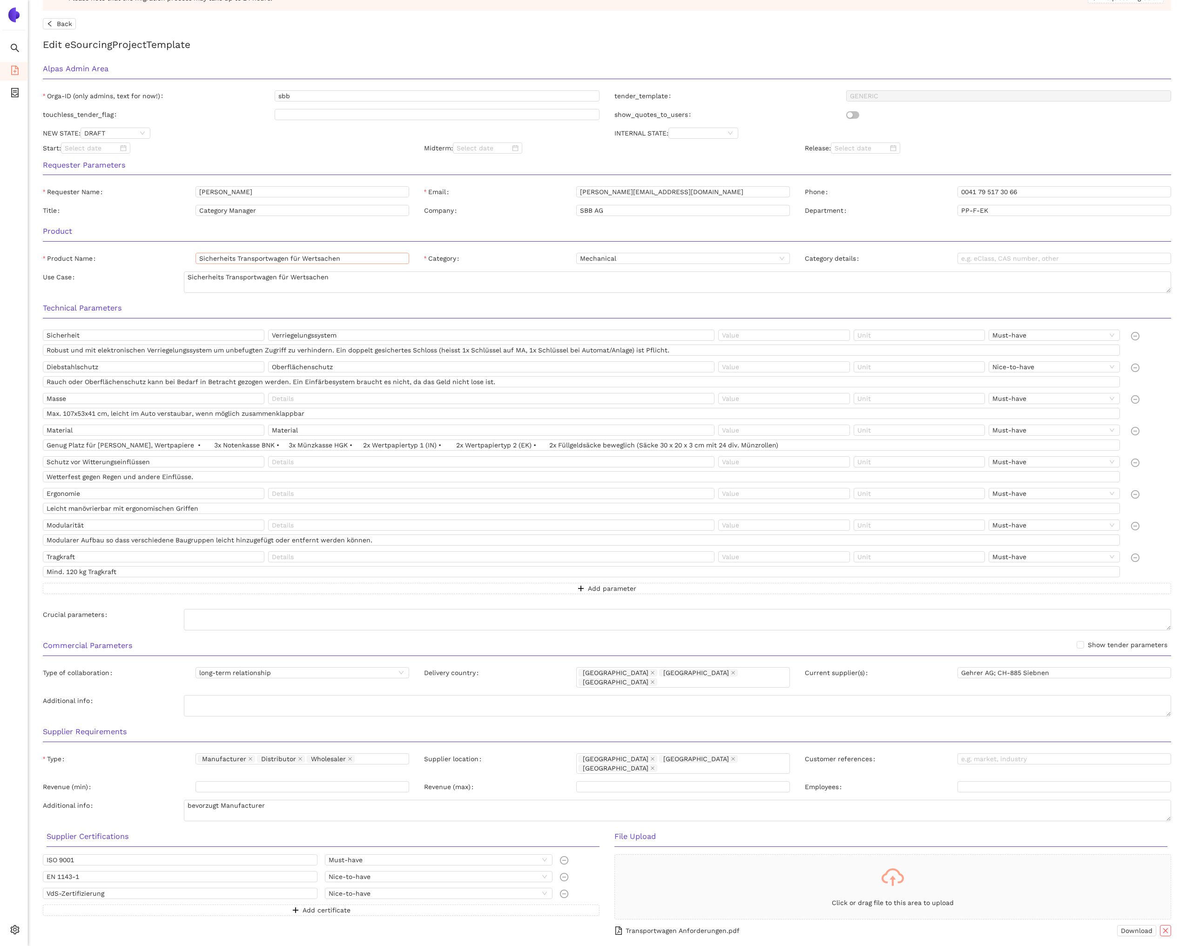
scroll to position [66, 0]
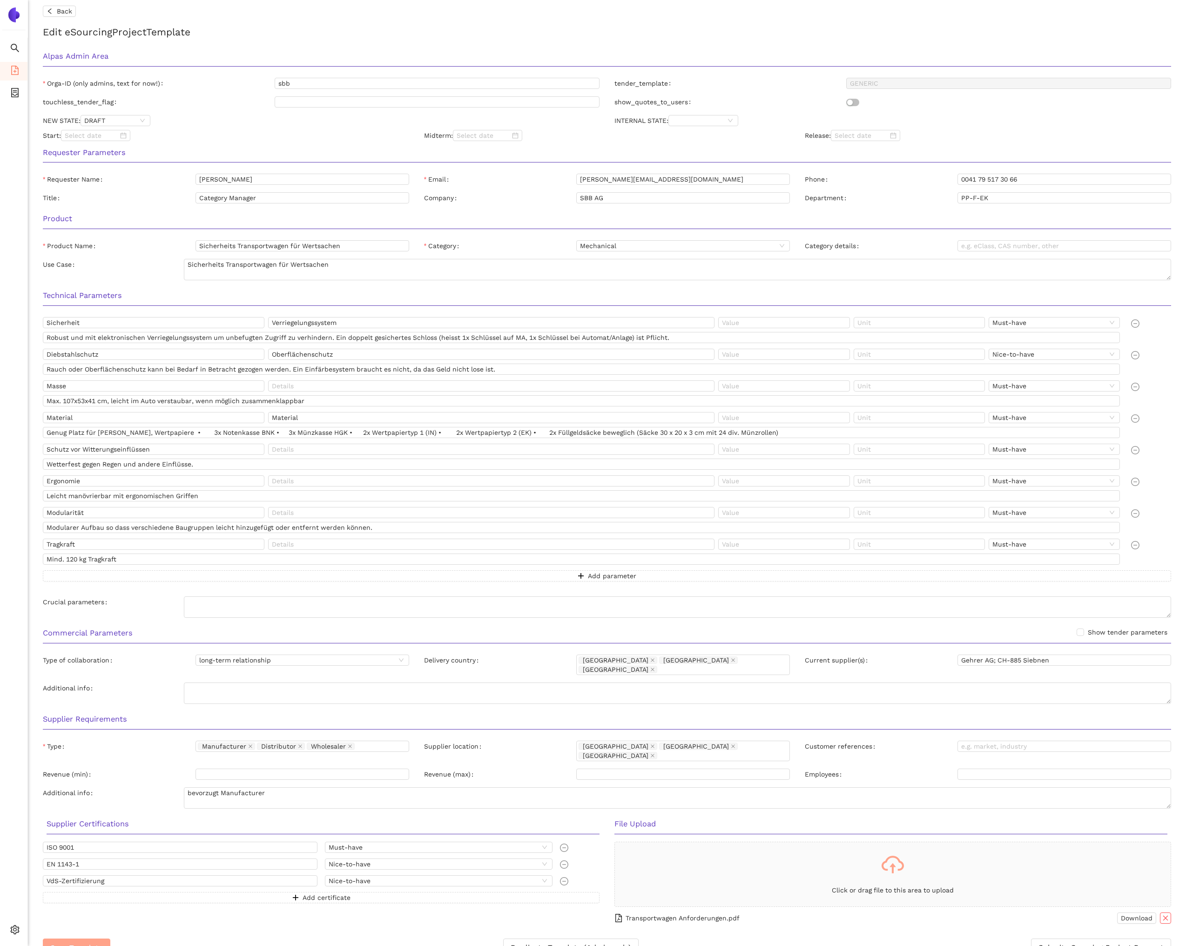
click at [98, 941] on span "Save Template" at bounding box center [76, 947] width 53 height 12
click at [70, 12] on span "Back" at bounding box center [64, 11] width 15 height 10
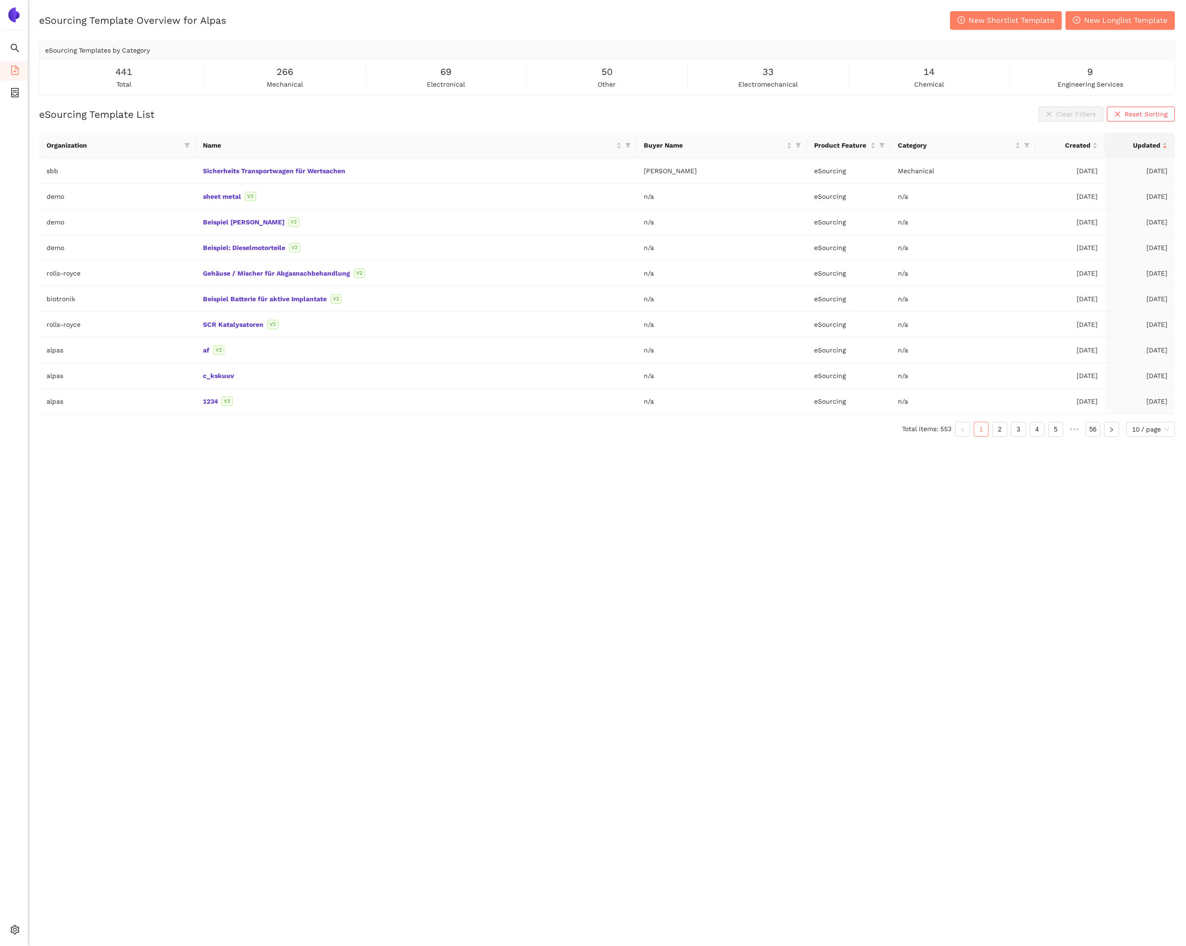
click at [3, 83] on ul "Search eSourcing Templates eSourcing Projects Settings" at bounding box center [14, 491] width 28 height 907
click at [9, 91] on li "eSourcing Projects" at bounding box center [13, 93] width 27 height 19
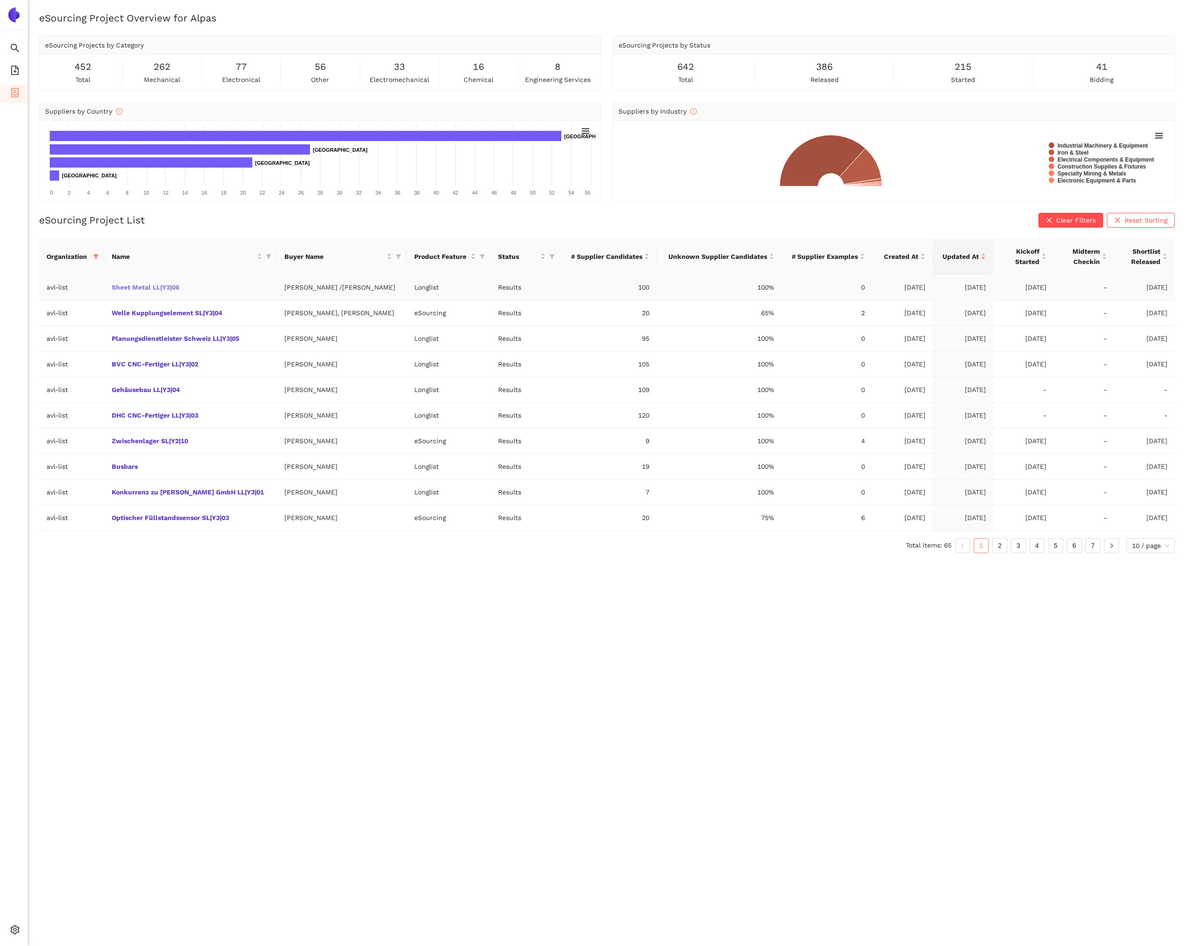
click at [0, 0] on link "Sheet Metal LL|Y3|06" at bounding box center [0, 0] width 0 height 0
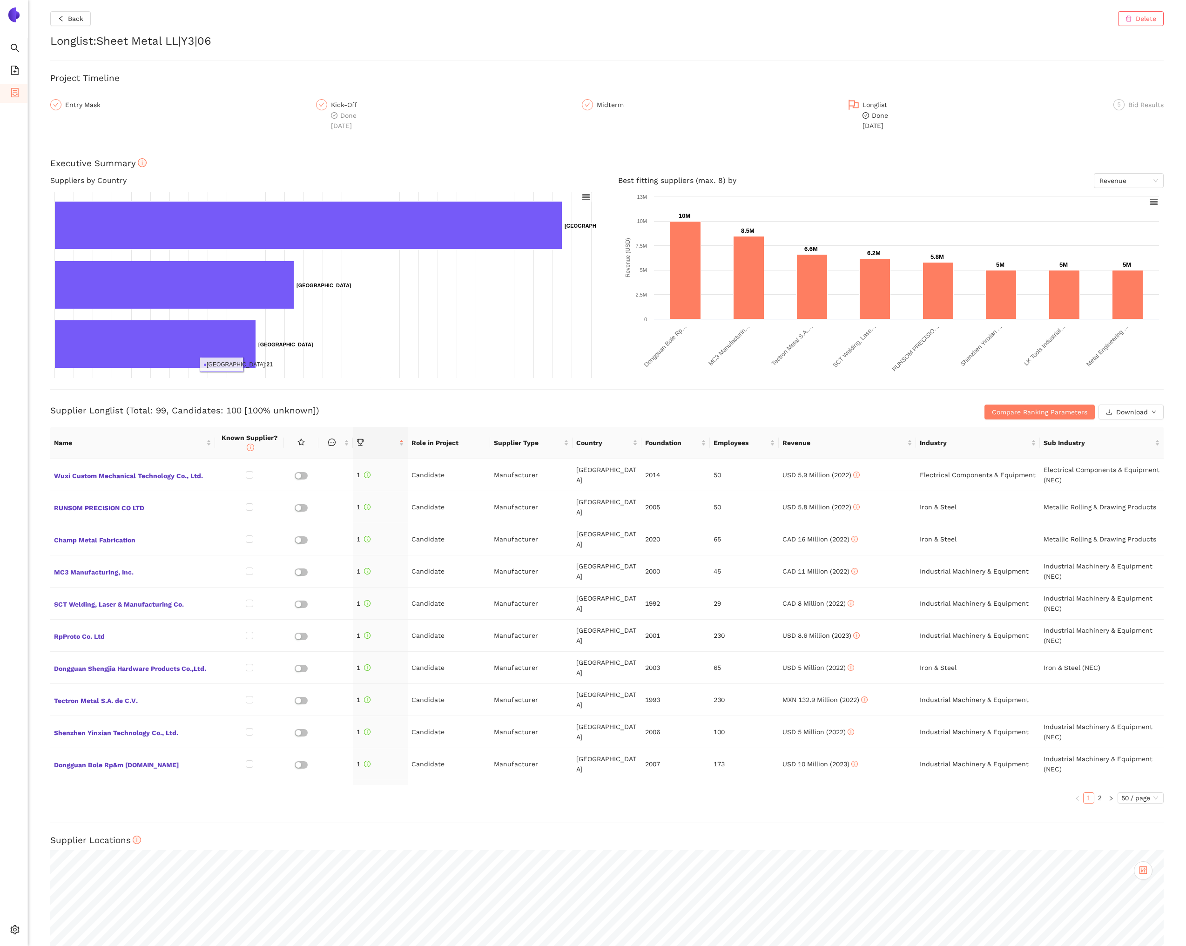
click at [342, 407] on h3 "Supplier Longlist (Total: 99, Candidates: 100 [100% unknown])" at bounding box center [421, 410] width 742 height 12
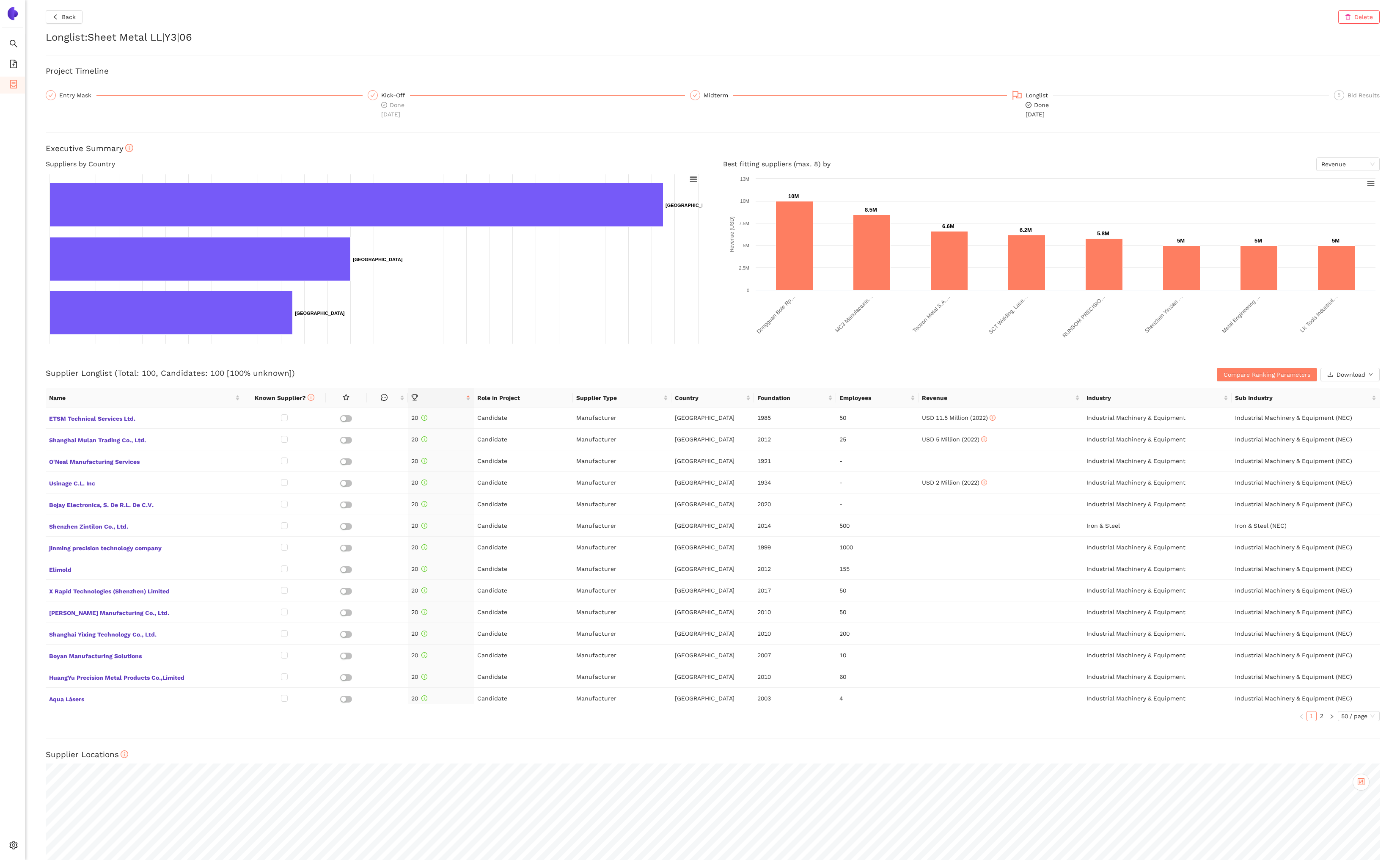
scroll to position [590, 0]
click at [1077, 716] on link "2" at bounding box center [1322, 715] width 9 height 9
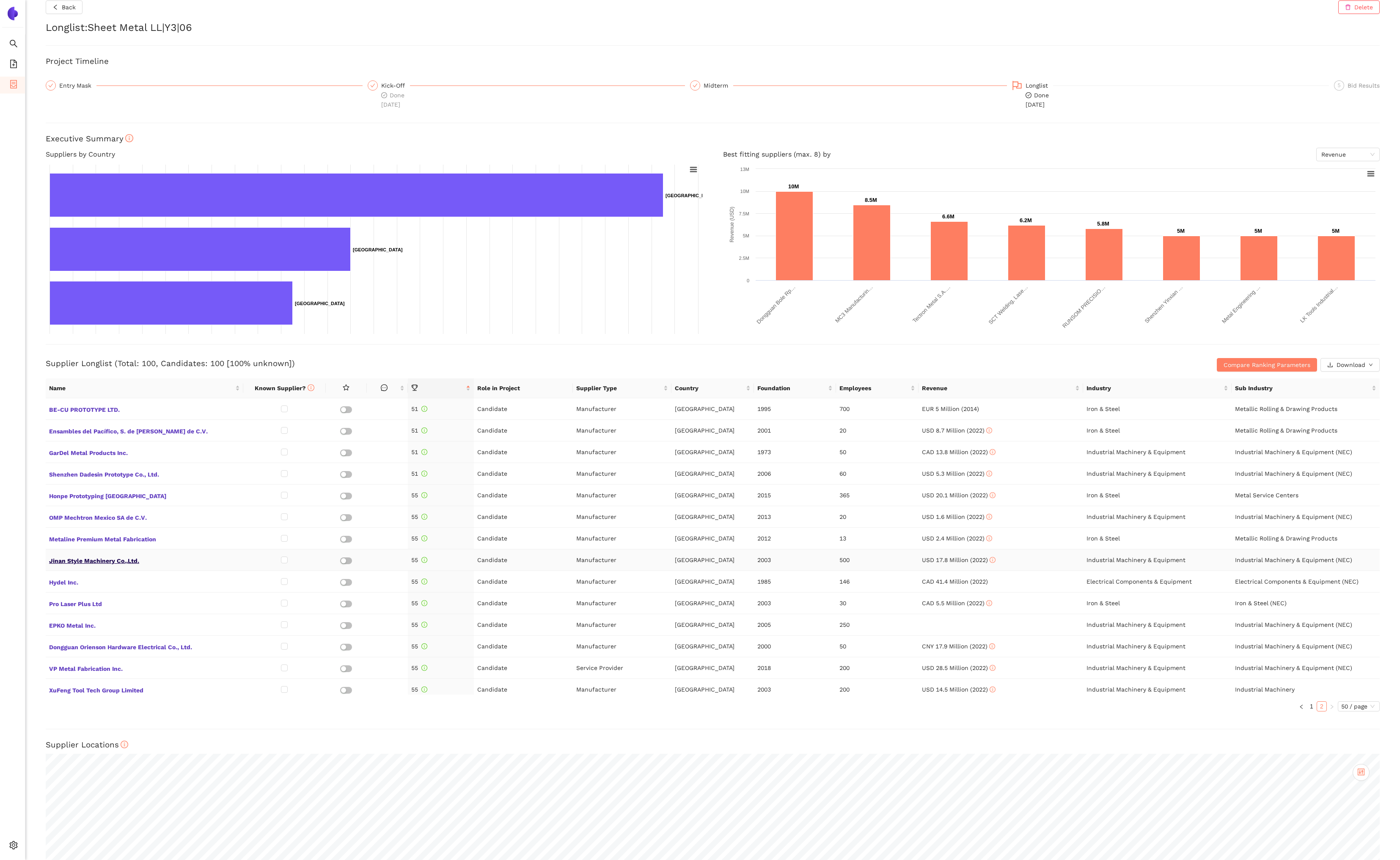
scroll to position [9, 0]
click at [1077, 710] on span "50 / page" at bounding box center [1358, 706] width 35 height 9
click at [1077, 765] on div "50 / page" at bounding box center [1359, 763] width 33 height 9
click at [1077, 708] on link "1" at bounding box center [1311, 706] width 9 height 9
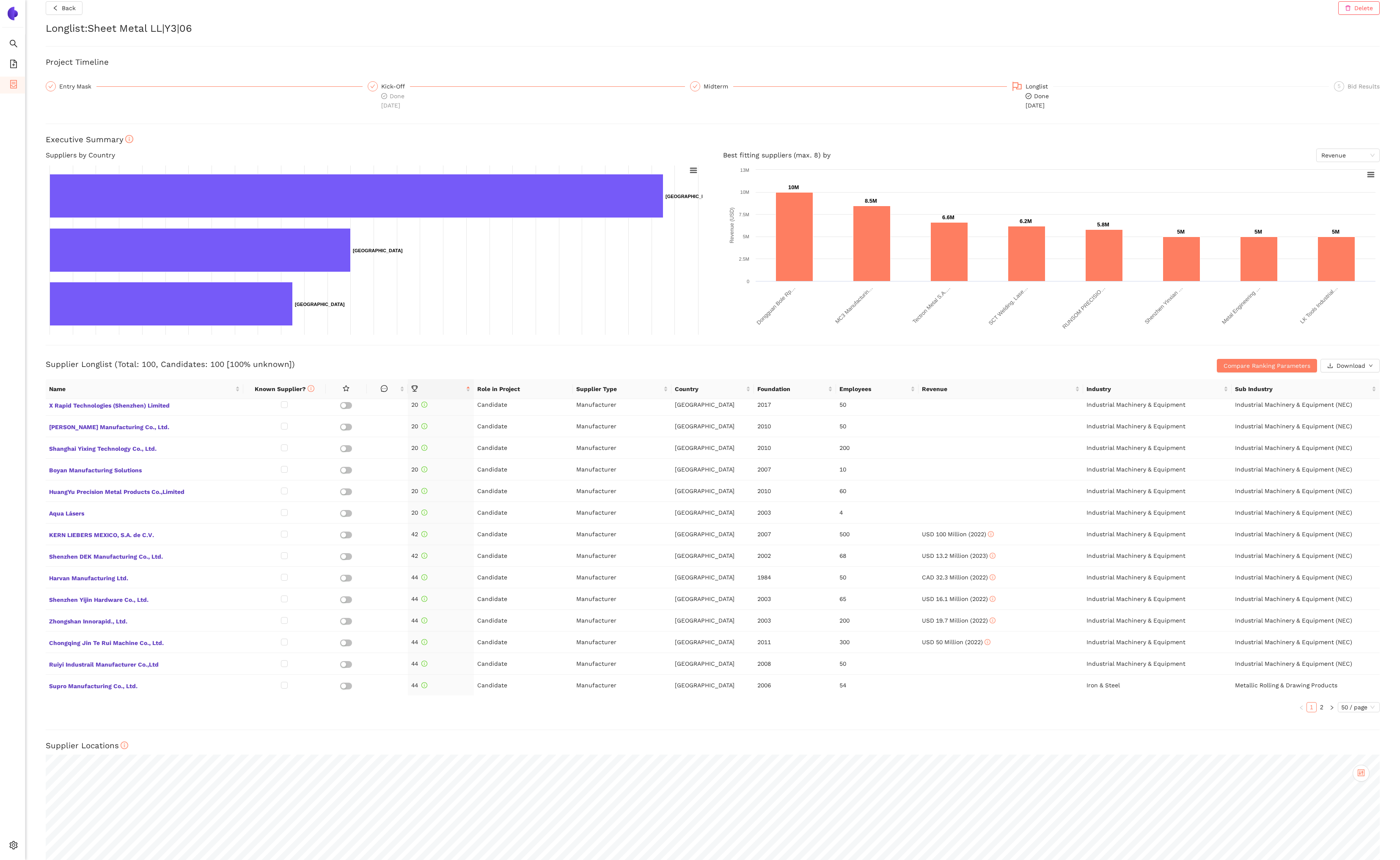
scroll to position [783, 0]
click at [1077, 705] on link "2" at bounding box center [1322, 706] width 9 height 9
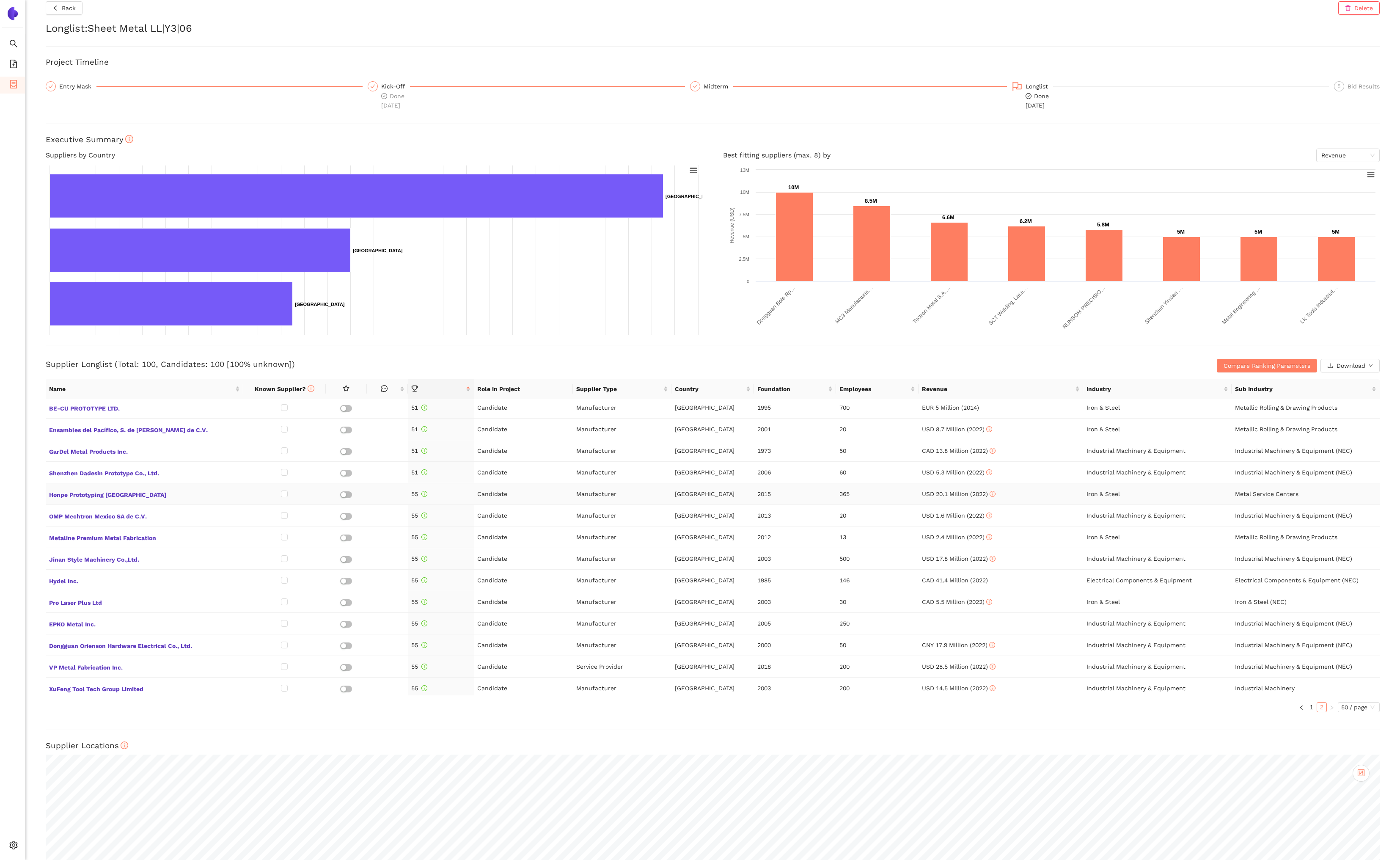
scroll to position [0, 0]
click at [359, 368] on h3 "Supplier Longlist (Total: 100, Candidates: 100 [100% unknown])" at bounding box center [490, 365] width 889 height 11
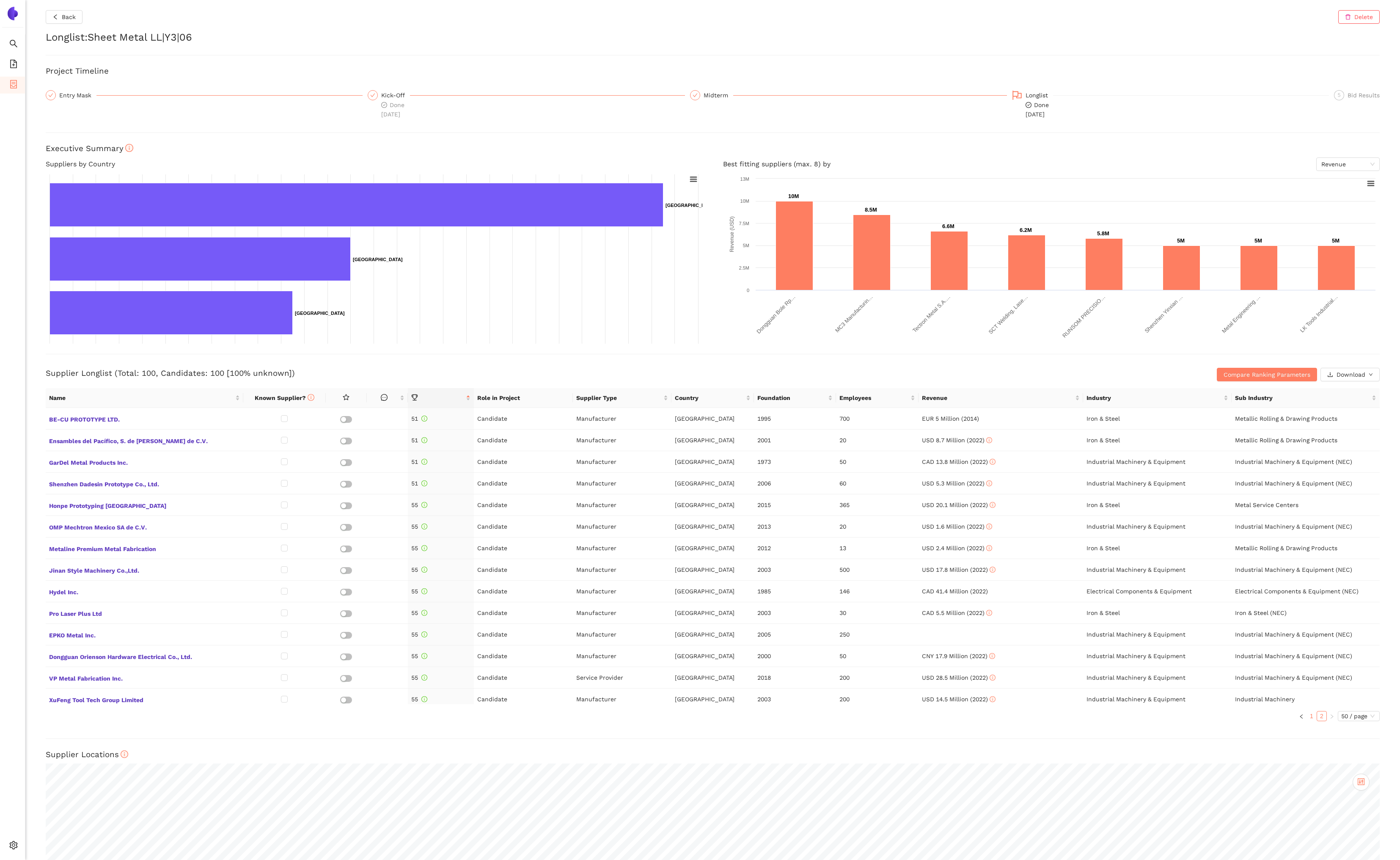
click at [1077, 712] on link "1" at bounding box center [1311, 715] width 9 height 9
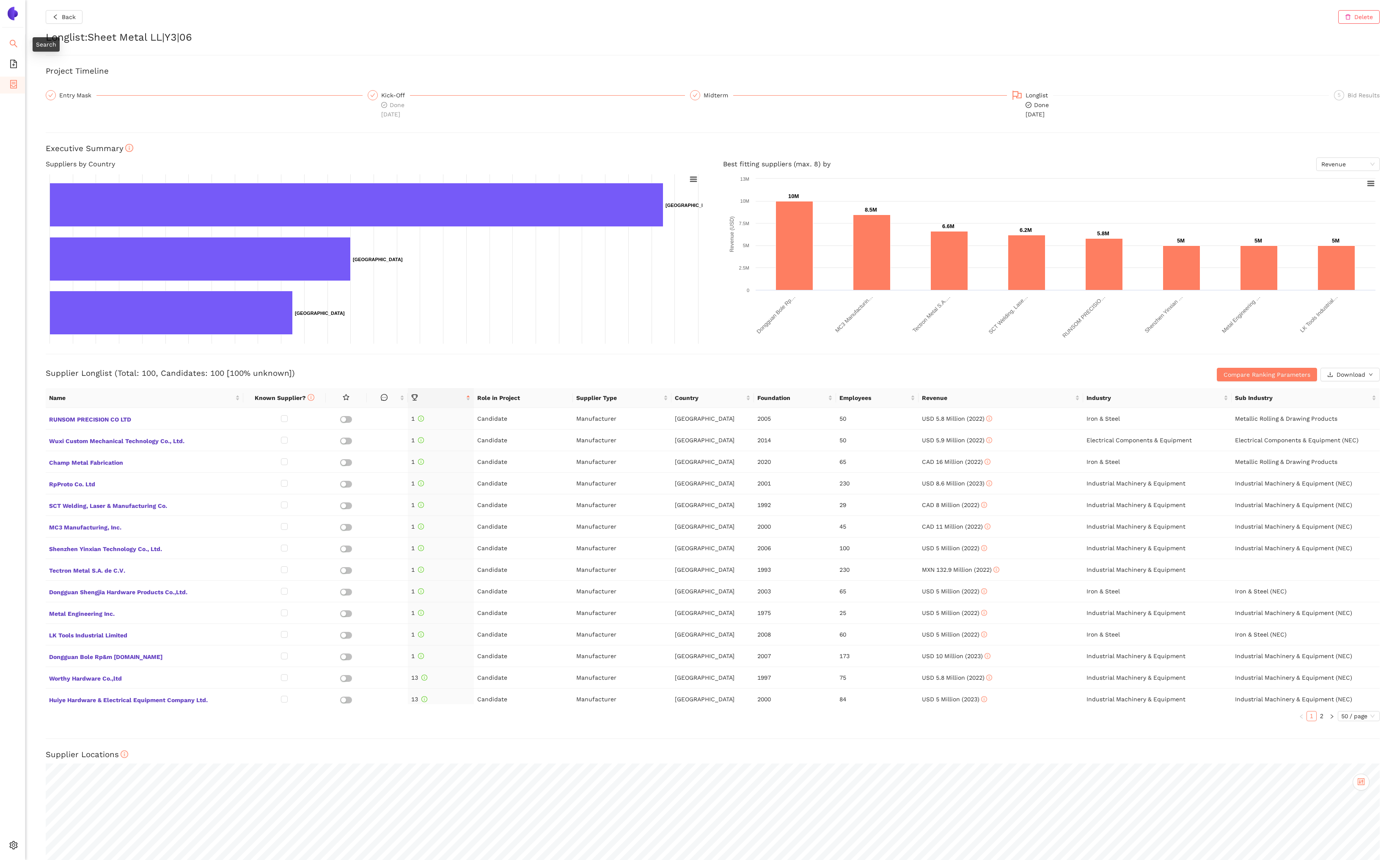
click at [17, 46] on icon "search" at bounding box center [13, 43] width 8 height 8
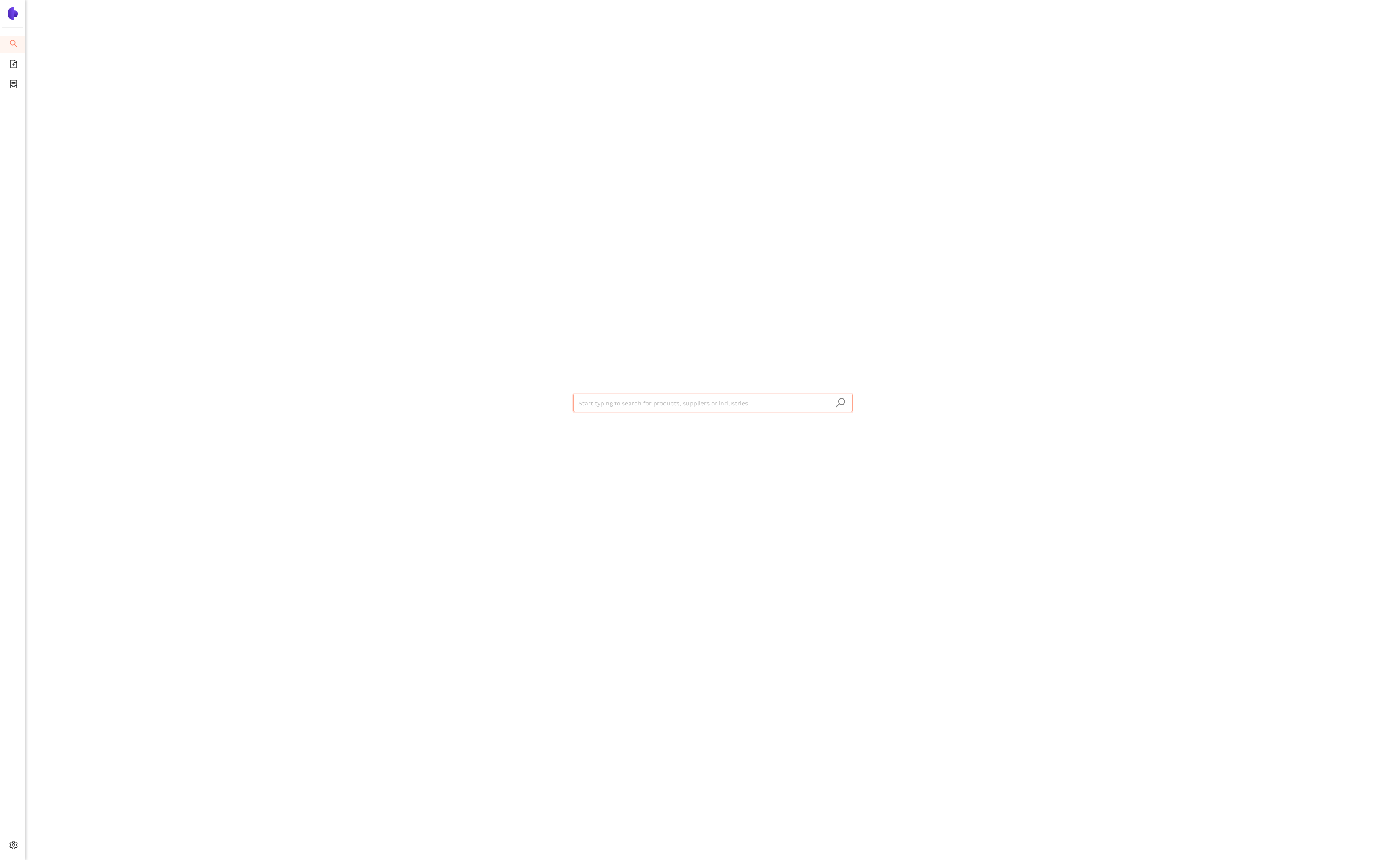
click at [648, 404] on input "search" at bounding box center [713, 403] width 269 height 18
type input "KDM"
click at [643, 435] on div "Found 1 matching suppliers - click to show" at bounding box center [715, 435] width 264 height 9
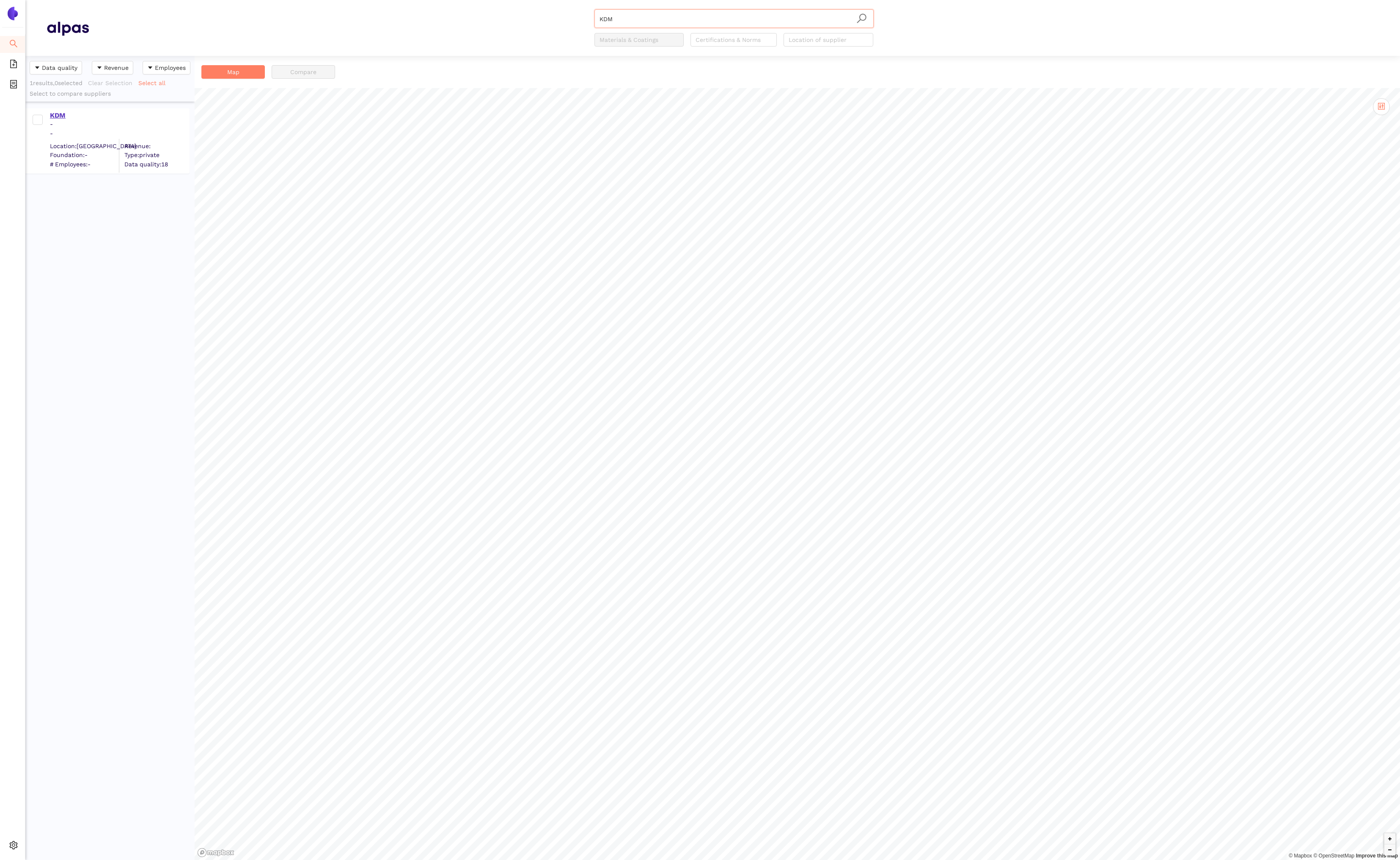
click at [59, 114] on div "KDM" at bounding box center [119, 115] width 139 height 9
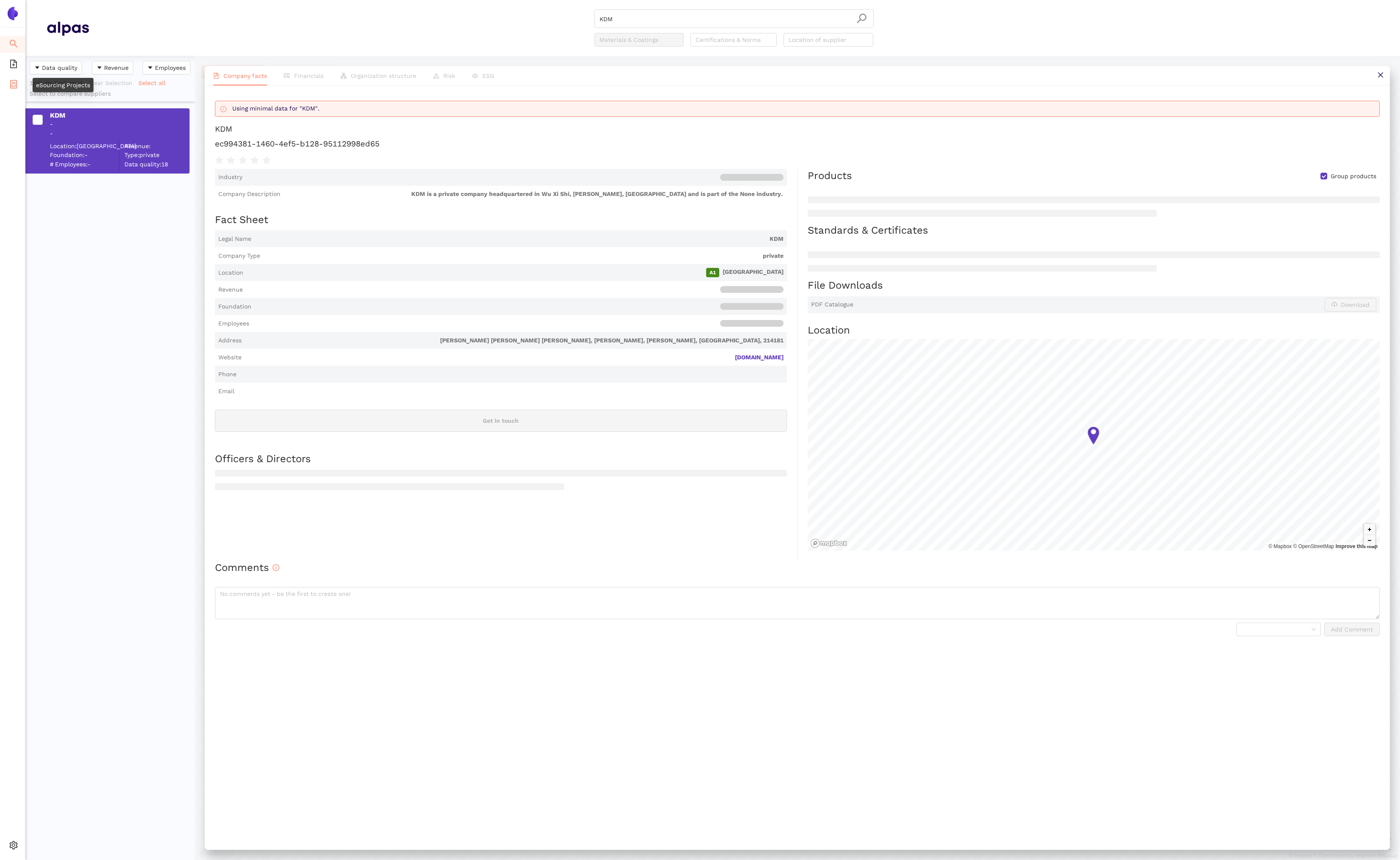
click at [14, 89] on span "container" at bounding box center [13, 85] width 8 height 17
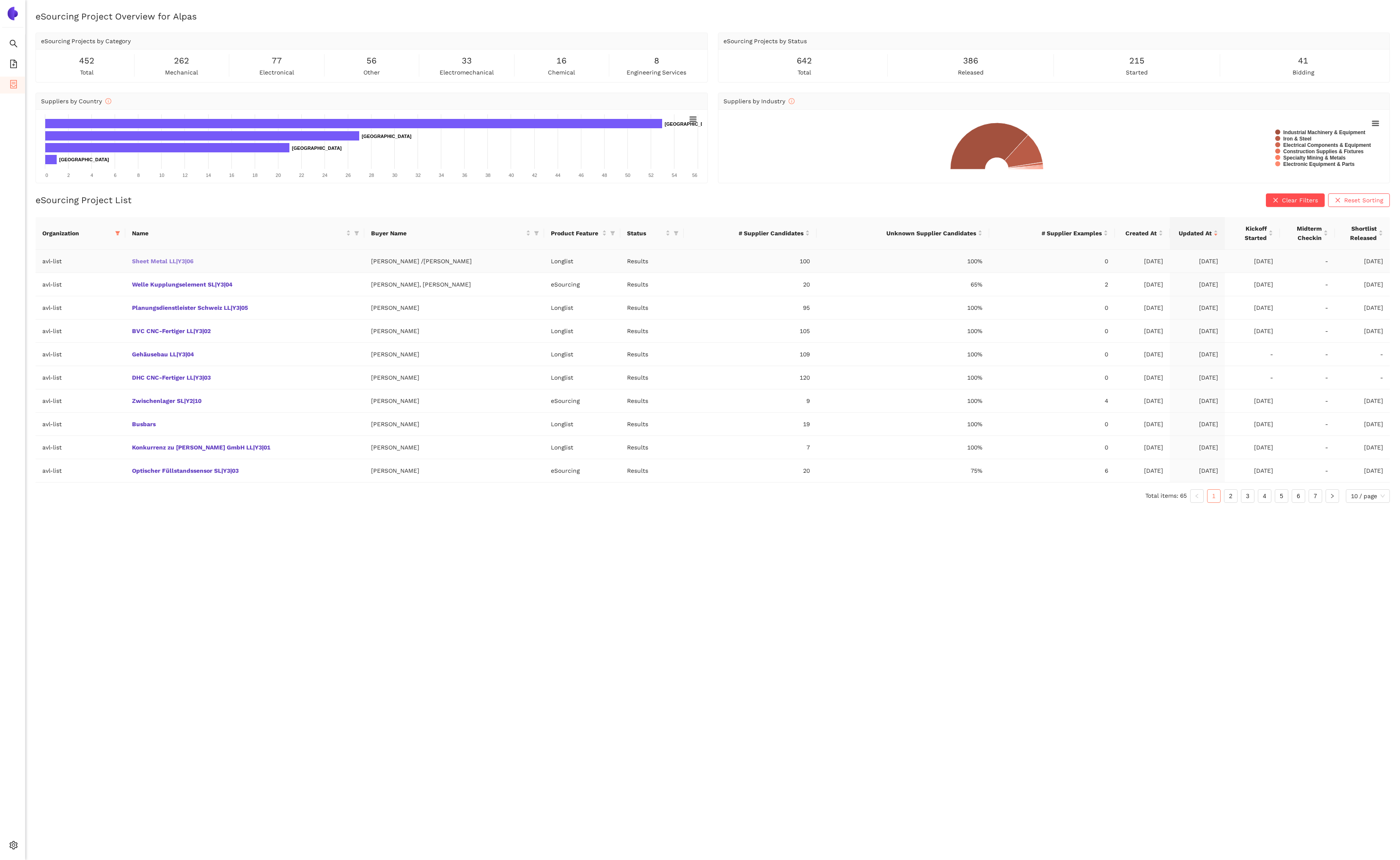
click at [0, 0] on link "Sheet Metal LL|Y3|06" at bounding box center [0, 0] width 0 height 0
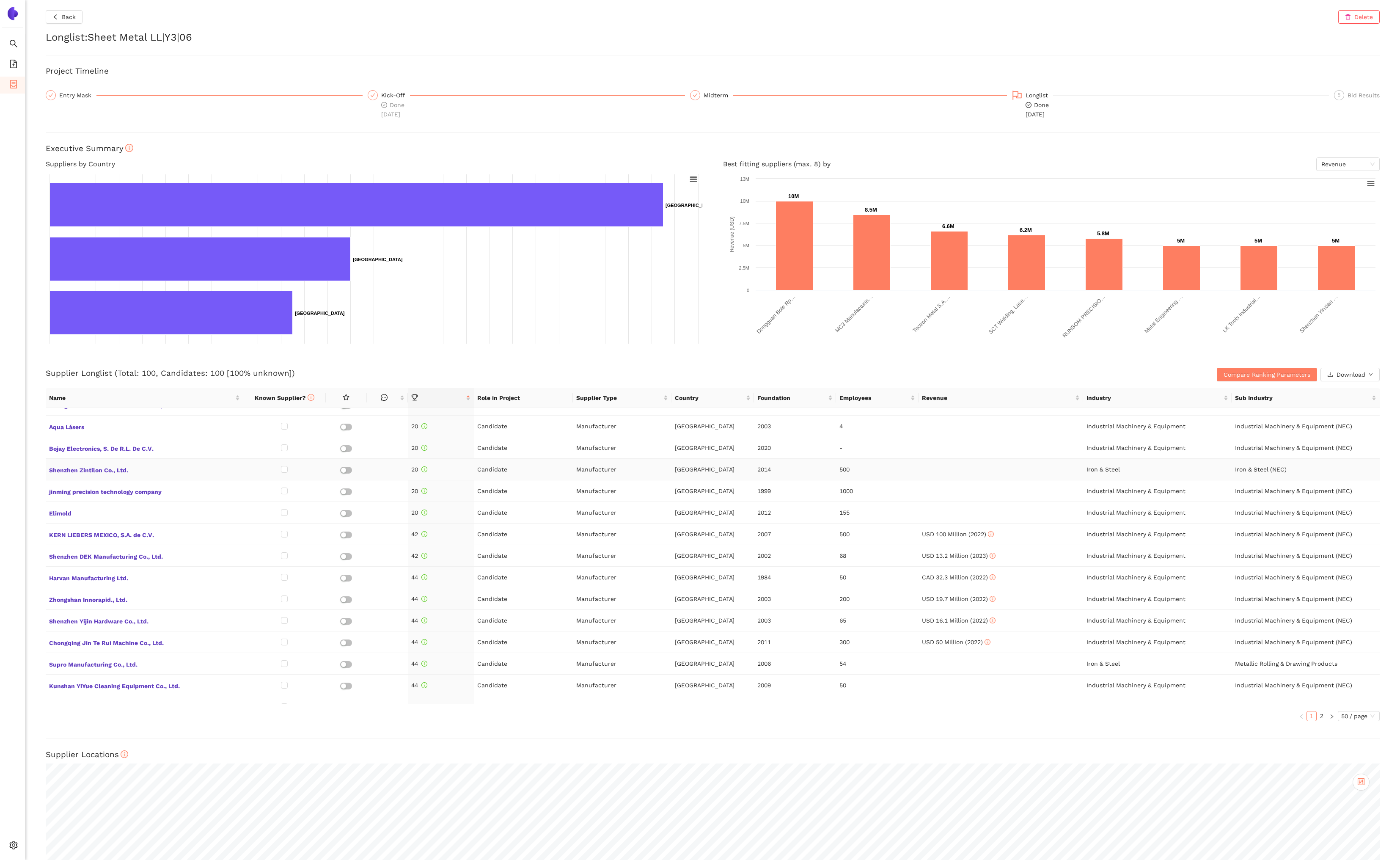
scroll to position [783, 0]
click at [1077, 713] on link "2" at bounding box center [1322, 715] width 9 height 9
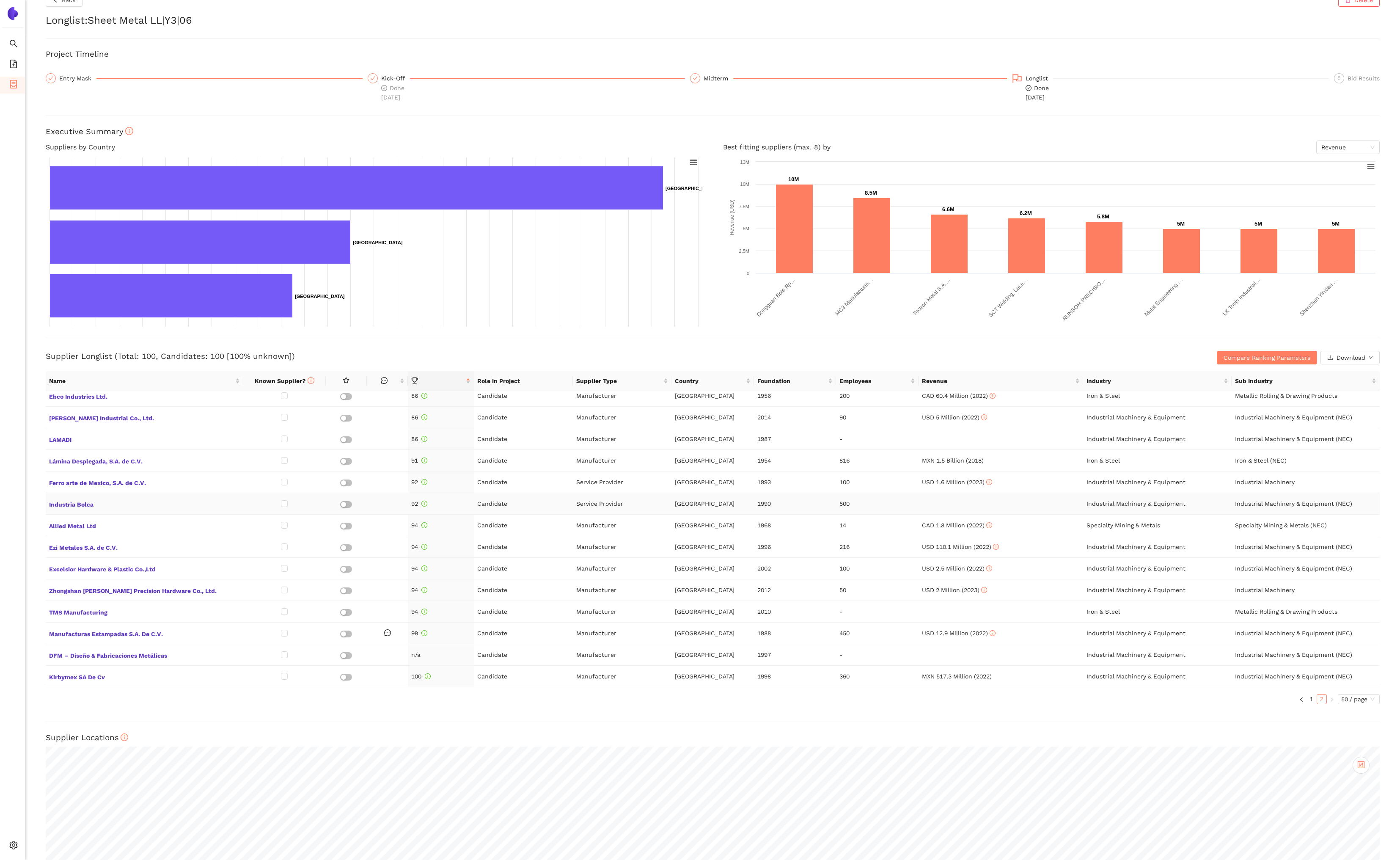
scroll to position [18, 0]
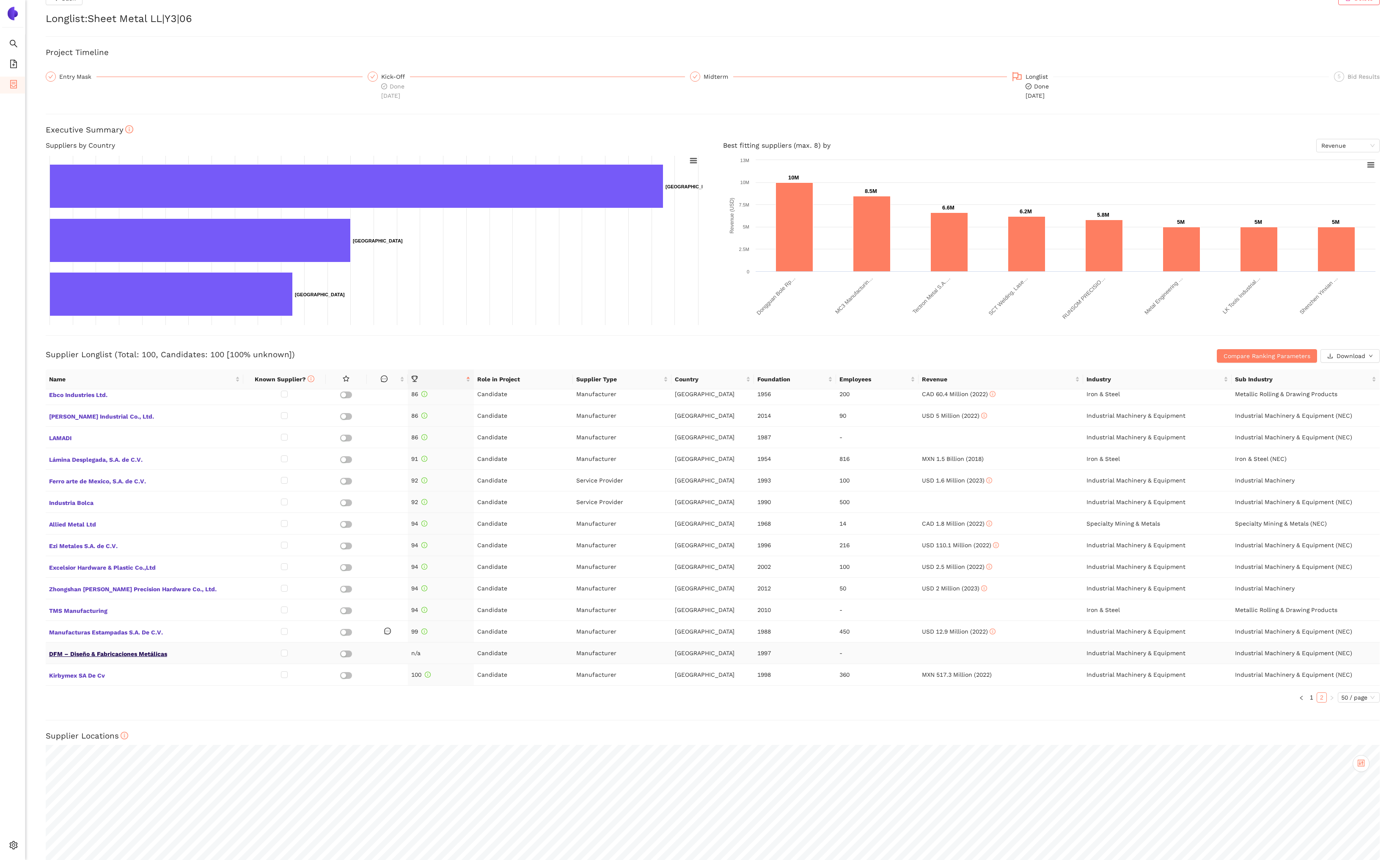
click at [115, 655] on span "DFM – Diseño & Fabricaciones Metálicas" at bounding box center [145, 653] width 191 height 11
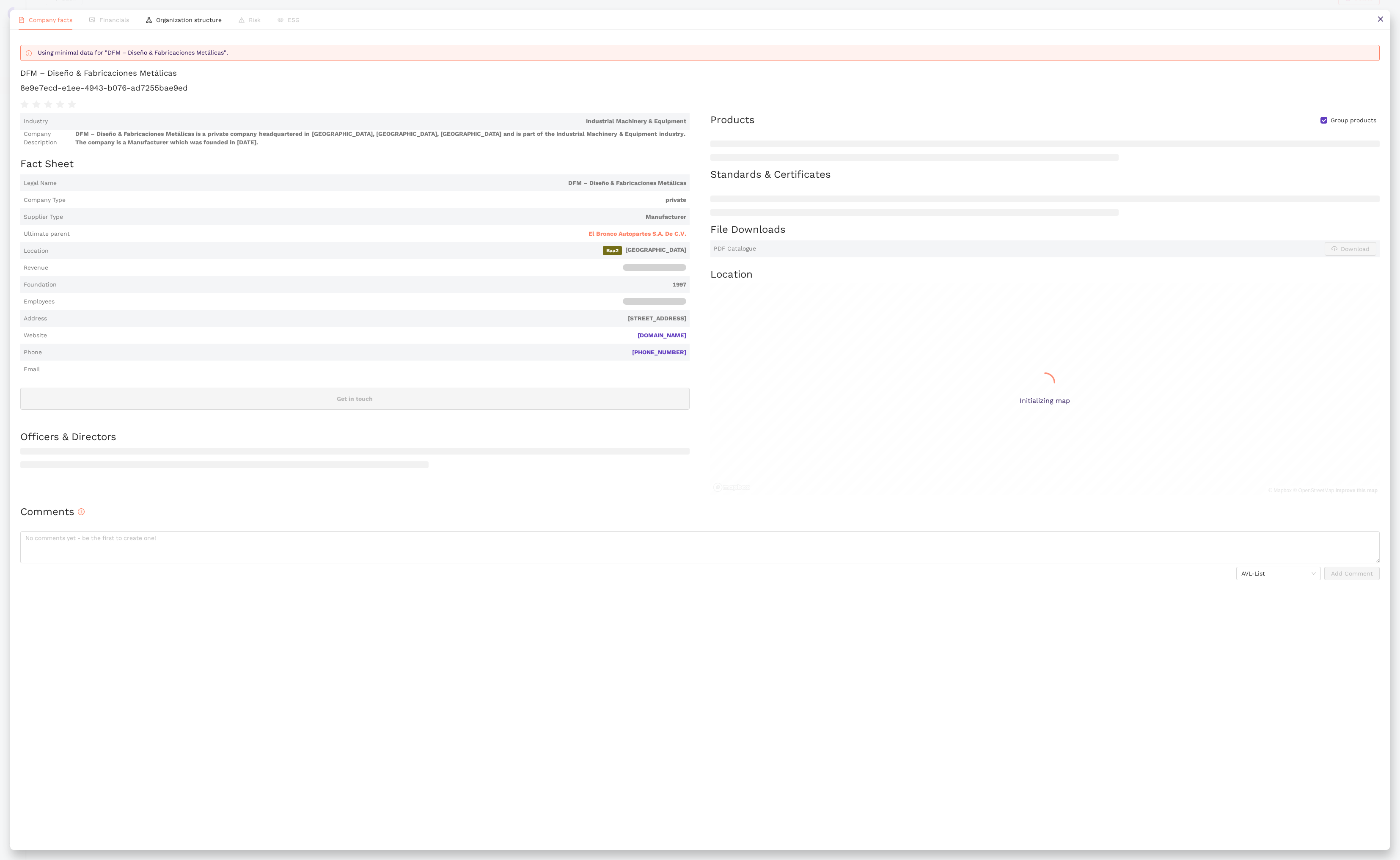
scroll to position [0, 0]
click at [175, 89] on h1 "8e9e7ecd-e1ee-4943-b076-ad7255bae9ed" at bounding box center [699, 88] width 1359 height 11
click at [175, 90] on h1 "8e9e7ecd-e1ee-4943-b076-ad7255bae9ed" at bounding box center [699, 88] width 1359 height 11
copy div "8e9e7ecd-e1ee-4943-b076-ad7255bae9ed"
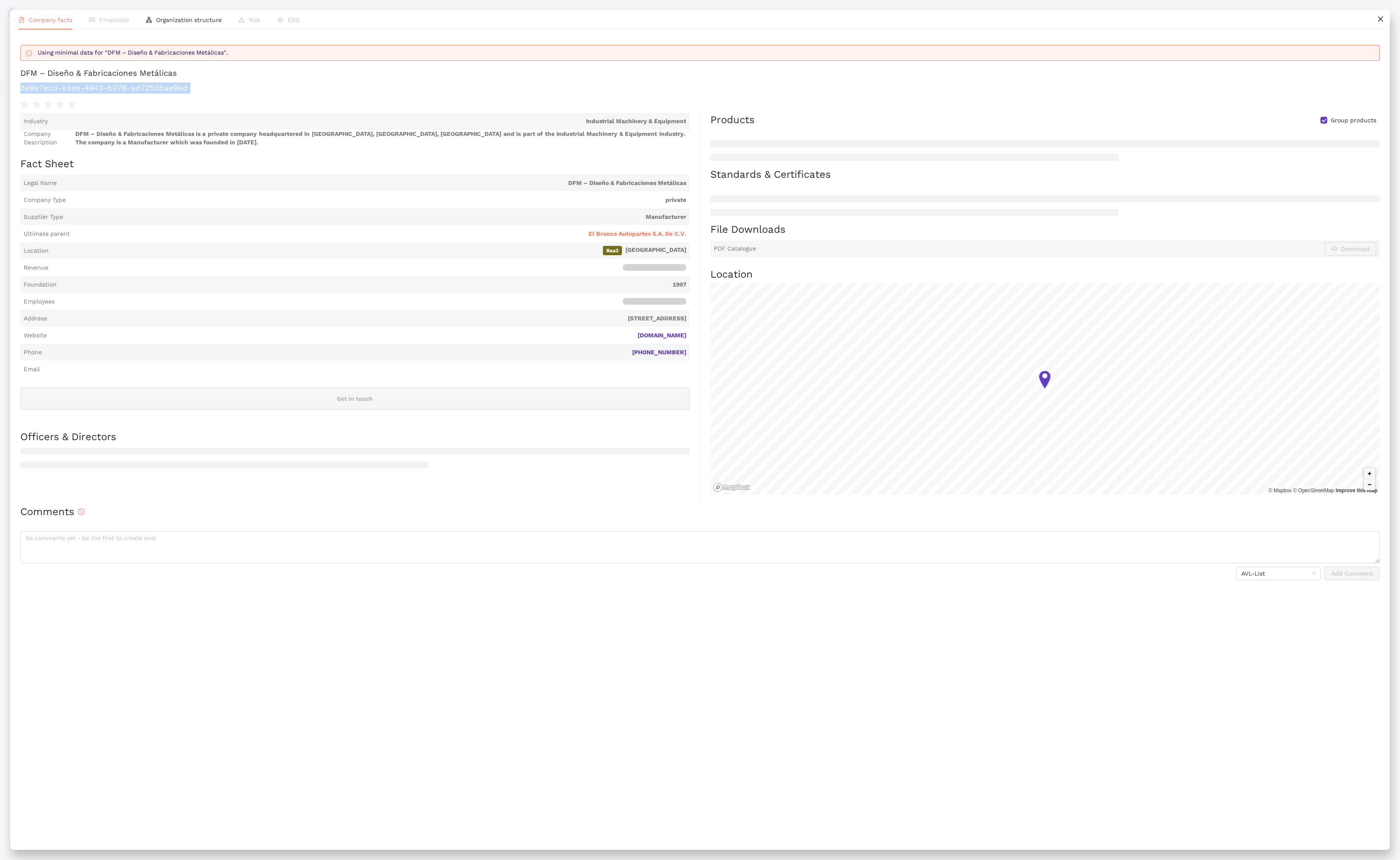
click at [1077, 23] on button at bounding box center [1380, 19] width 19 height 19
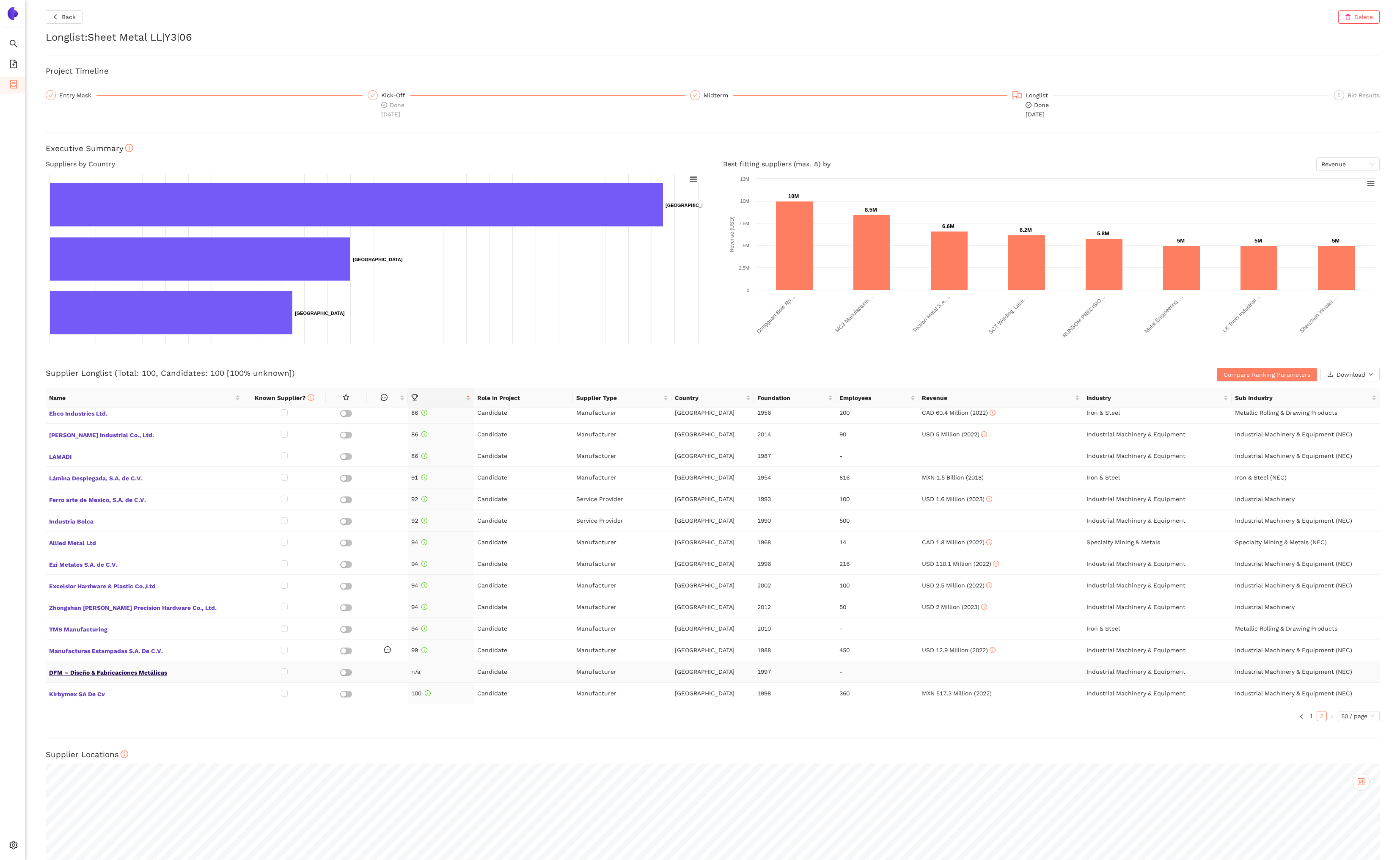
click at [135, 675] on span "DFM – Diseño & Fabricaciones Metálicas" at bounding box center [145, 671] width 191 height 11
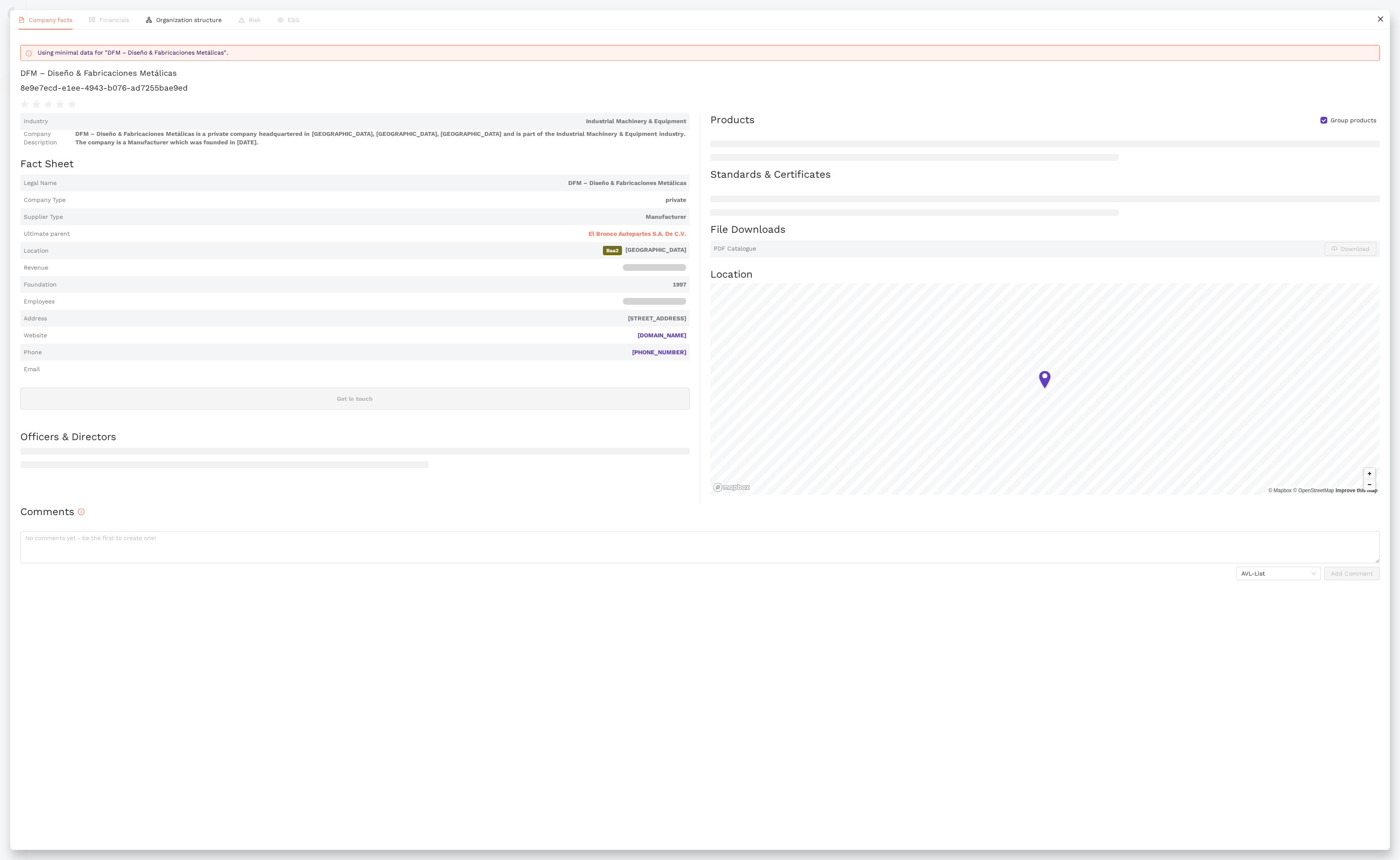
click at [155, 69] on div "DFM – Diseño & Fabricaciones Metálicas" at bounding box center [98, 73] width 156 height 11
click at [155, 70] on div "DFM – Diseño & Fabricaciones Metálicas" at bounding box center [98, 73] width 156 height 11
copy div "DFM – Diseño & Fabricaciones Metálicas"
click at [1077, 19] on button at bounding box center [1380, 19] width 19 height 19
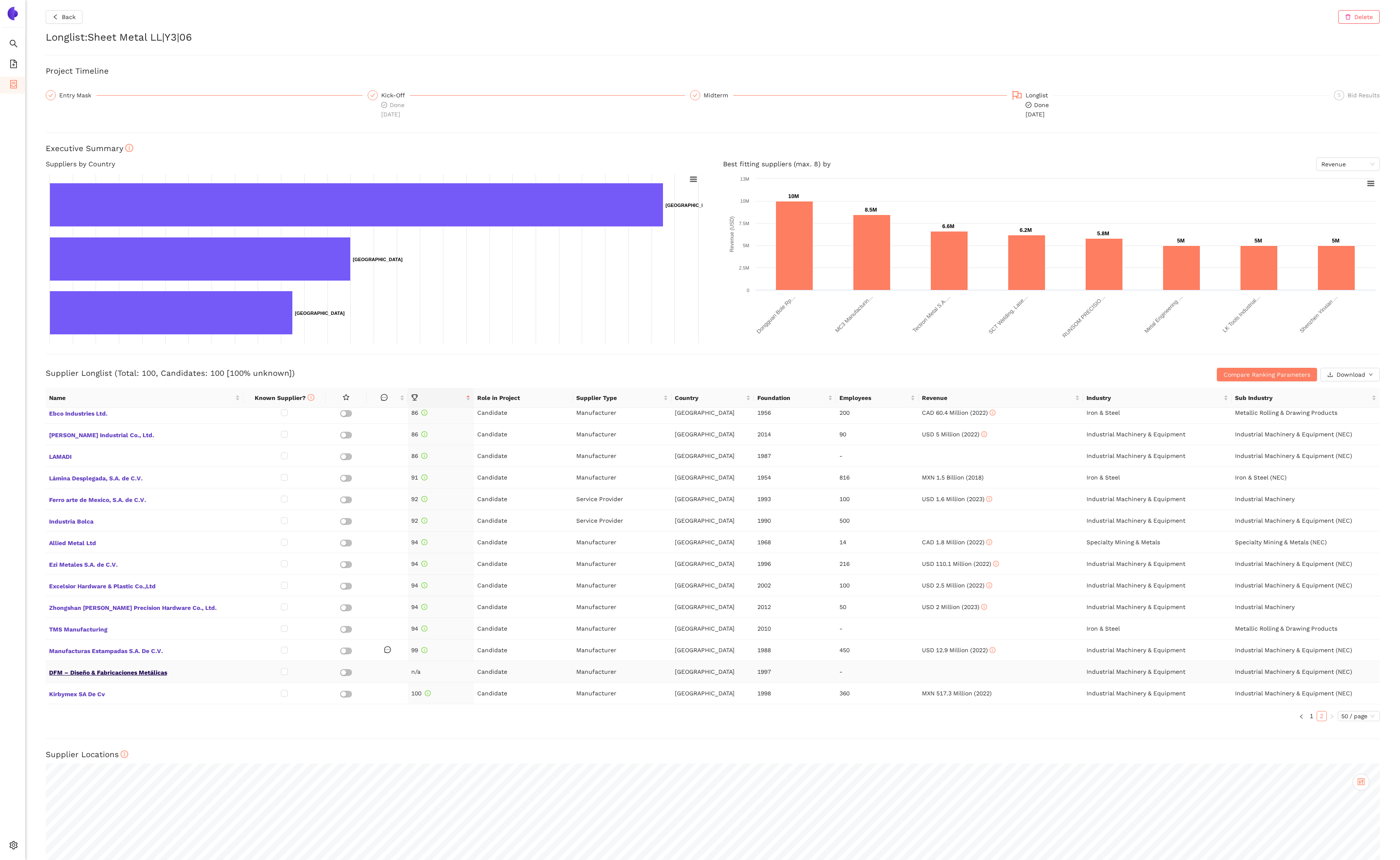
click at [163, 668] on span "DFM – Diseño & Fabricaciones Metálicas" at bounding box center [145, 671] width 191 height 11
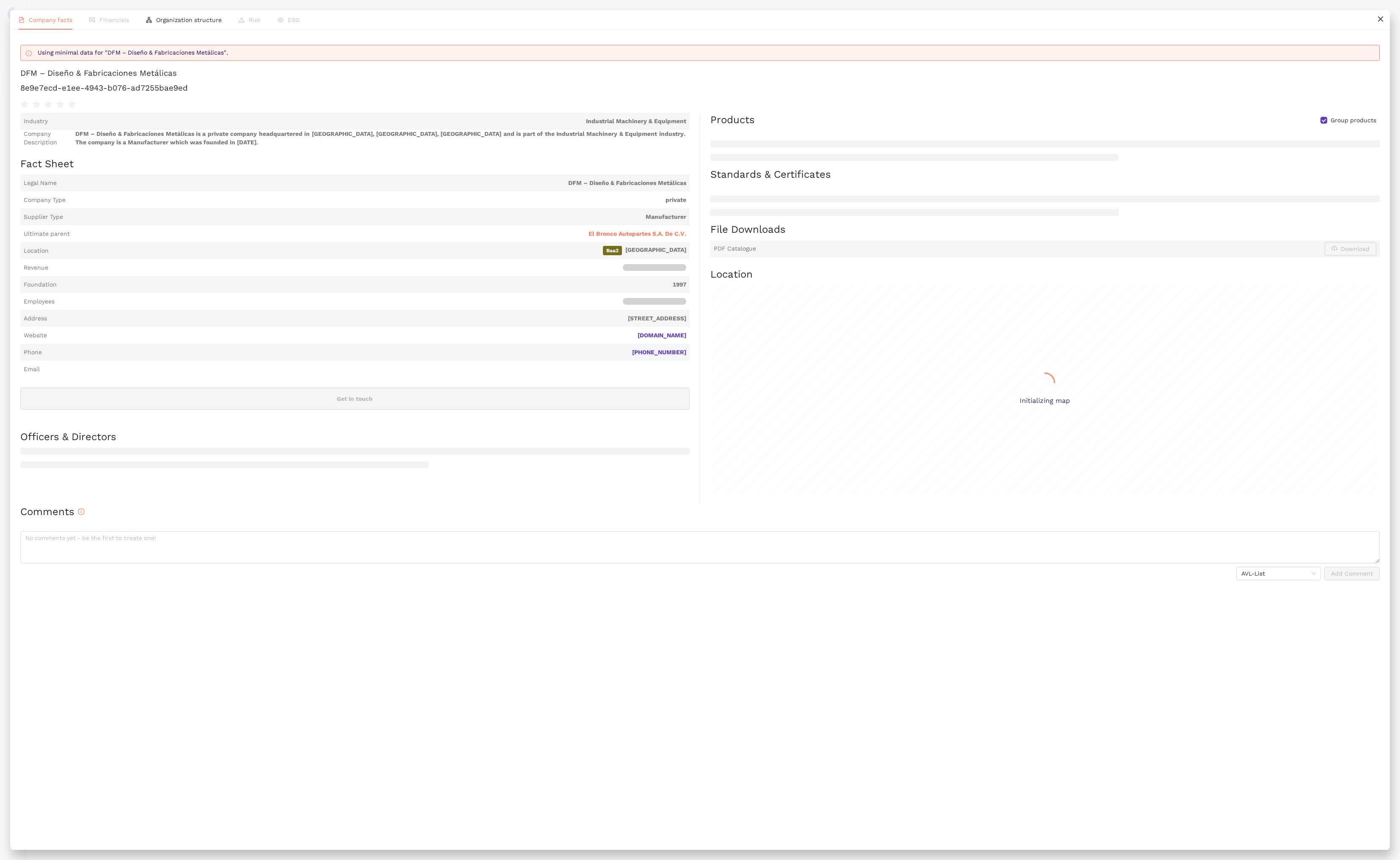
click at [147, 89] on h1 "8e9e7ecd-e1ee-4943-b076-ad7255bae9ed" at bounding box center [699, 88] width 1359 height 11
click at [146, 89] on h1 "8e9e7ecd-e1ee-4943-b076-ad7255bae9ed" at bounding box center [699, 88] width 1359 height 11
copy div "8e9e7ecd-e1ee-4943-b076-ad7255bae9ed"
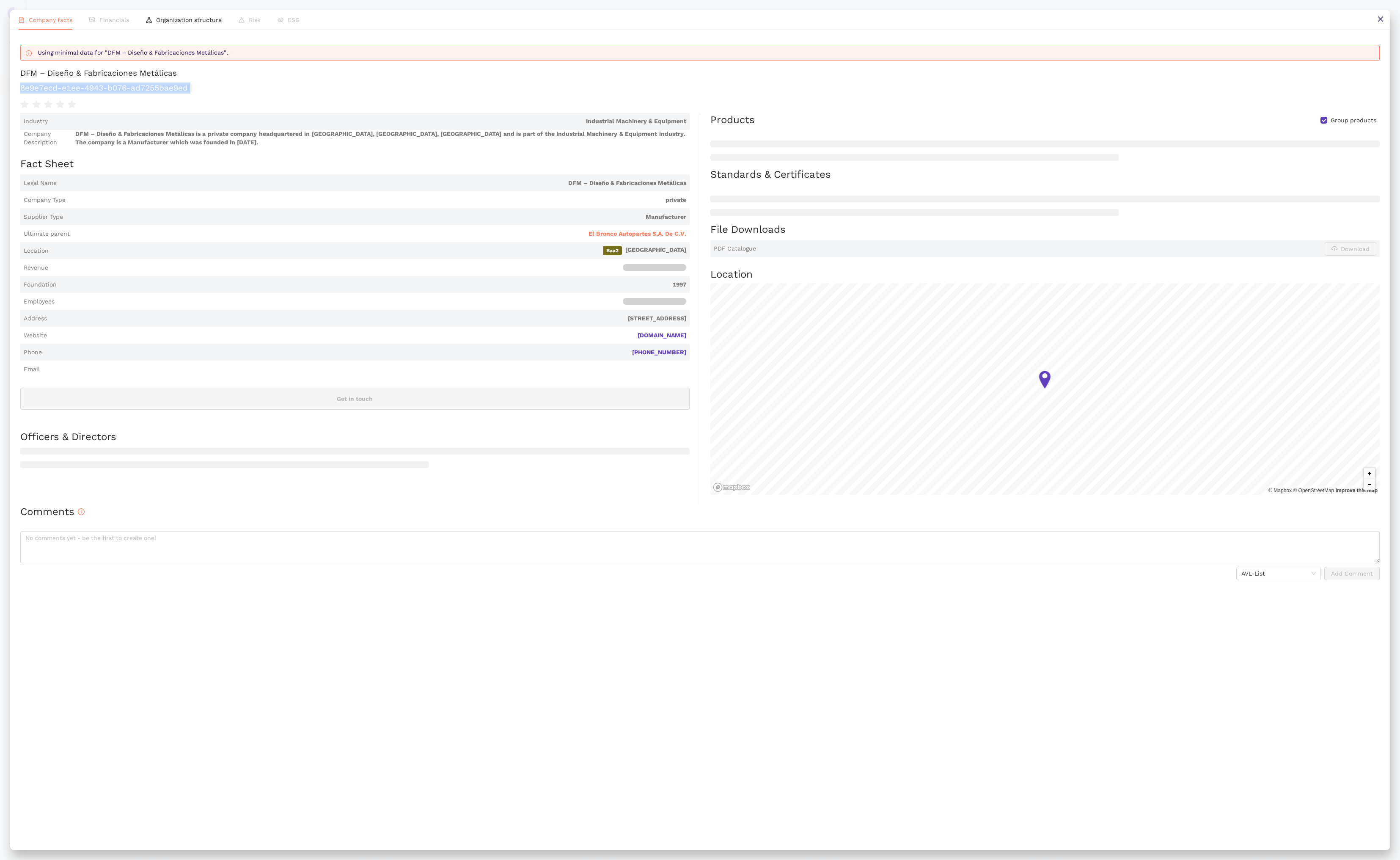
drag, startPoint x: 1382, startPoint y: 22, endPoint x: 1364, endPoint y: 31, distance: 20.1
click at [1077, 22] on icon "close" at bounding box center [1380, 18] width 6 height 6
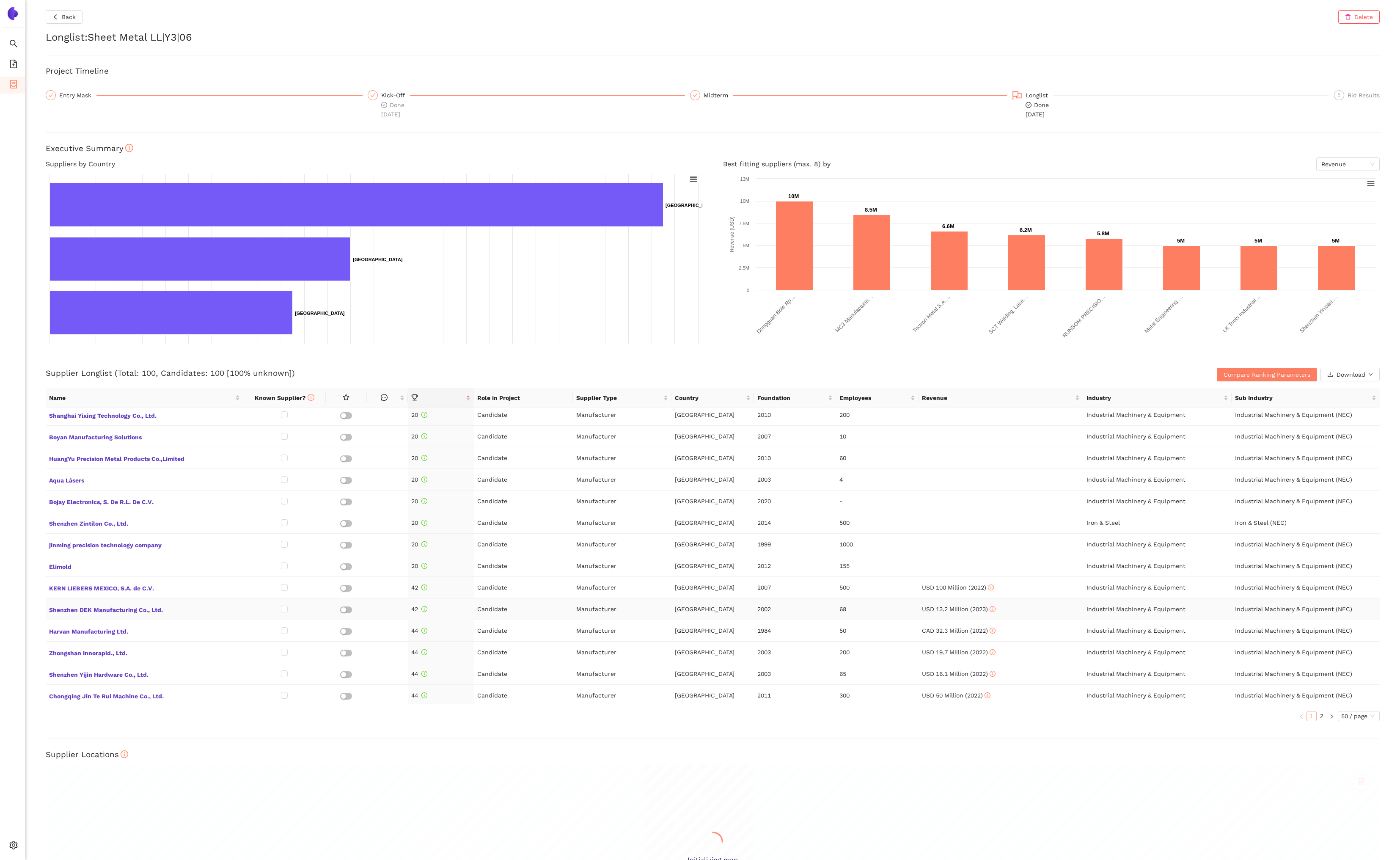
scroll to position [783, 0]
click at [1318, 715] on link "2" at bounding box center [1322, 715] width 9 height 9
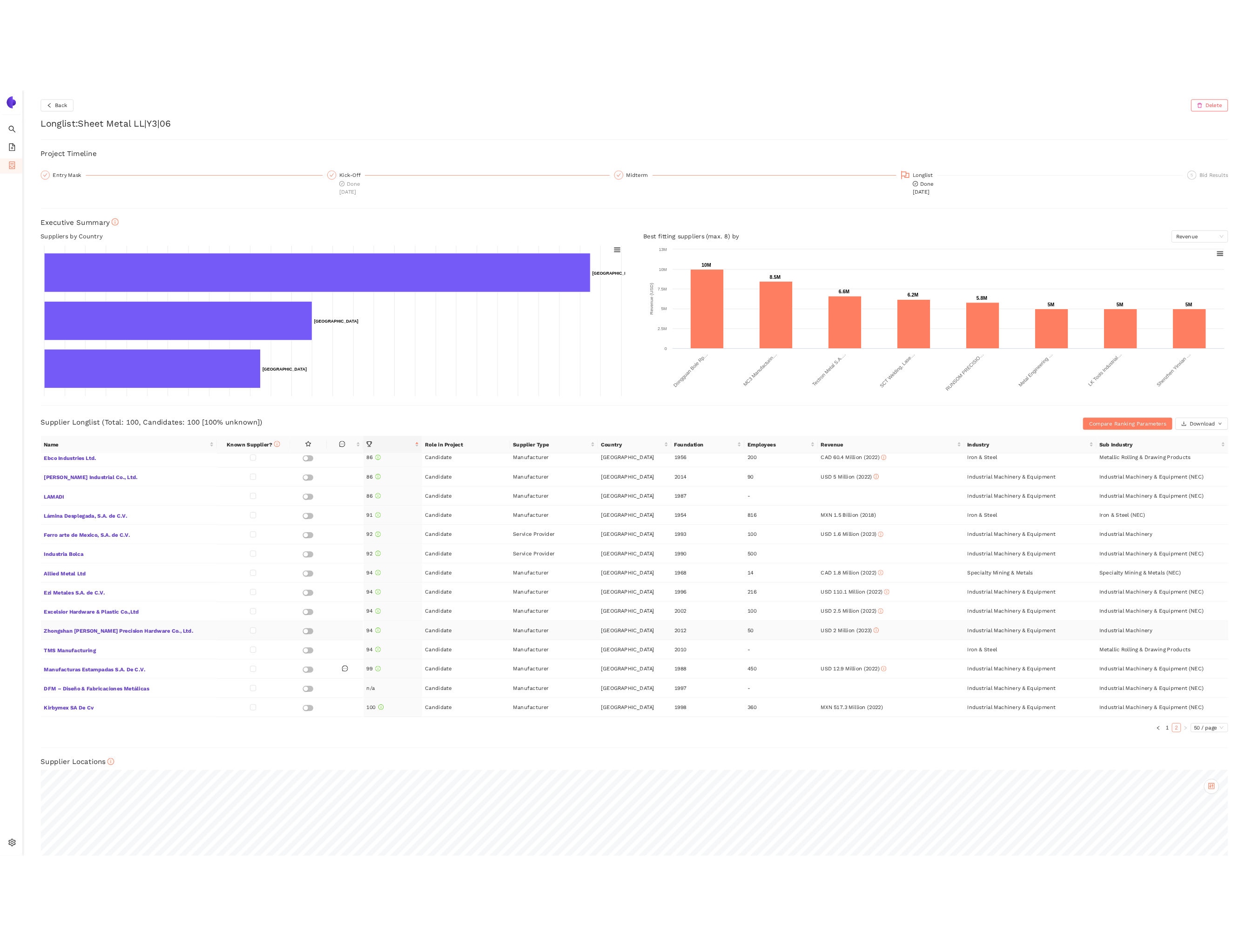
scroll to position [13, 0]
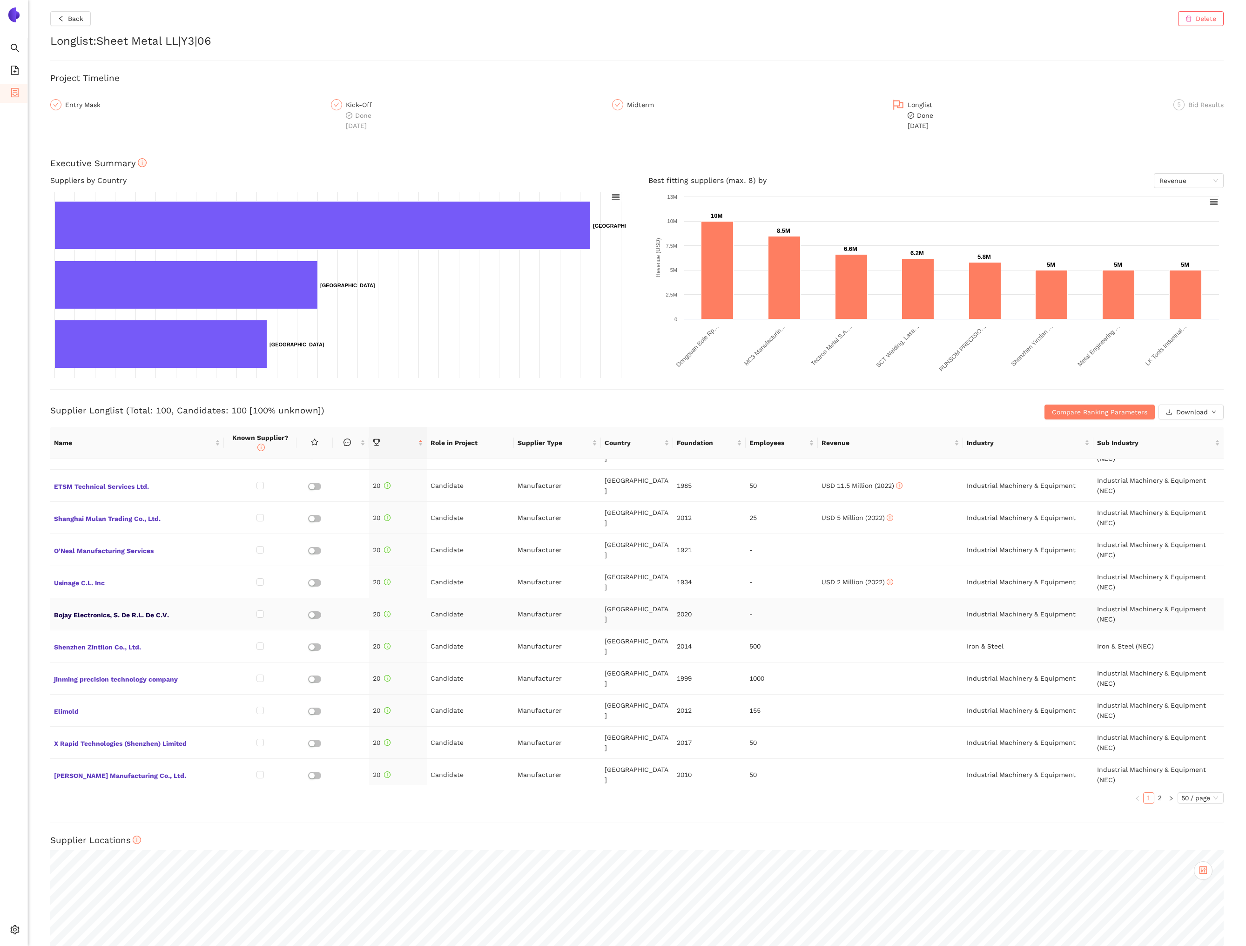
scroll to position [1189, 0]
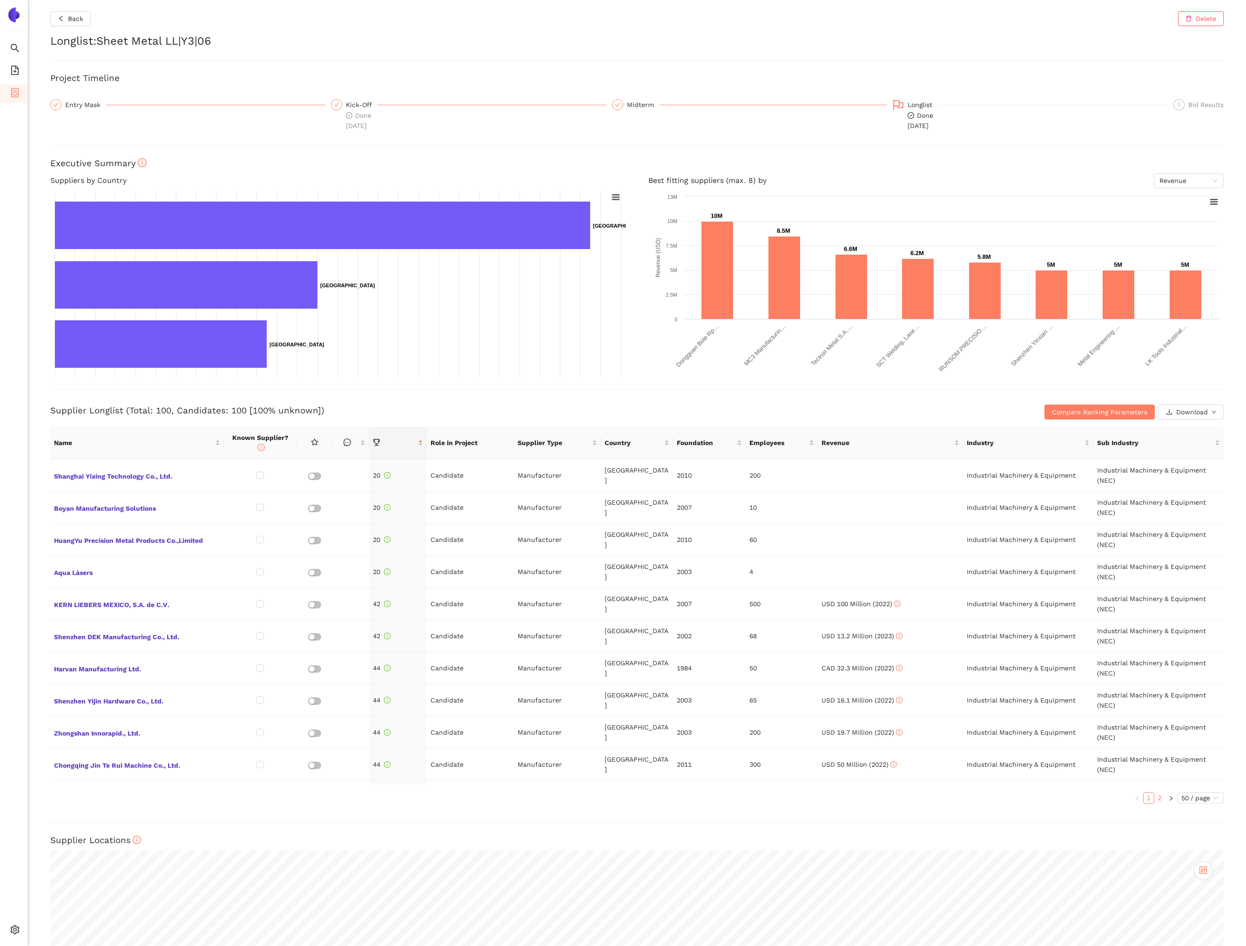
click at [1154, 792] on link "2" at bounding box center [1159, 797] width 10 height 10
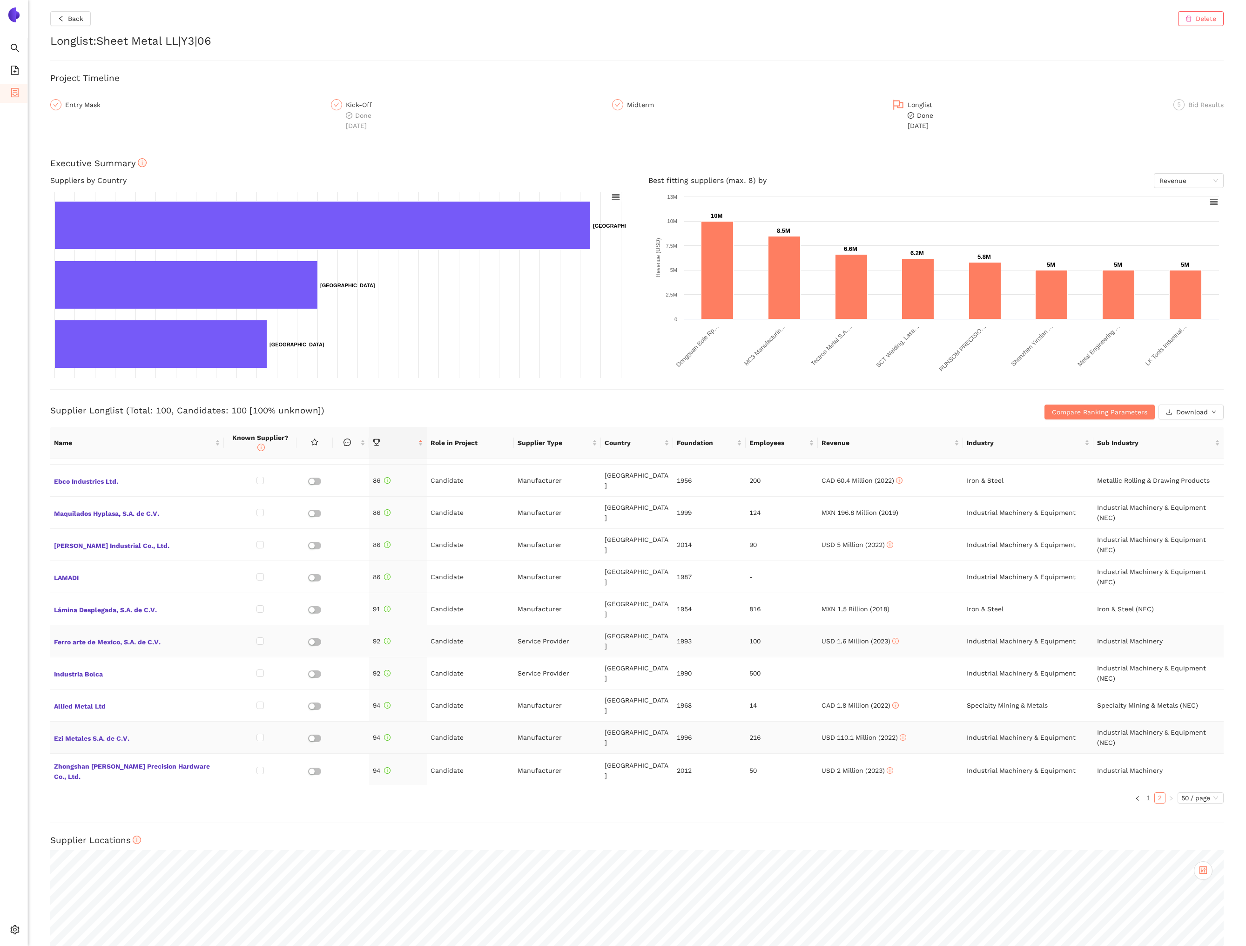
scroll to position [1149, 0]
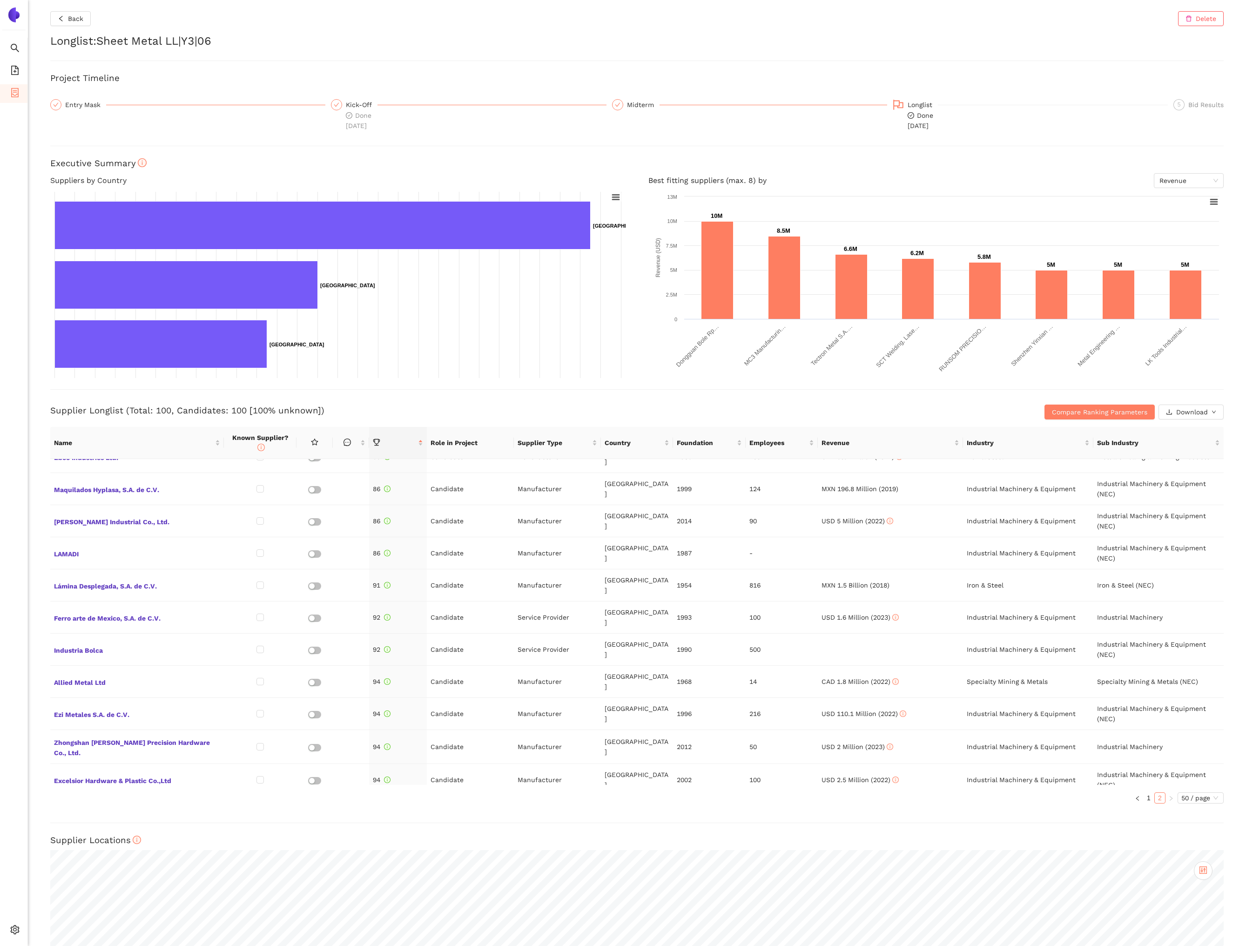
click at [166, 870] on span "DFM – Diseño & Fabricaciones Metálicas" at bounding box center [137, 876] width 166 height 12
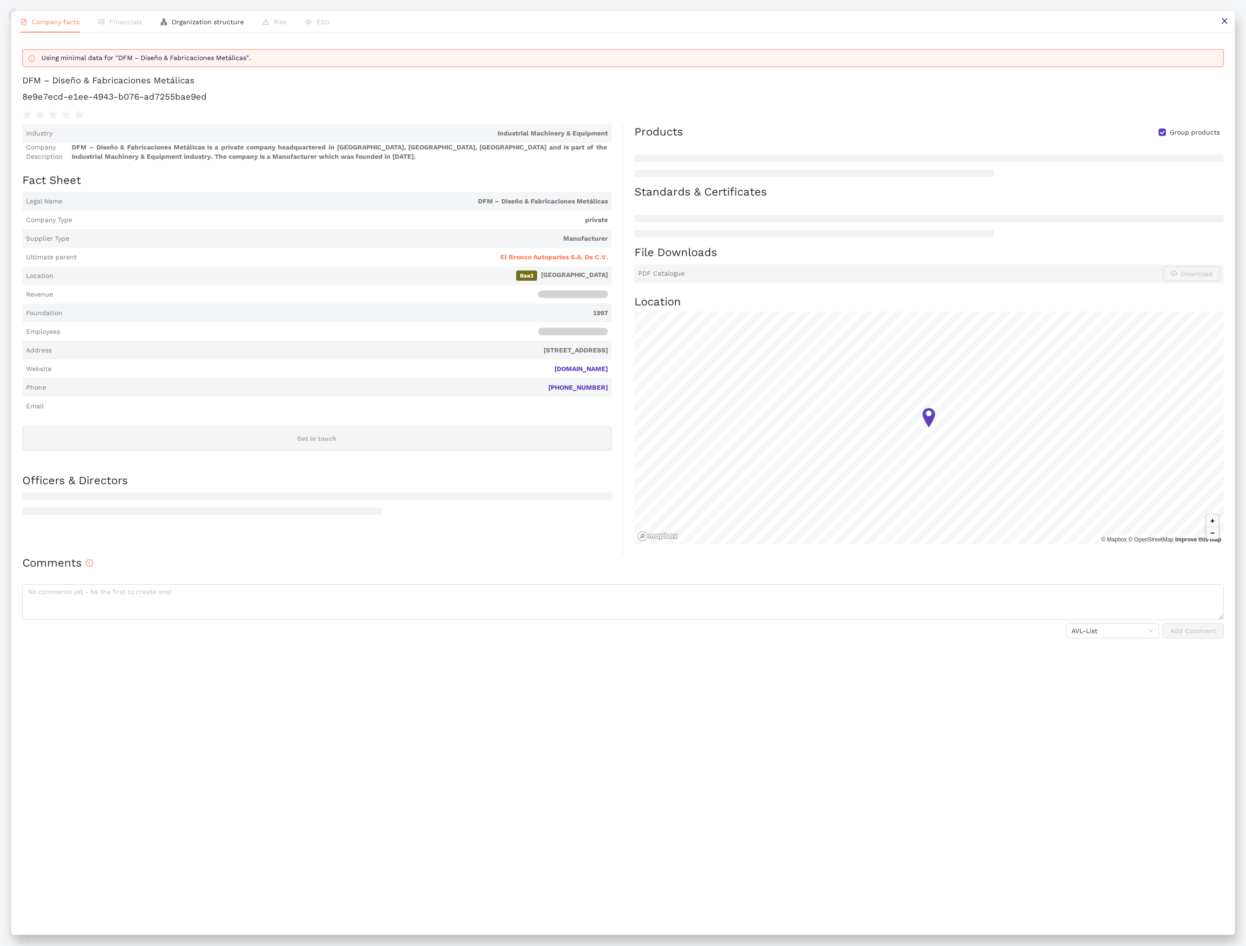
click at [185, 98] on h1 "8e9e7ecd-e1ee-4943-b076-ad7255bae9ed" at bounding box center [622, 97] width 1201 height 12
copy div "8e9e7ecd-e1ee-4943-b076-ad7255bae9ed"
drag, startPoint x: 587, startPoint y: 369, endPoint x: 549, endPoint y: 370, distance: 37.7
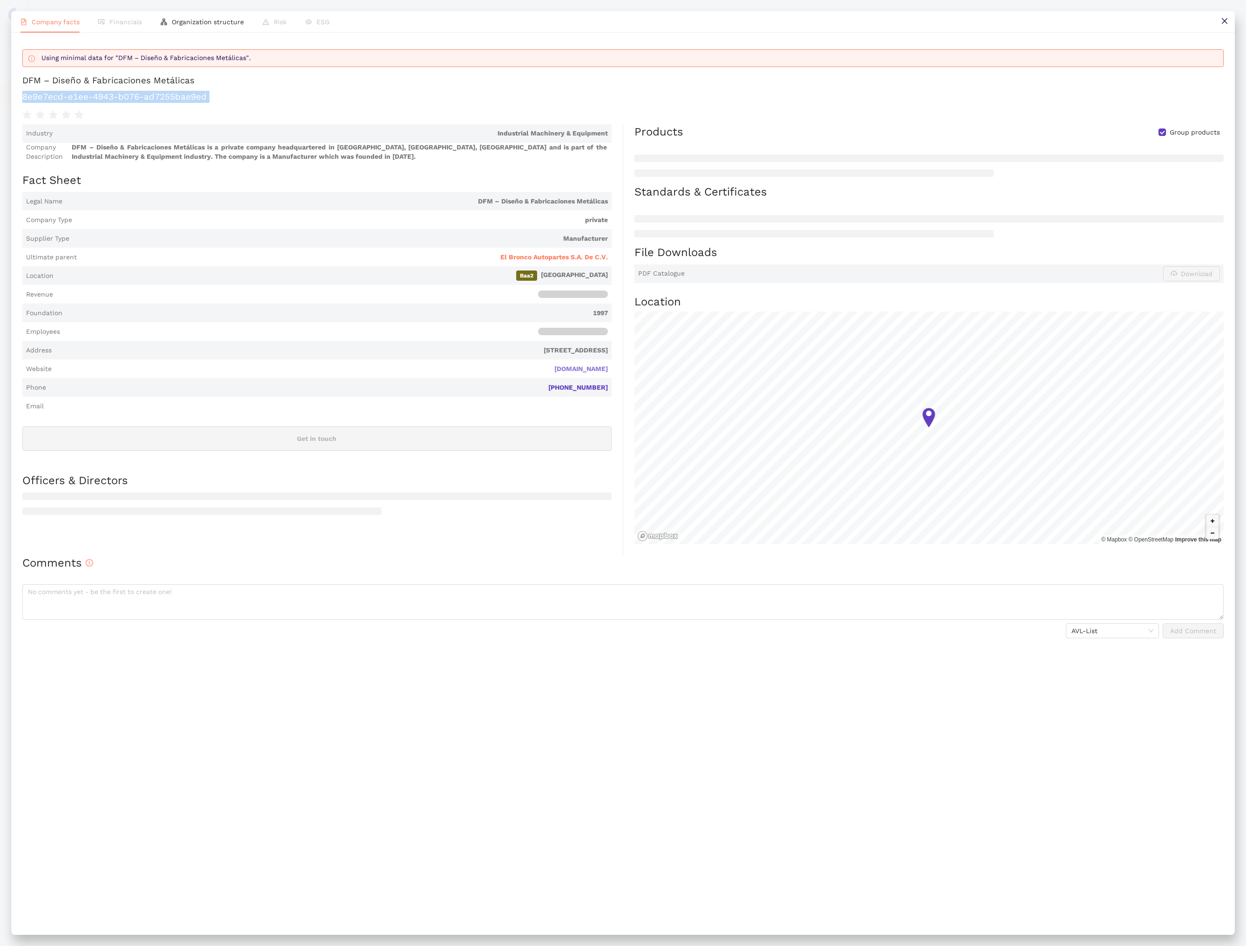
click at [550, 370] on span "Website grupodfm.com.mx" at bounding box center [316, 368] width 589 height 19
copy link "grupodfm.com.mx"
click at [1217, 18] on button at bounding box center [1224, 21] width 21 height 21
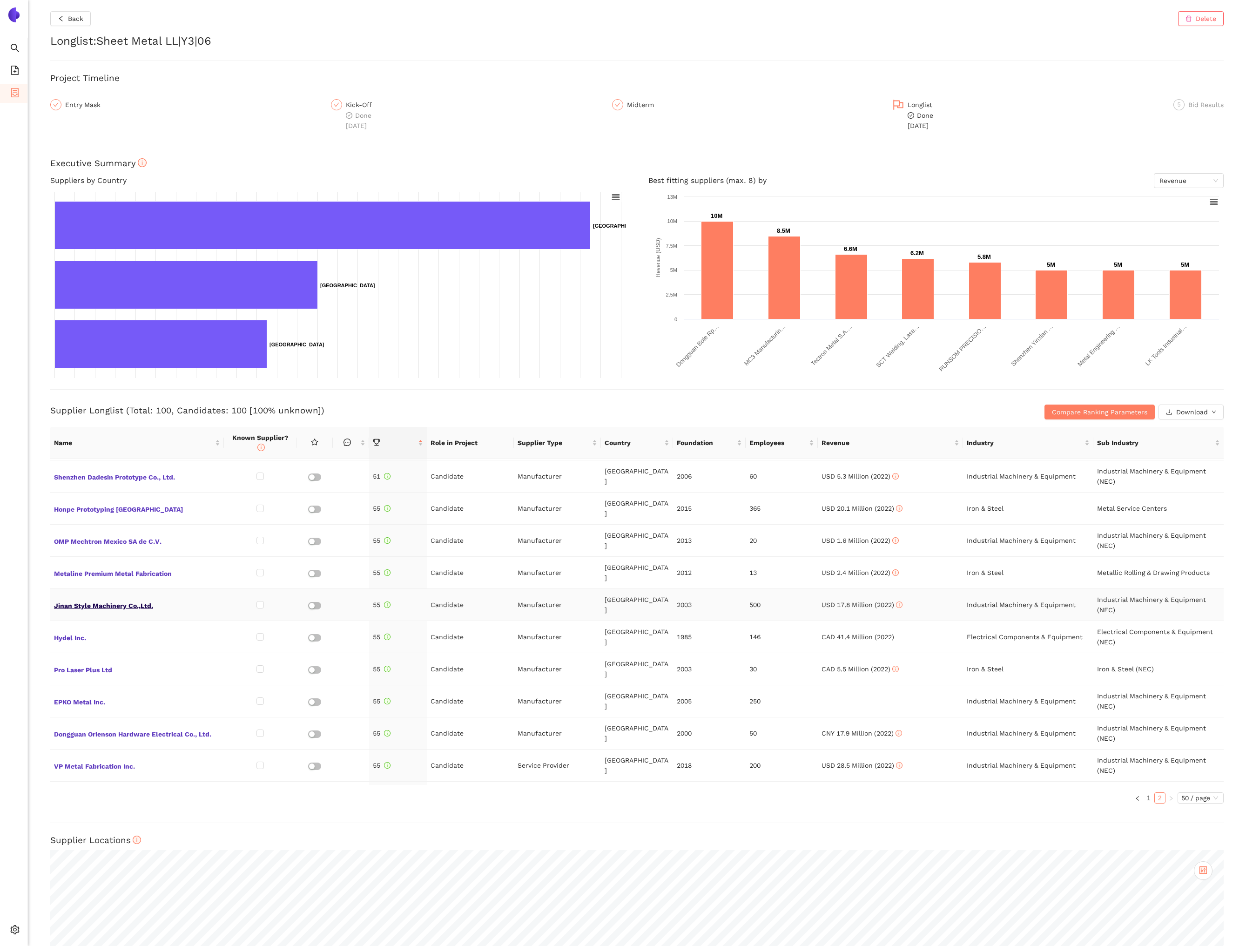
scroll to position [0, 0]
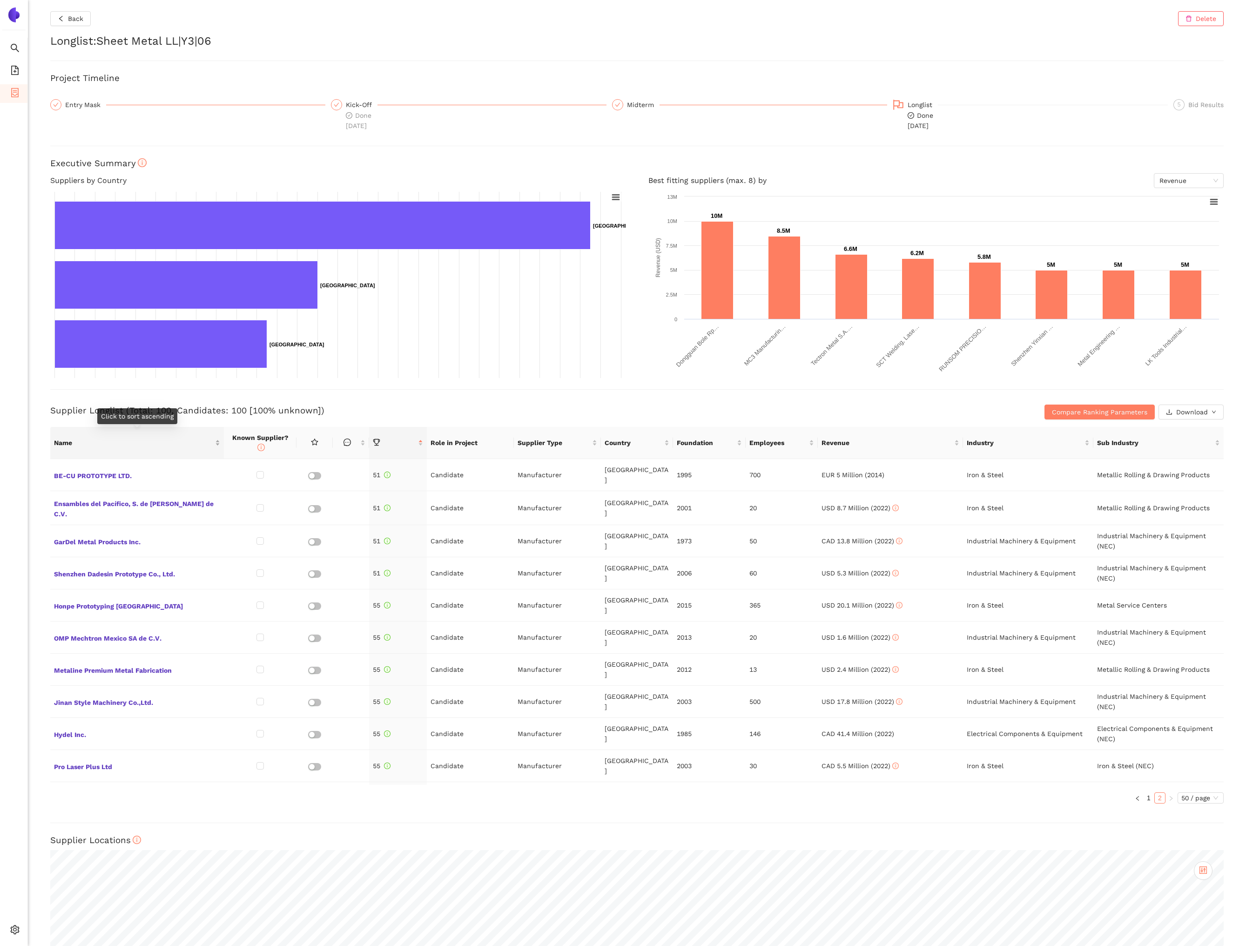
click at [179, 440] on span "Name" at bounding box center [133, 442] width 159 height 10
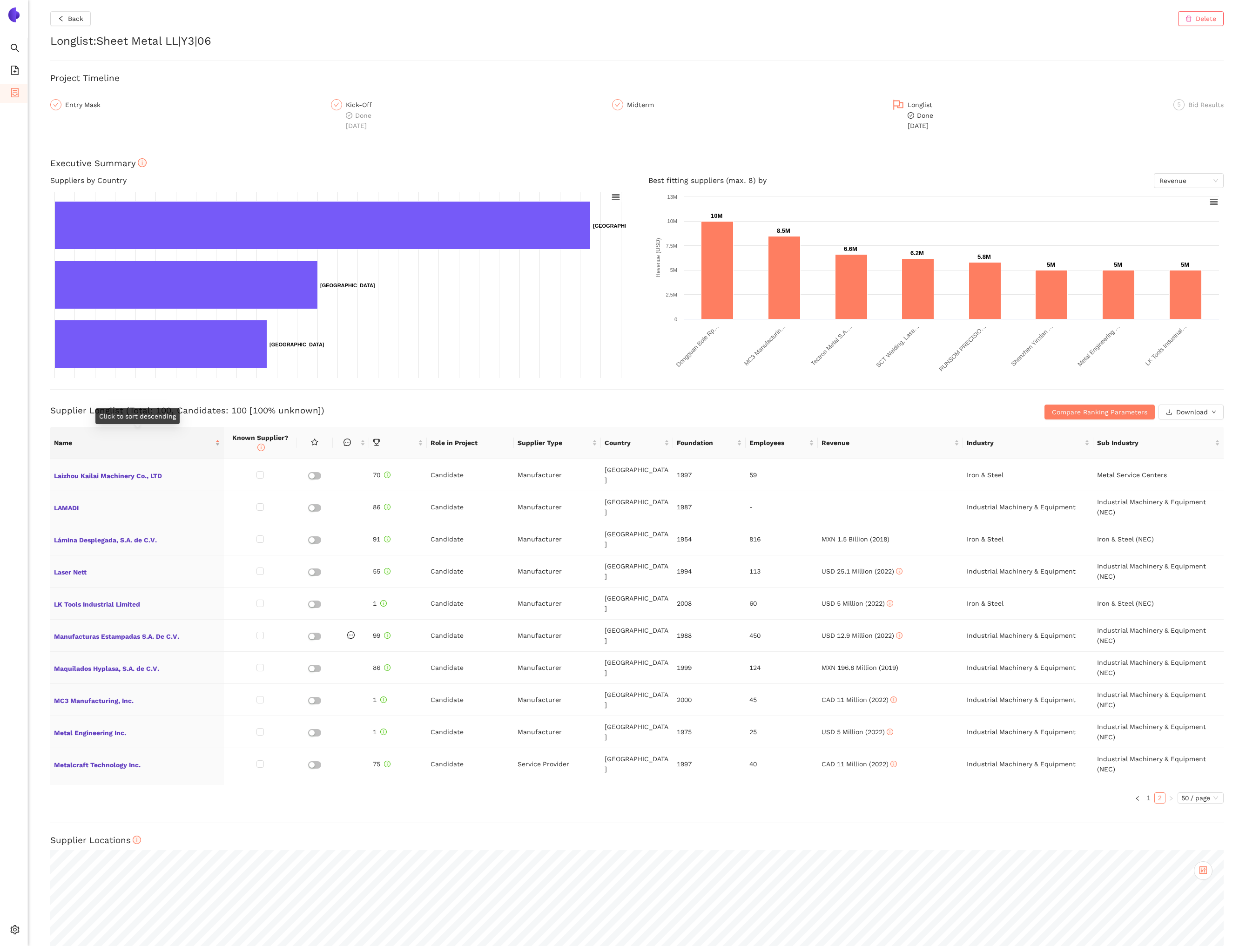
click at [171, 437] on span "Name" at bounding box center [133, 442] width 159 height 10
click at [176, 438] on span "Name" at bounding box center [133, 442] width 159 height 10
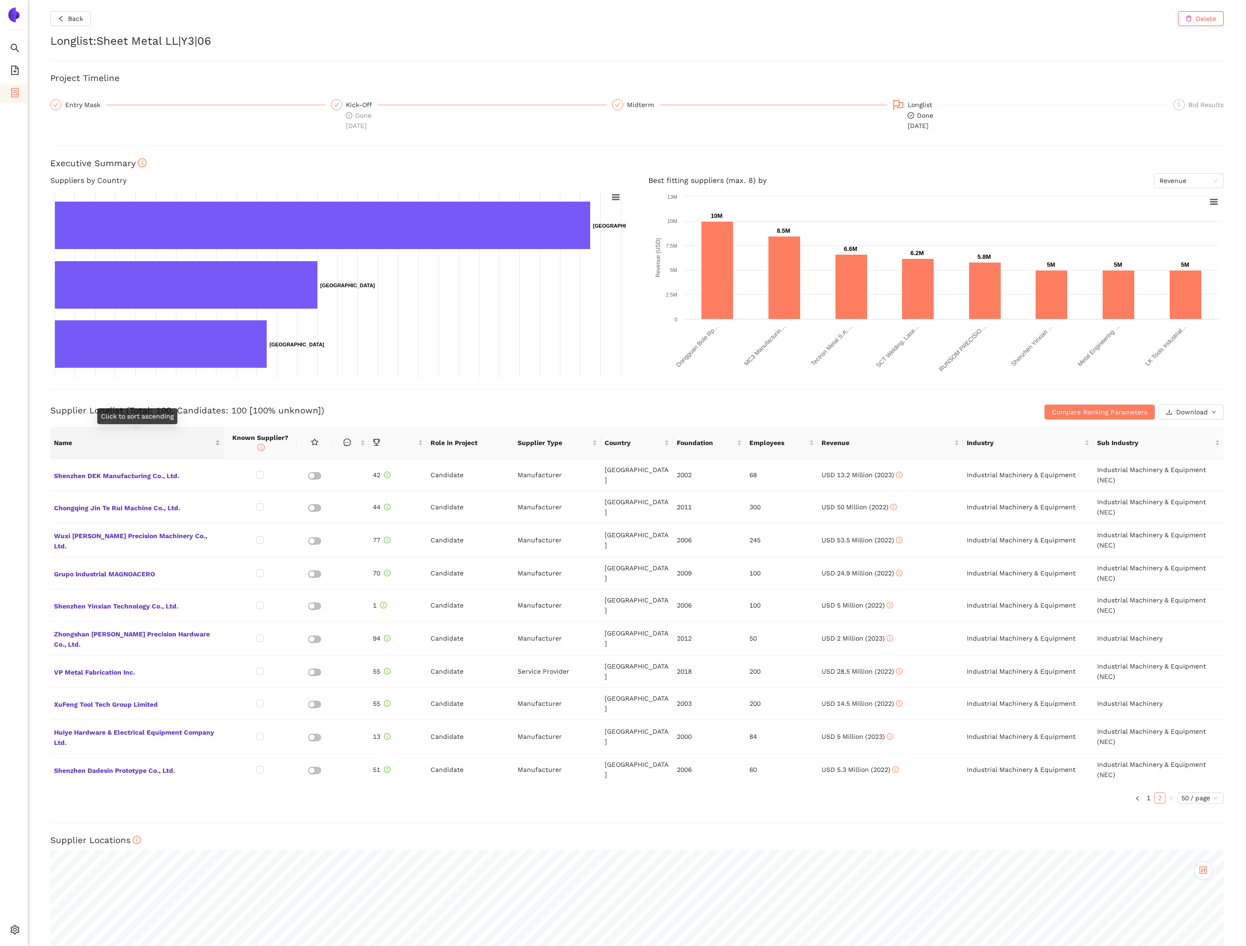
click at [176, 438] on span "Name" at bounding box center [133, 442] width 159 height 10
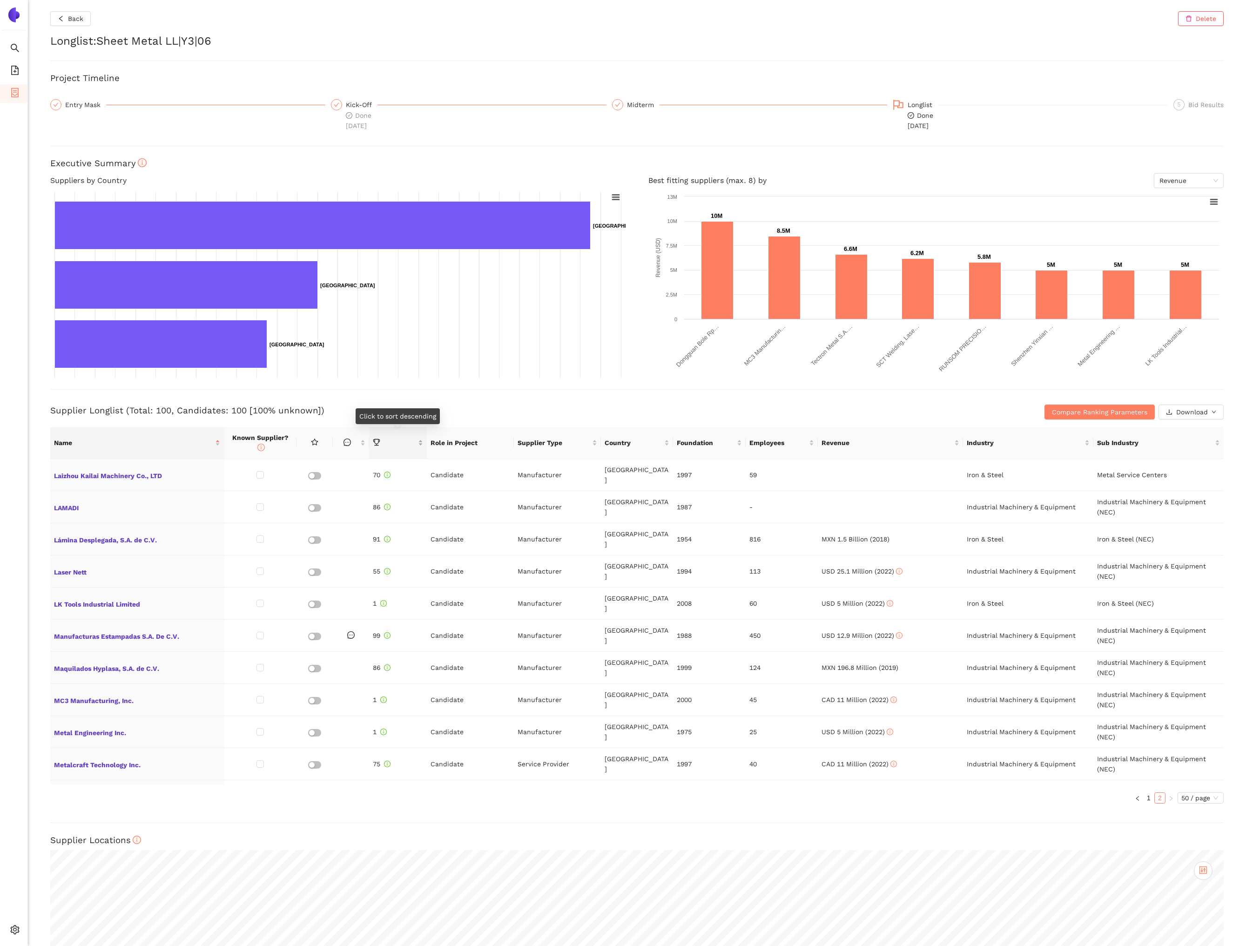
click at [399, 440] on span "this column is sortable" at bounding box center [394, 442] width 43 height 10
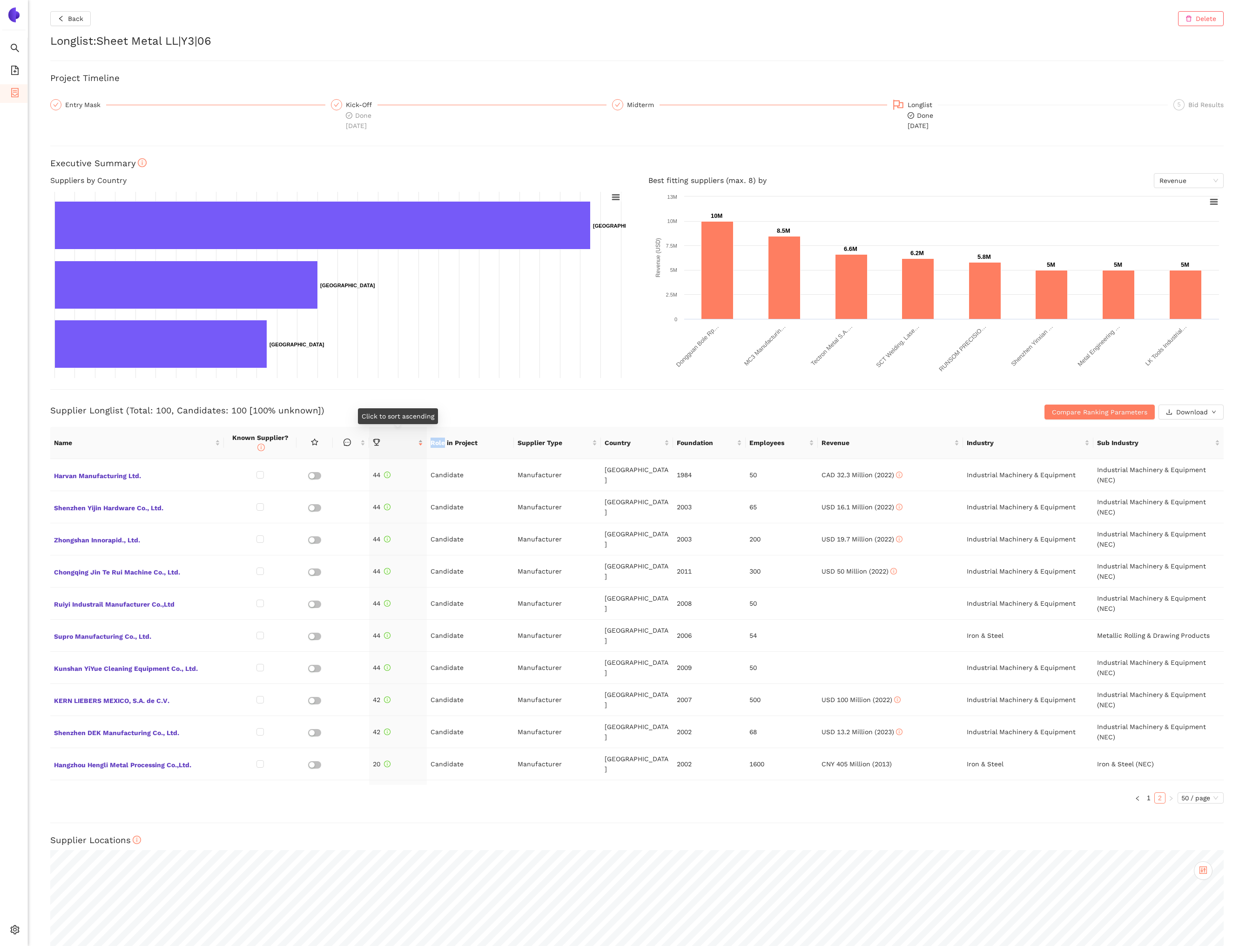
click at [399, 440] on span at bounding box center [394, 442] width 43 height 10
click at [400, 441] on span at bounding box center [394, 442] width 43 height 10
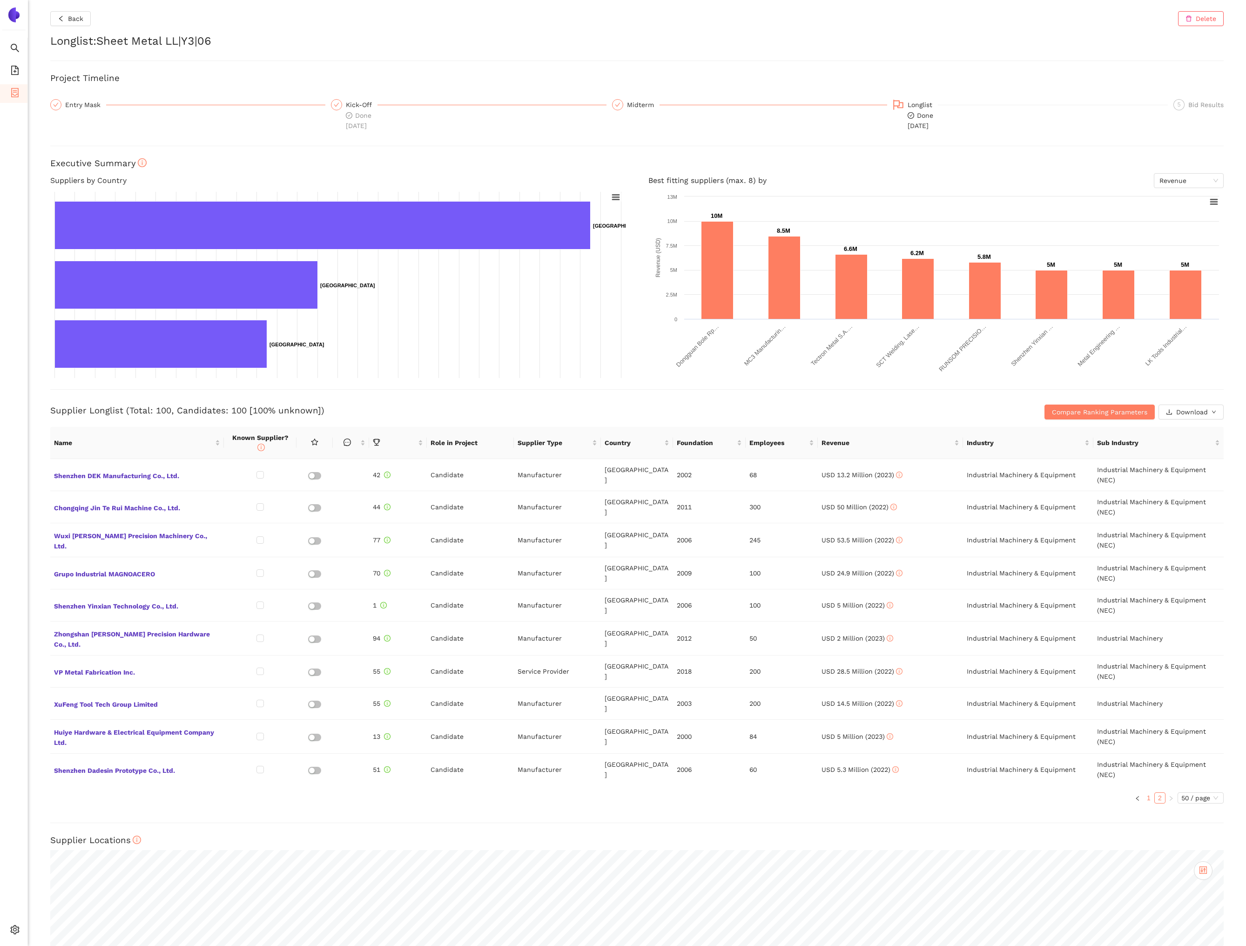
click at [1147, 792] on link "1" at bounding box center [1148, 797] width 10 height 10
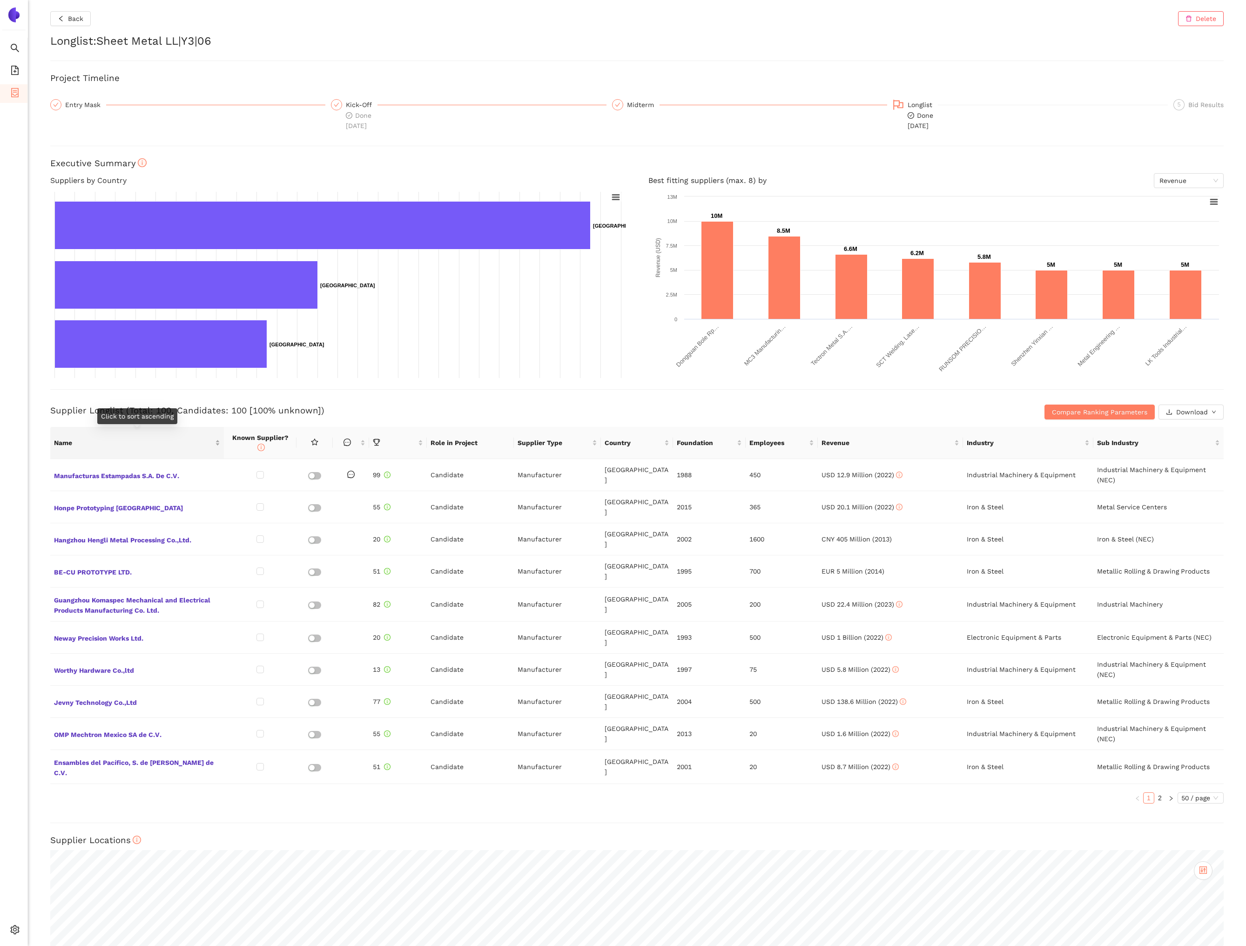
click at [169, 440] on span "Name" at bounding box center [133, 442] width 159 height 10
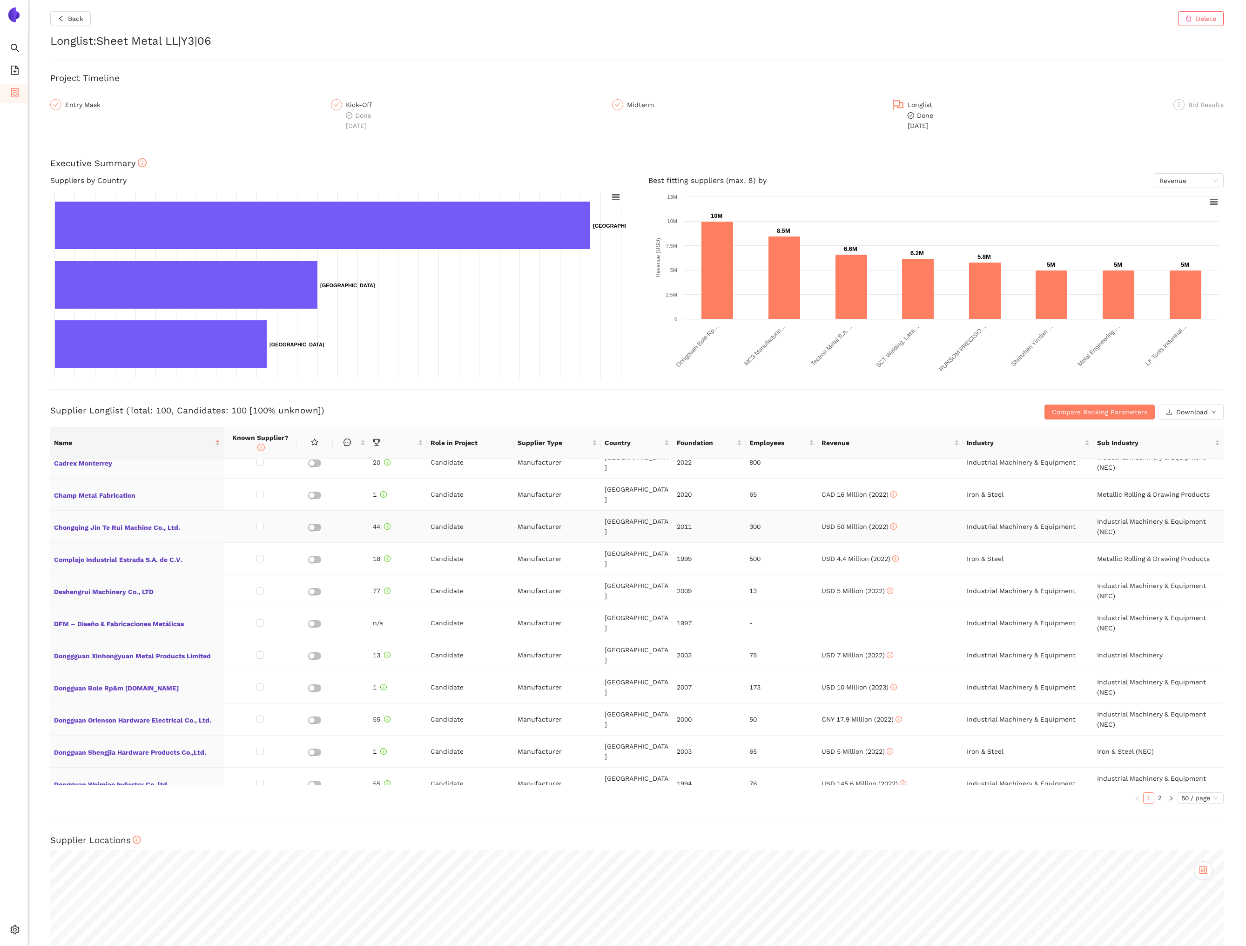
scroll to position [336, 0]
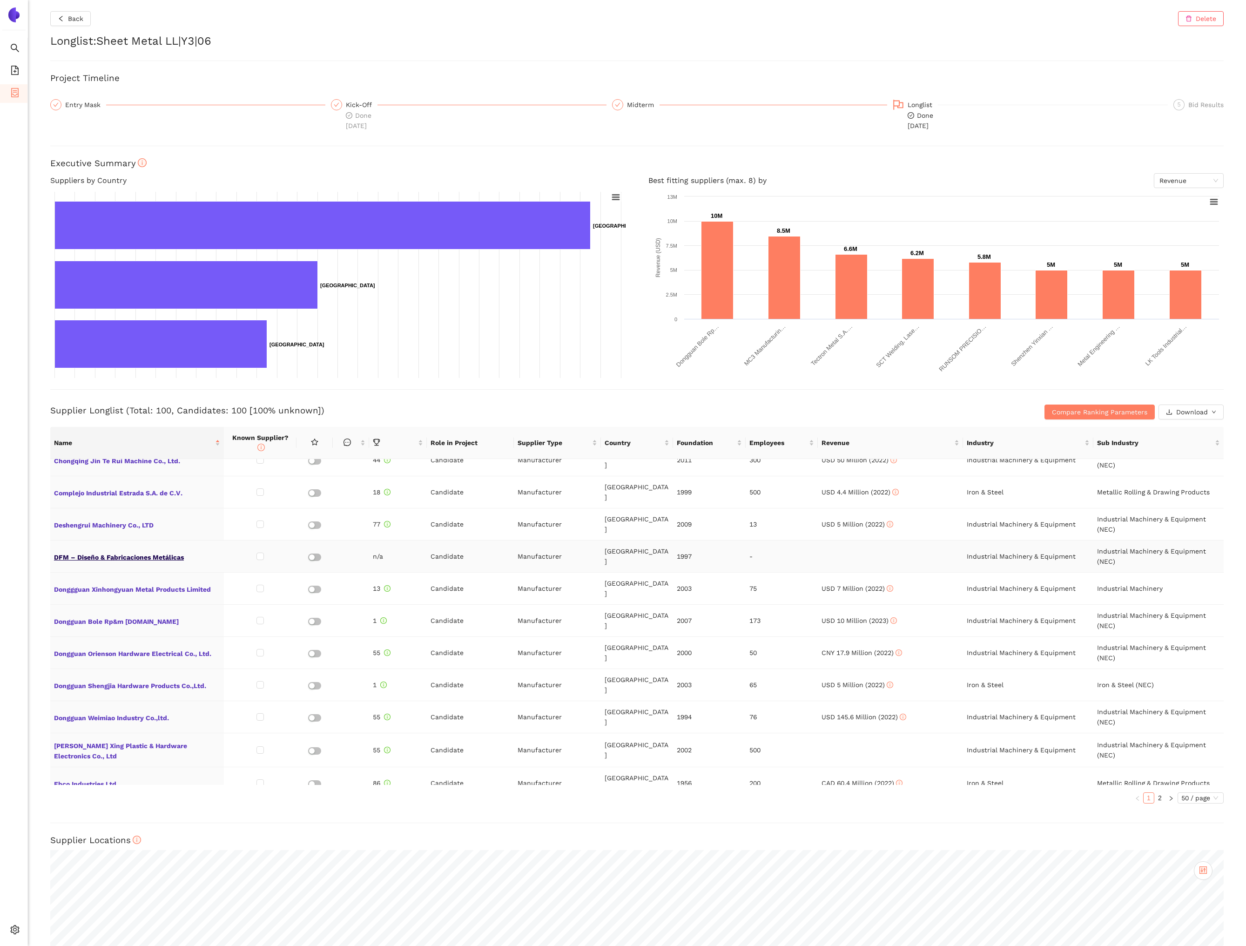
click at [168, 550] on span "DFM – Diseño & Fabricaciones Metálicas" at bounding box center [137, 556] width 166 height 12
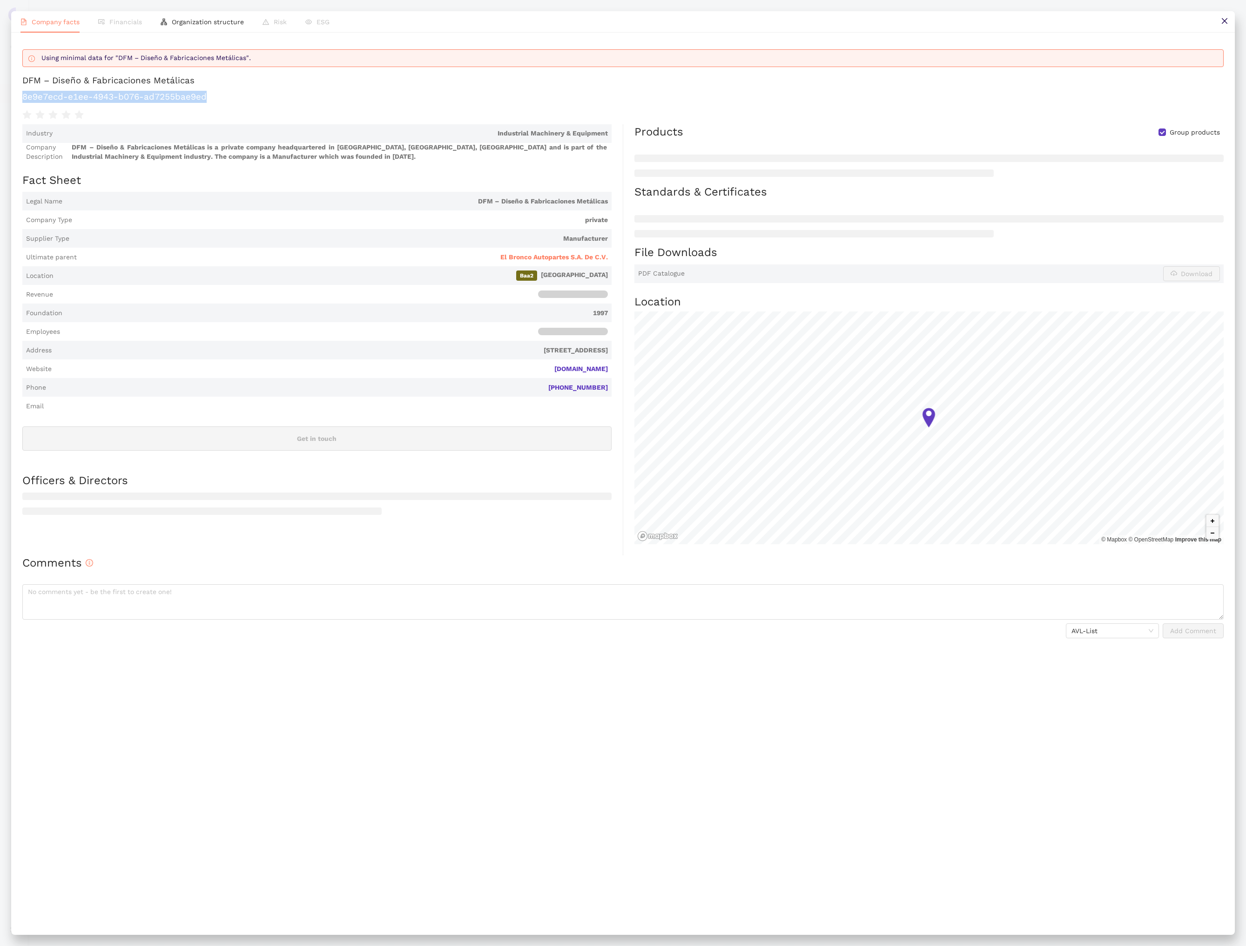
copy h1 "8e9e7ecd-e1ee-4943-b076-ad7255bae9ed"
drag, startPoint x: 207, startPoint y: 98, endPoint x: 24, endPoint y: 100, distance: 183.3
click at [24, 100] on h1 "8e9e7ecd-e1ee-4943-b076-ad7255bae9ed" at bounding box center [622, 97] width 1201 height 12
click at [1222, 19] on icon "close" at bounding box center [1224, 20] width 7 height 7
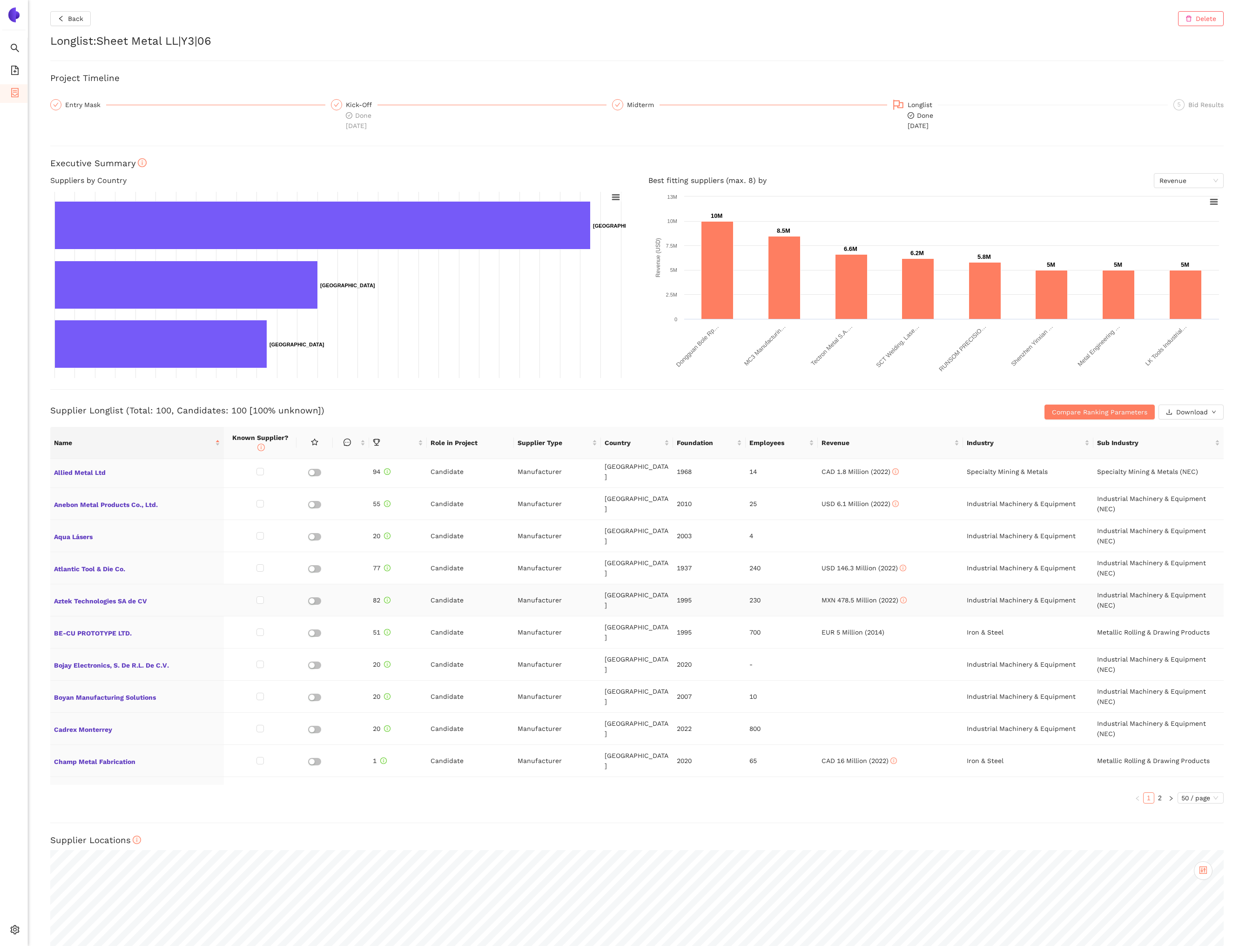
scroll to position [0, 0]
click at [188, 442] on span "Name" at bounding box center [133, 442] width 159 height 10
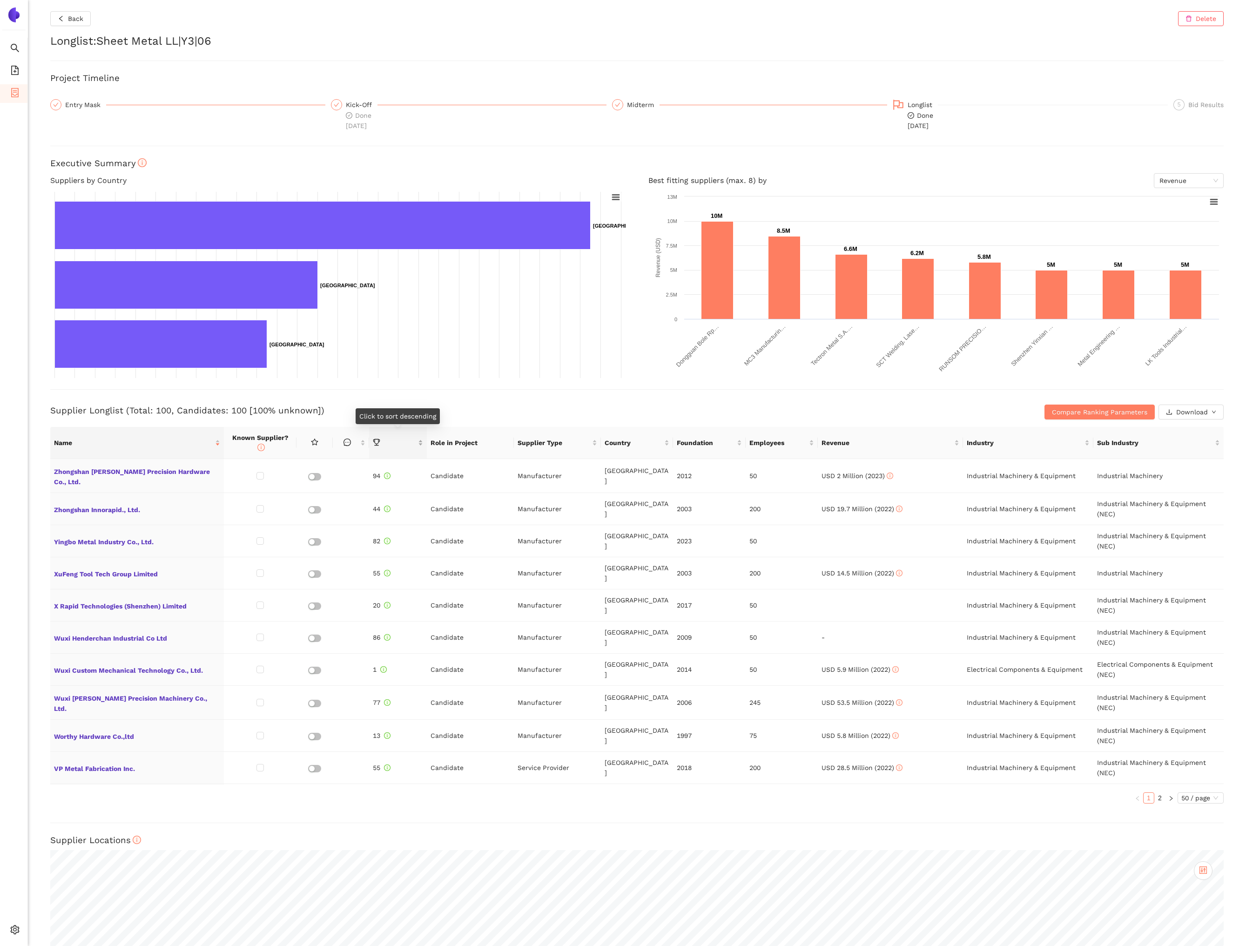
click at [394, 437] on span "this column is sortable" at bounding box center [394, 442] width 43 height 10
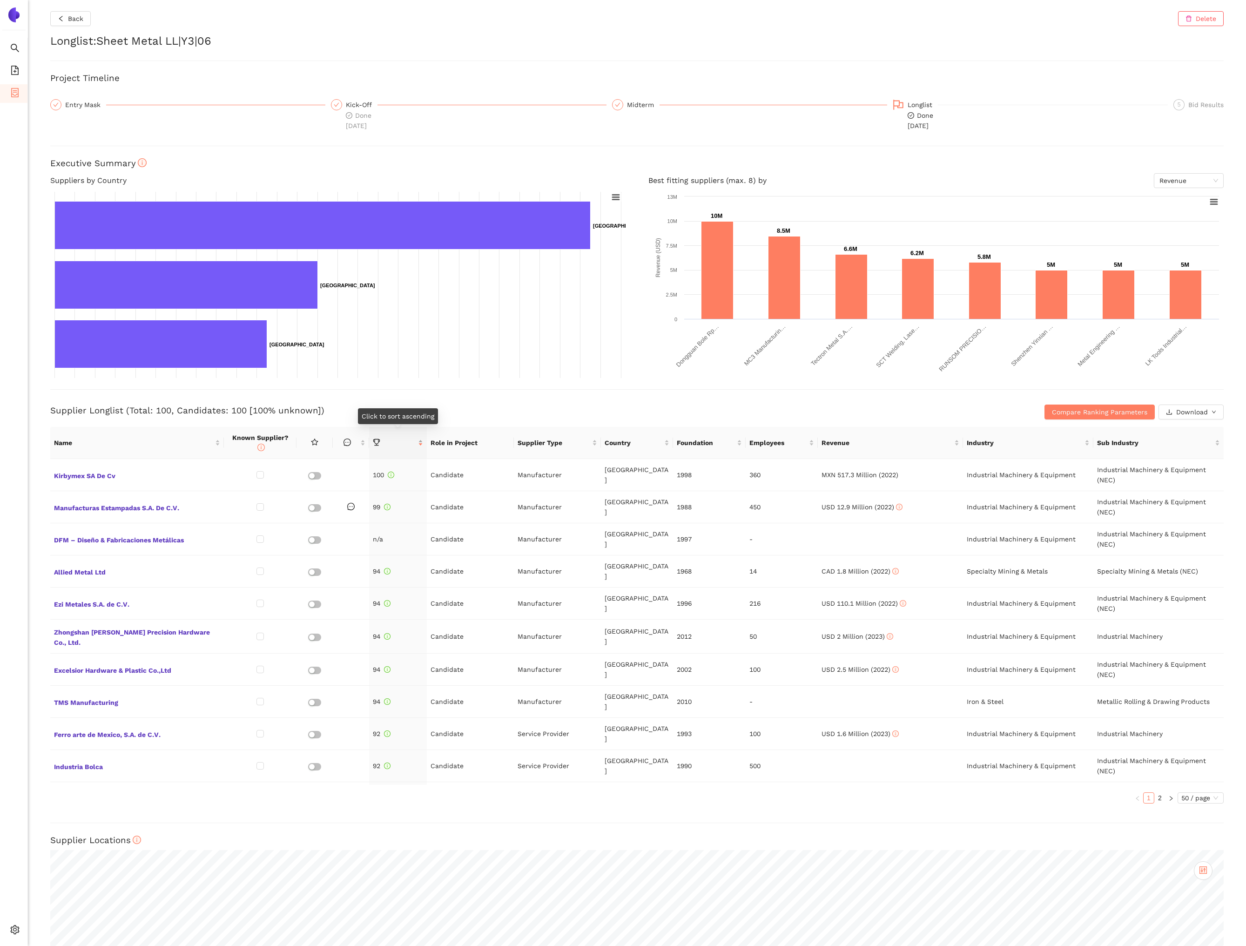
click at [397, 443] on div at bounding box center [398, 442] width 50 height 10
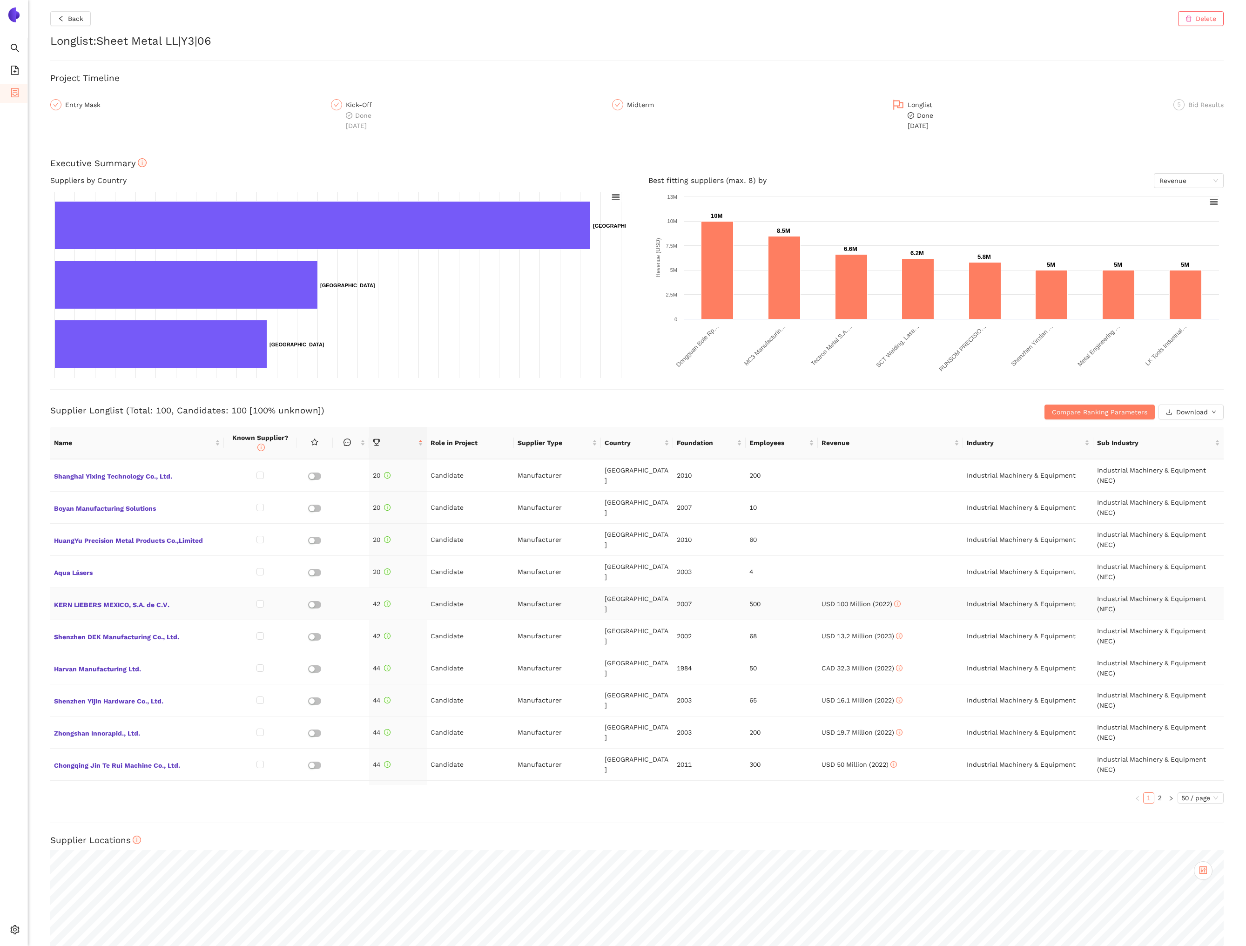
scroll to position [95, 0]
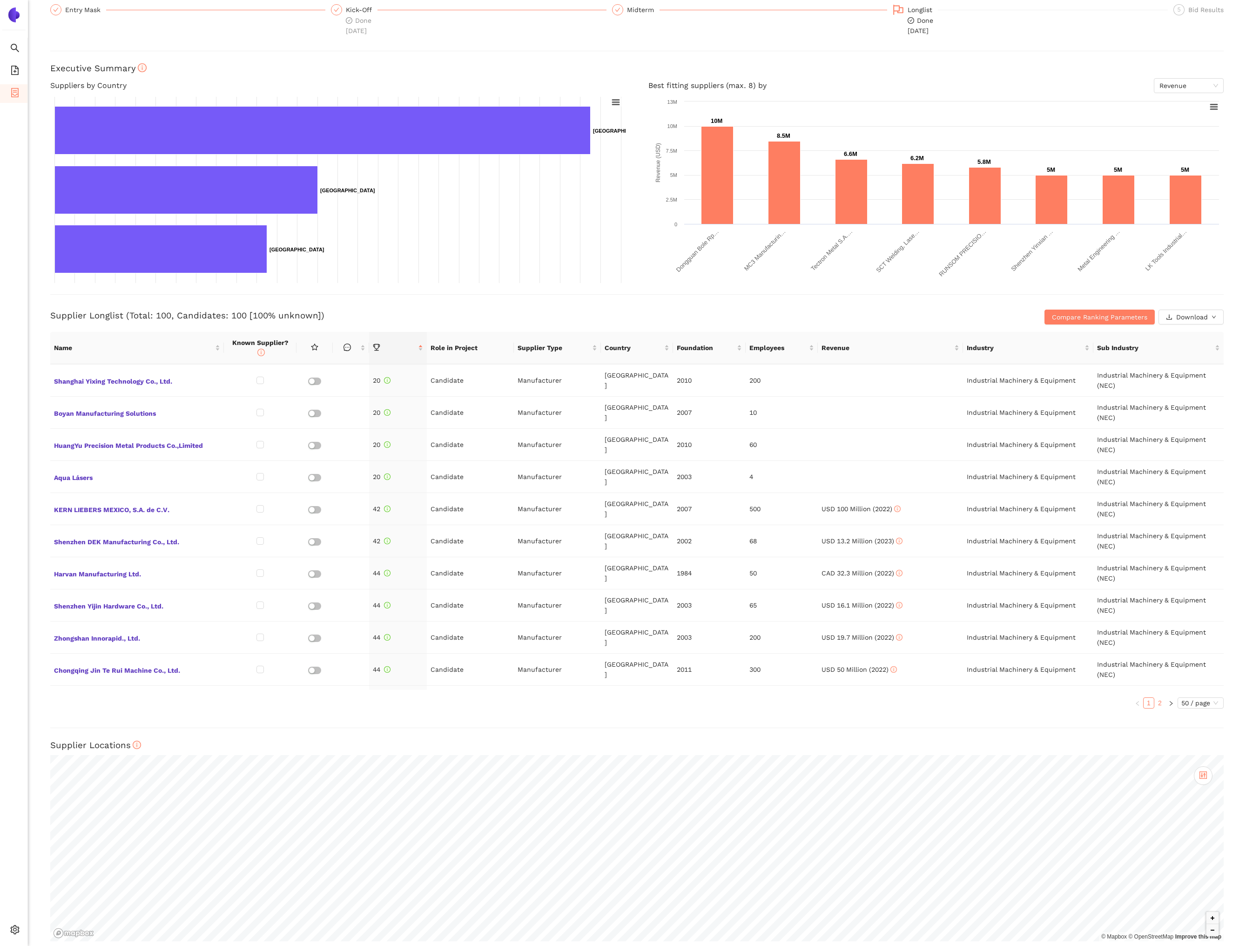
click at [1157, 697] on link "2" at bounding box center [1159, 702] width 10 height 10
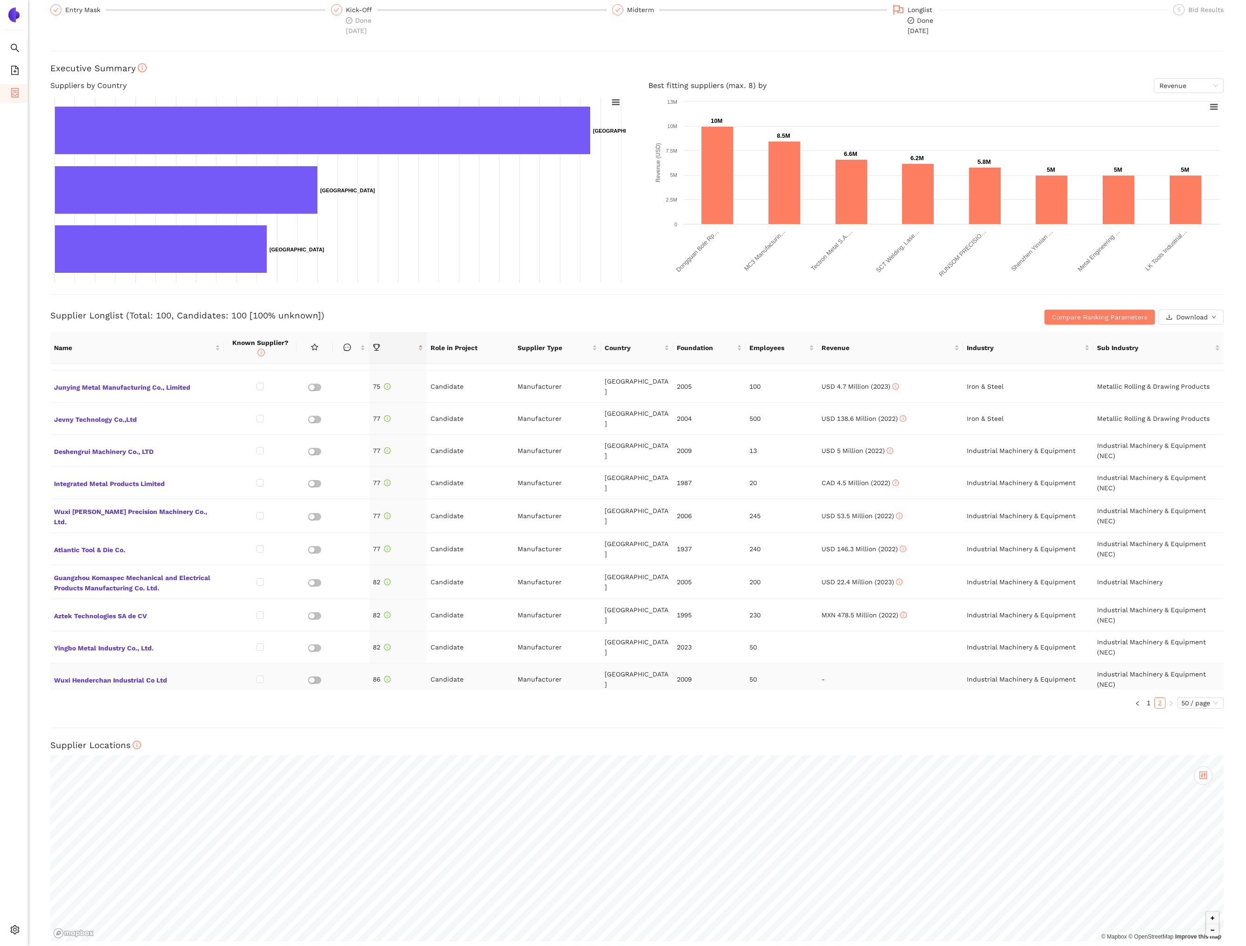
scroll to position [1149, 0]
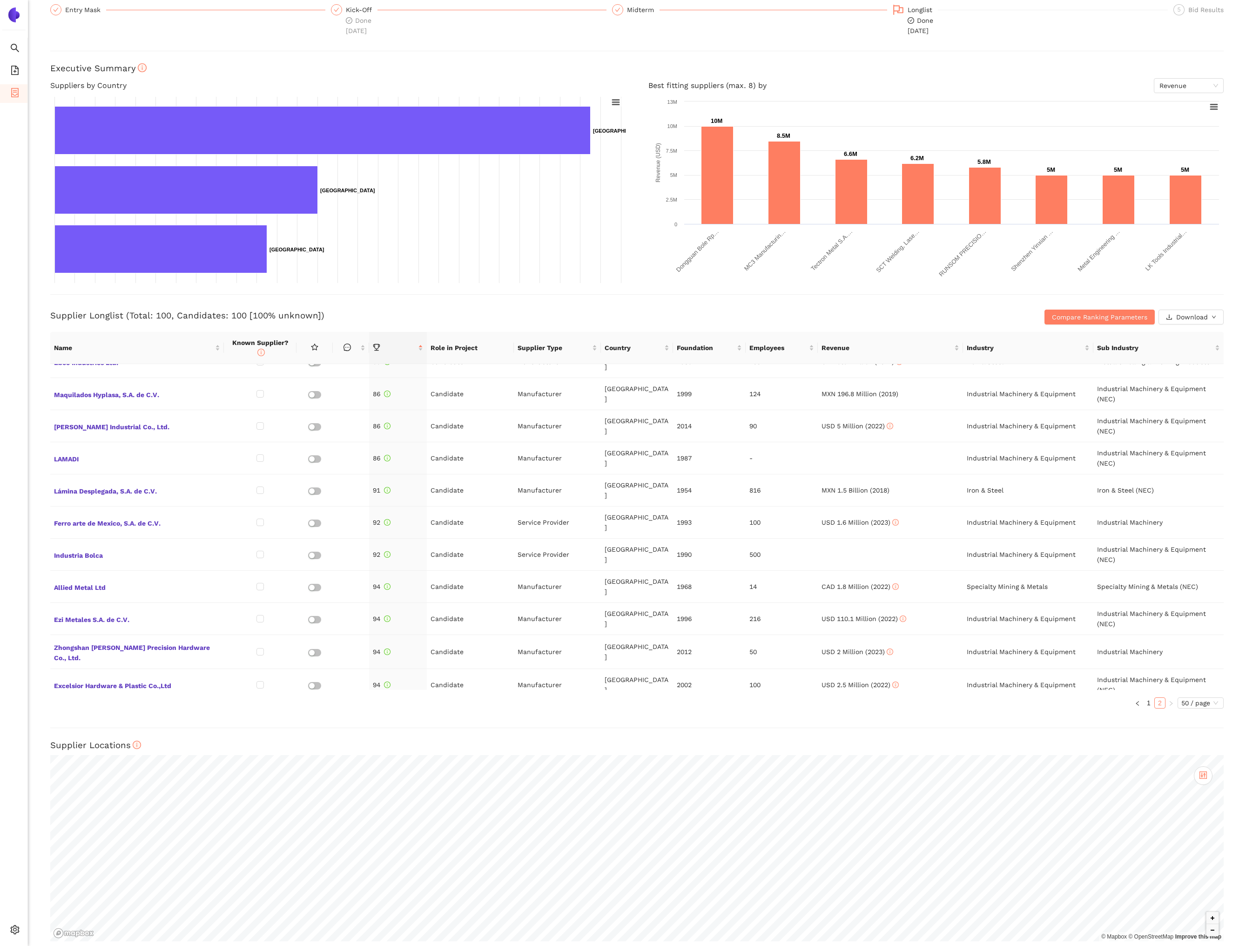
click at [138, 775] on span "DFM – Diseño & Fabricaciones Metálicas" at bounding box center [137, 781] width 166 height 12
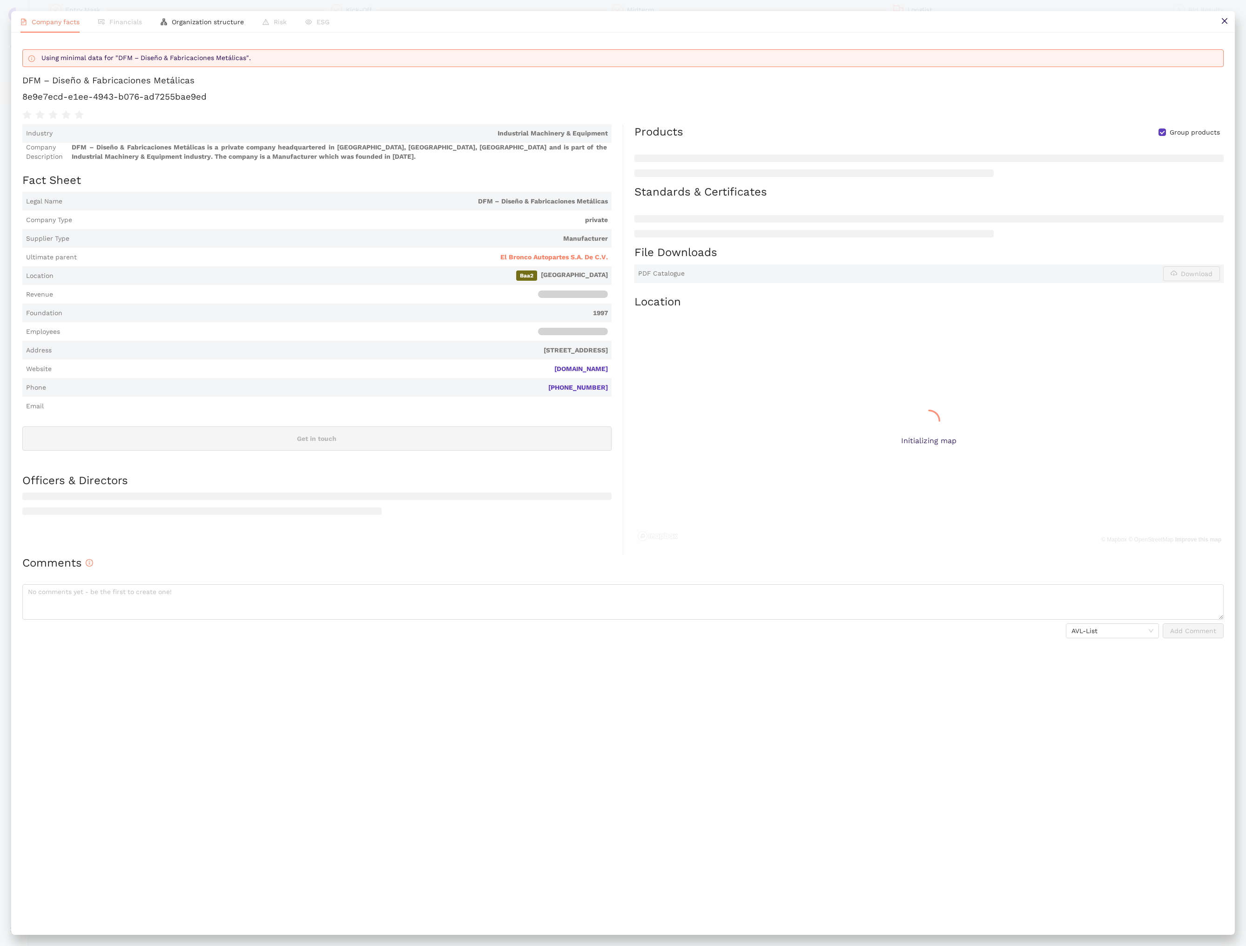
scroll to position [0, 0]
drag, startPoint x: 545, startPoint y: 370, endPoint x: 609, endPoint y: 366, distance: 63.4
click at [609, 366] on span "Website grupodfm.com.mx" at bounding box center [316, 368] width 589 height 19
copy link "grupodfm.com.mx"
click at [661, 42] on div "Using minimal data for "DFM – Diseño & Fabricaciones Metálicas". DFM – Diseño &…" at bounding box center [622, 483] width 1223 height 901
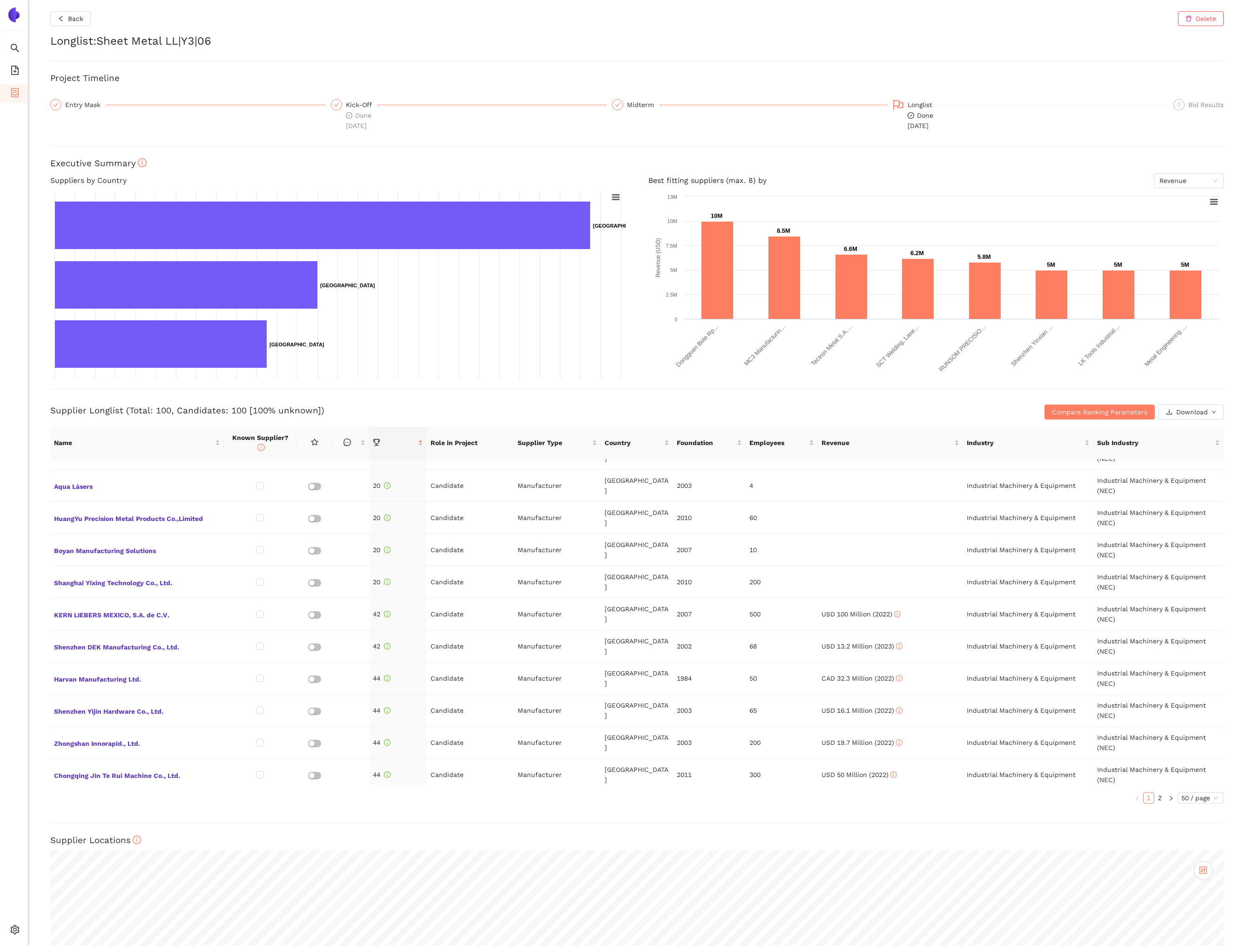
scroll to position [1189, 0]
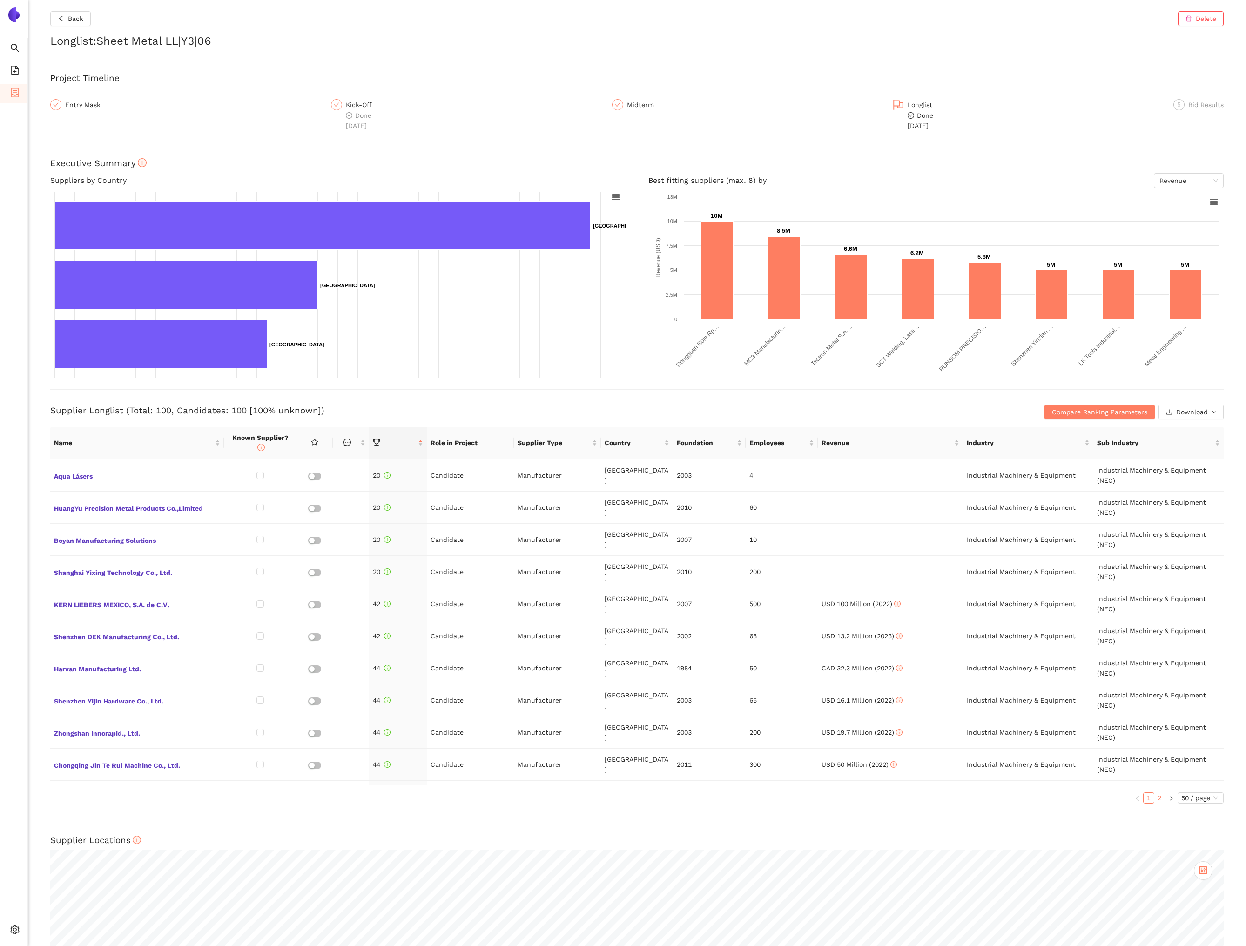
click at [1157, 792] on link "2" at bounding box center [1159, 797] width 10 height 10
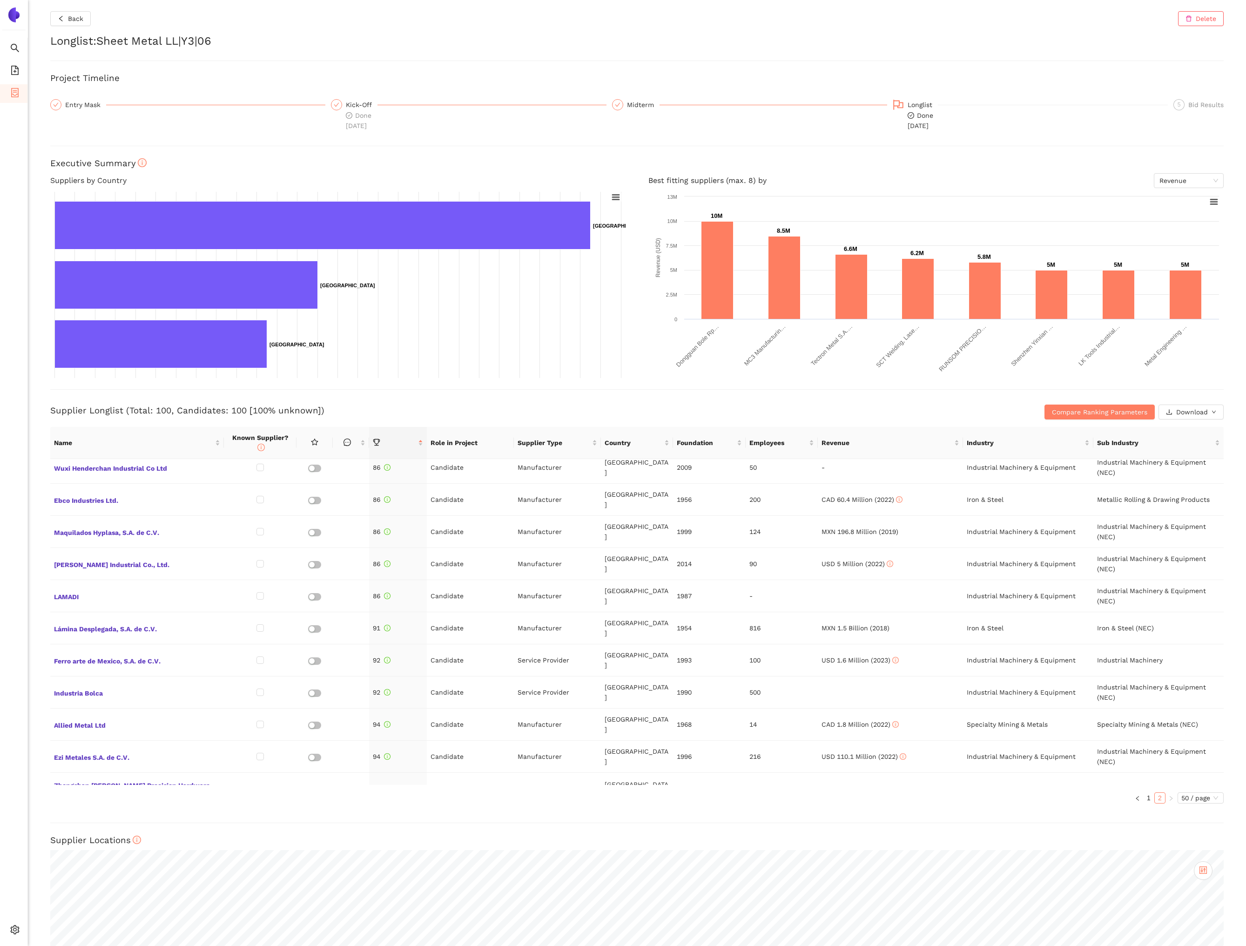
scroll to position [1149, 0]
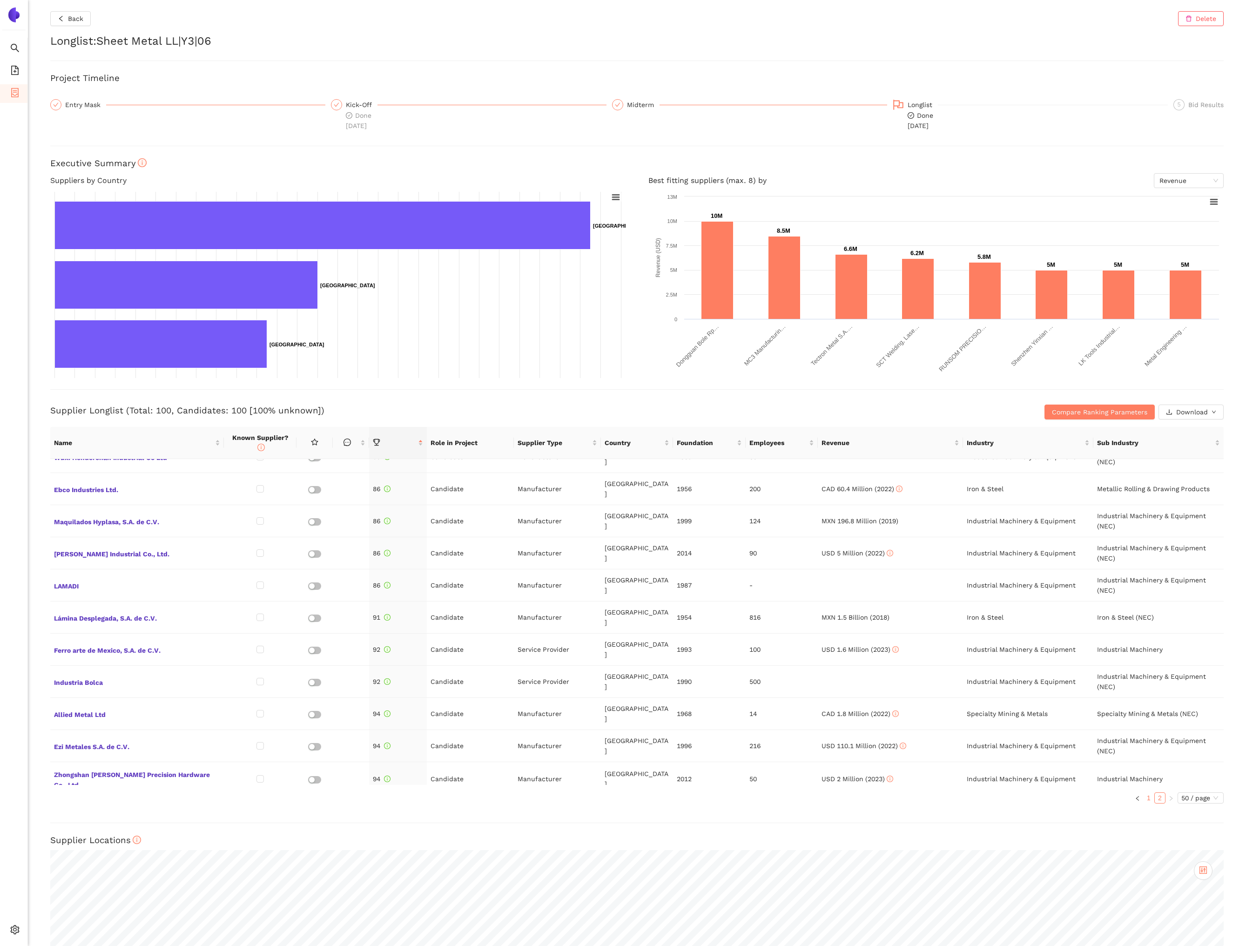
click at [1148, 792] on li "1" at bounding box center [1148, 797] width 11 height 11
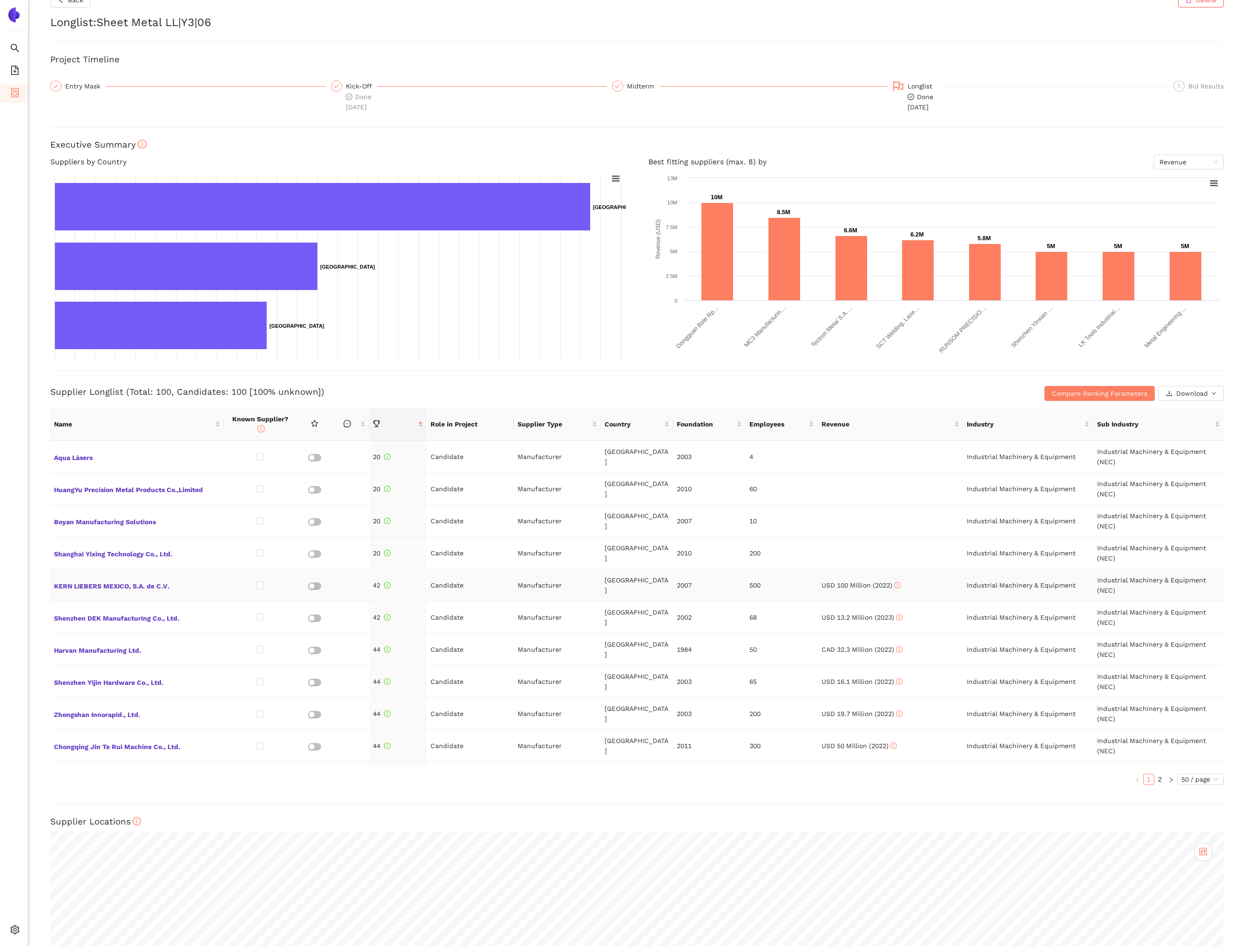
scroll to position [20, 0]
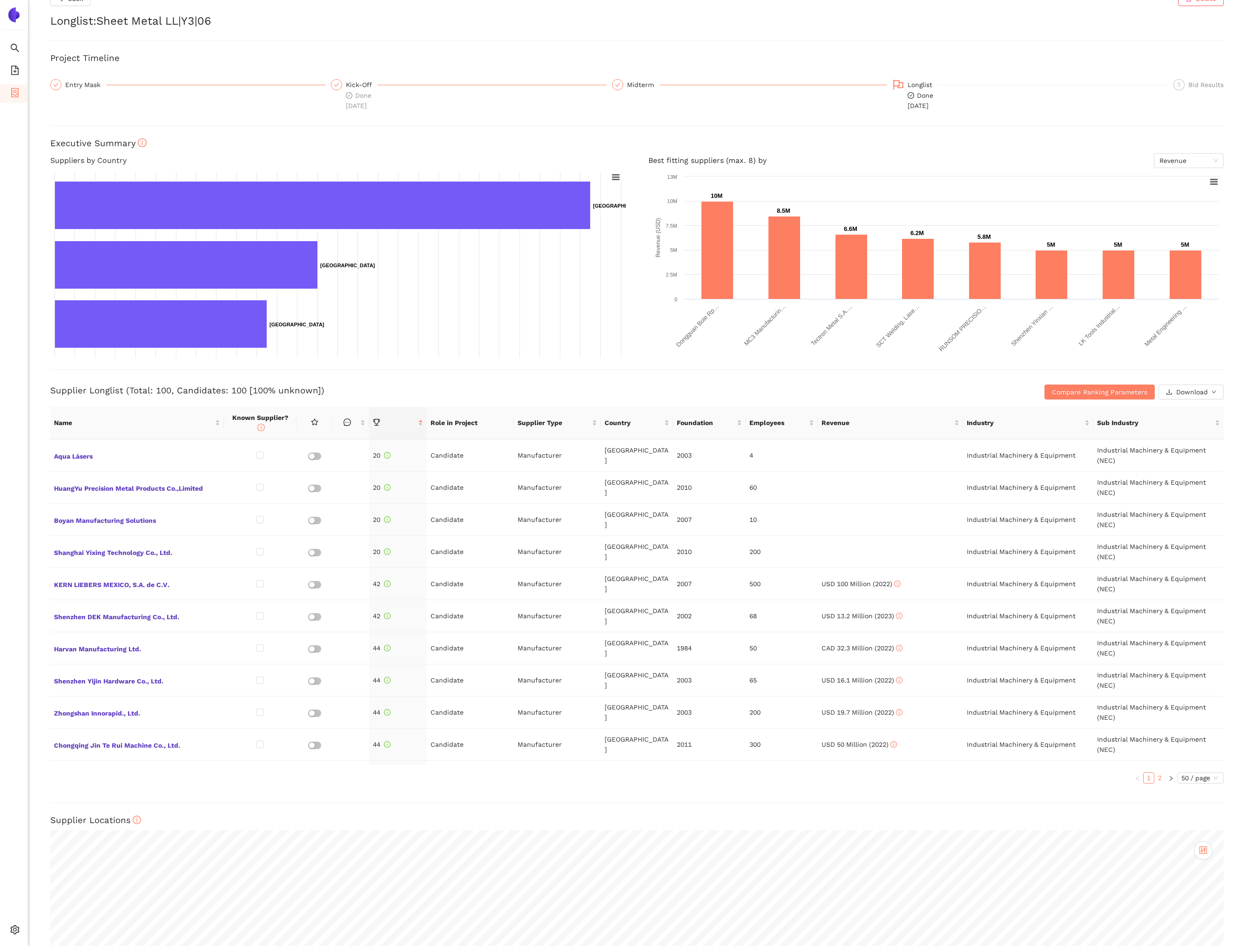
click at [1154, 772] on link "2" at bounding box center [1159, 777] width 10 height 10
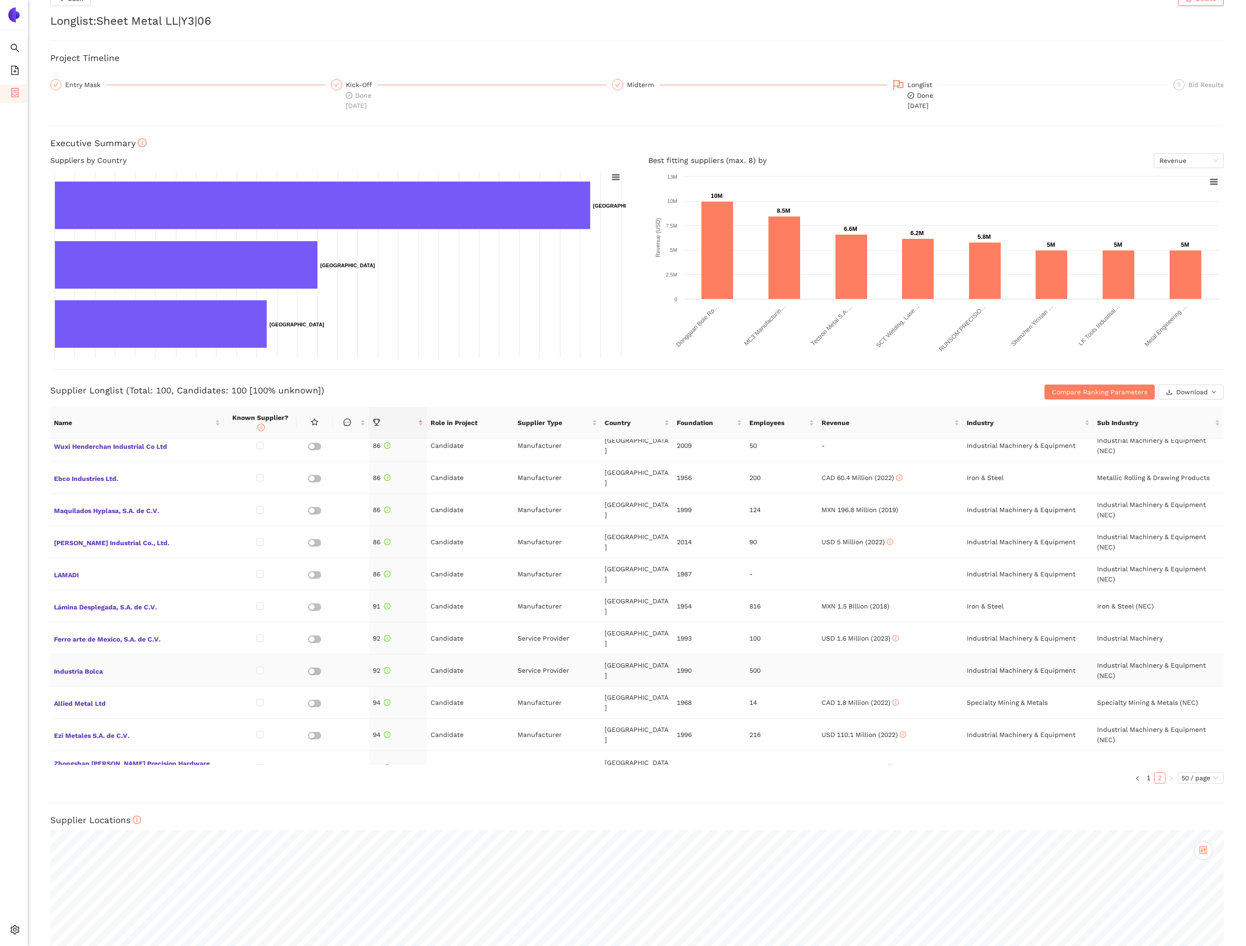
scroll to position [1149, 0]
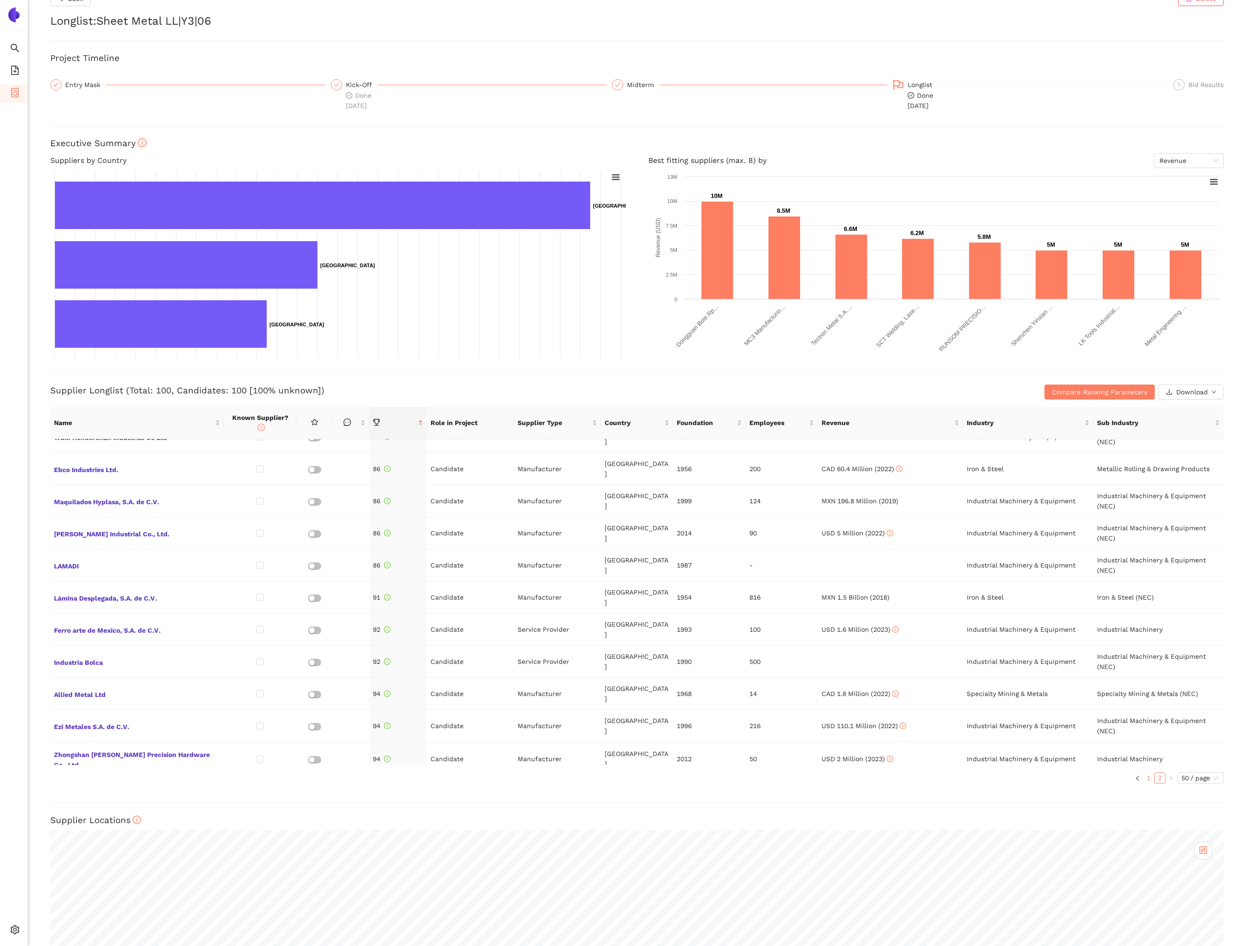
click at [1146, 772] on link "1" at bounding box center [1148, 777] width 10 height 10
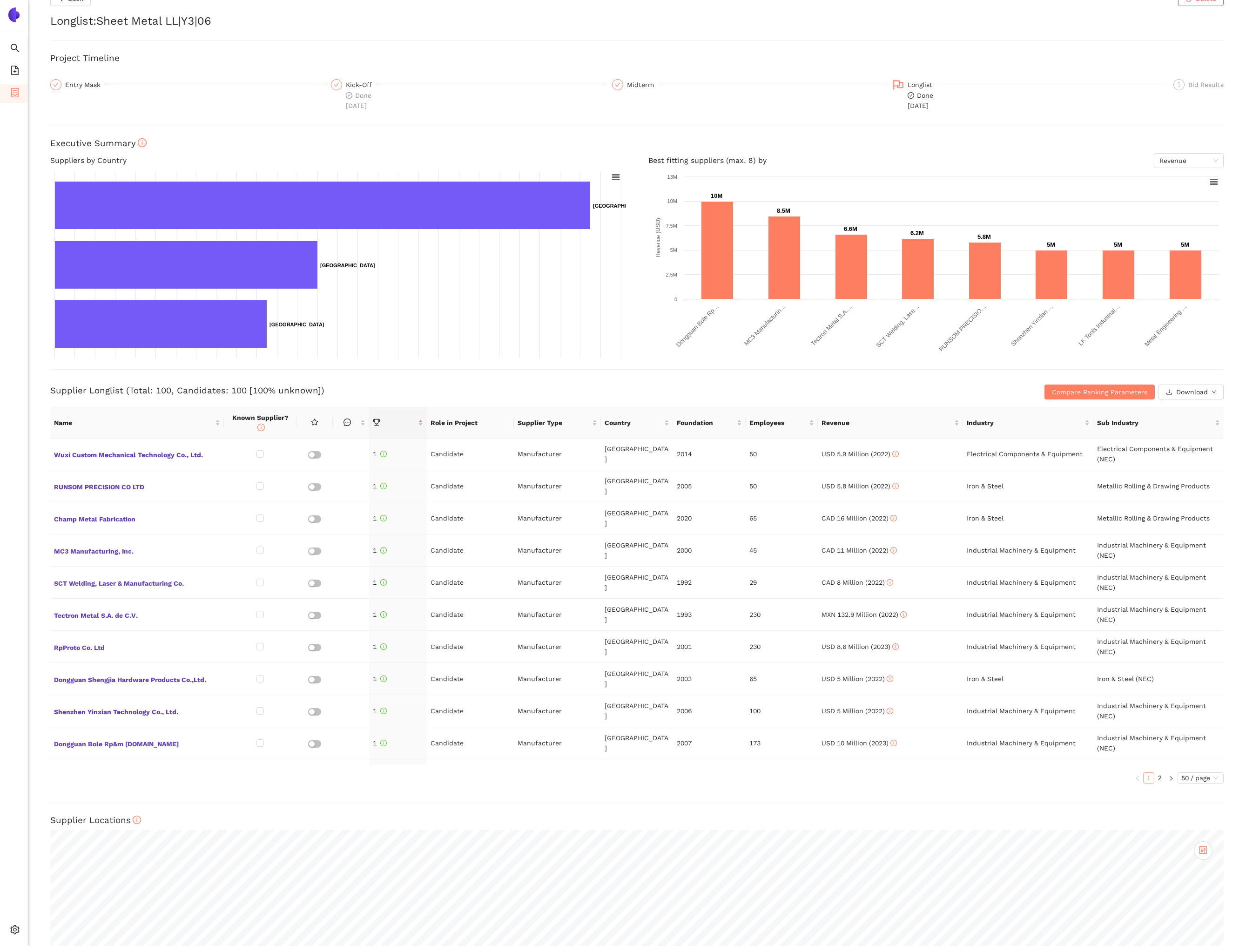
scroll to position [0, 0]
click at [192, 449] on span "Wuxi Custom Mechanical Technology Co., Ltd." at bounding box center [137, 455] width 166 height 12
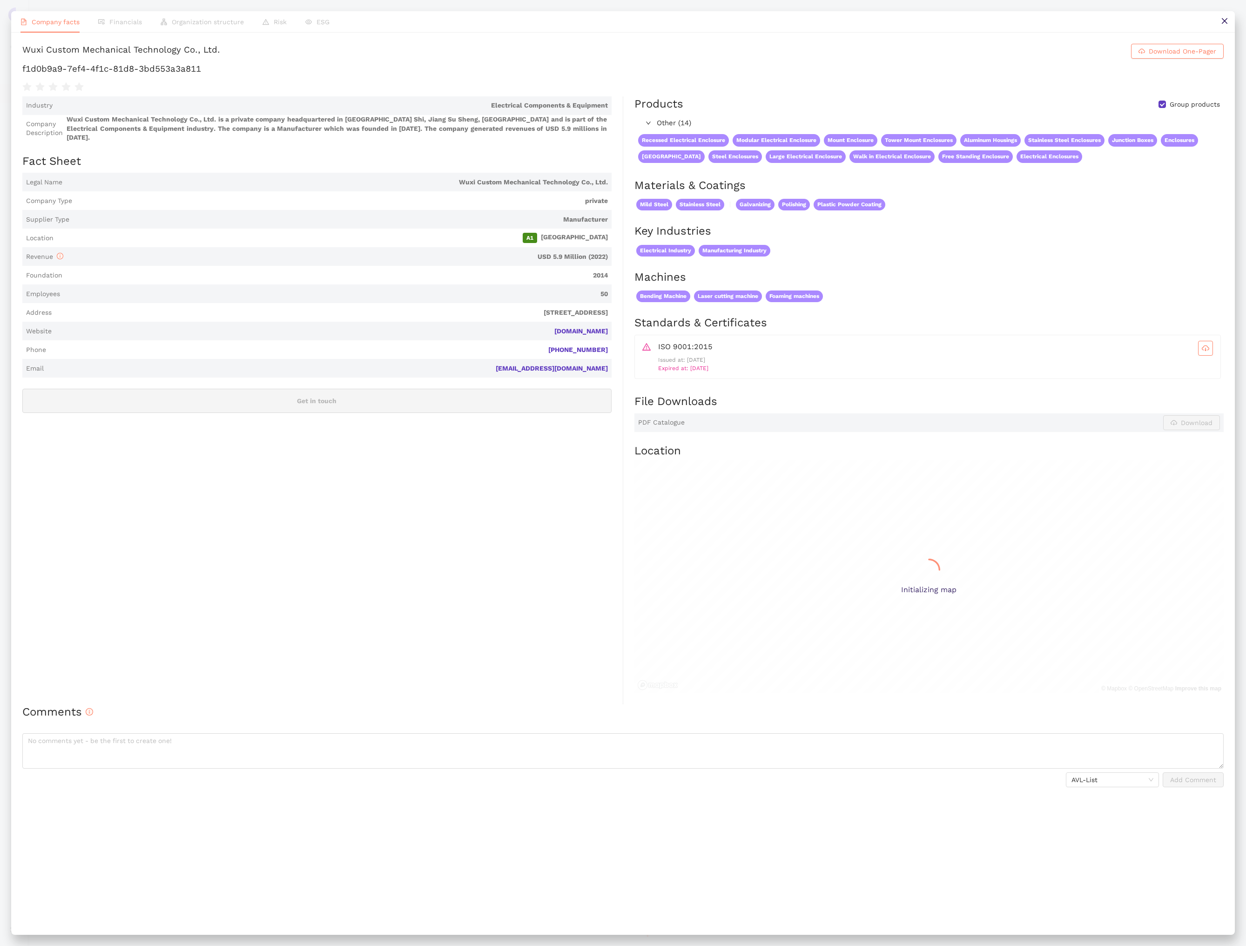
click at [181, 71] on h1 "f1d0b9a9-7ef4-4f1c-81d8-3bd553a3a811" at bounding box center [622, 69] width 1201 height 12
copy div "f1d0b9a9-7ef4-4f1c-81d8-3bd553a3a811"
click at [1223, 23] on icon "close" at bounding box center [1224, 20] width 7 height 7
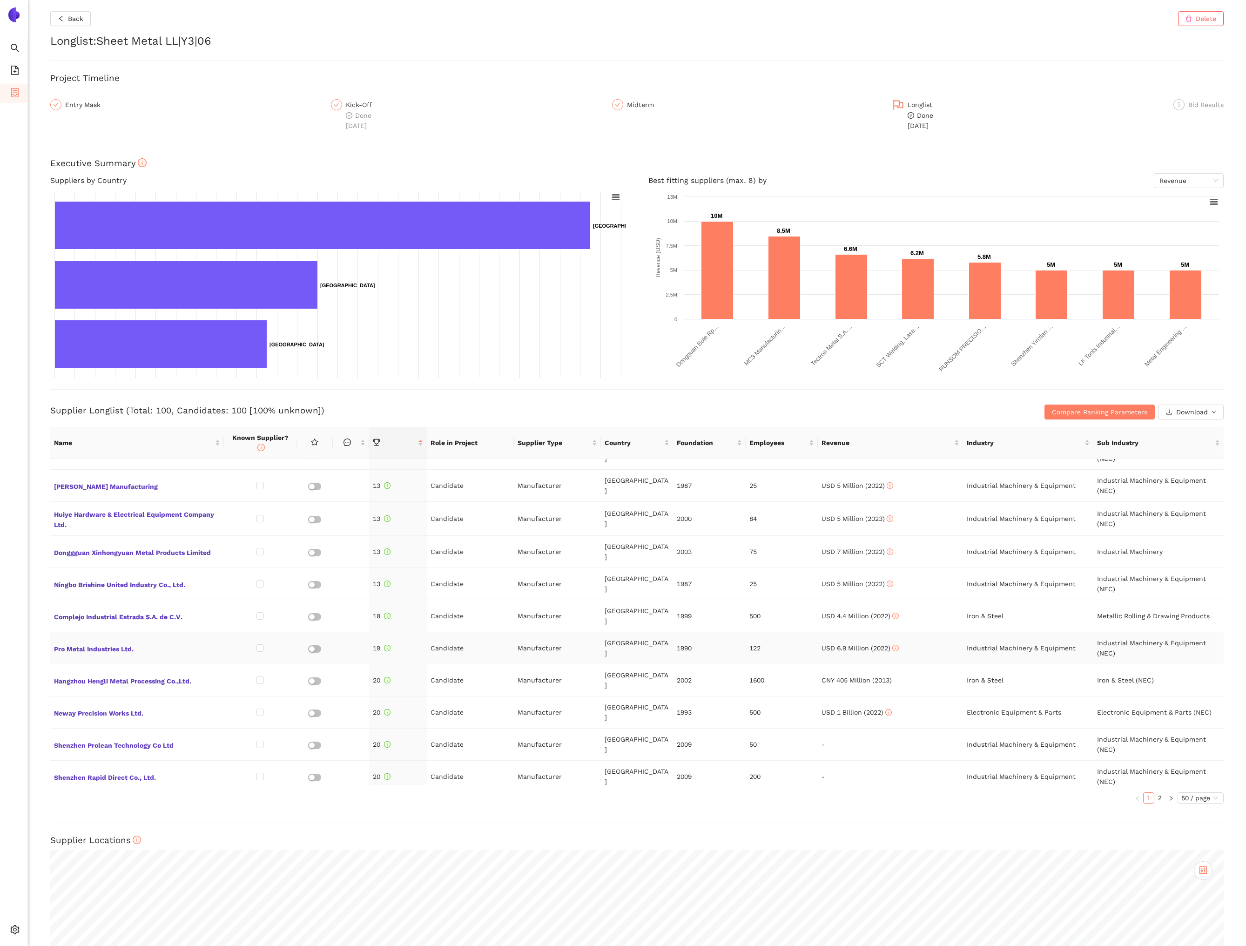
scroll to position [407, 0]
click at [134, 705] on span "Neway Precision Works Ltd." at bounding box center [137, 711] width 166 height 12
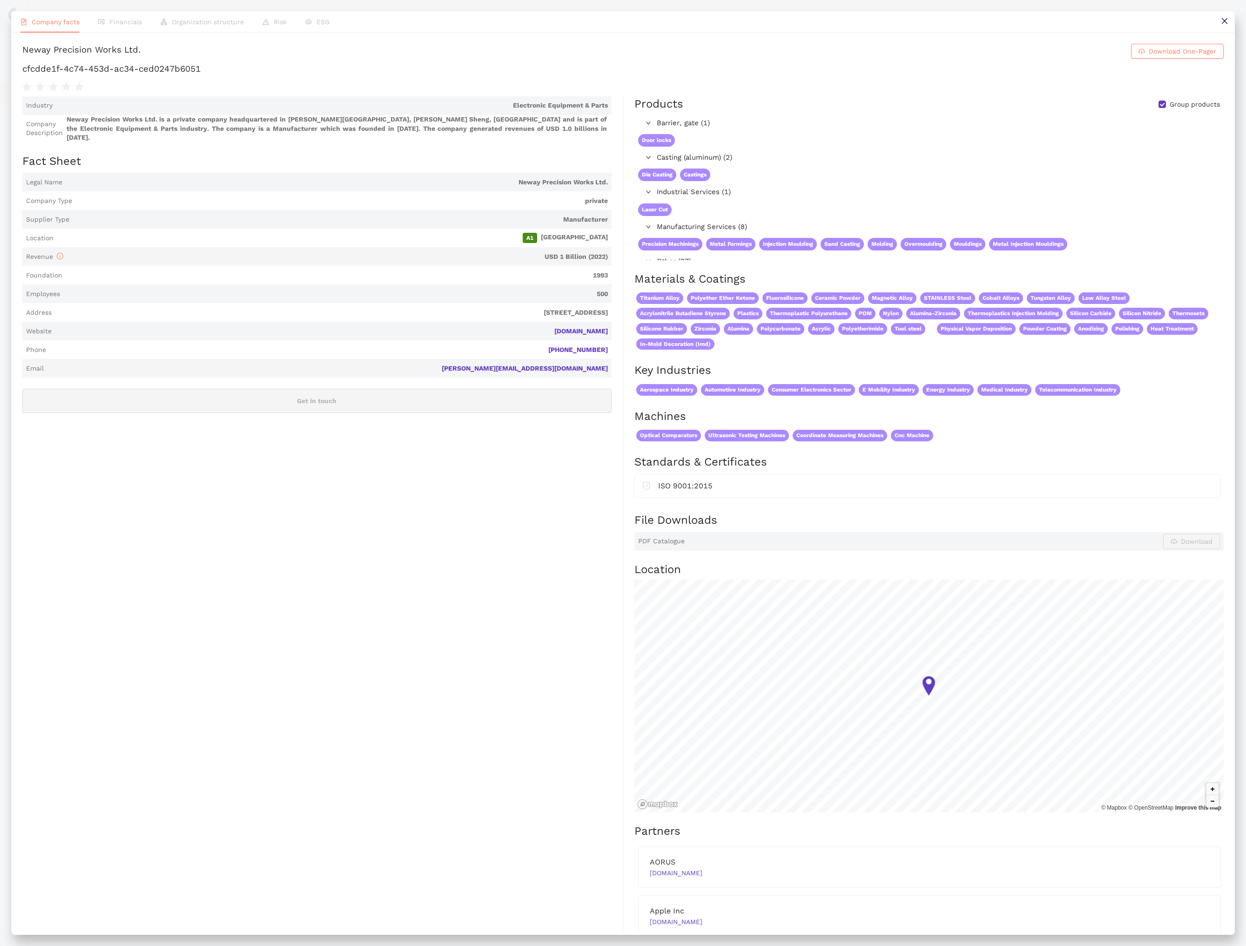
click at [183, 70] on h1 "cfcdde1f-4c74-453d-ac34-ced0247b6051" at bounding box center [622, 69] width 1201 height 12
copy div "cfcdde1f-4c74-453d-ac34-ced0247b6051"
click at [1226, 22] on icon "close" at bounding box center [1224, 20] width 7 height 7
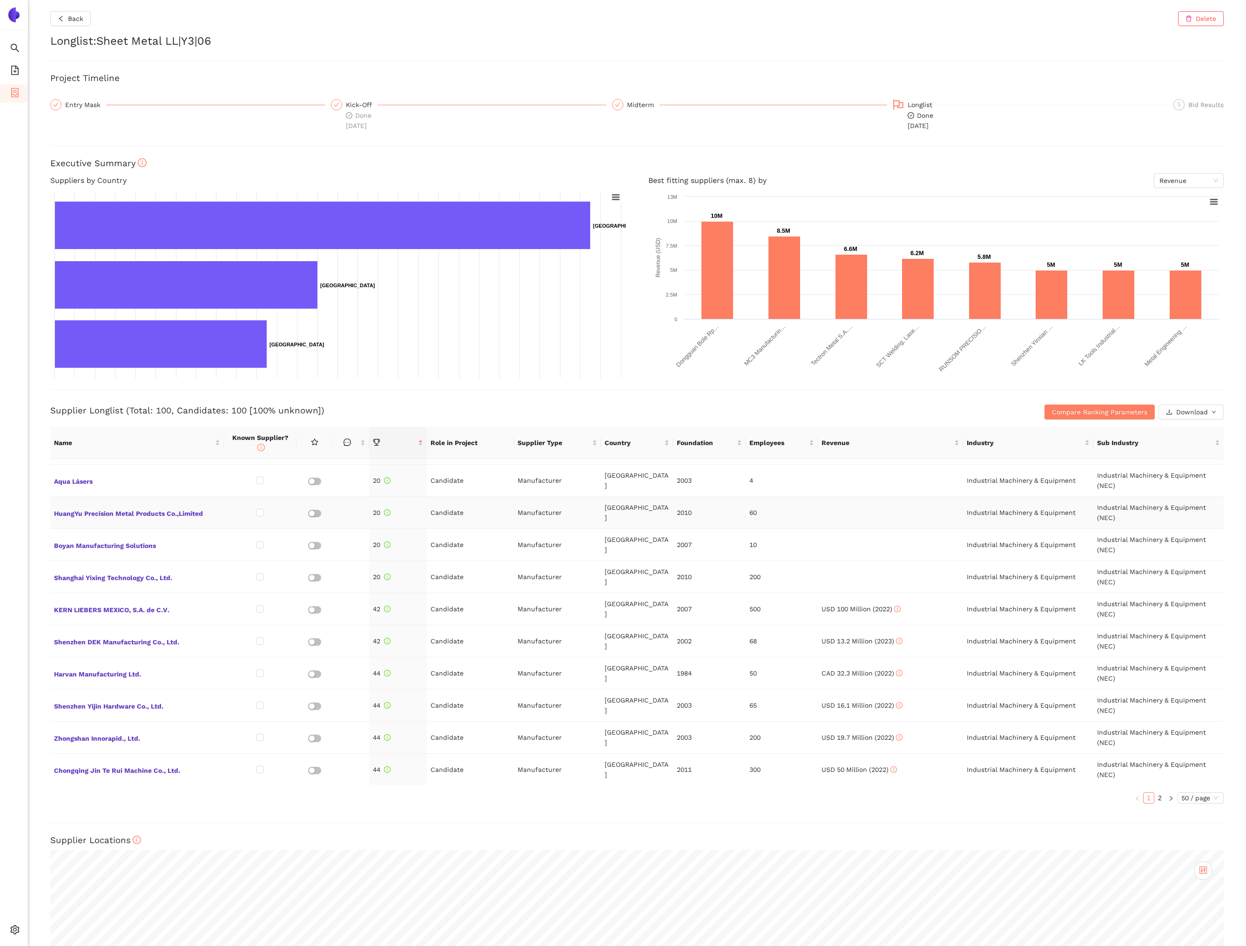
scroll to position [1189, 0]
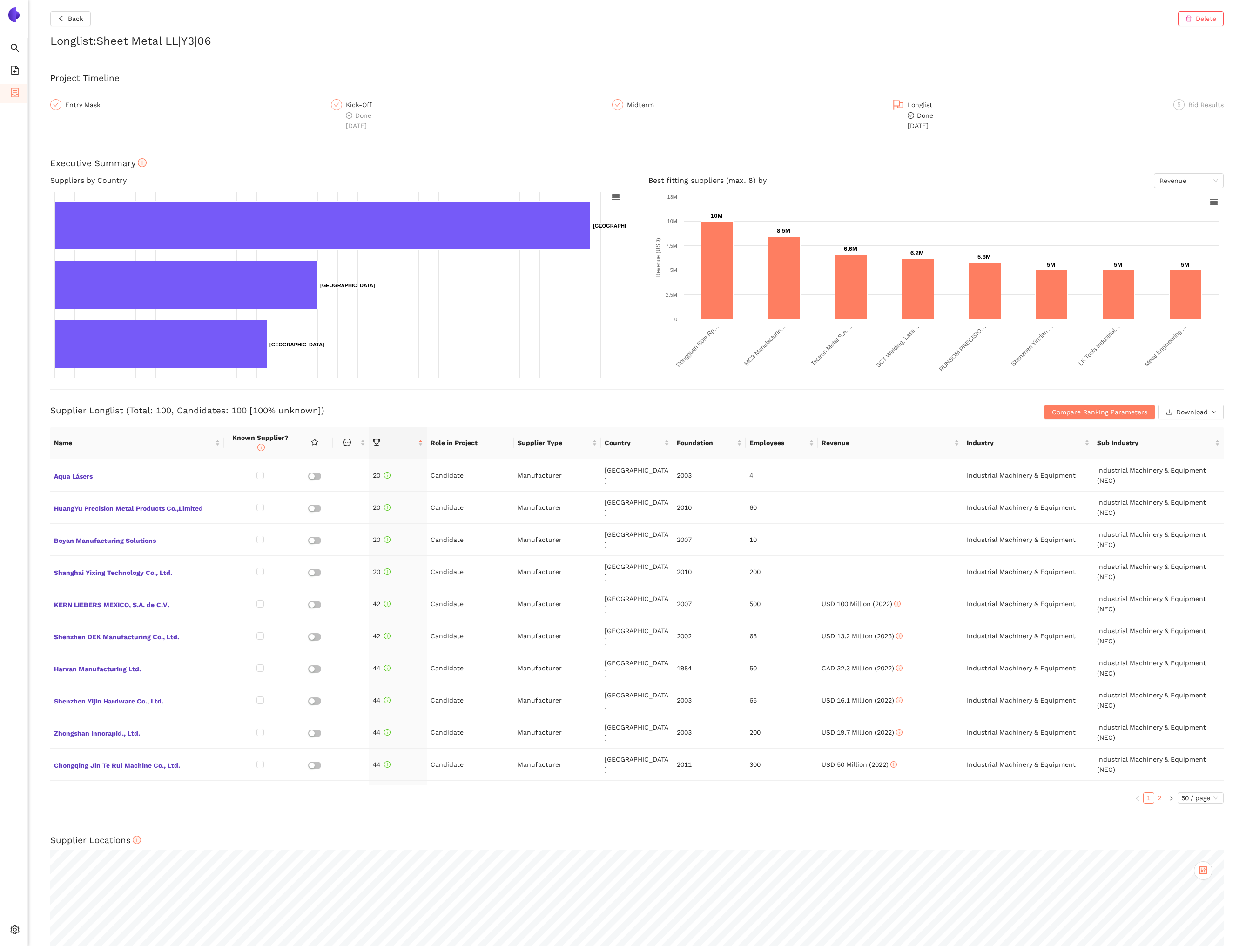
click at [1157, 792] on link "2" at bounding box center [1159, 797] width 10 height 10
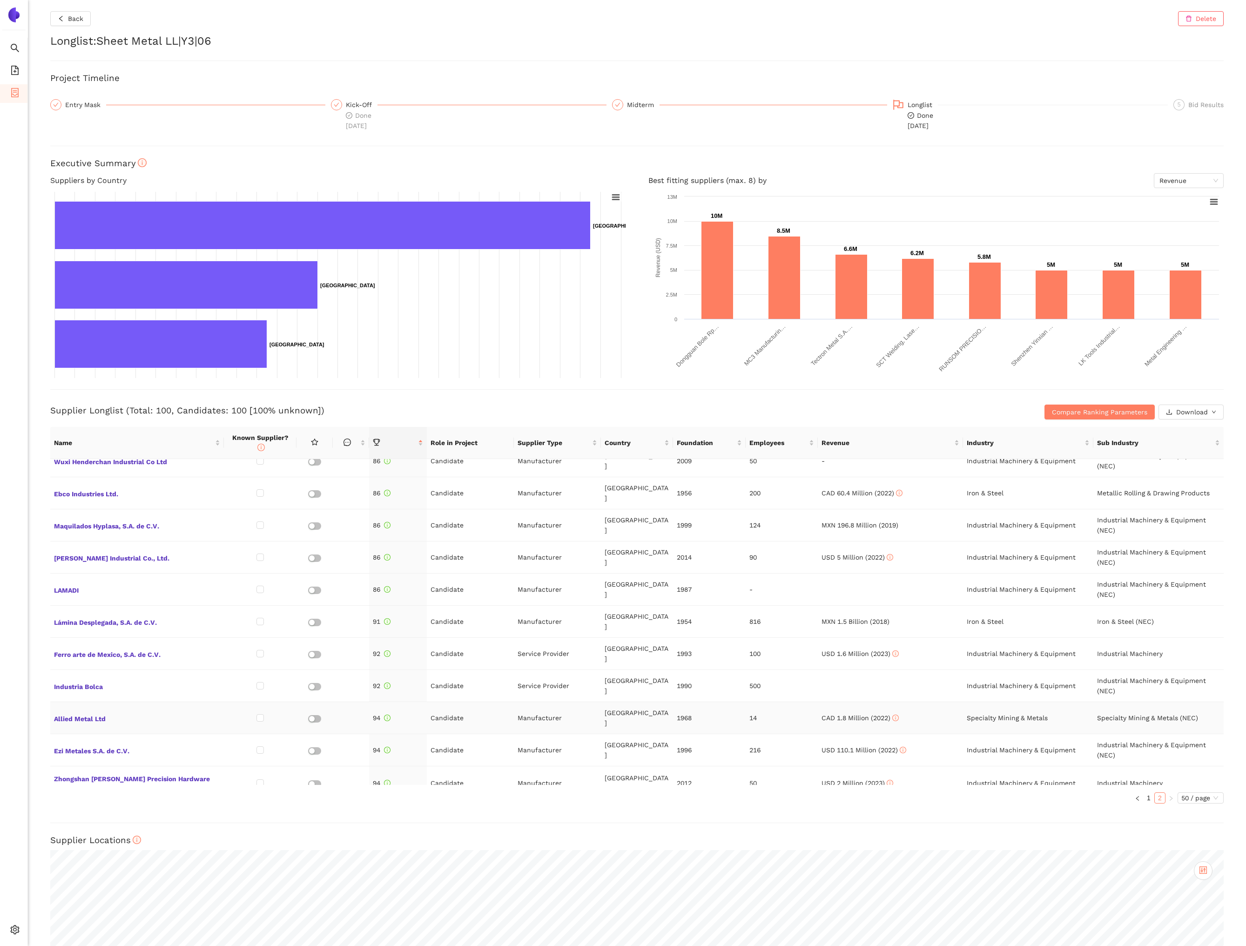
scroll to position [1149, 0]
click at [96, 707] on span "Allied Metal Ltd" at bounding box center [137, 713] width 166 height 12
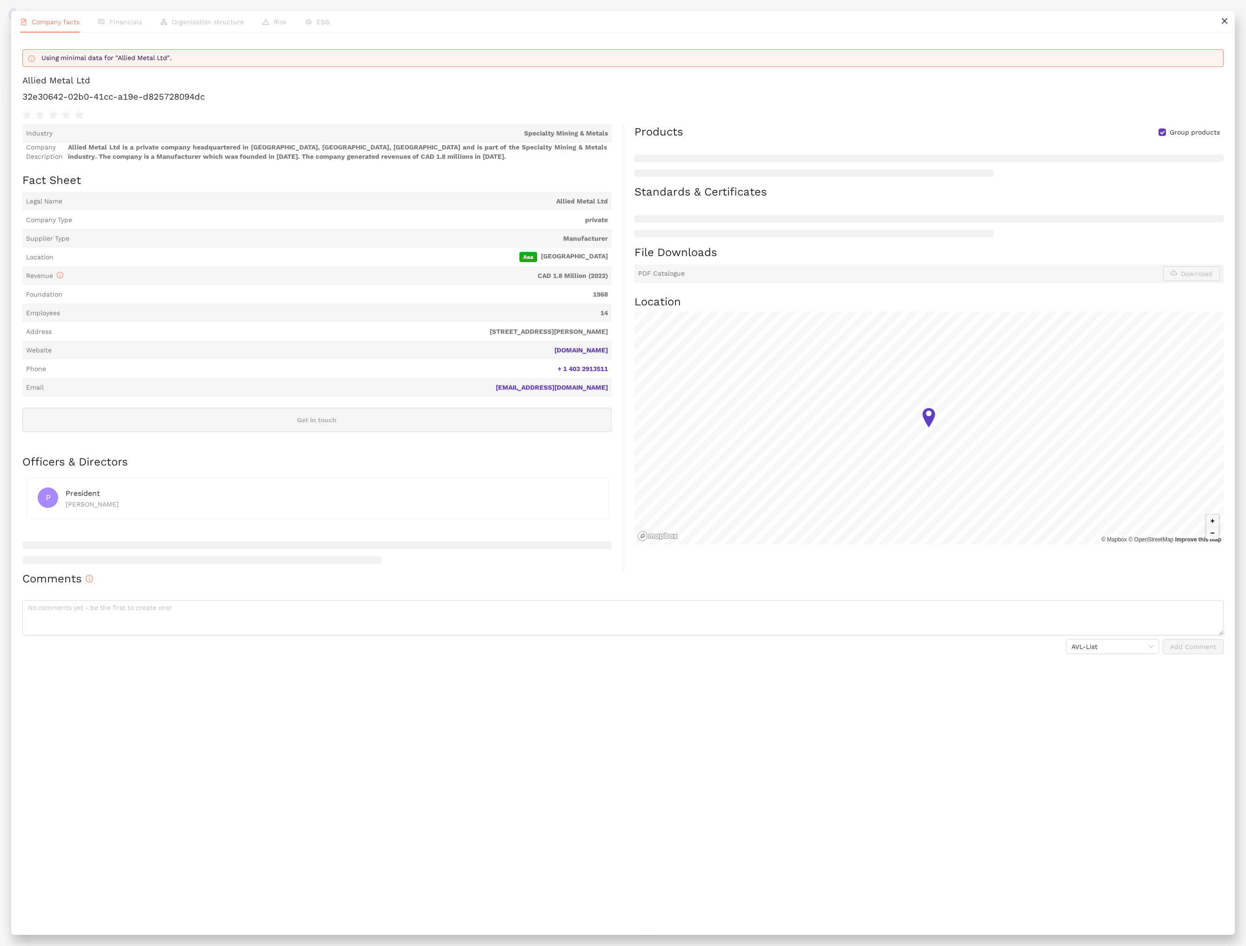
click at [161, 99] on h1 "32e30642-02b0-41cc-a19e-d825728094dc" at bounding box center [622, 97] width 1201 height 12
copy div "32e30642-02b0-41cc-a19e-d825728094dc"
click at [1226, 23] on icon "close" at bounding box center [1224, 21] width 6 height 6
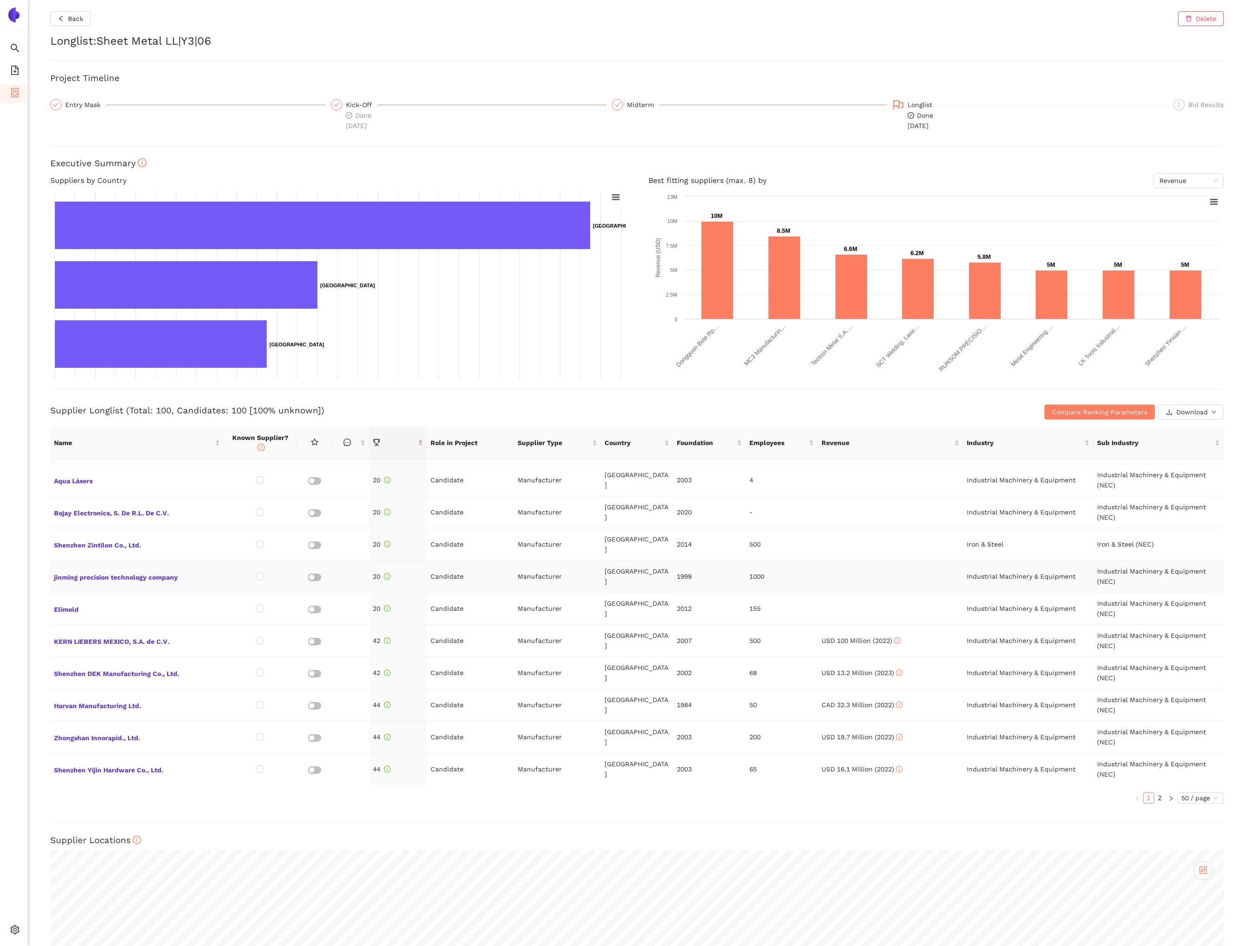
scroll to position [1198, 0]
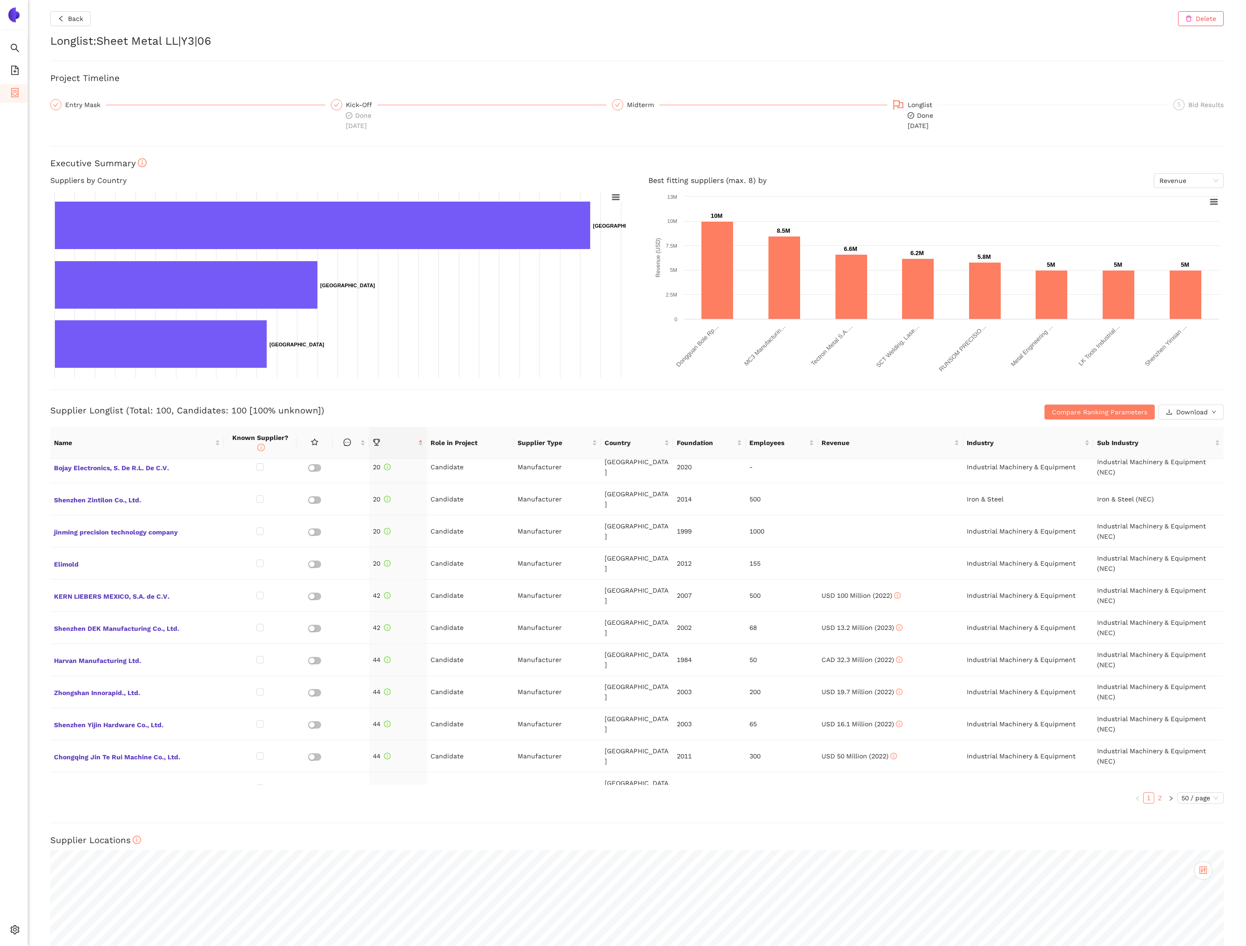
click at [1160, 792] on link "2" at bounding box center [1159, 797] width 10 height 10
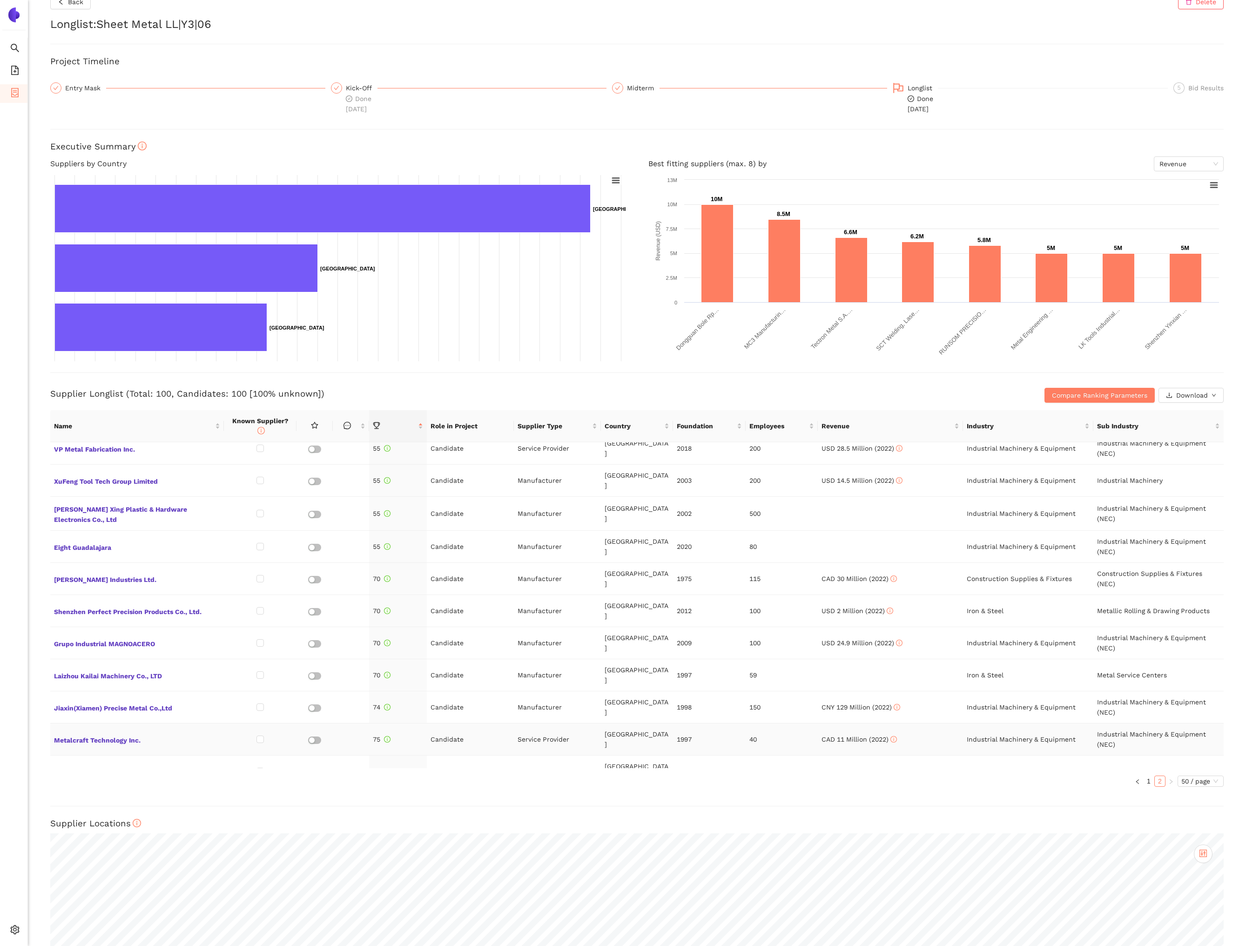
scroll to position [466, 0]
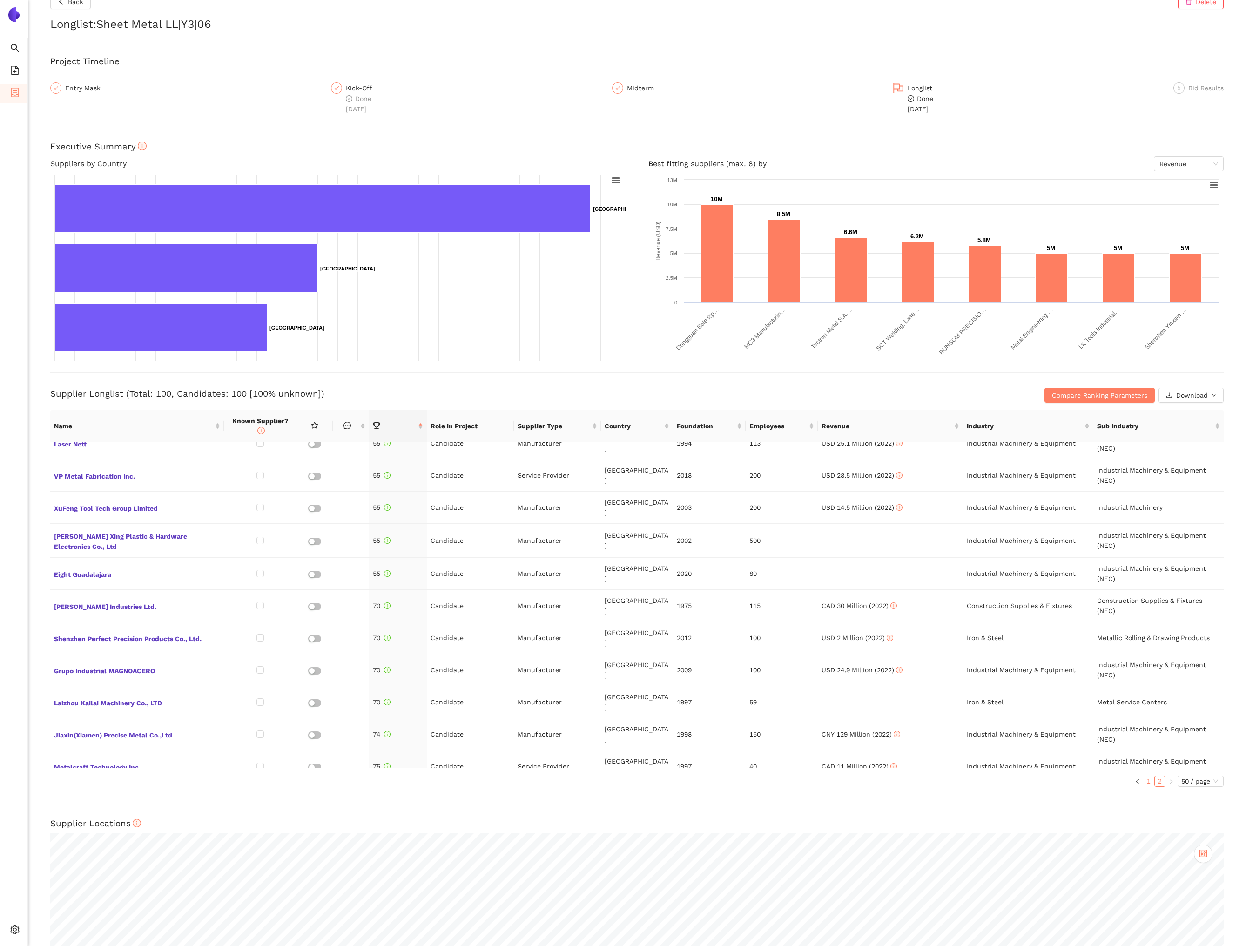
click at [1149, 776] on link "1" at bounding box center [1148, 781] width 10 height 10
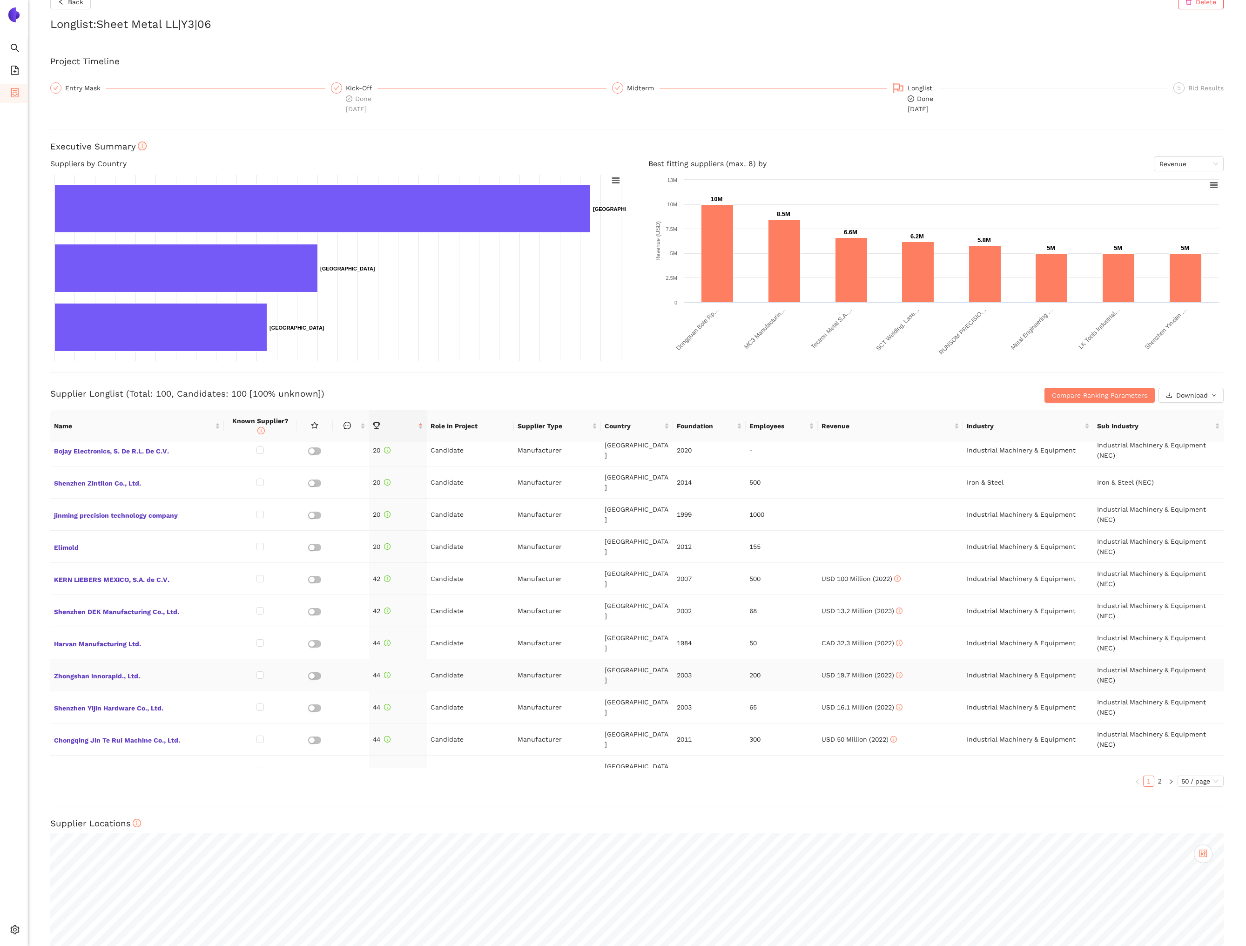
scroll to position [95, 0]
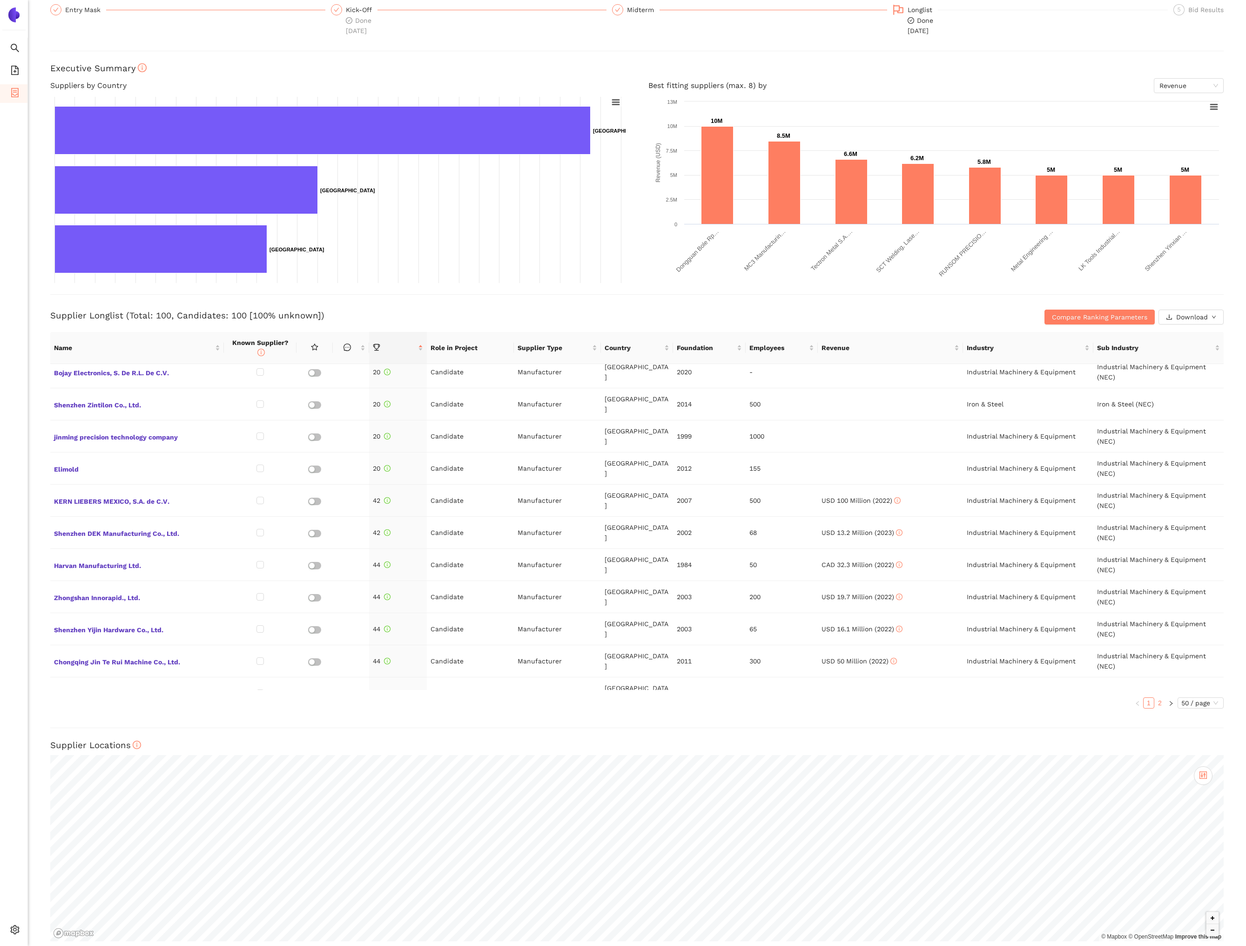
click at [1157, 697] on link "2" at bounding box center [1159, 702] width 10 height 10
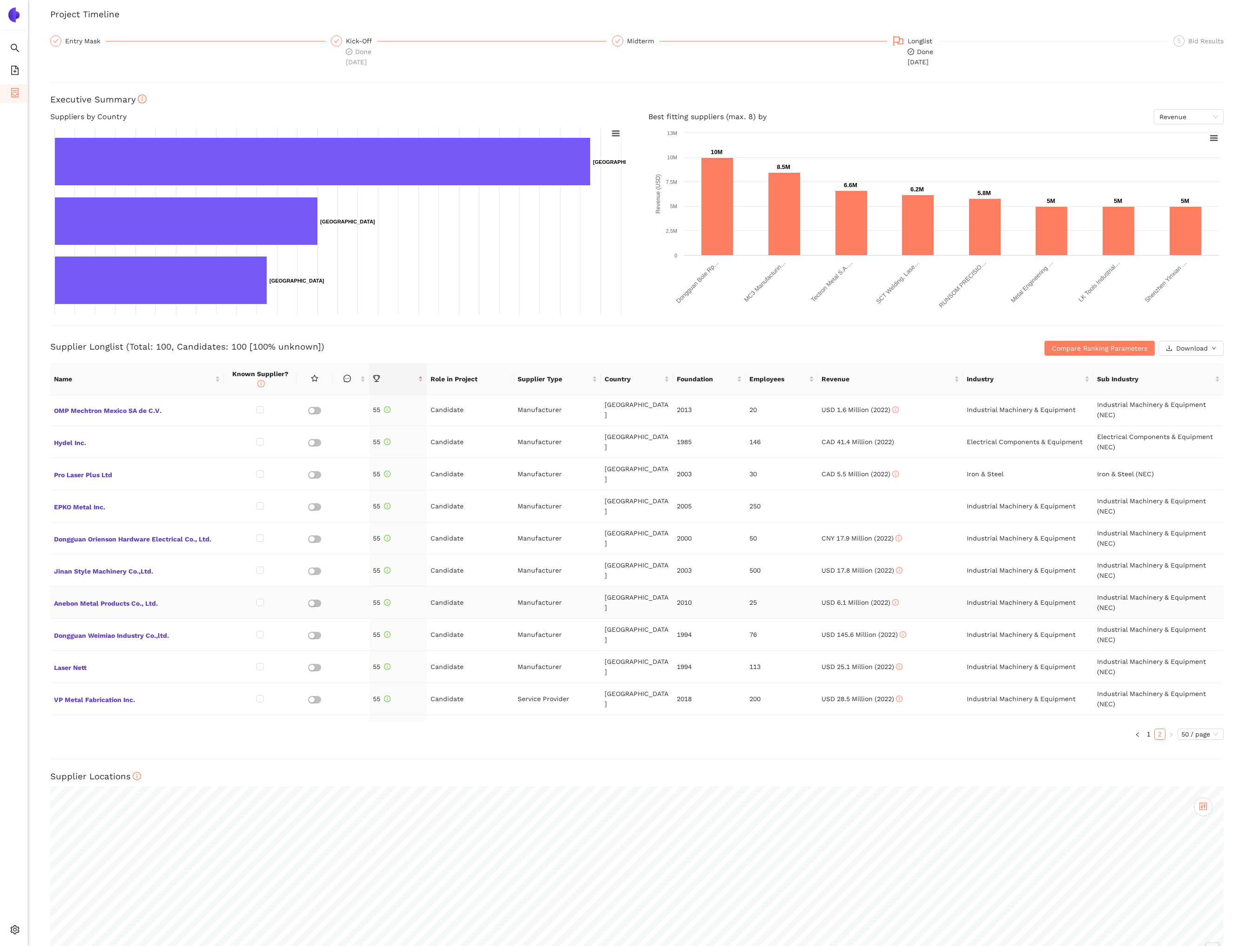
scroll to position [235, 0]
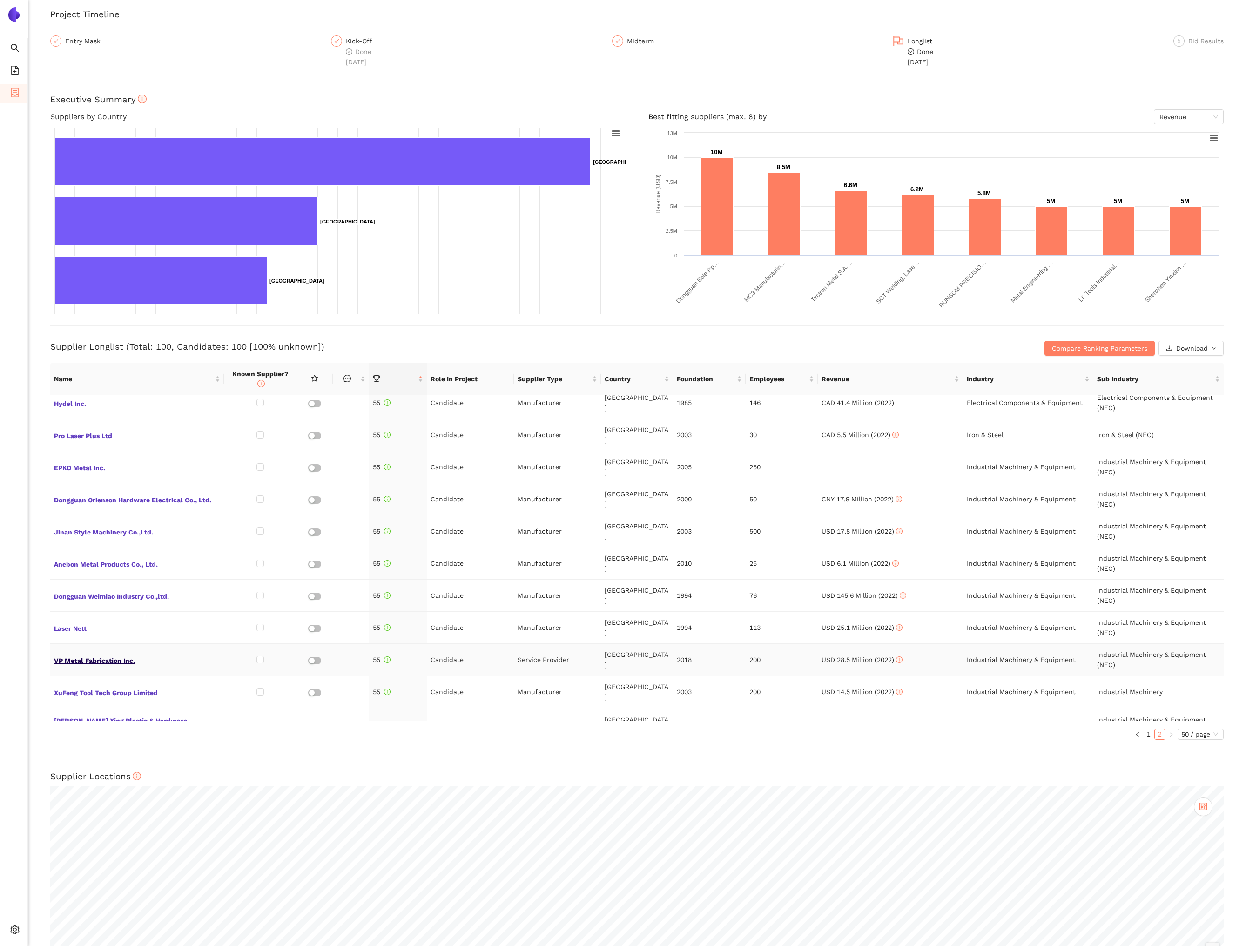
click at [133, 653] on span "VP Metal Fabrication Inc." at bounding box center [137, 659] width 166 height 12
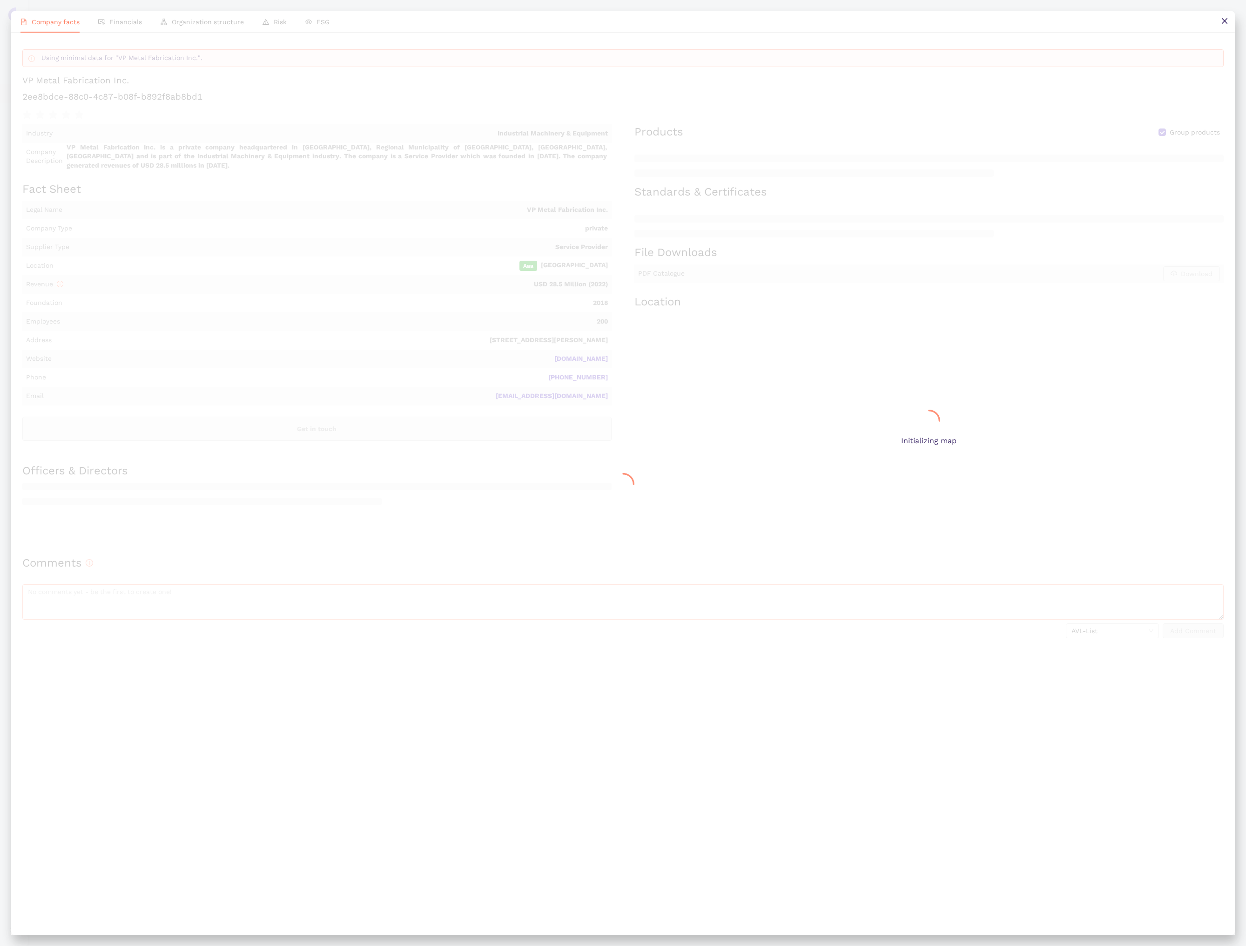
scroll to position [235, 0]
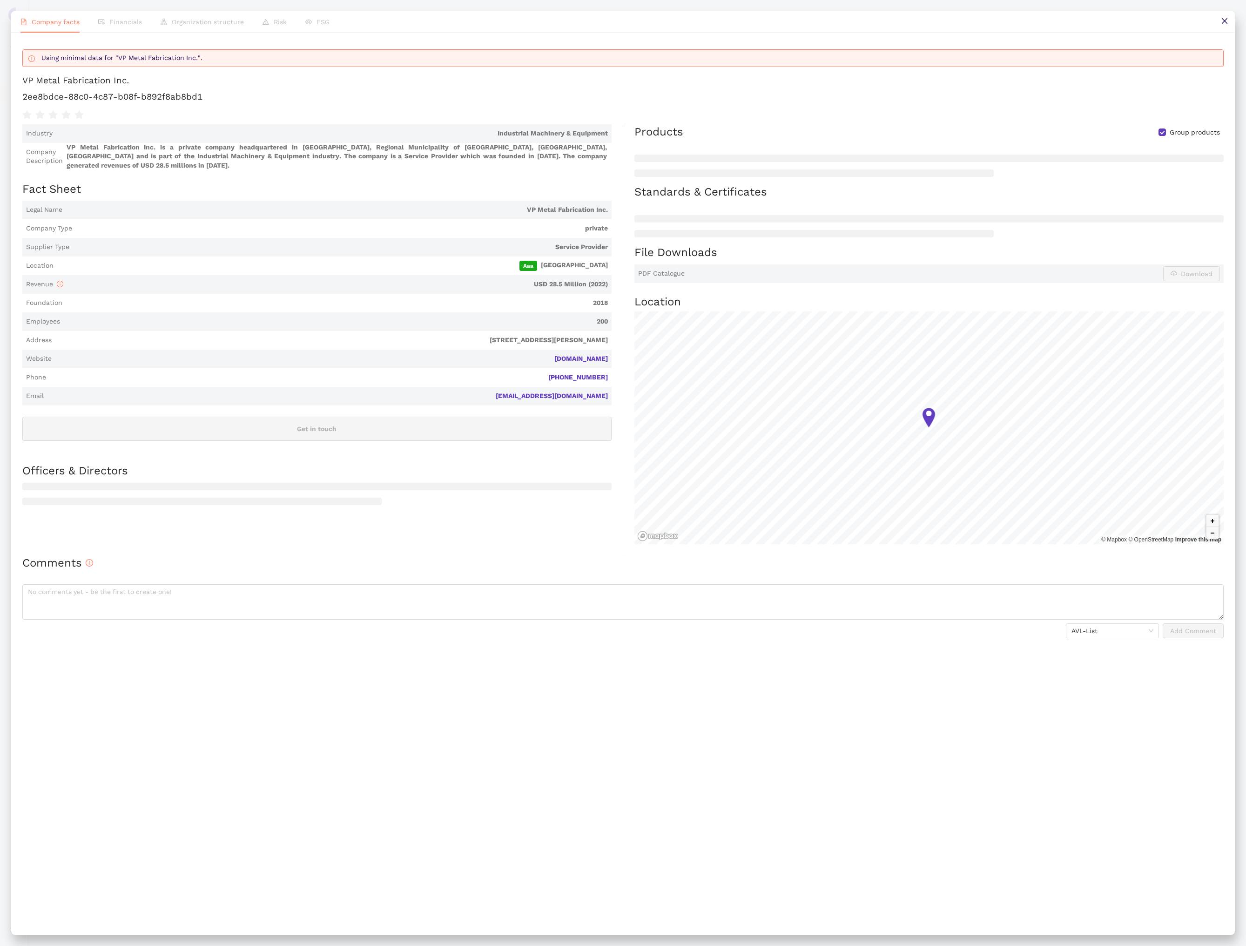
click at [144, 99] on h1 "2ee8bdce-88c0-4c87-b08f-b892f8ab8bd1" at bounding box center [622, 97] width 1201 height 12
copy div "2ee8bdce-88c0-4c87-b08f-b892f8ab8bd1"
click at [1223, 25] on button at bounding box center [1224, 21] width 21 height 21
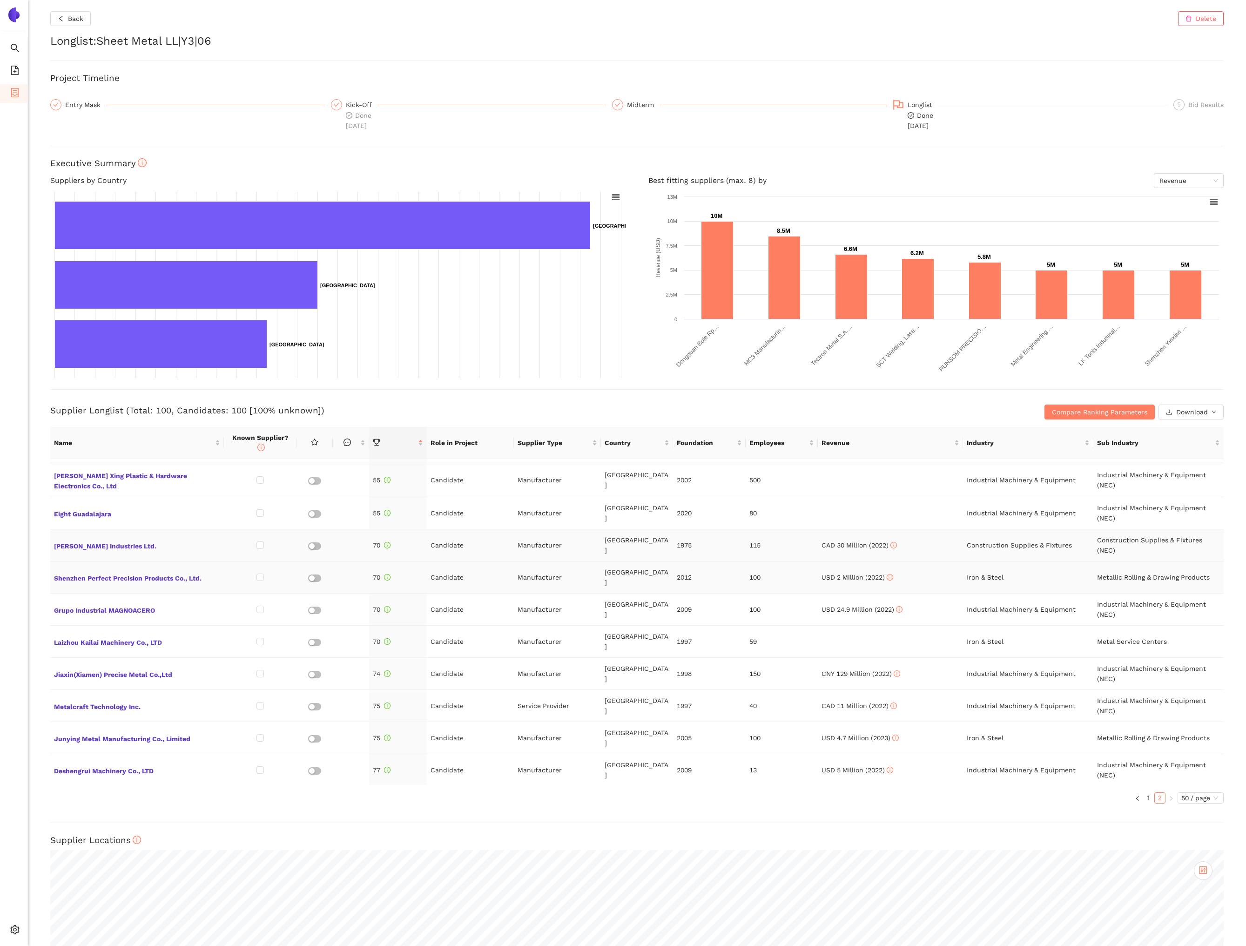
scroll to position [556, 0]
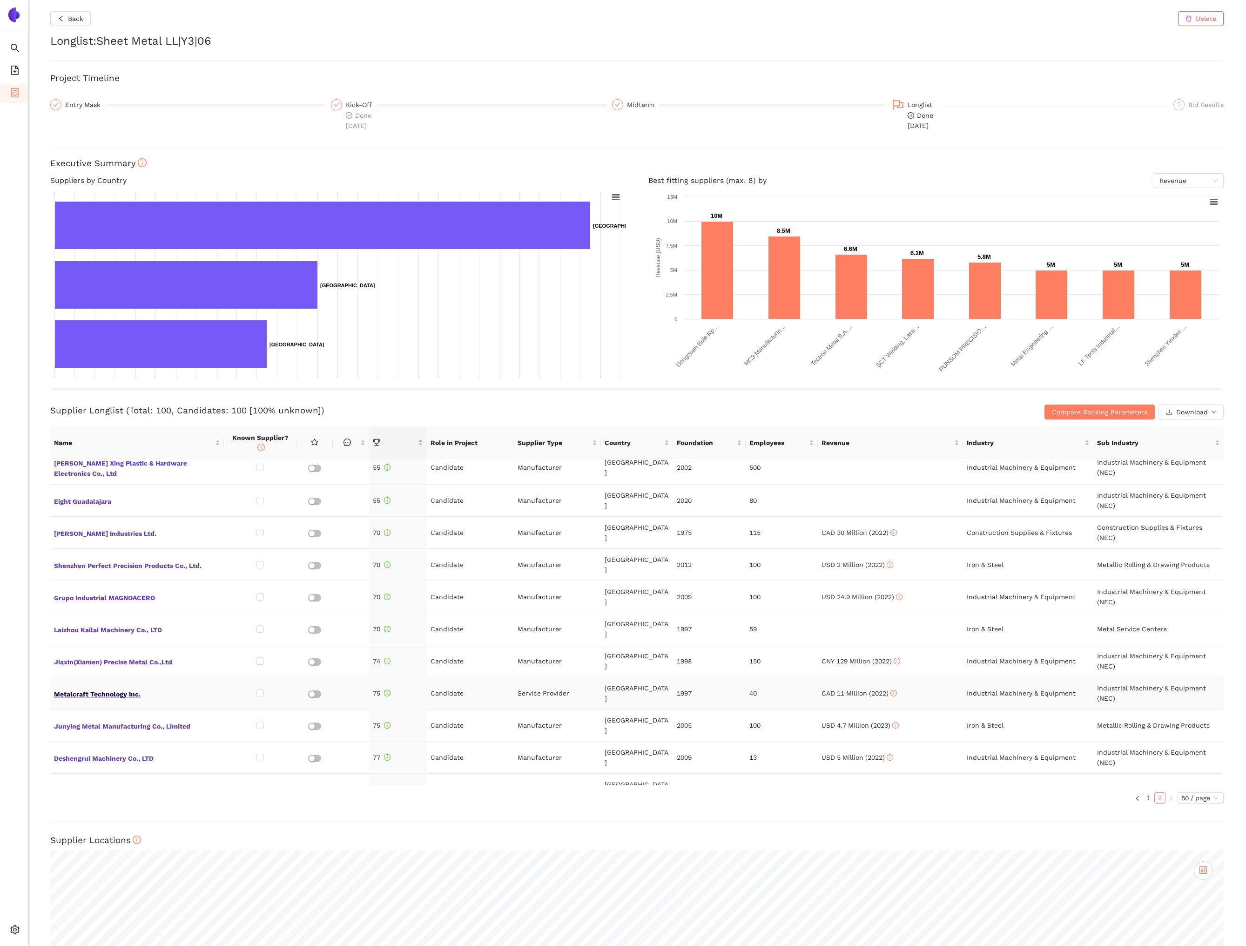
click at [127, 687] on span "Metalcraft Technology Inc." at bounding box center [137, 693] width 166 height 12
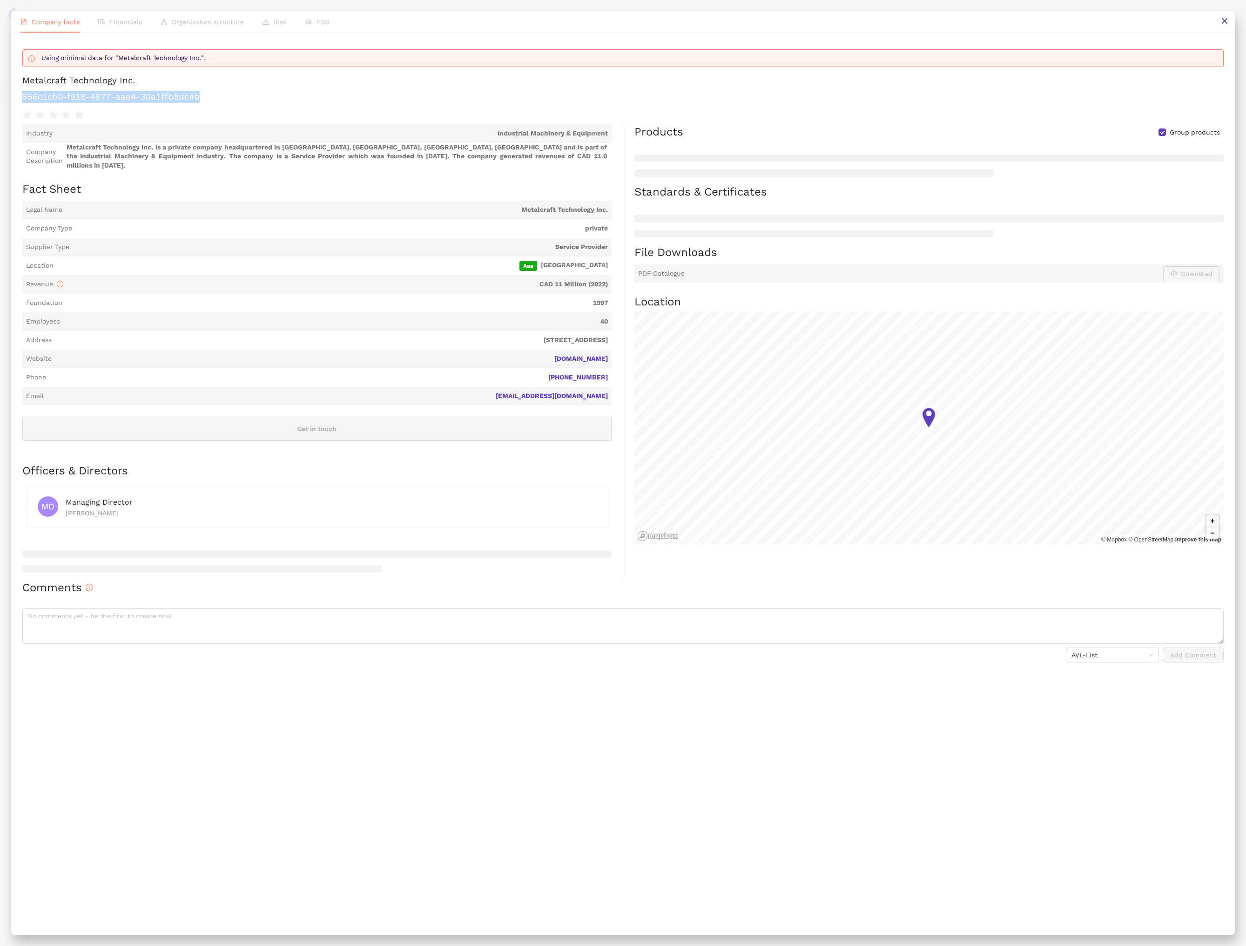
drag, startPoint x: 188, startPoint y: 96, endPoint x: 22, endPoint y: 95, distance: 166.6
click at [22, 95] on h1 "556c1cb0-f918-4877-aae4-30a1ffb8dc4b" at bounding box center [622, 97] width 1201 height 12
copy h1 "556c1cb0-f918-4877-aae4-30a1ffb8dc4b"
click at [1223, 25] on button at bounding box center [1224, 21] width 21 height 21
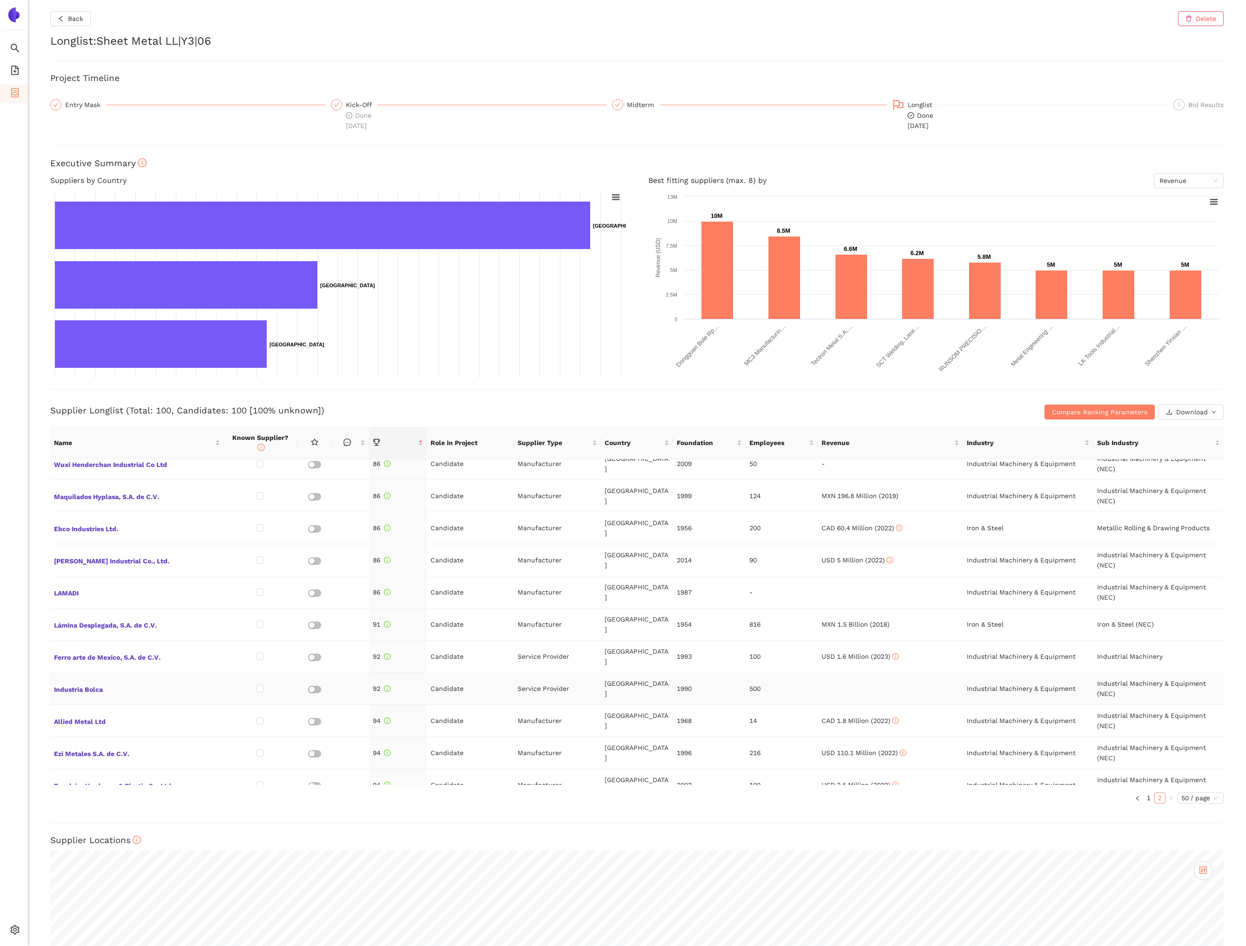
scroll to position [1158, 0]
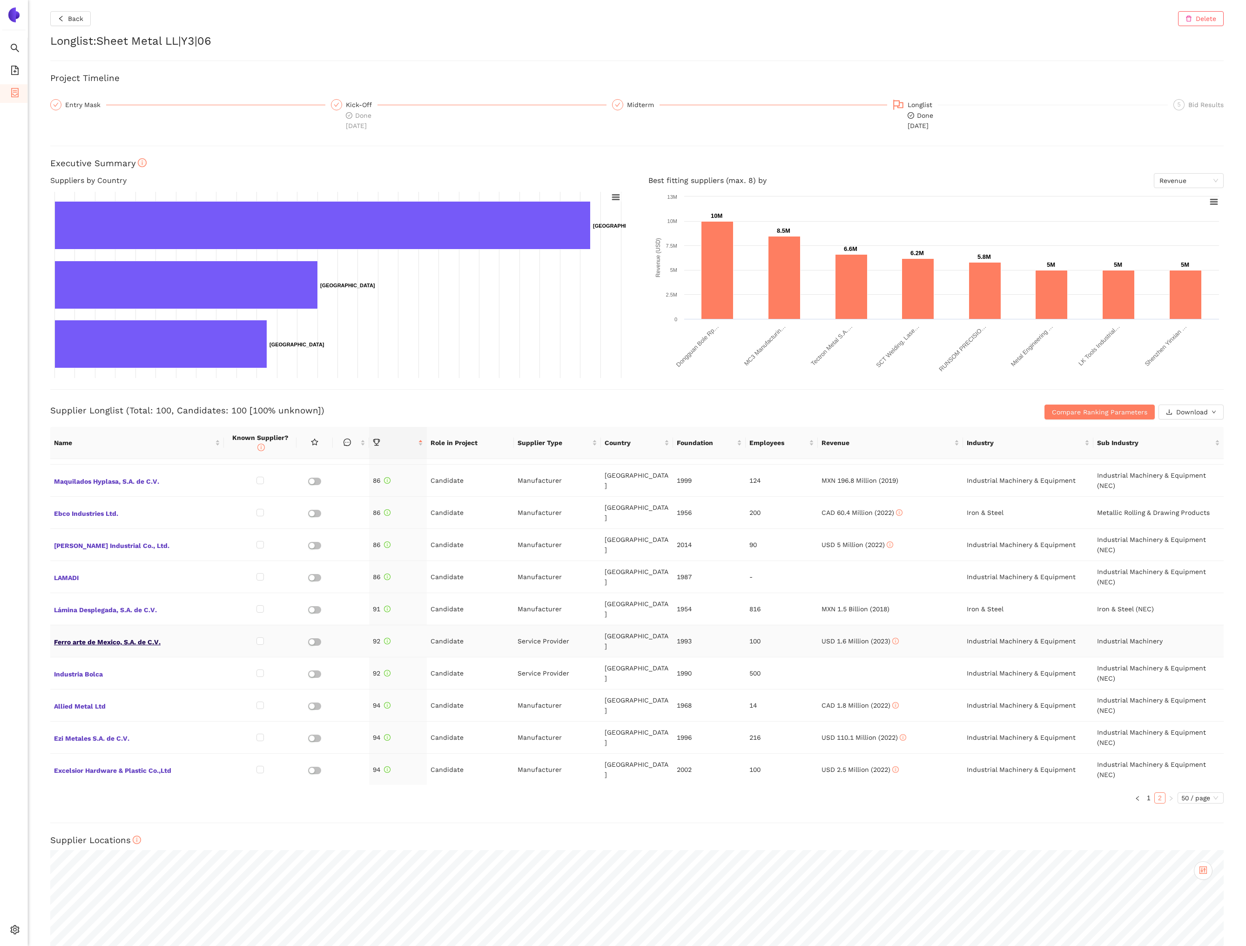
click at [154, 635] on span "Ferro arte de Mexico, S.A. de C.V." at bounding box center [137, 641] width 166 height 12
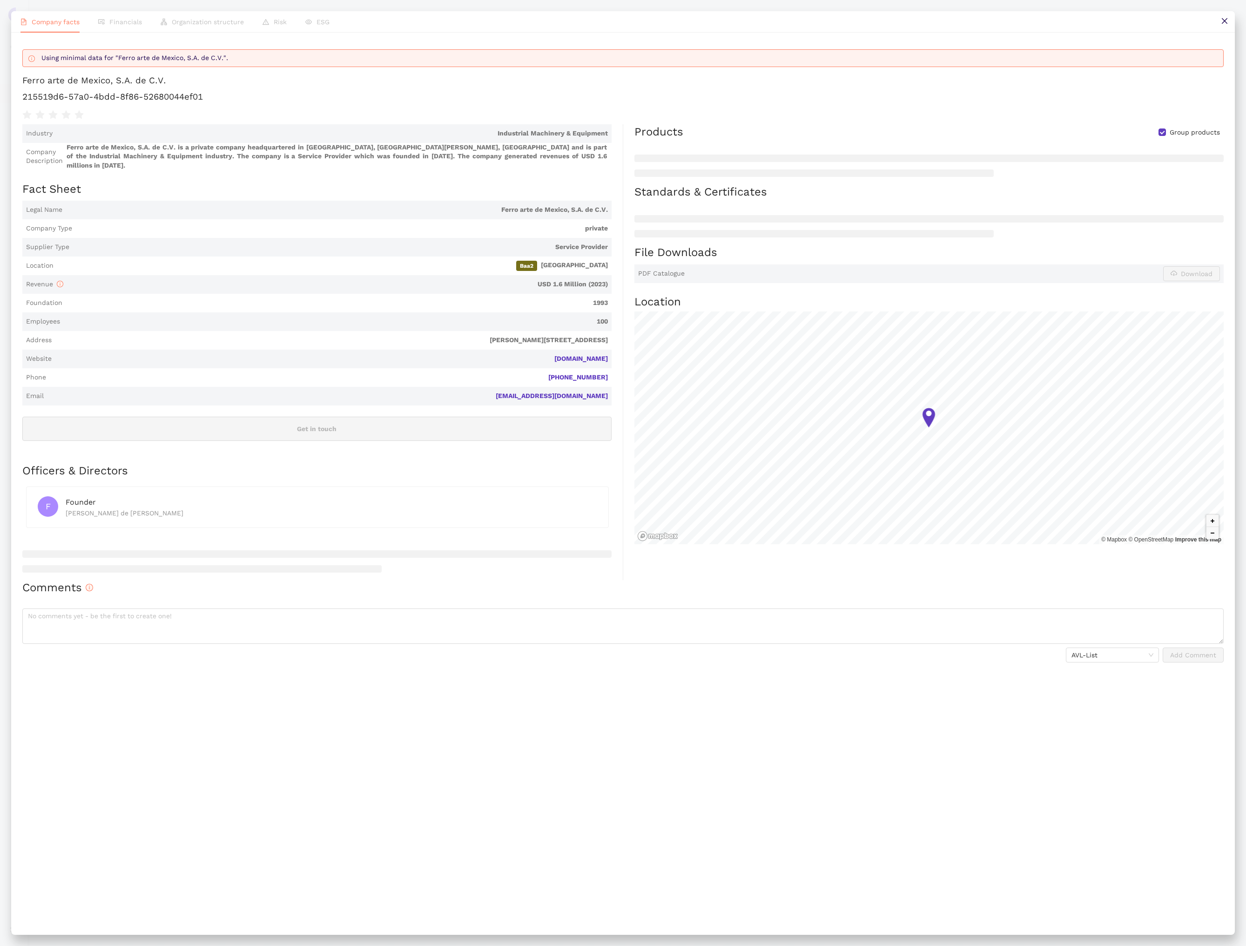
click at [141, 95] on h1 "215519d6-57a0-4bdd-8f86-52680044ef01" at bounding box center [622, 97] width 1201 height 12
copy div "215519d6-57a0-4bdd-8f86-52680044ef01"
click at [1225, 26] on button at bounding box center [1224, 21] width 21 height 21
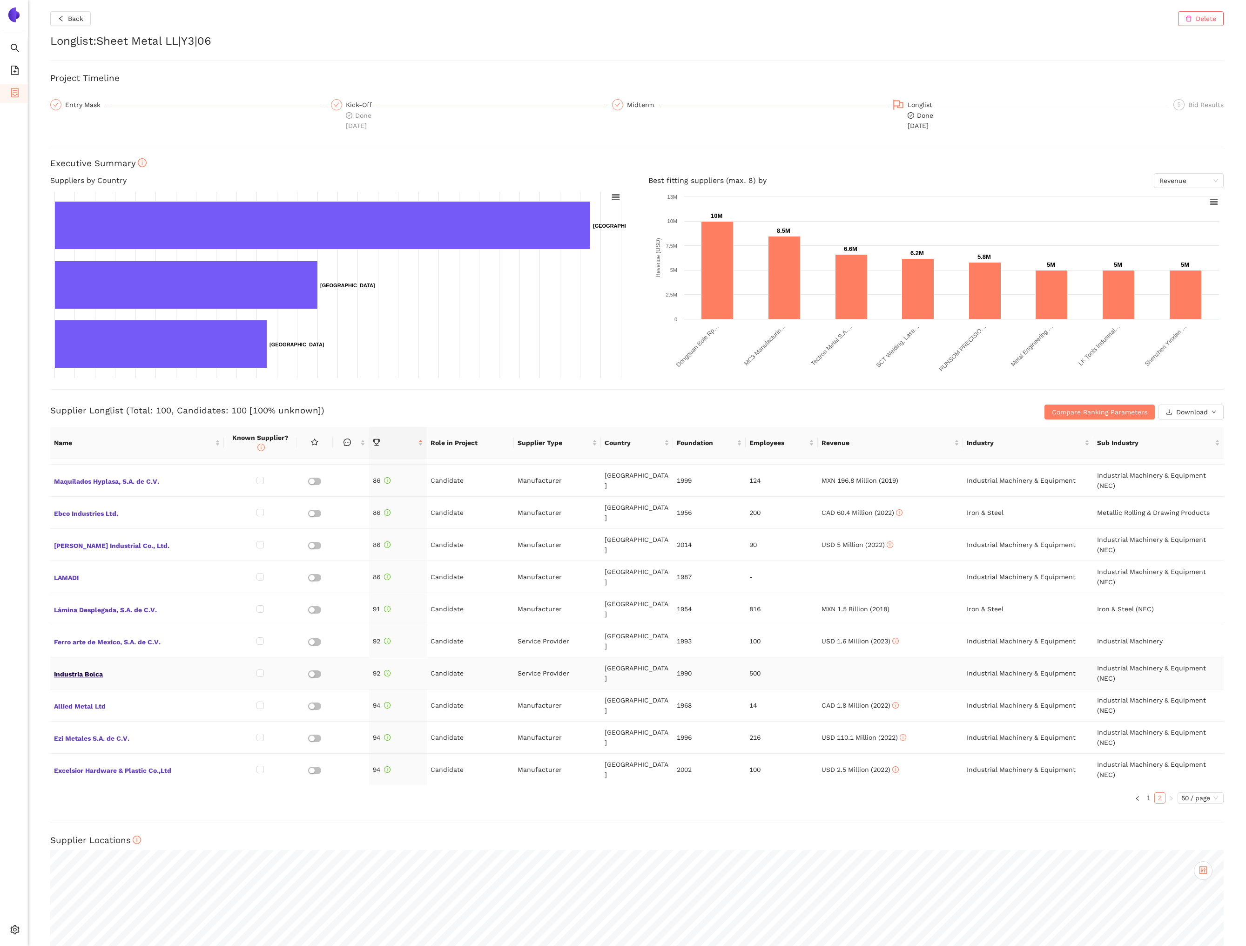
click at [87, 667] on span "Industria Bolca" at bounding box center [137, 673] width 166 height 12
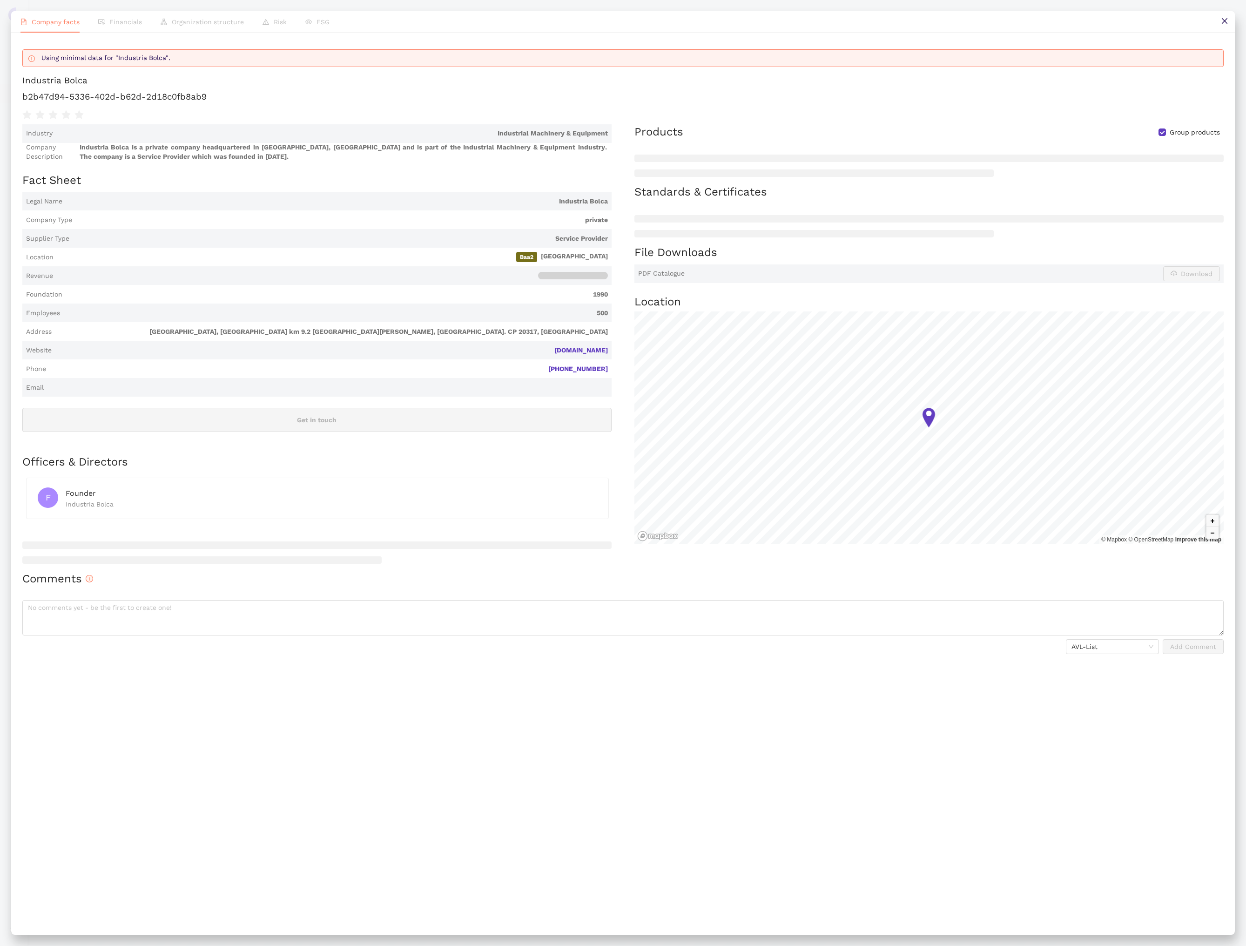
click at [165, 97] on h1 "b2b47d94-5336-402d-b62d-2d18c0fb8ab9" at bounding box center [622, 97] width 1201 height 12
copy div "b2b47d94-5336-402d-b62d-2d18c0fb8ab9"
click at [1225, 24] on icon "close" at bounding box center [1224, 20] width 7 height 7
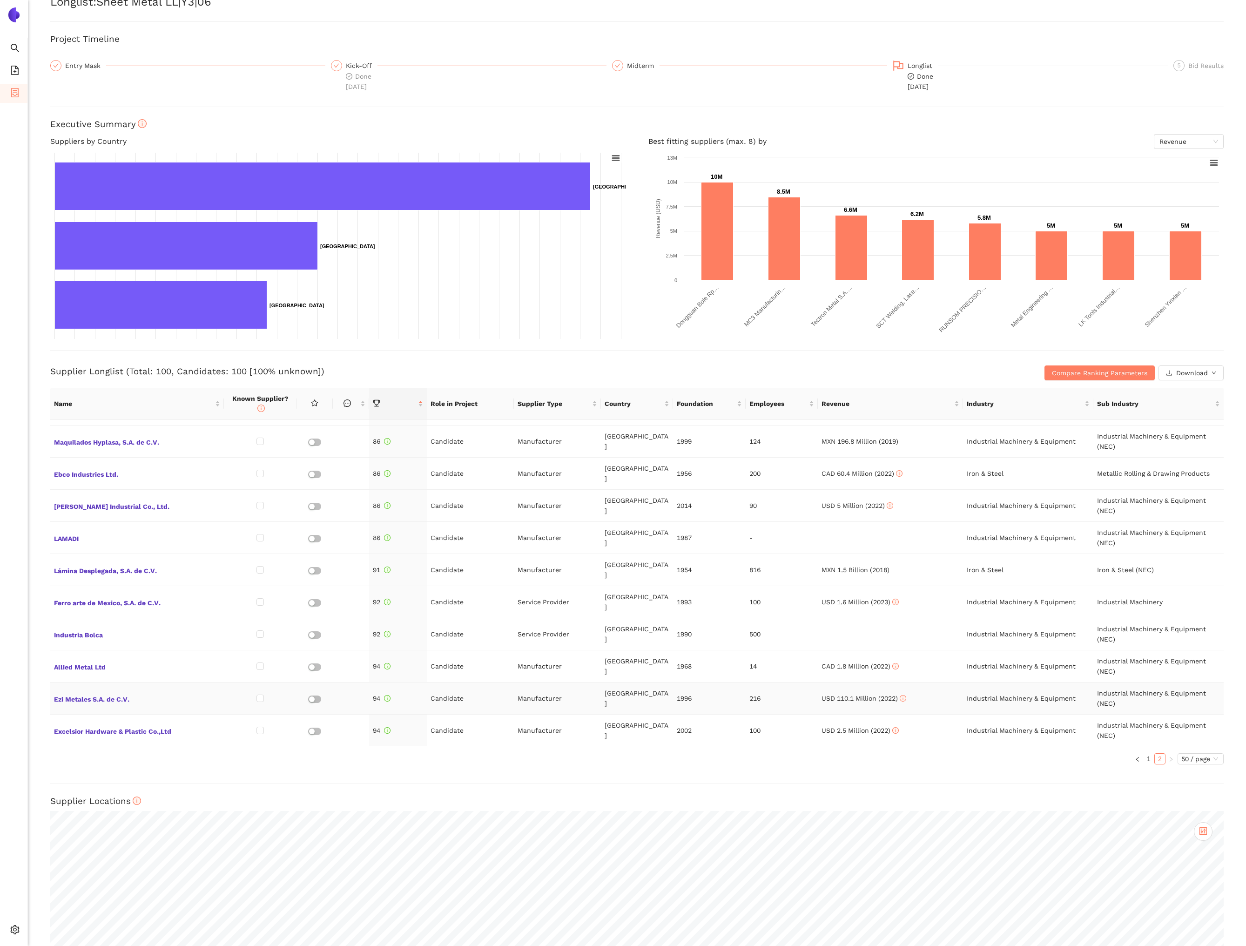
scroll to position [95, 0]
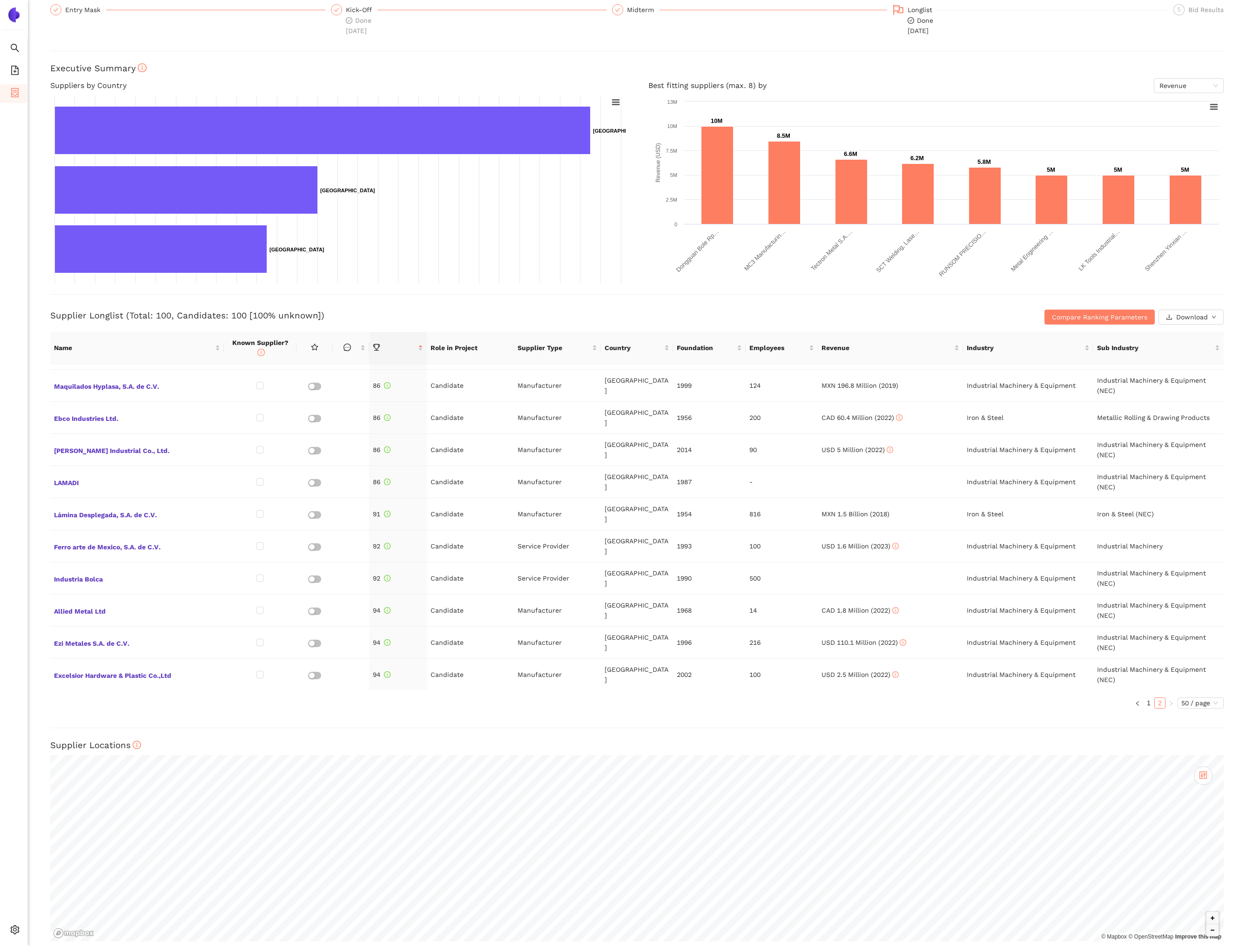
click at [678, 305] on div "Supplier Longlist (Total: 100, Candidates: 100 [100% unknown]) Compare Ranking …" at bounding box center [636, 309] width 1173 height 30
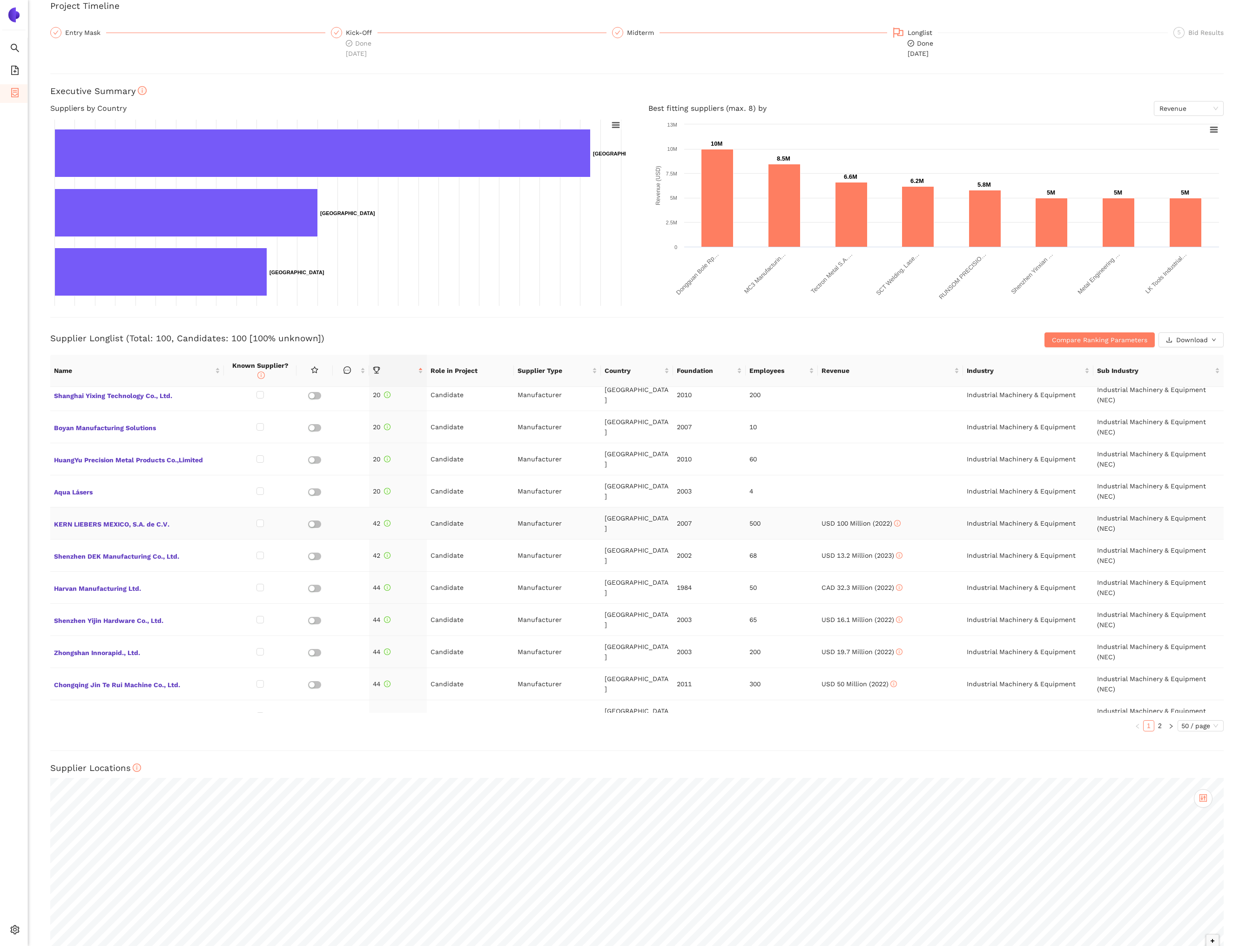
scroll to position [95, 0]
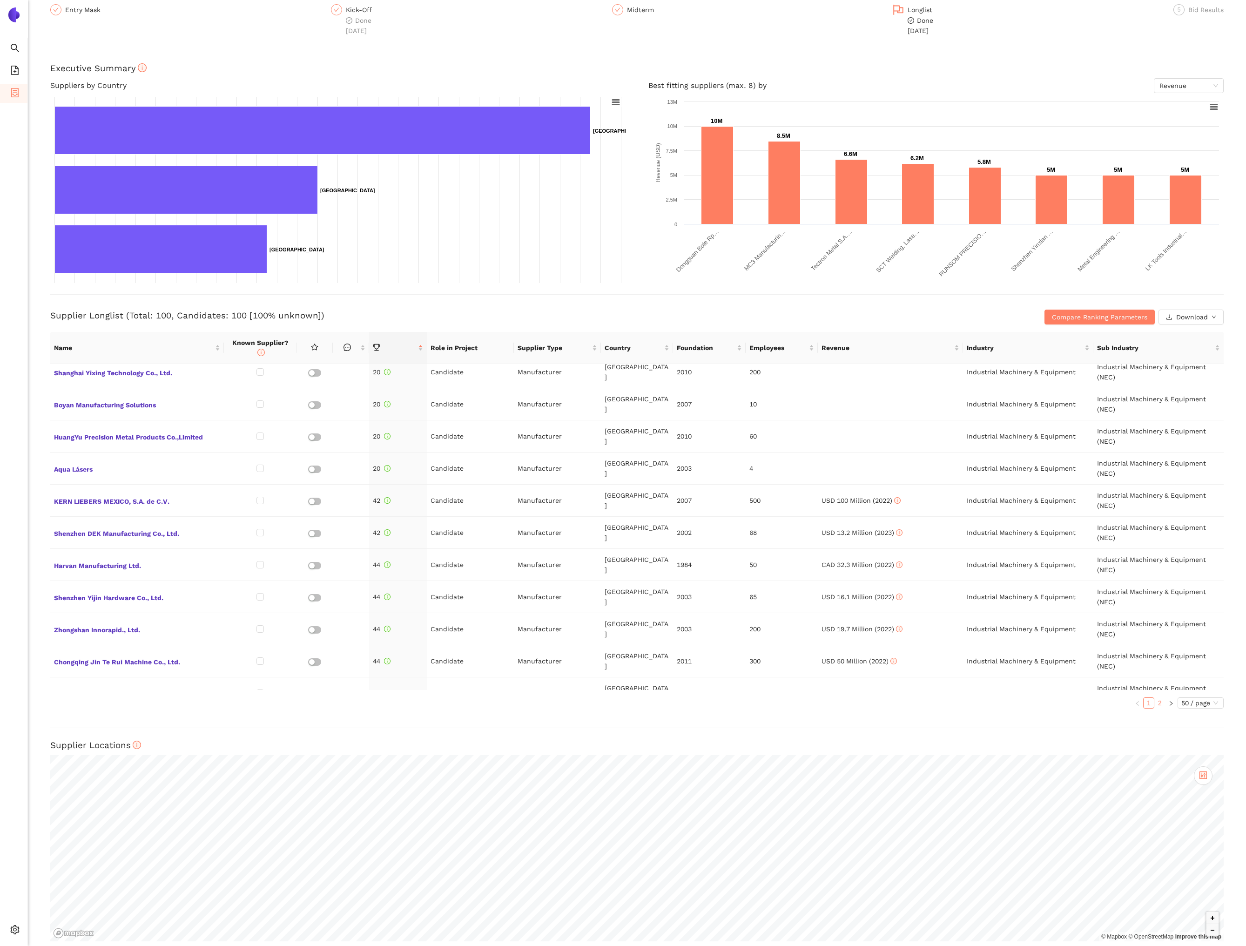
click at [1155, 697] on link "2" at bounding box center [1159, 702] width 10 height 10
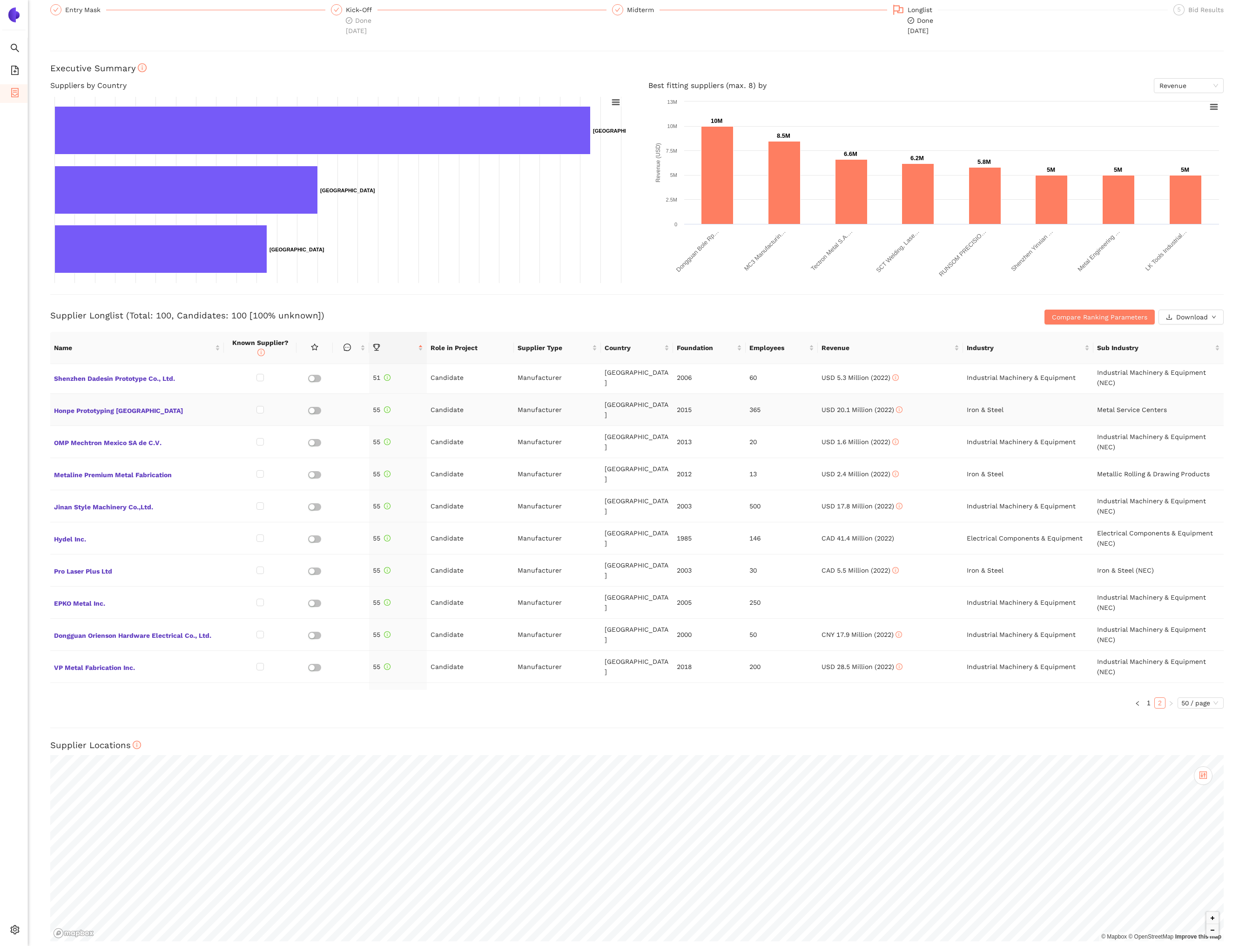
scroll to position [88, 0]
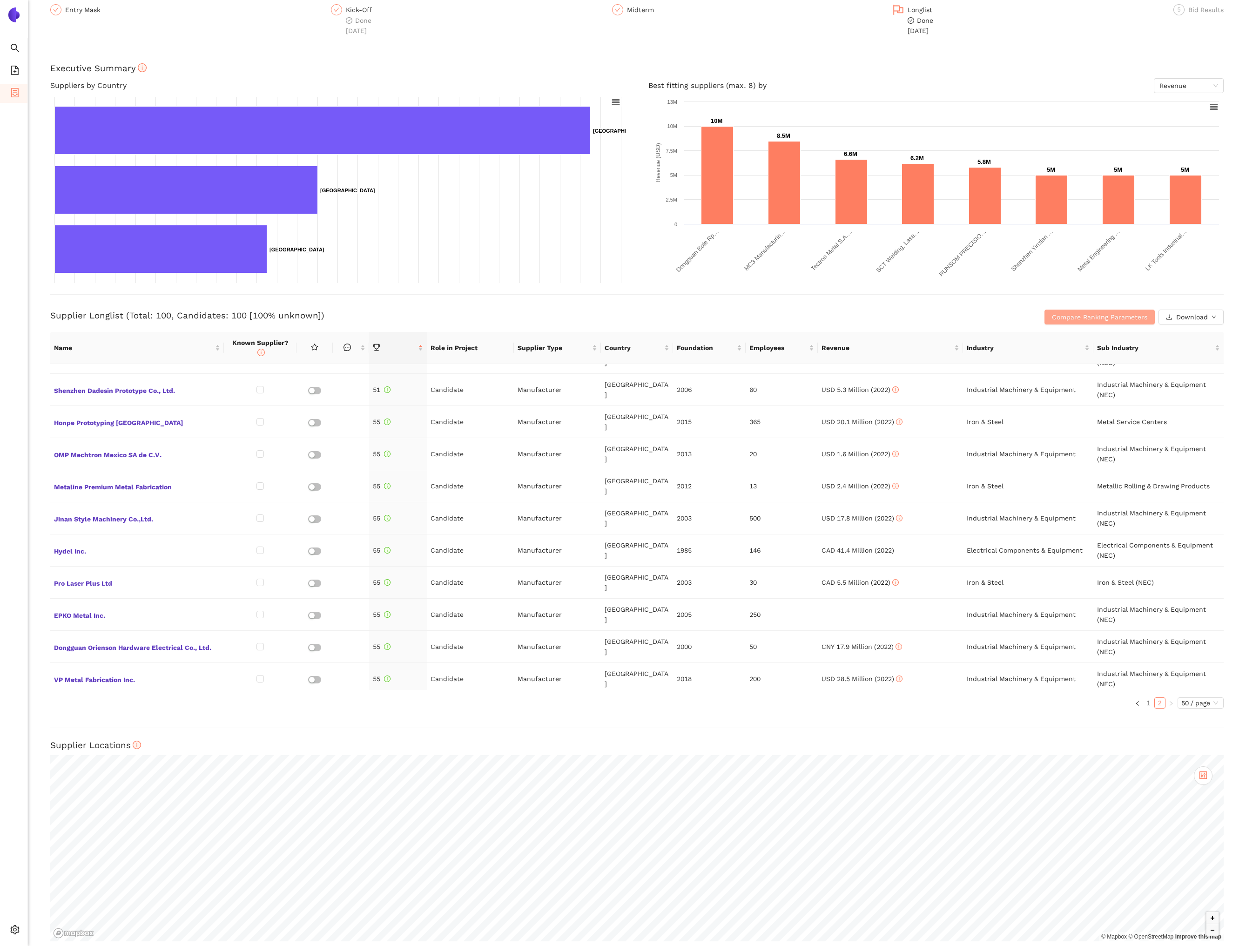
click at [1077, 320] on span "Compare Ranking Parameters" at bounding box center [1099, 317] width 95 height 10
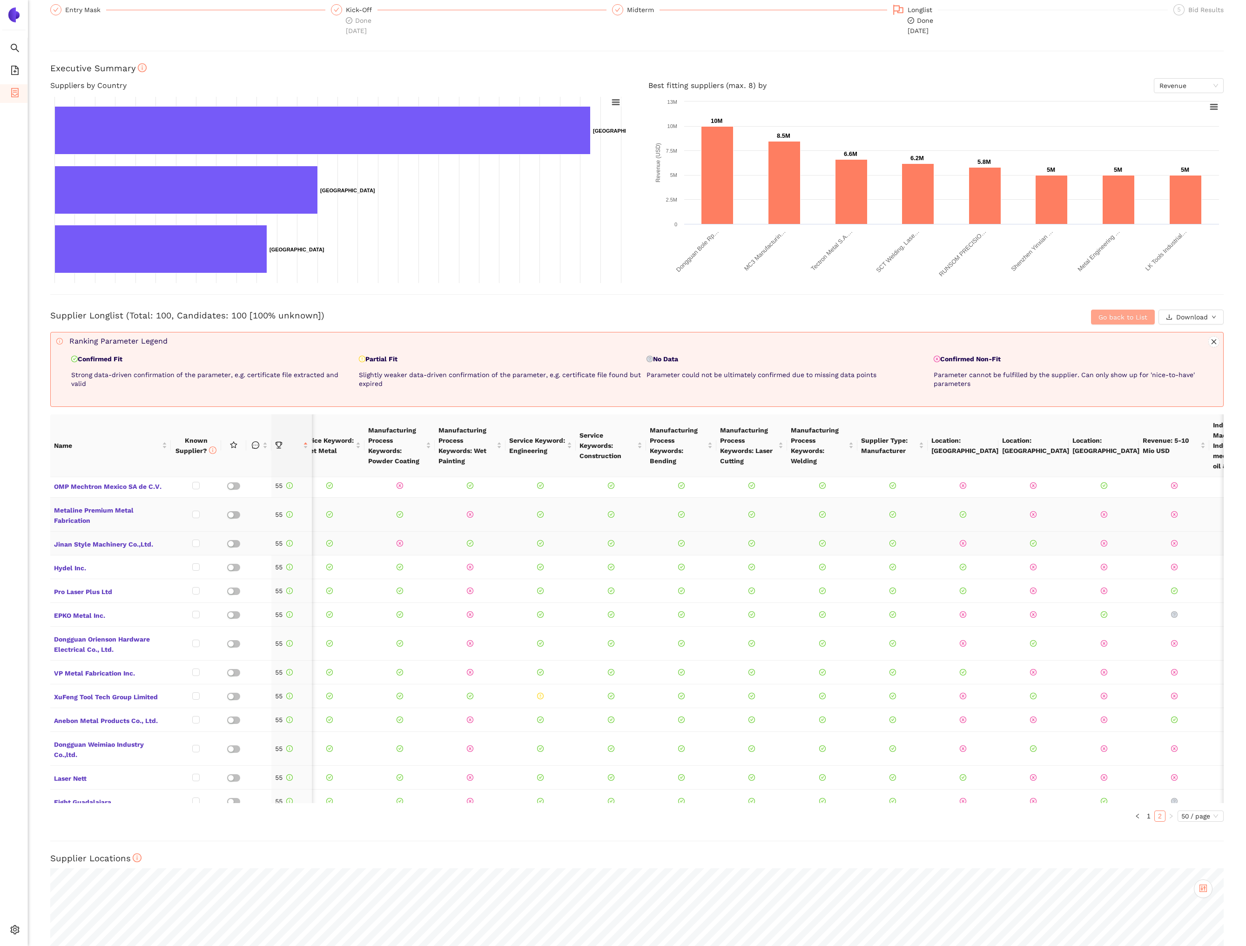
scroll to position [0, 0]
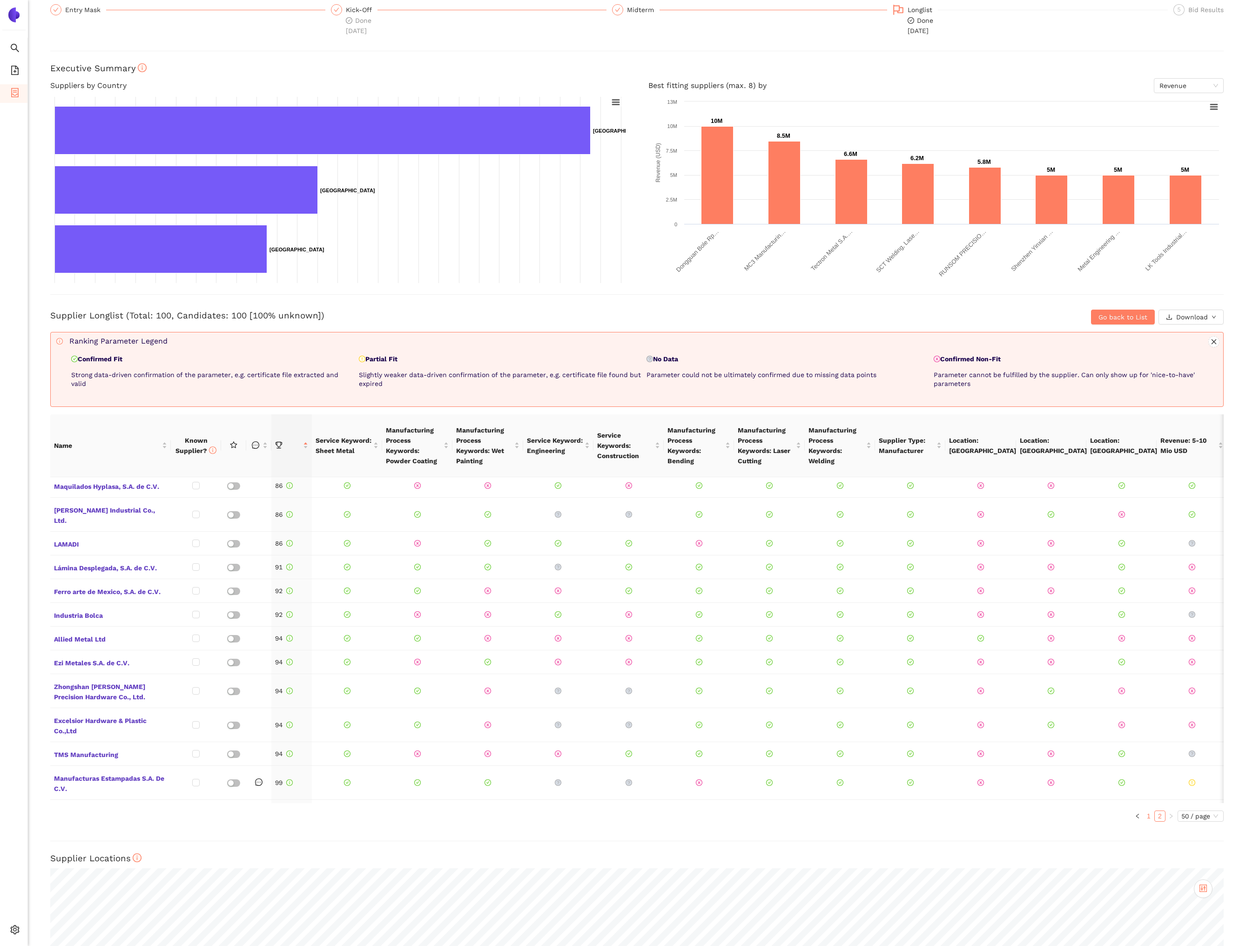
click at [1147, 812] on link "1" at bounding box center [1148, 816] width 10 height 10
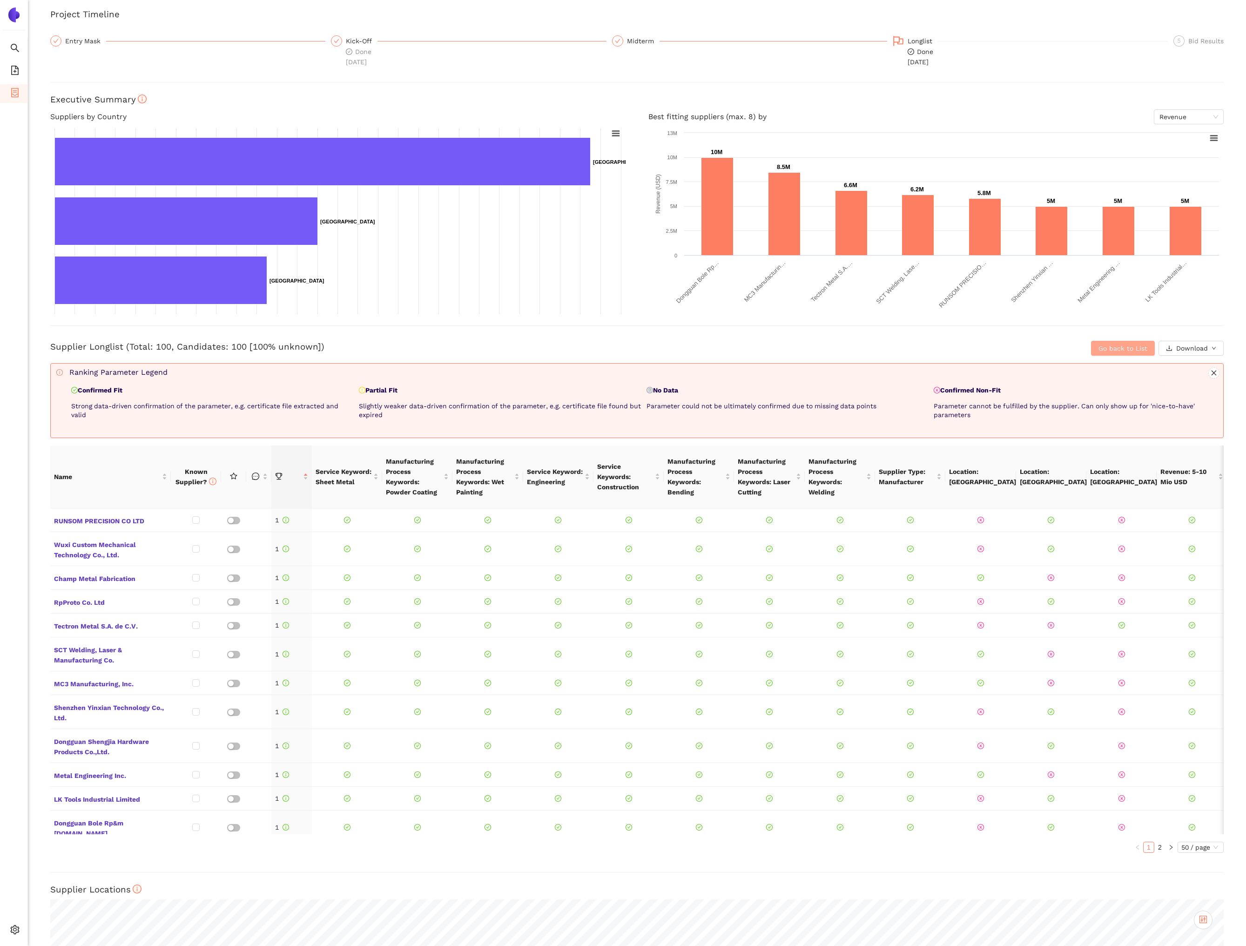
click at [1113, 352] on span "Go back to List" at bounding box center [1122, 348] width 49 height 10
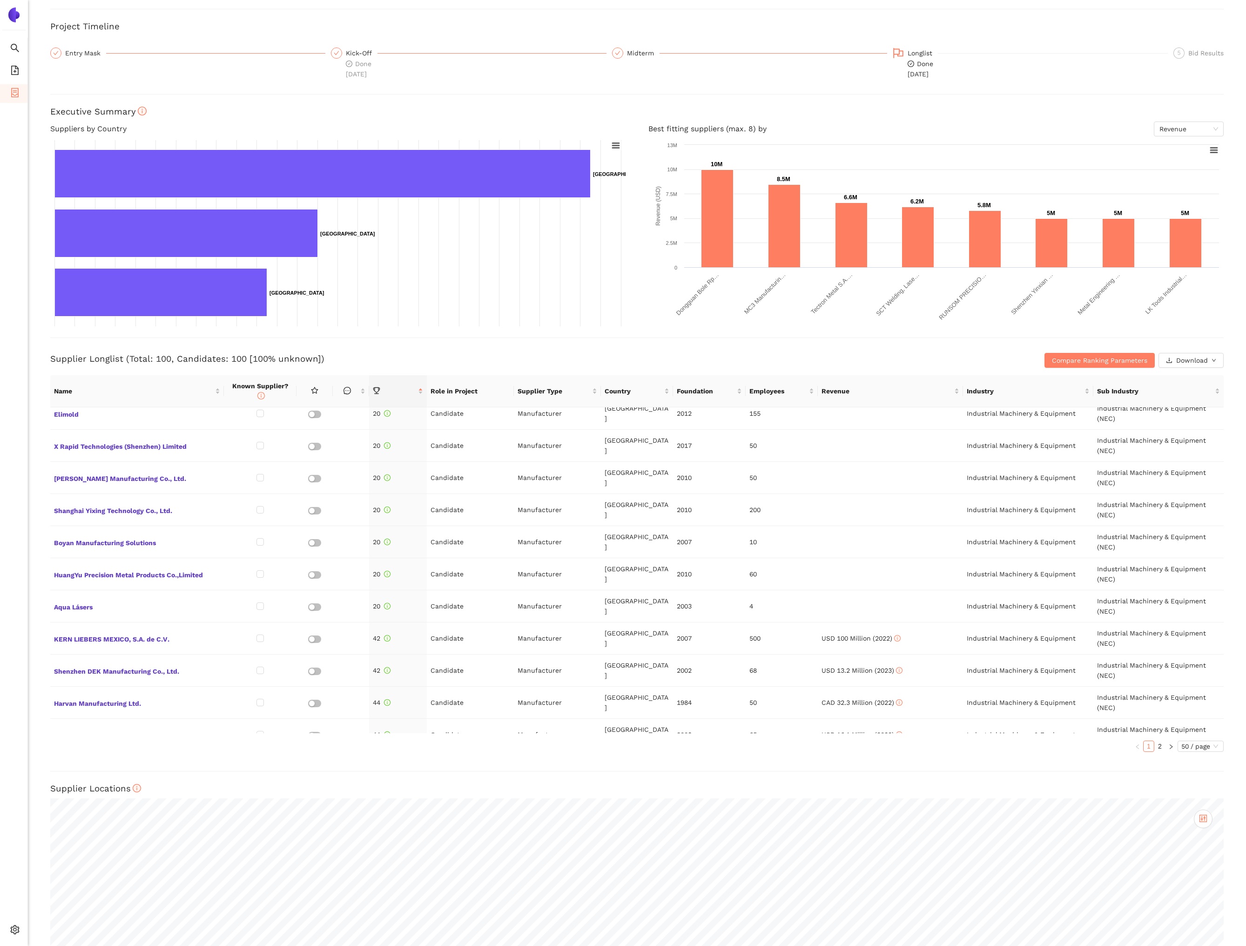
scroll to position [1198, 0]
click at [1159, 741] on link "2" at bounding box center [1159, 746] width 10 height 10
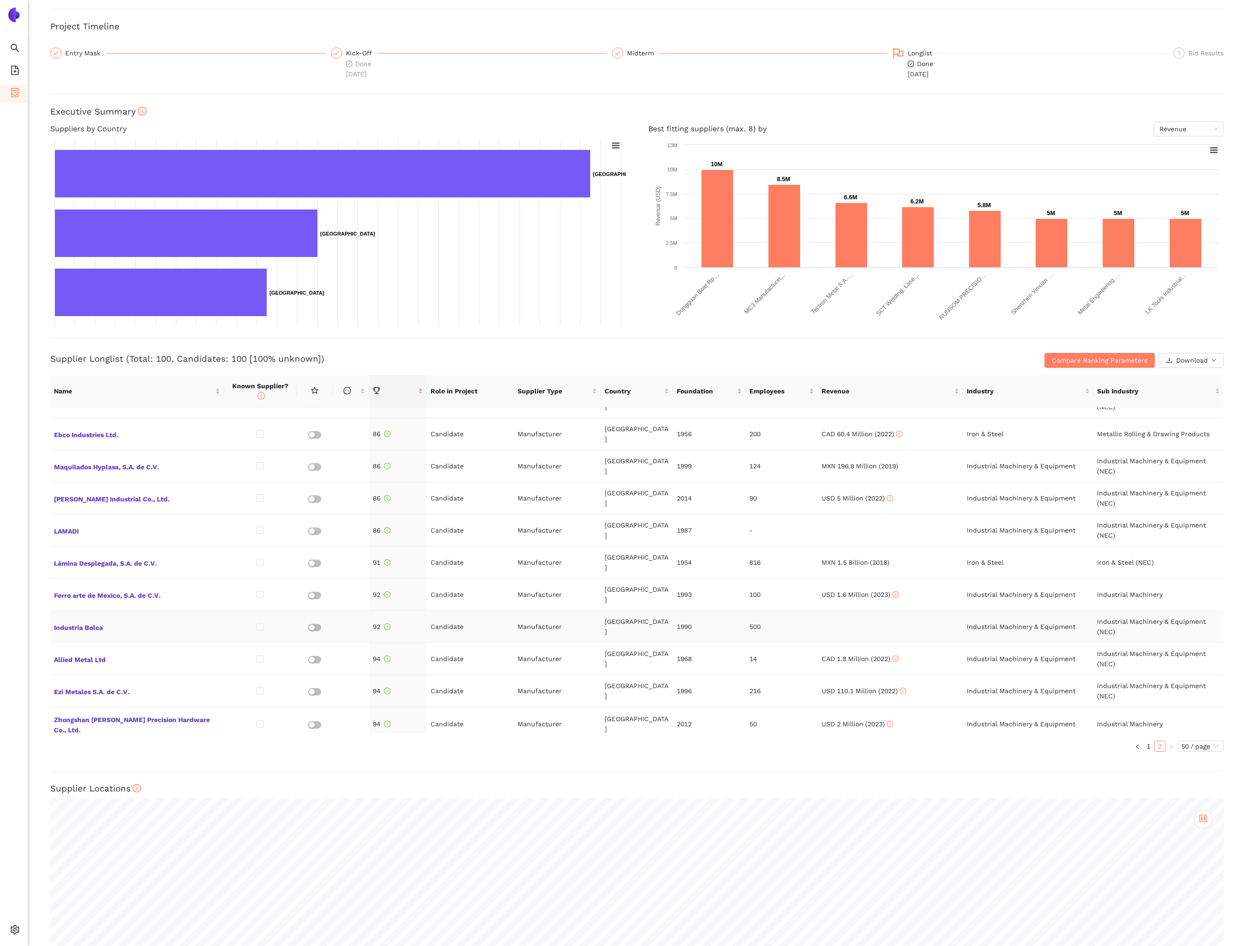
scroll to position [1158, 0]
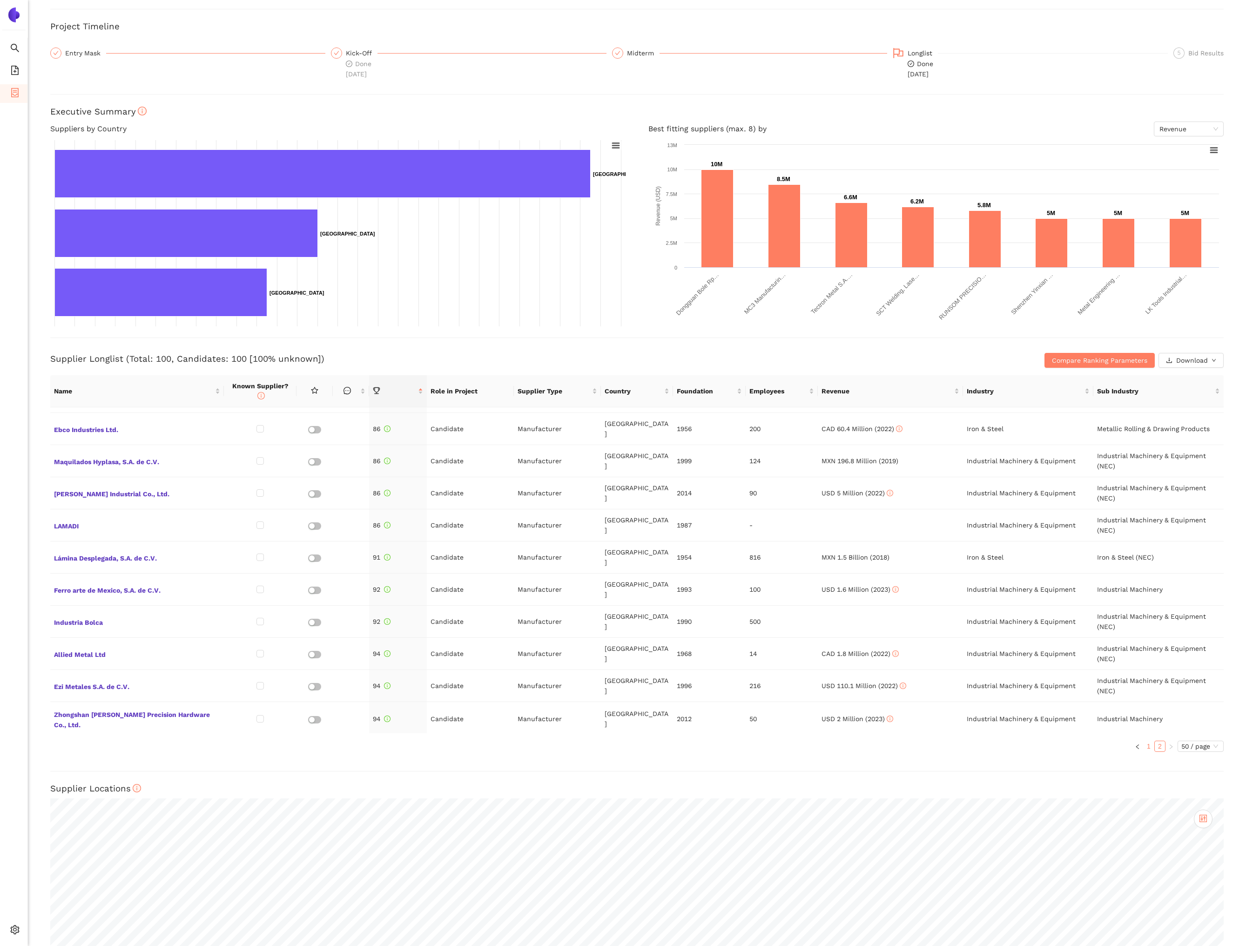
click at [1147, 741] on link "1" at bounding box center [1148, 746] width 10 height 10
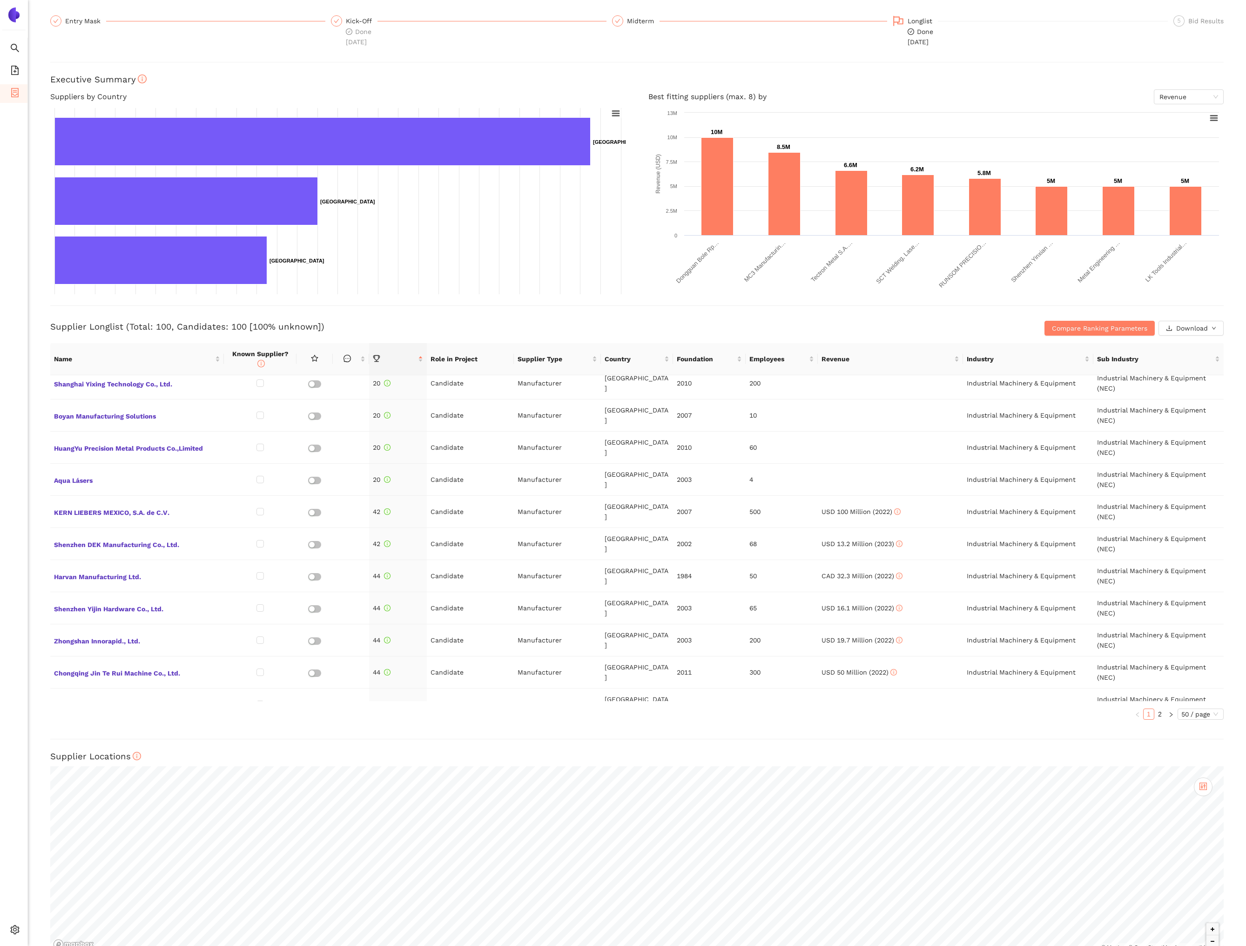
scroll to position [95, 0]
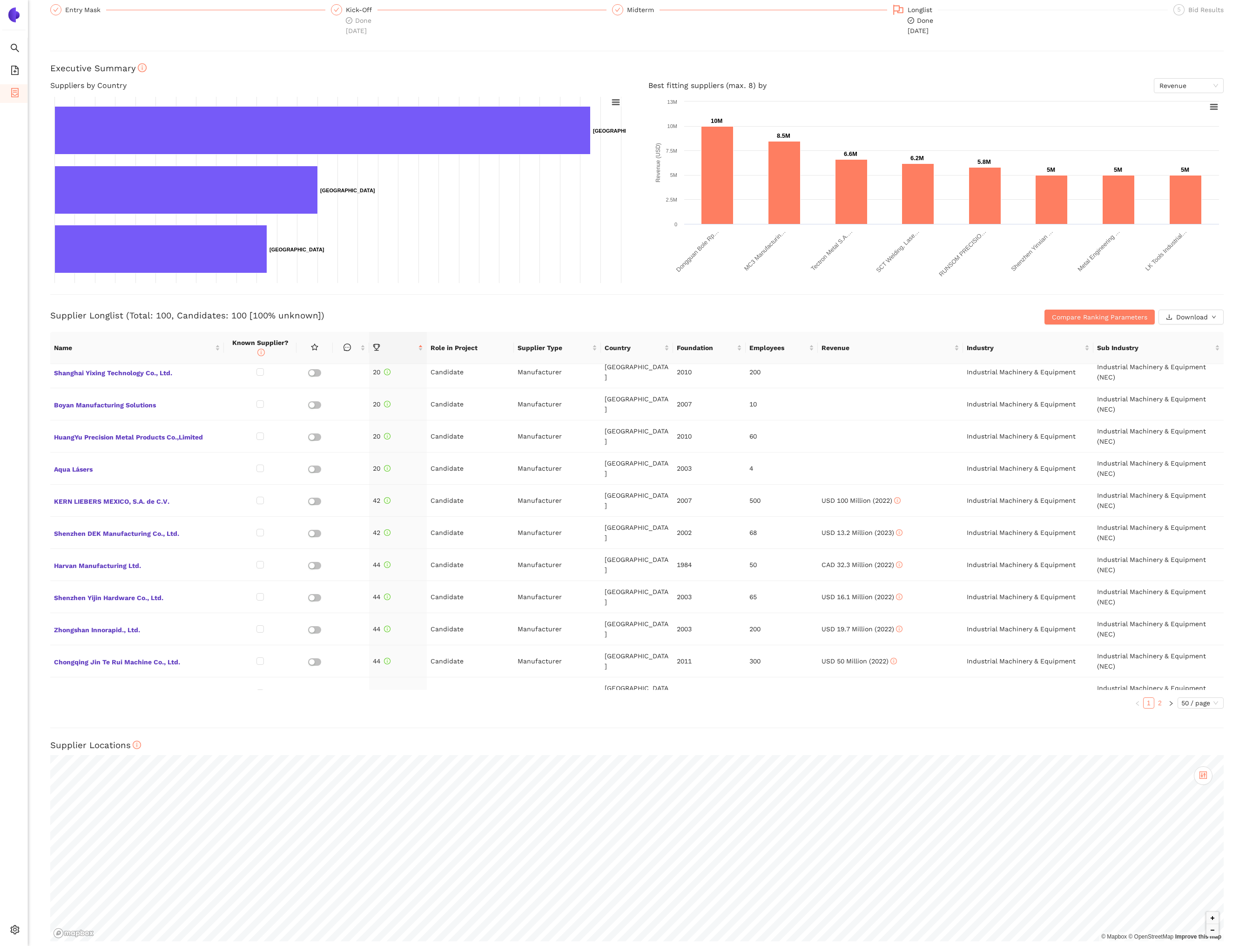
click at [1159, 697] on link "2" at bounding box center [1159, 702] width 10 height 10
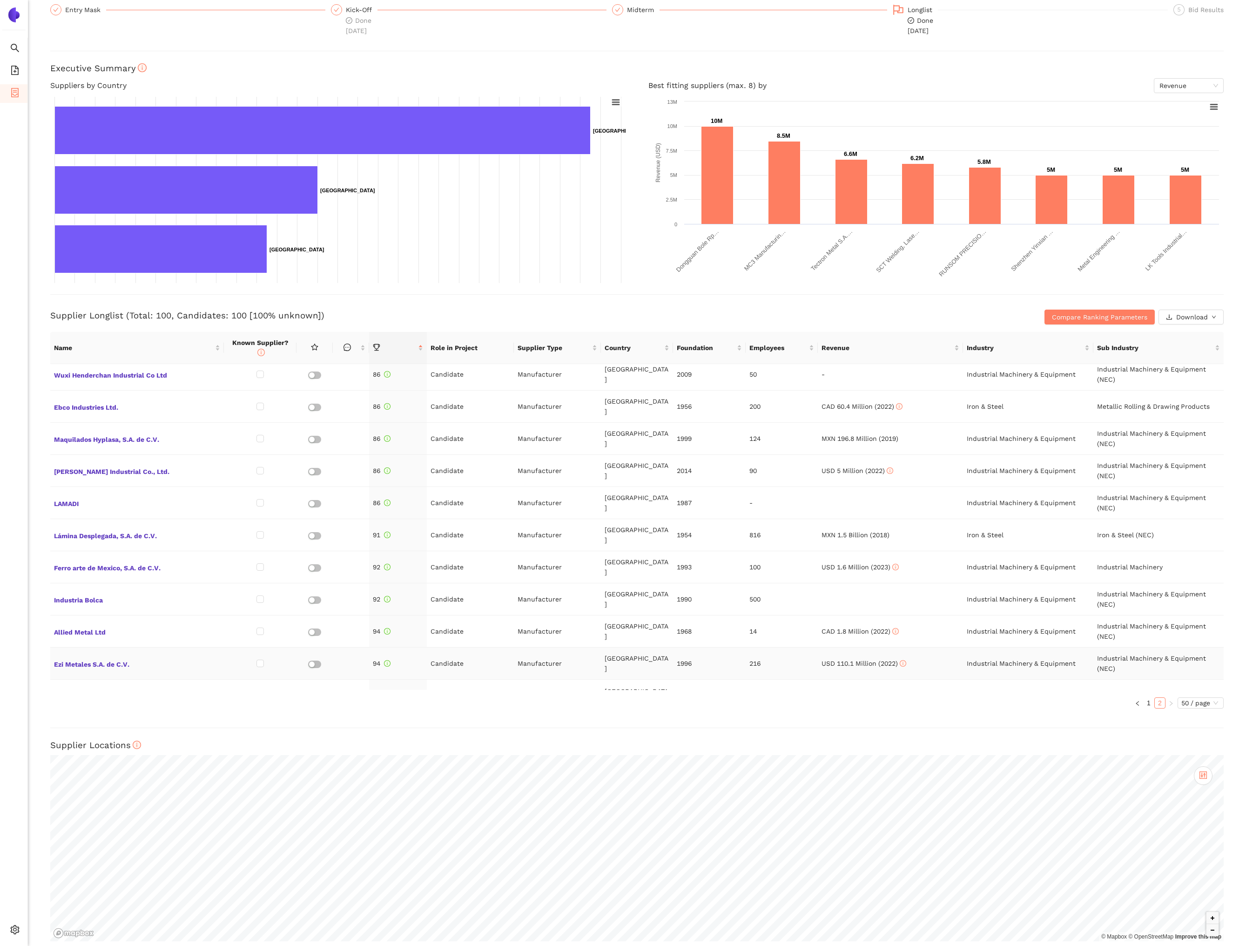
scroll to position [1158, 0]
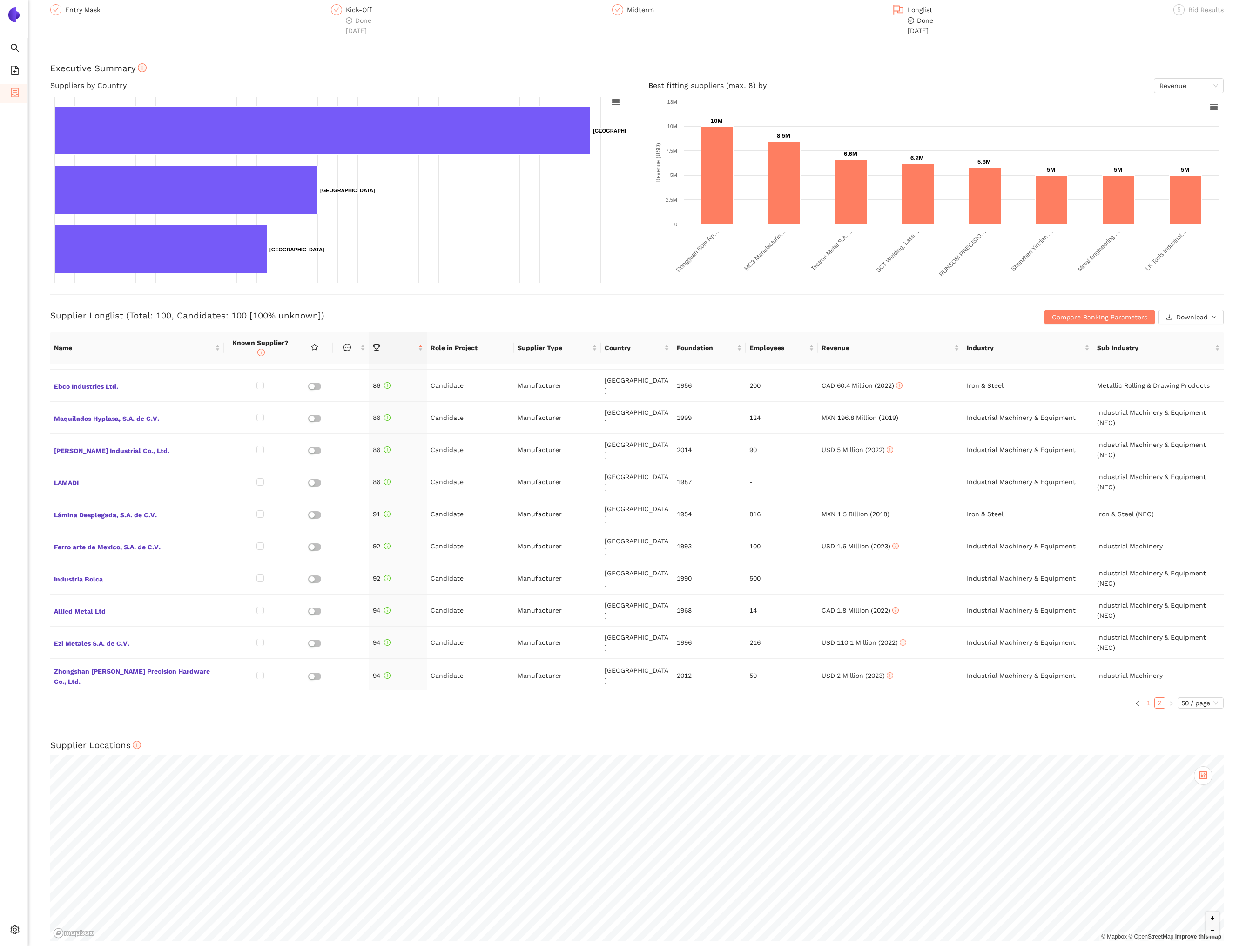
click at [1150, 697] on link "1" at bounding box center [1148, 702] width 10 height 10
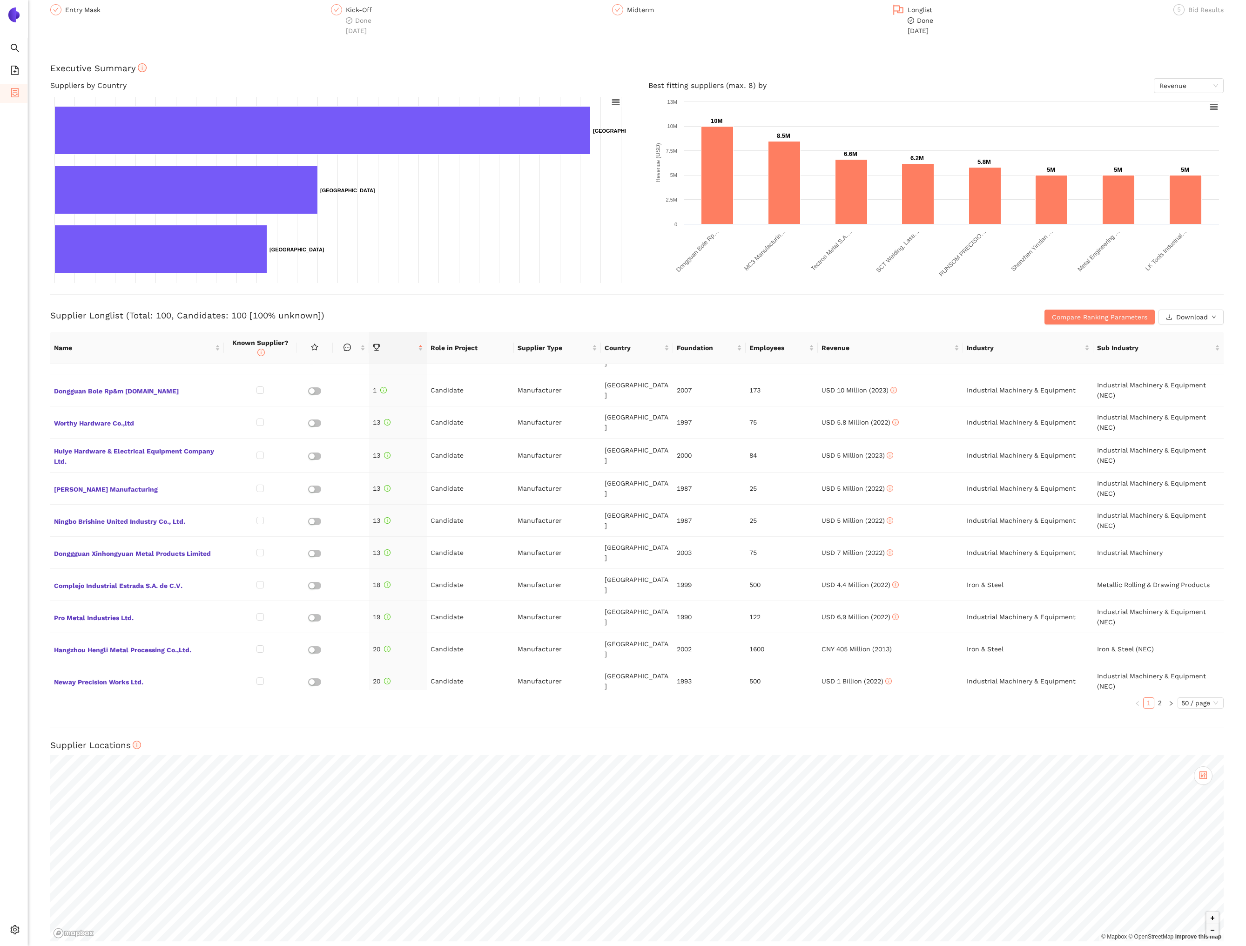
scroll to position [0, 0]
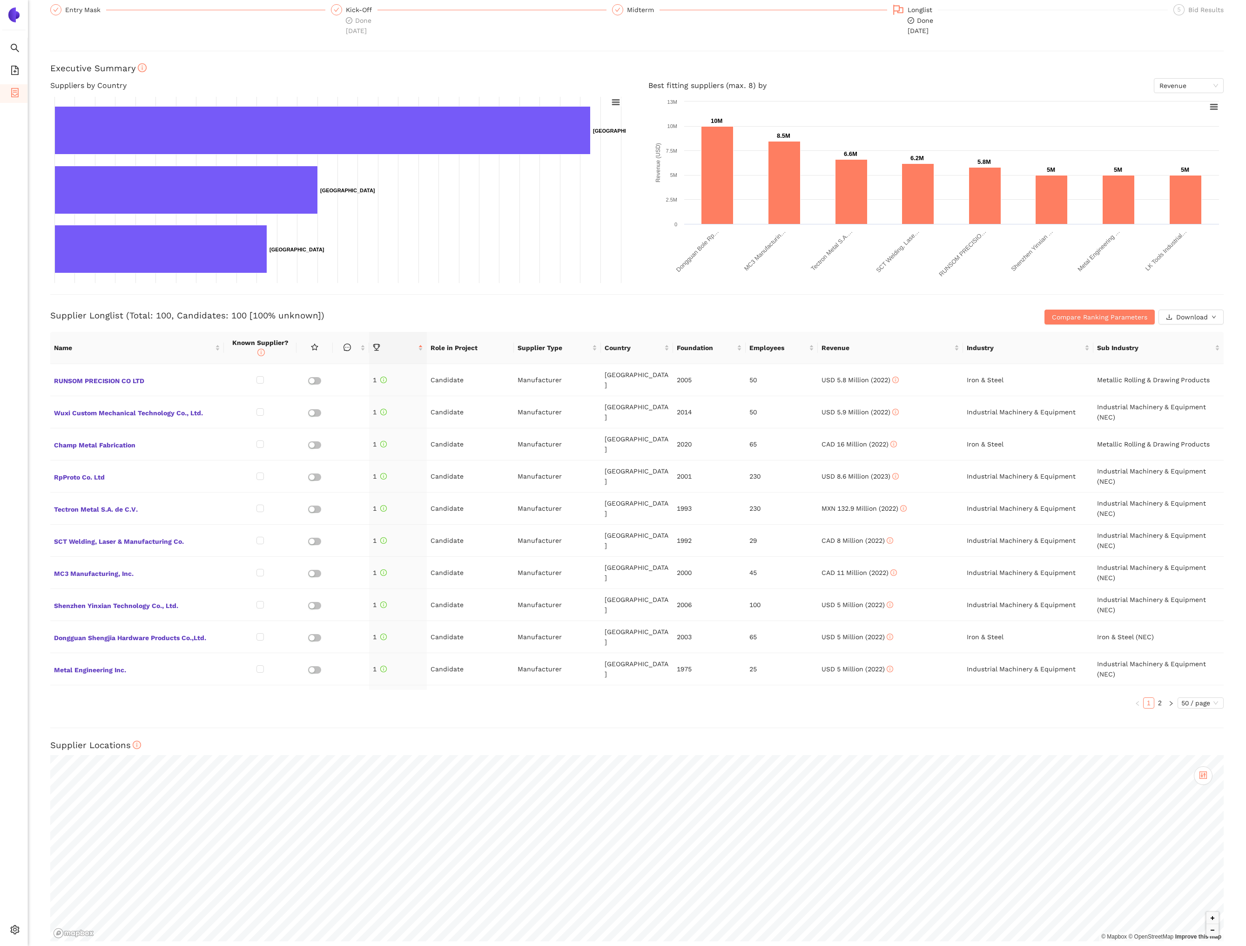
click at [811, 312] on h3 "Supplier Longlist (Total: 100, Candidates: 100 [100% unknown])" at bounding box center [441, 315] width 782 height 12
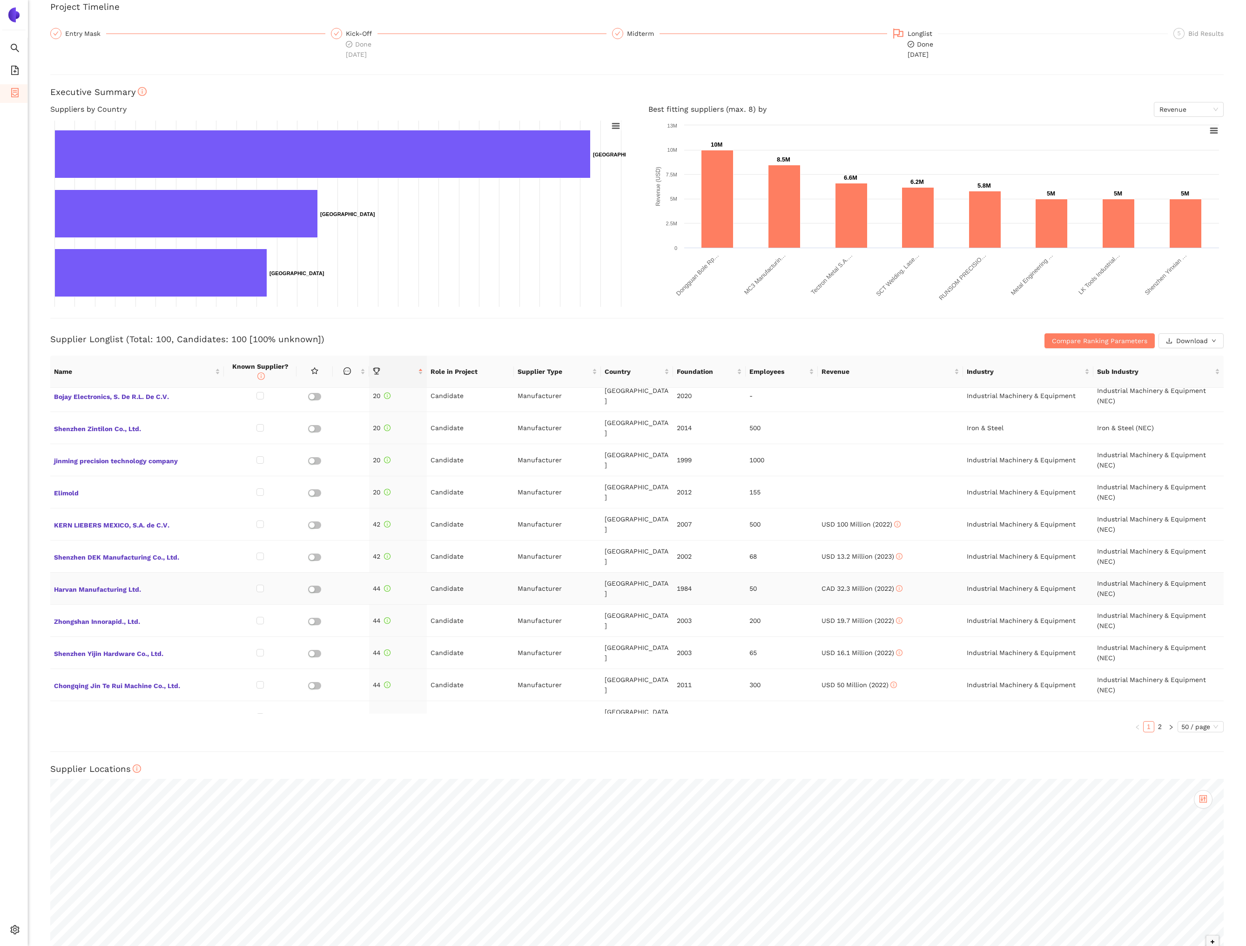
scroll to position [95, 0]
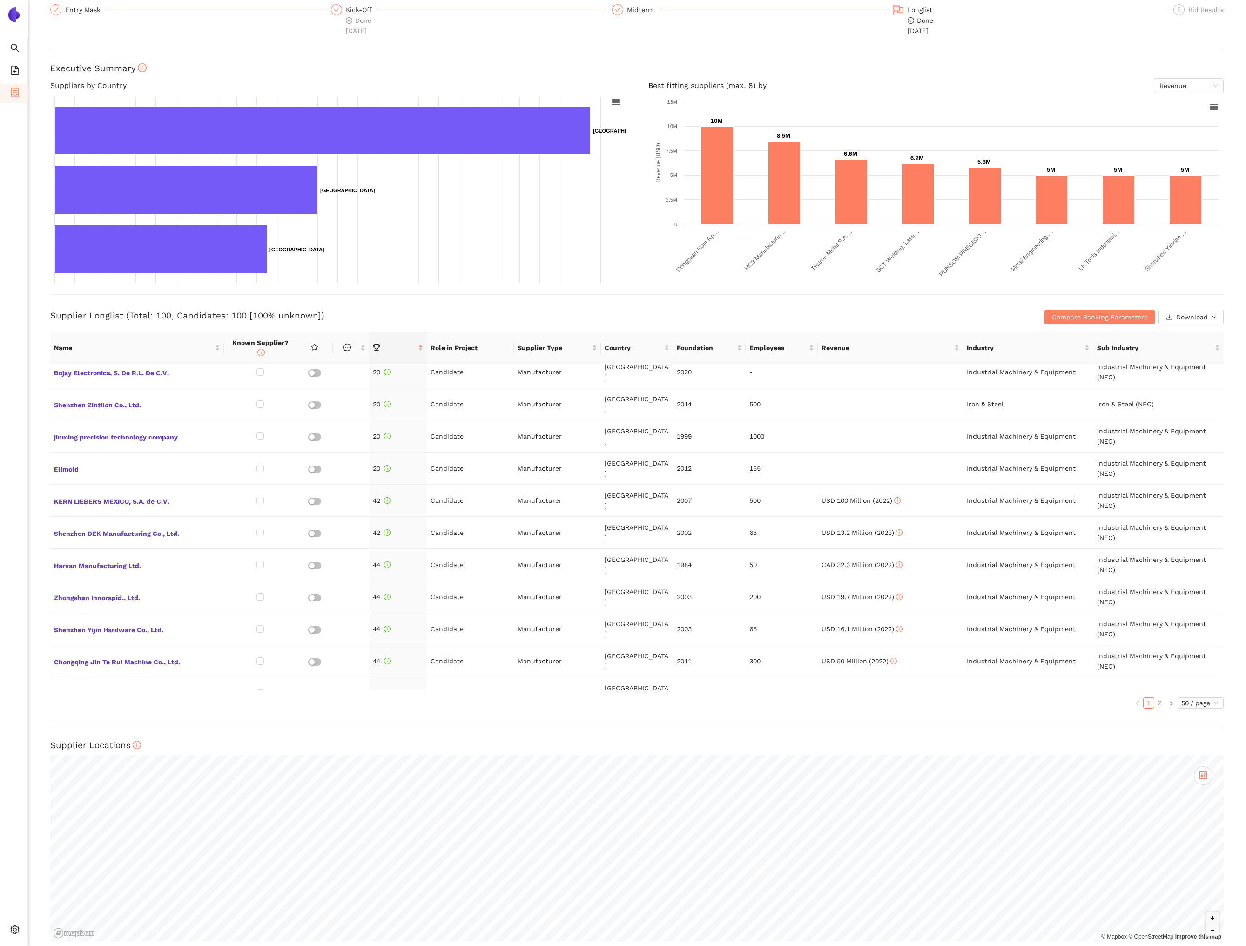
click at [1155, 697] on li "2" at bounding box center [1159, 702] width 11 height 11
click at [1146, 697] on link "1" at bounding box center [1148, 702] width 10 height 10
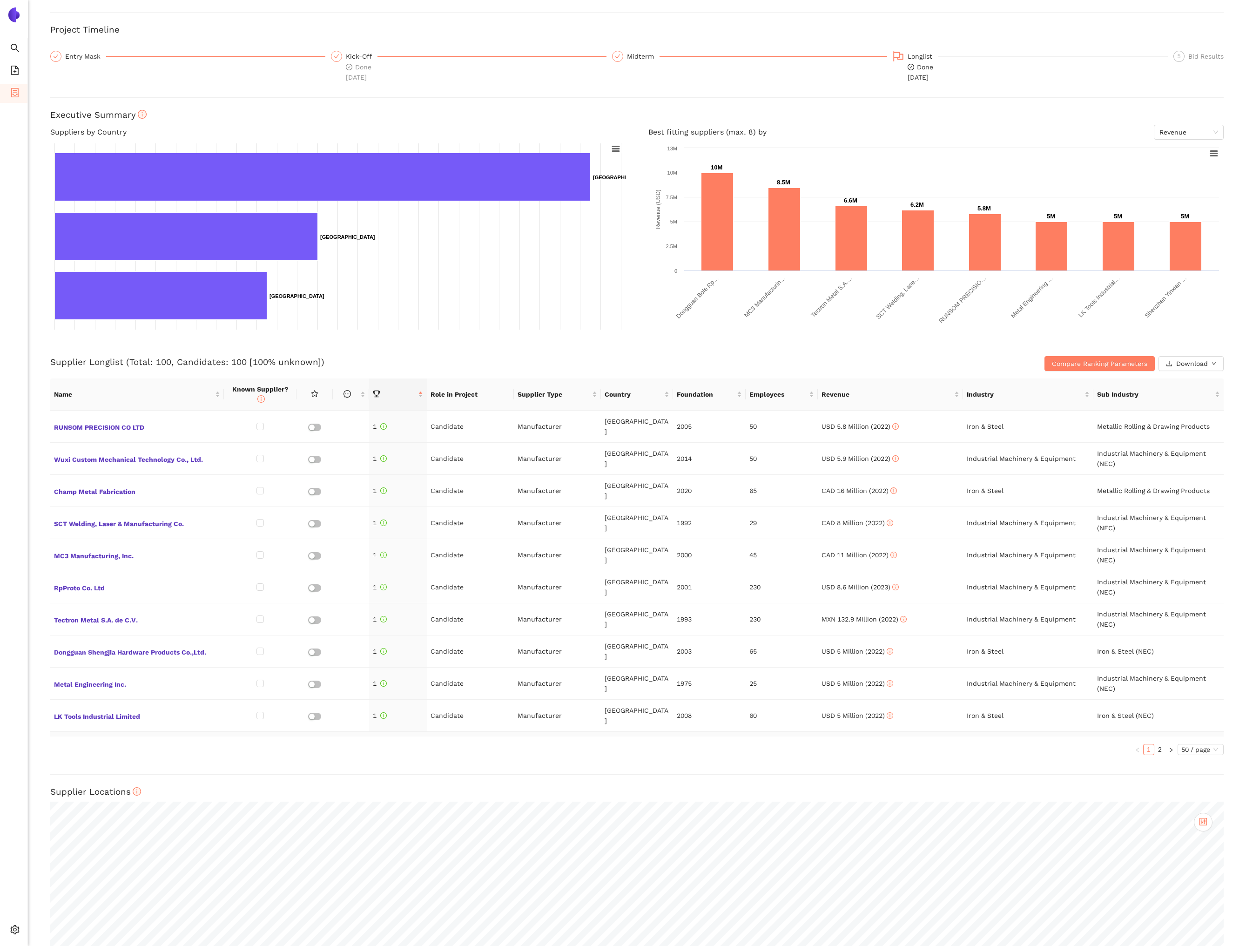
scroll to position [0, 0]
